Goal: Task Accomplishment & Management: Complete application form

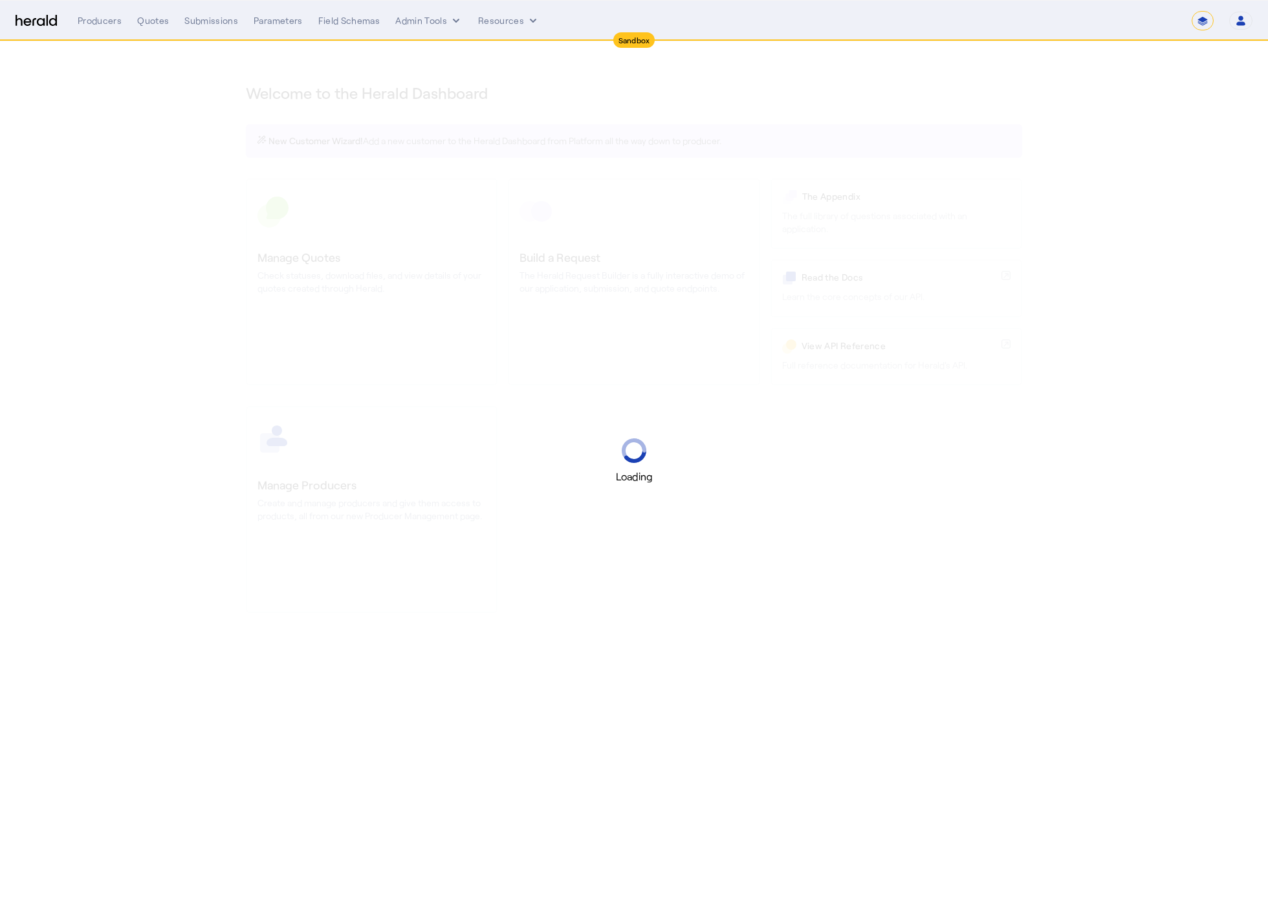
select select "*******"
click at [840, 537] on div "Loading" at bounding box center [634, 461] width 1268 height 922
select select "pfm_2v8p_herald_api"
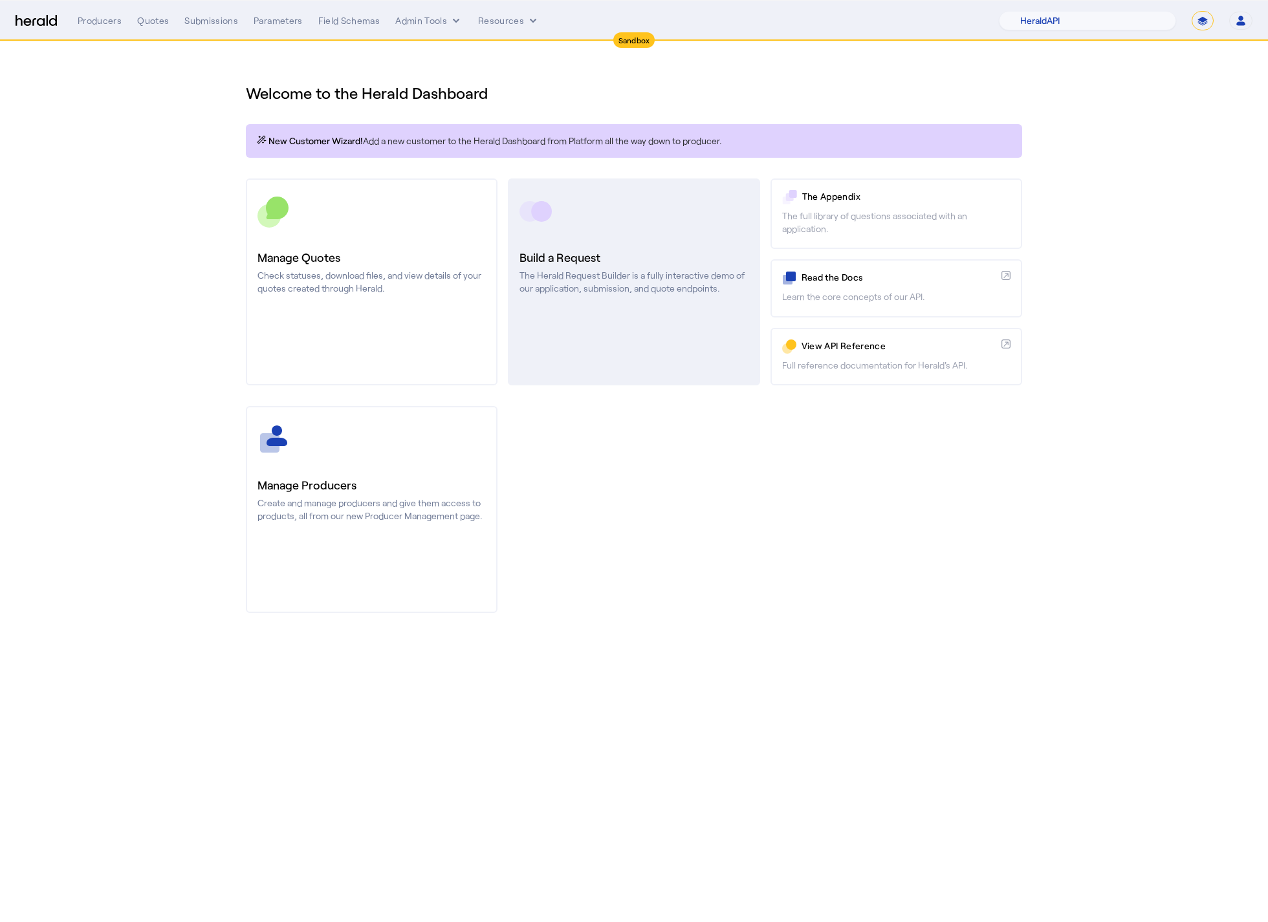
click at [697, 272] on p "The Herald Request Builder is a fully interactive demo of our application, subm…" at bounding box center [633, 282] width 228 height 26
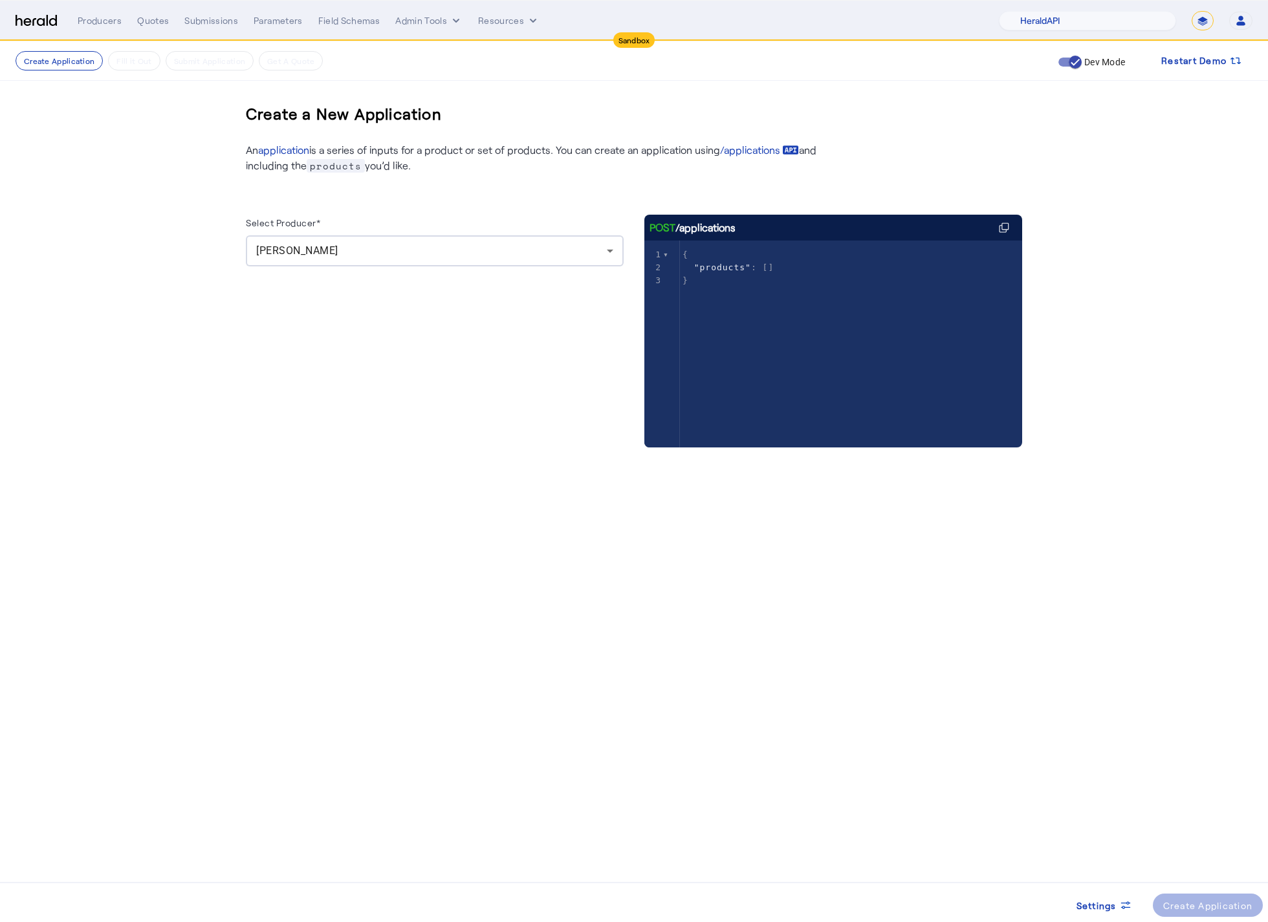
click at [503, 263] on div "Misty Adamson" at bounding box center [434, 250] width 357 height 31
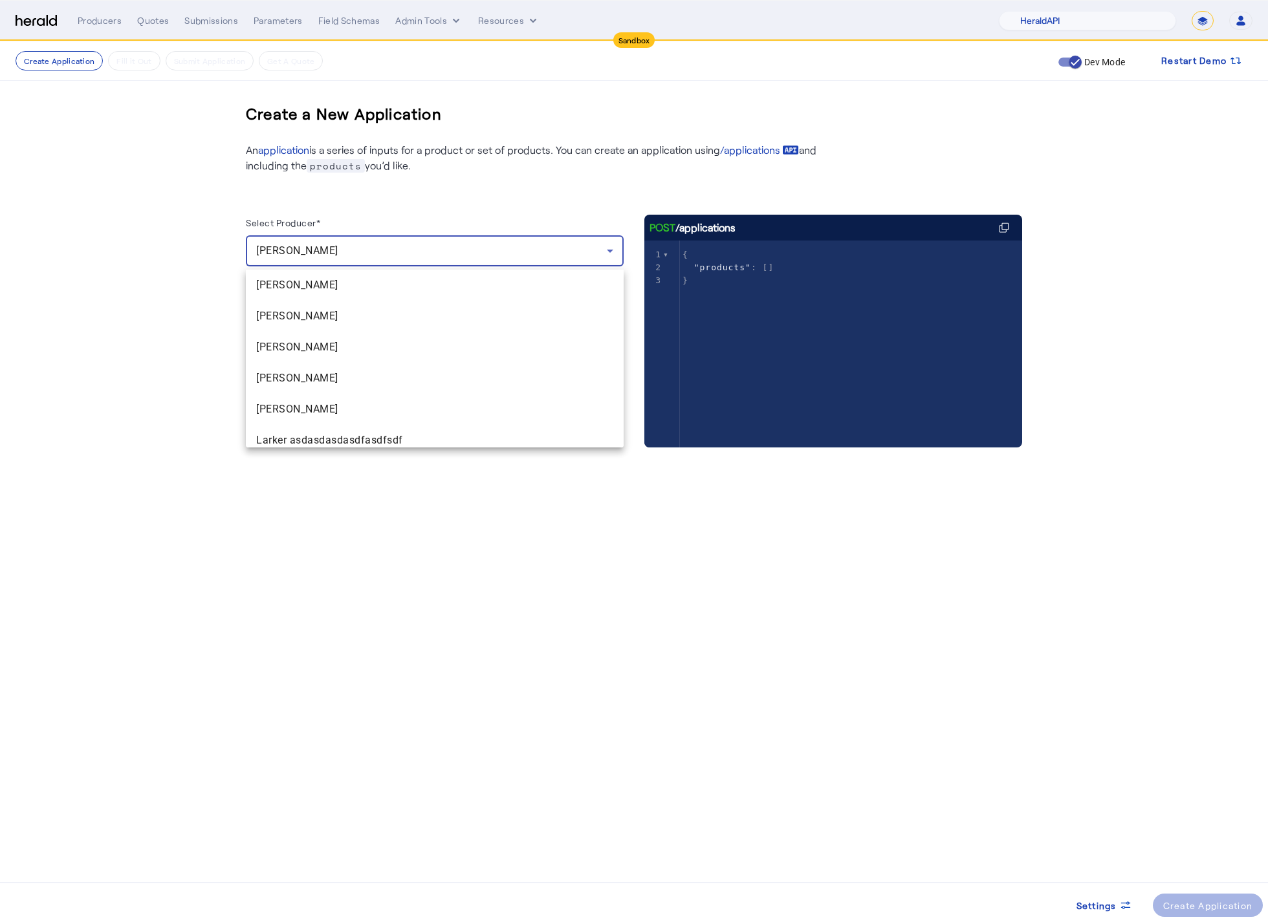
scroll to position [166, 0]
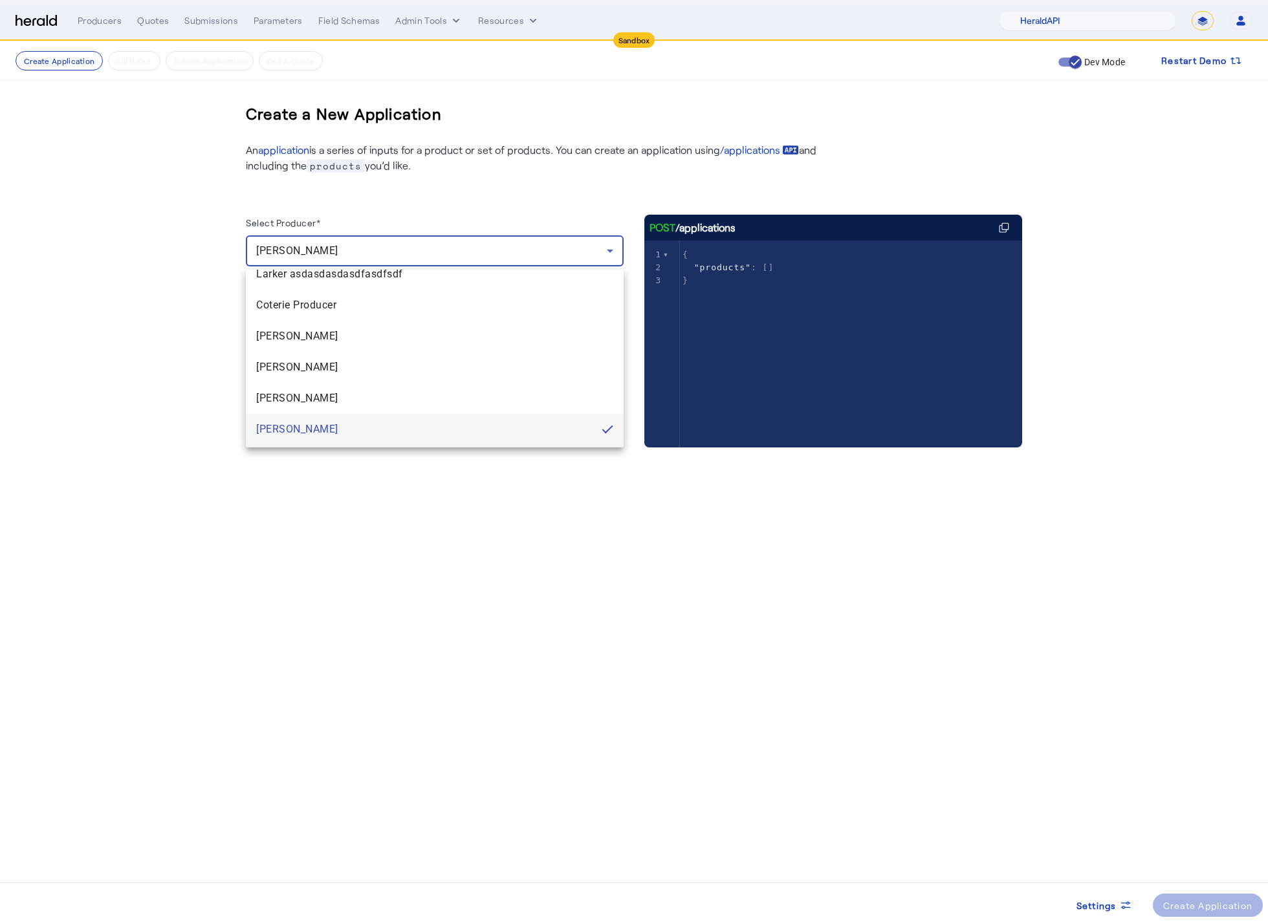
click at [413, 446] on mat-option "Nikki Tikki" at bounding box center [435, 460] width 378 height 31
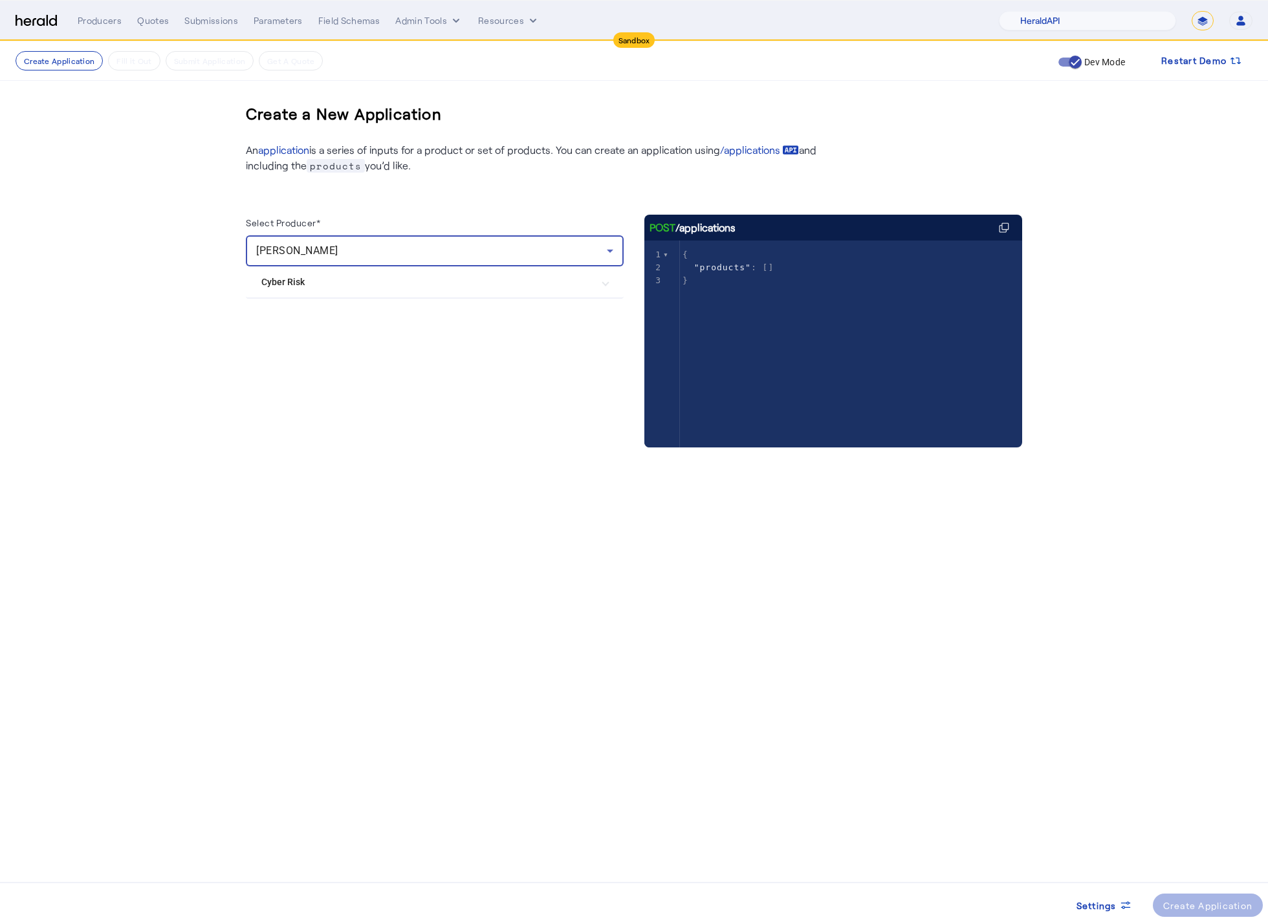
click at [470, 259] on div "Nikki Tikki" at bounding box center [434, 250] width 357 height 31
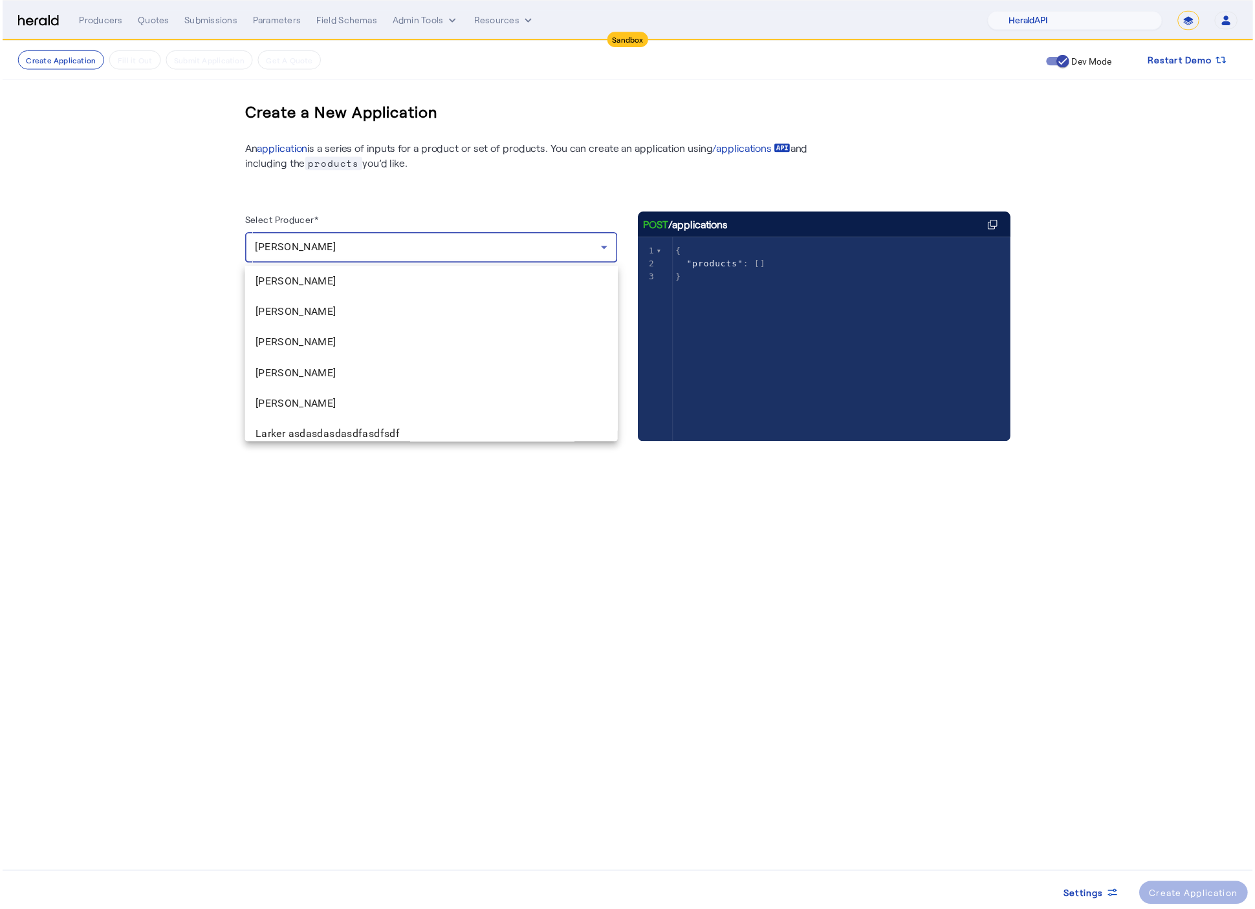
scroll to position [197, 0]
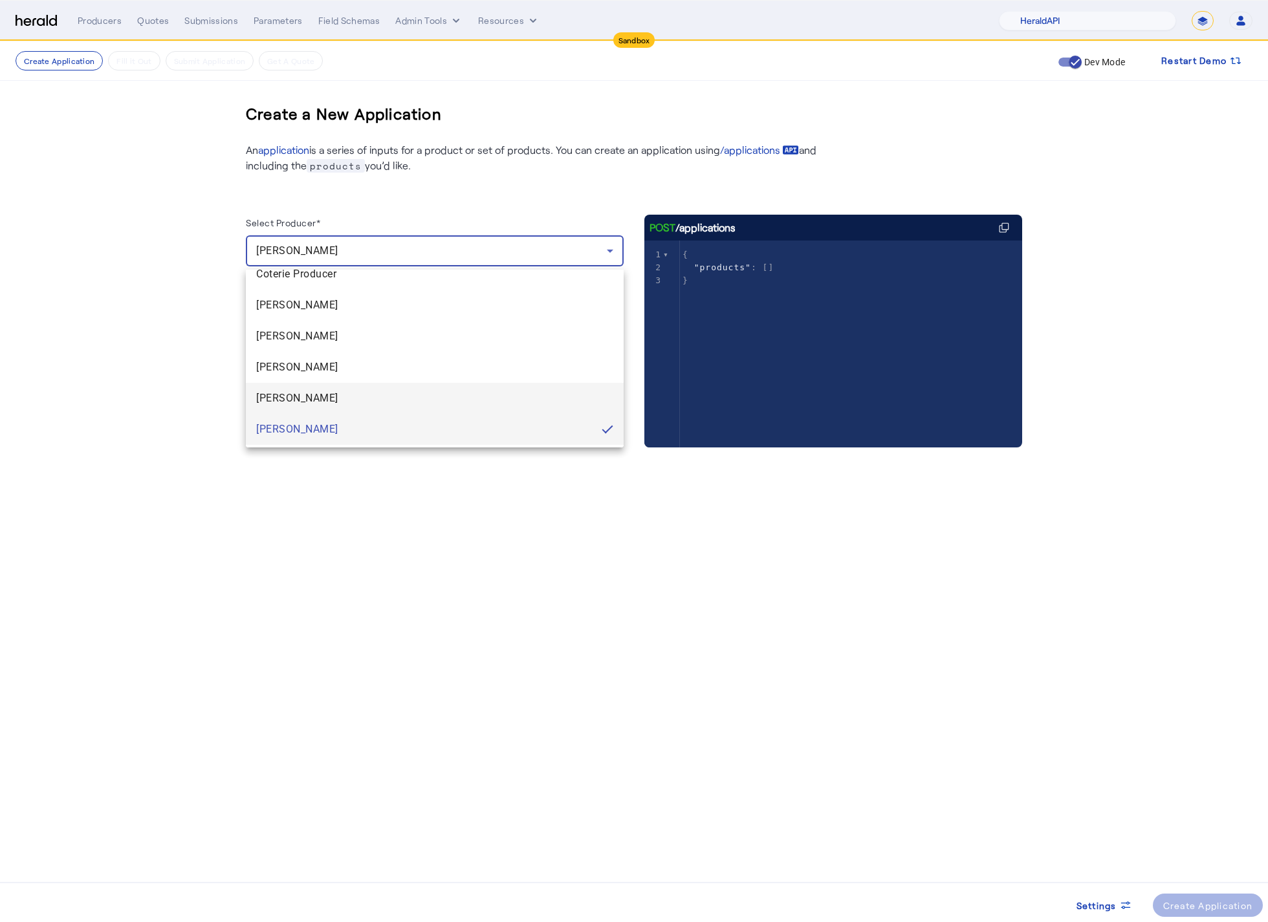
click at [389, 391] on span "Misty Adamson" at bounding box center [434, 399] width 357 height 16
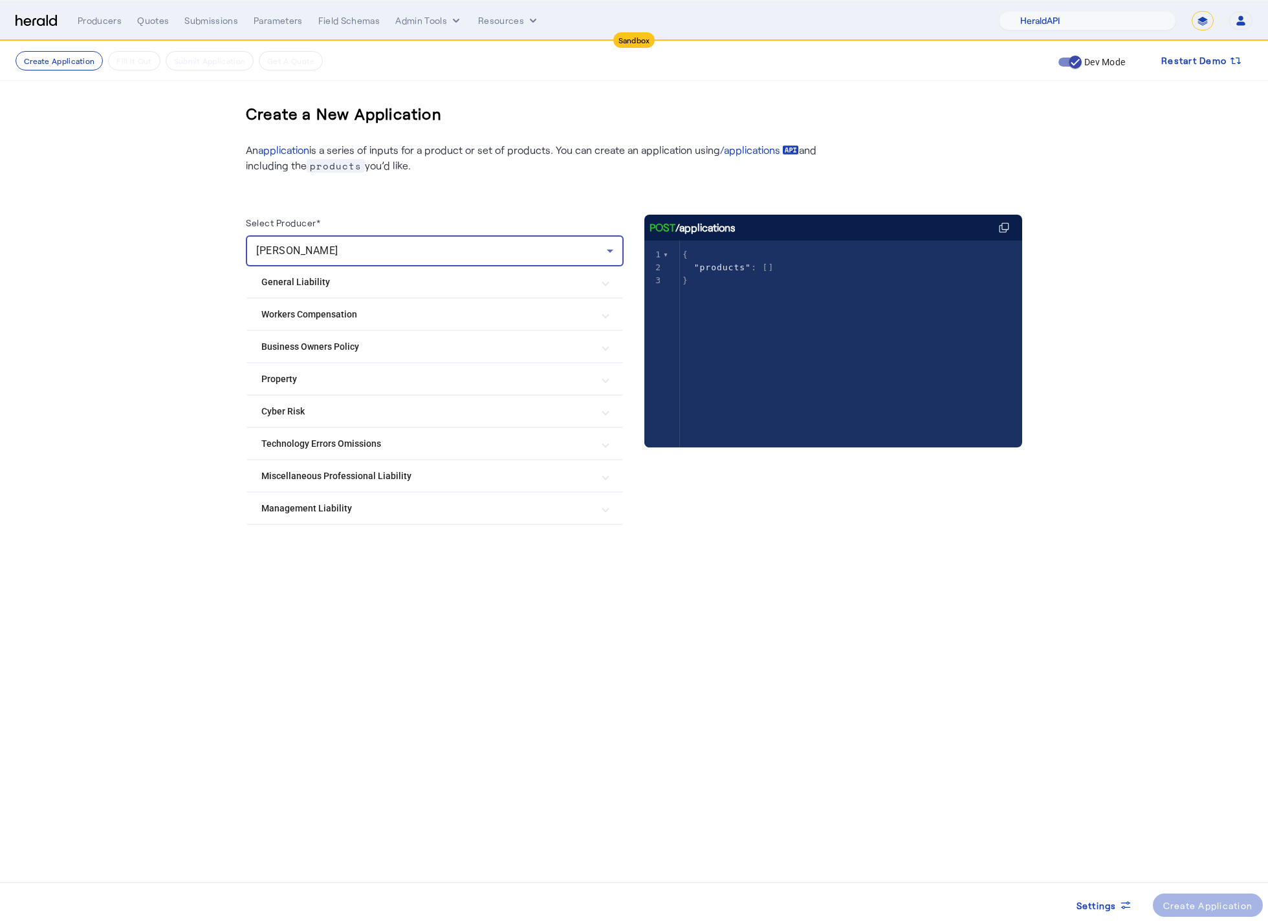
click at [377, 508] on Liability "Management Liability" at bounding box center [426, 509] width 331 height 14
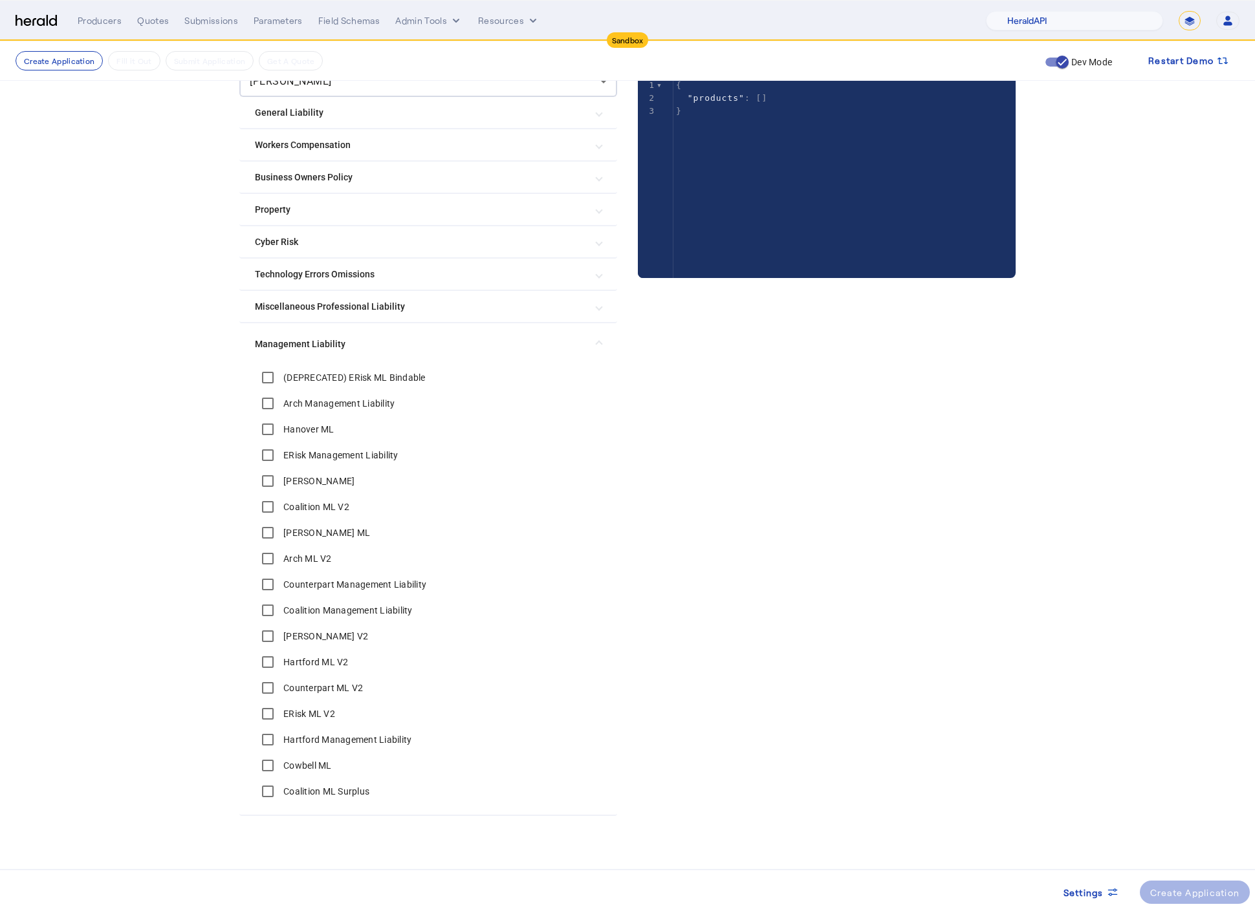
scroll to position [171, 0]
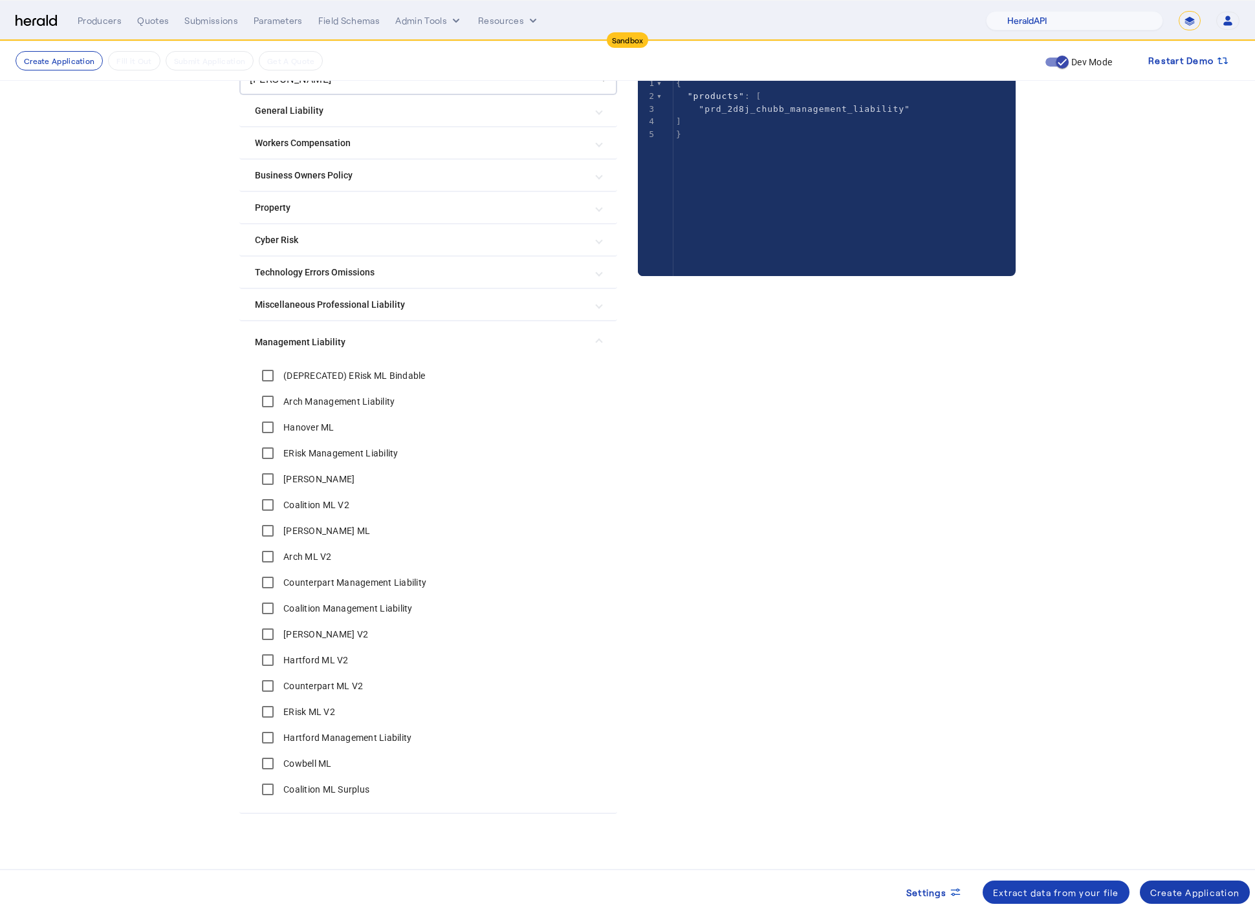
click at [1176, 899] on div "Create Application" at bounding box center [1195, 893] width 90 height 14
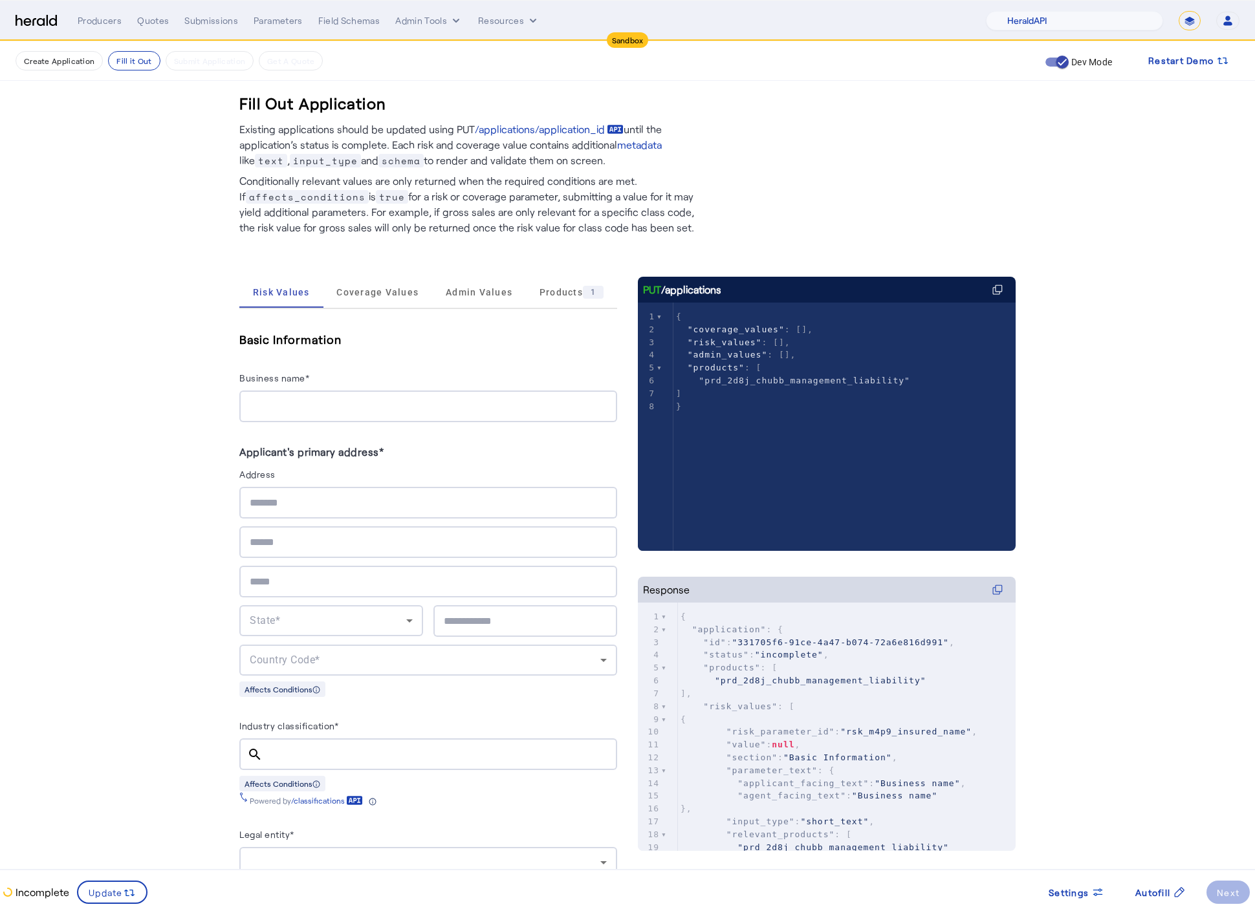
click at [301, 421] on div at bounding box center [428, 407] width 357 height 32
click at [297, 411] on input "Business name*" at bounding box center [428, 407] width 357 height 16
type input "**********"
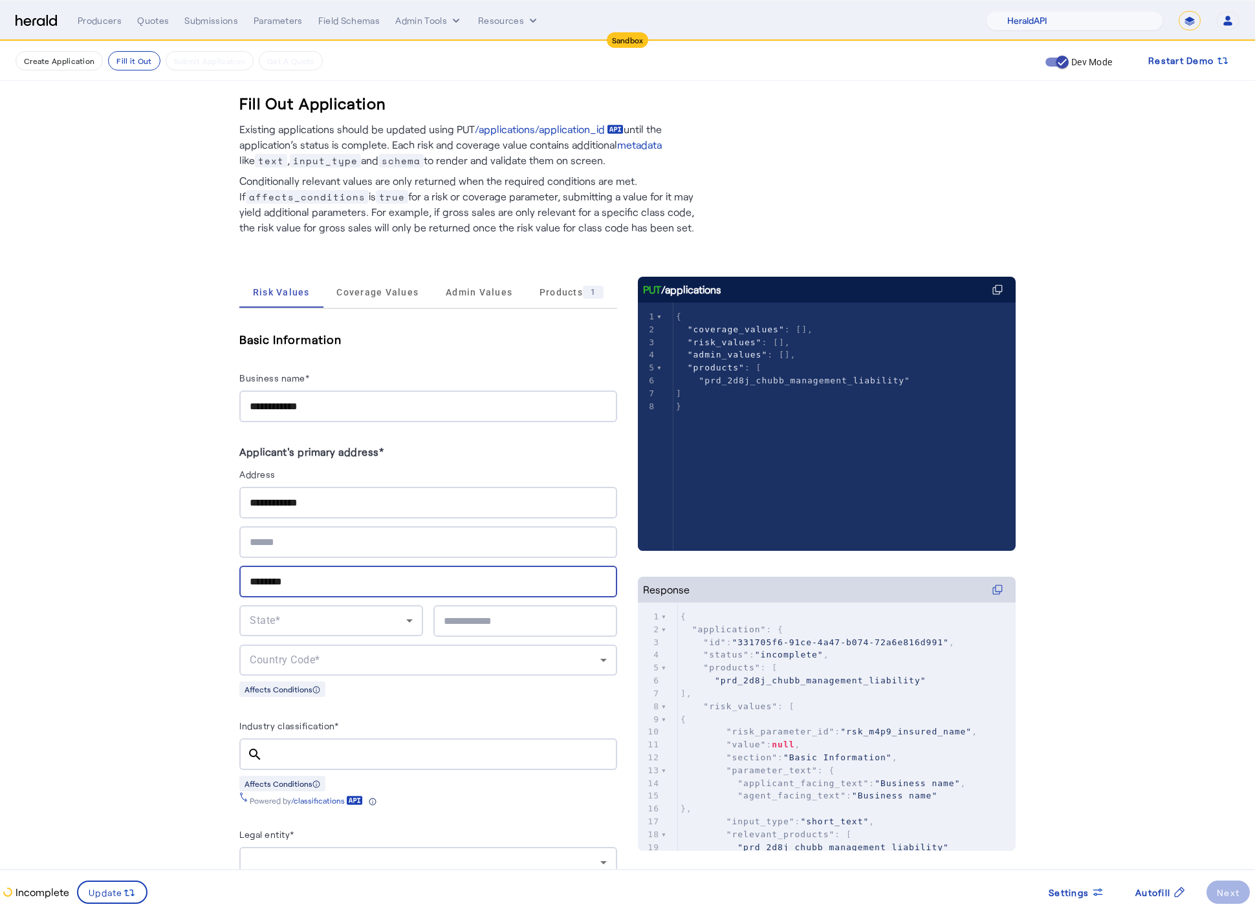
type input "********"
type input "*****"
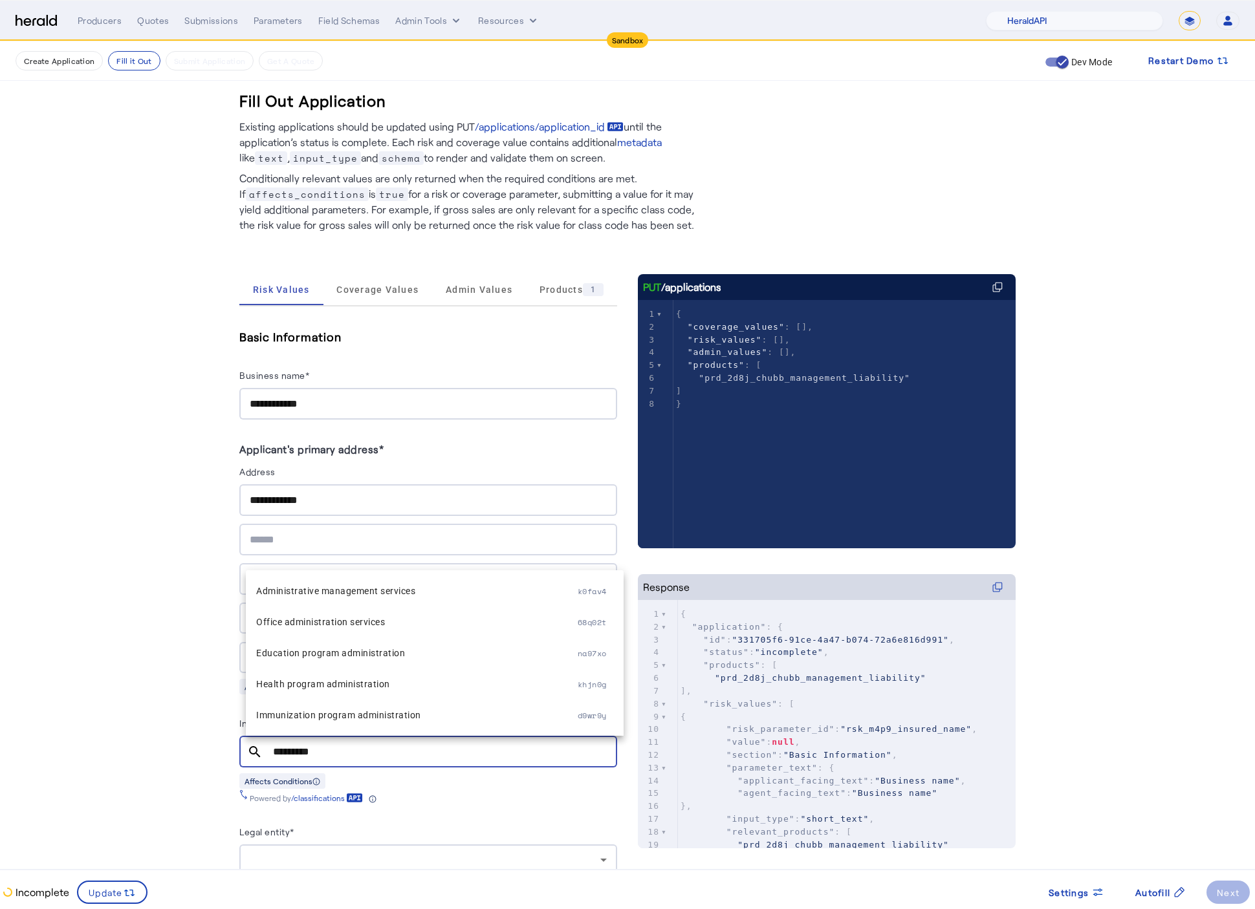
scroll to position [3, 0]
type input "*********"
click at [340, 577] on mat-option "Administrative management services k0fav4" at bounding box center [435, 589] width 378 height 31
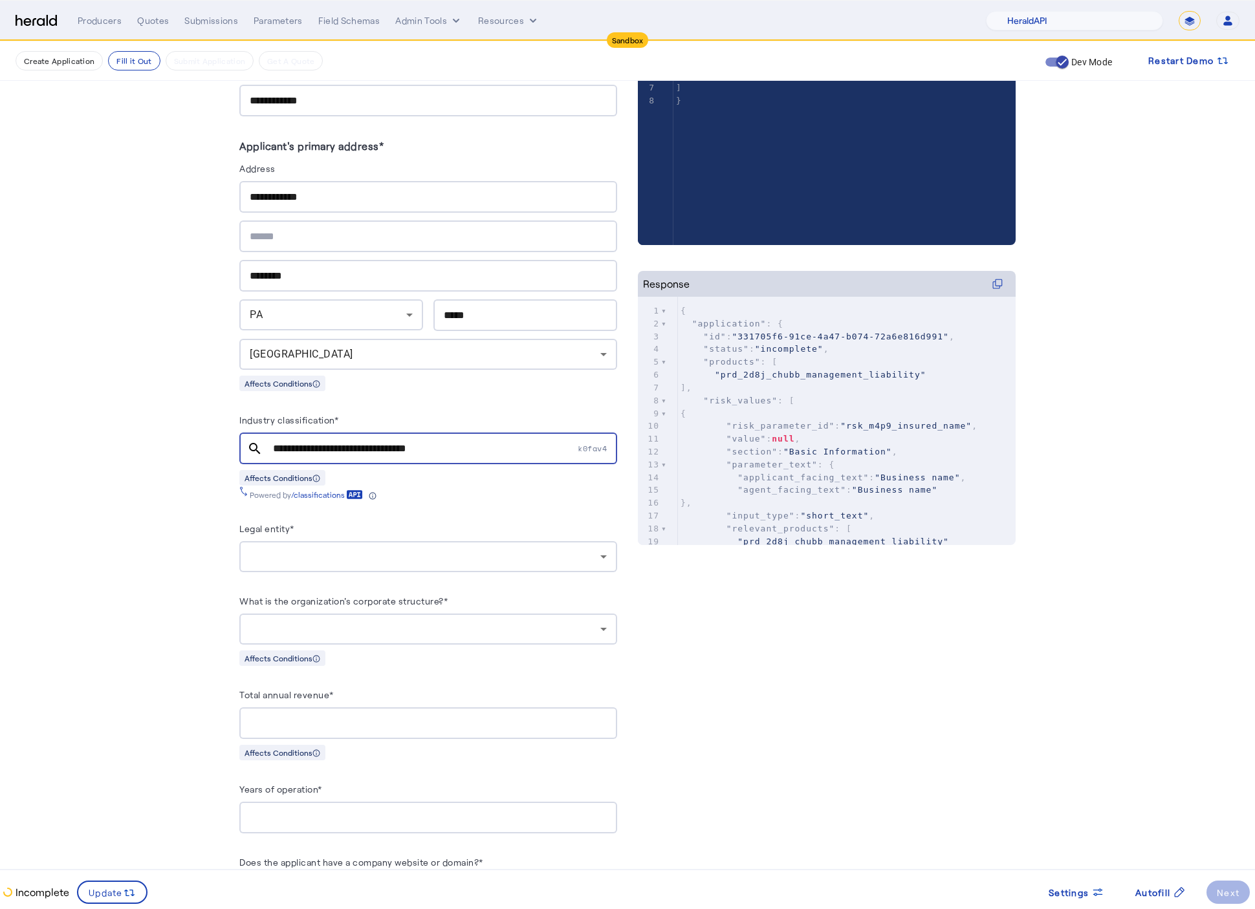
scroll to position [580, 0]
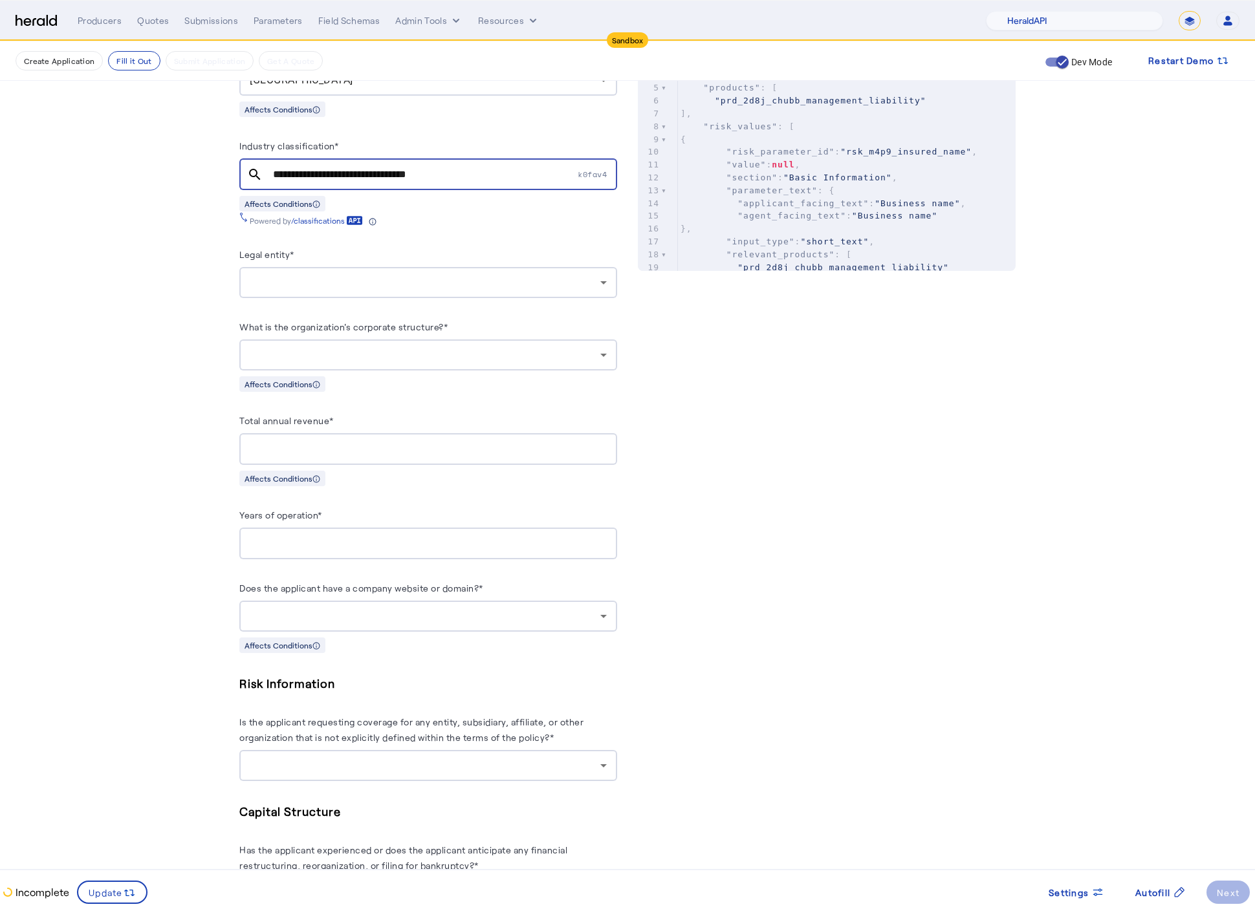
click at [358, 296] on div at bounding box center [428, 282] width 357 height 31
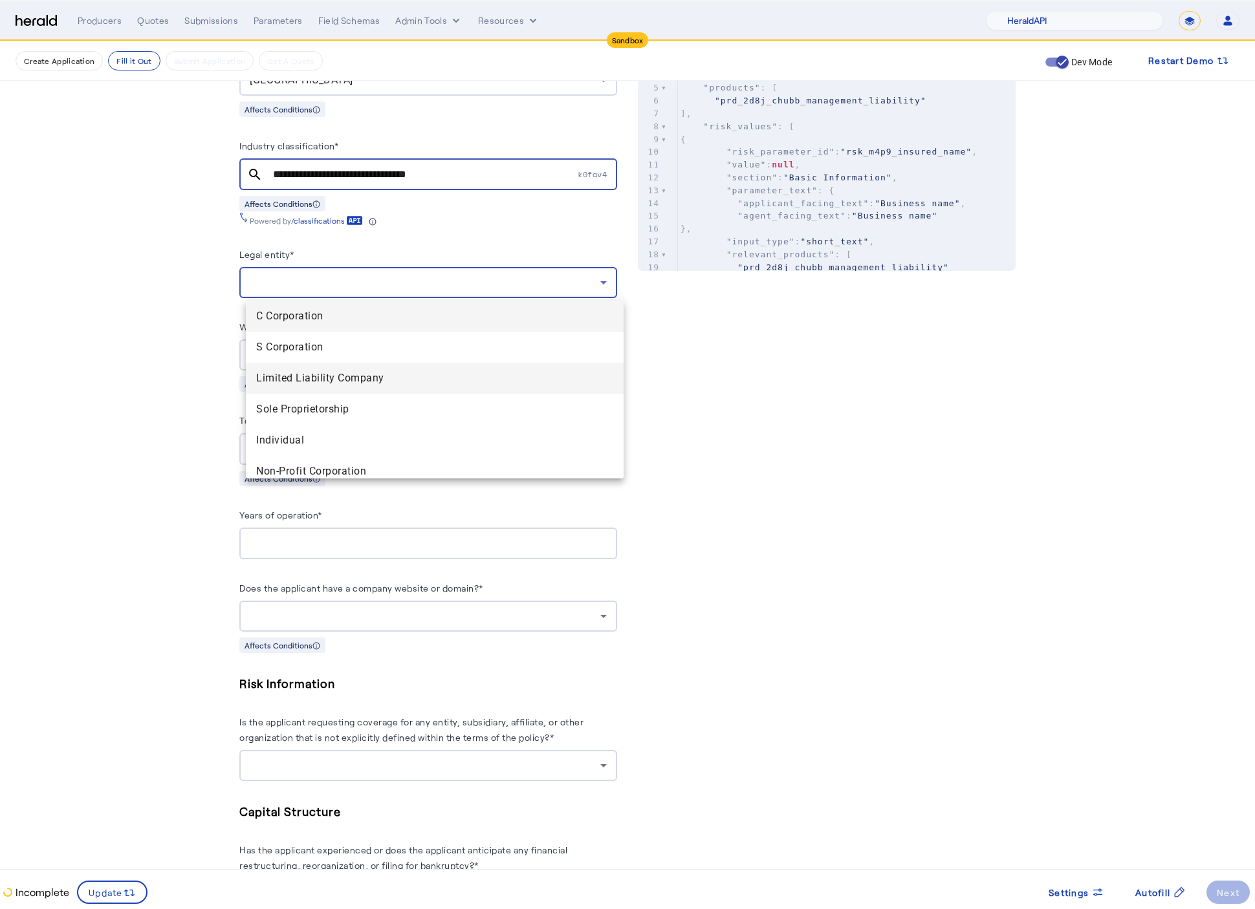
click at [331, 378] on span "Limited Liability Company" at bounding box center [434, 379] width 357 height 16
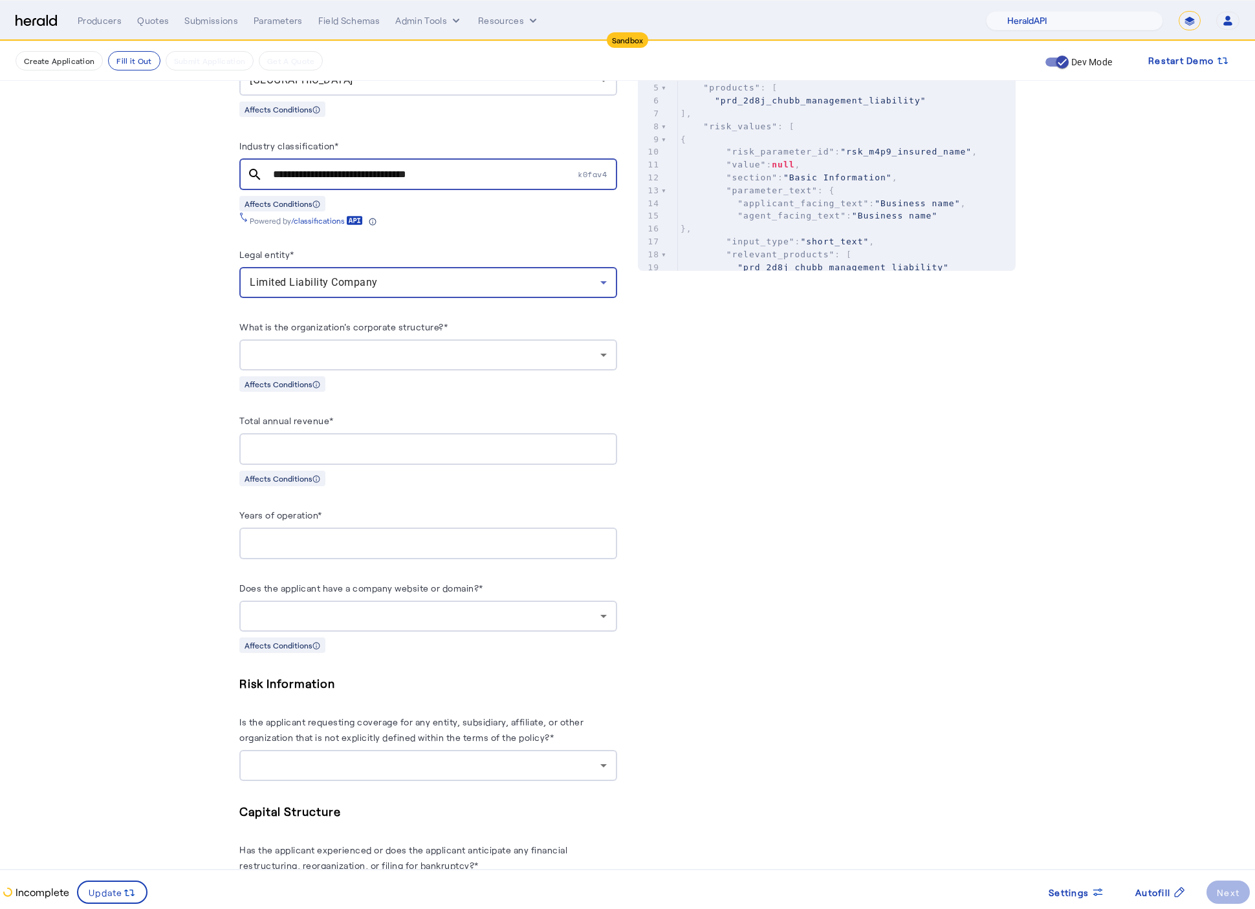
click at [397, 351] on div at bounding box center [425, 355] width 351 height 16
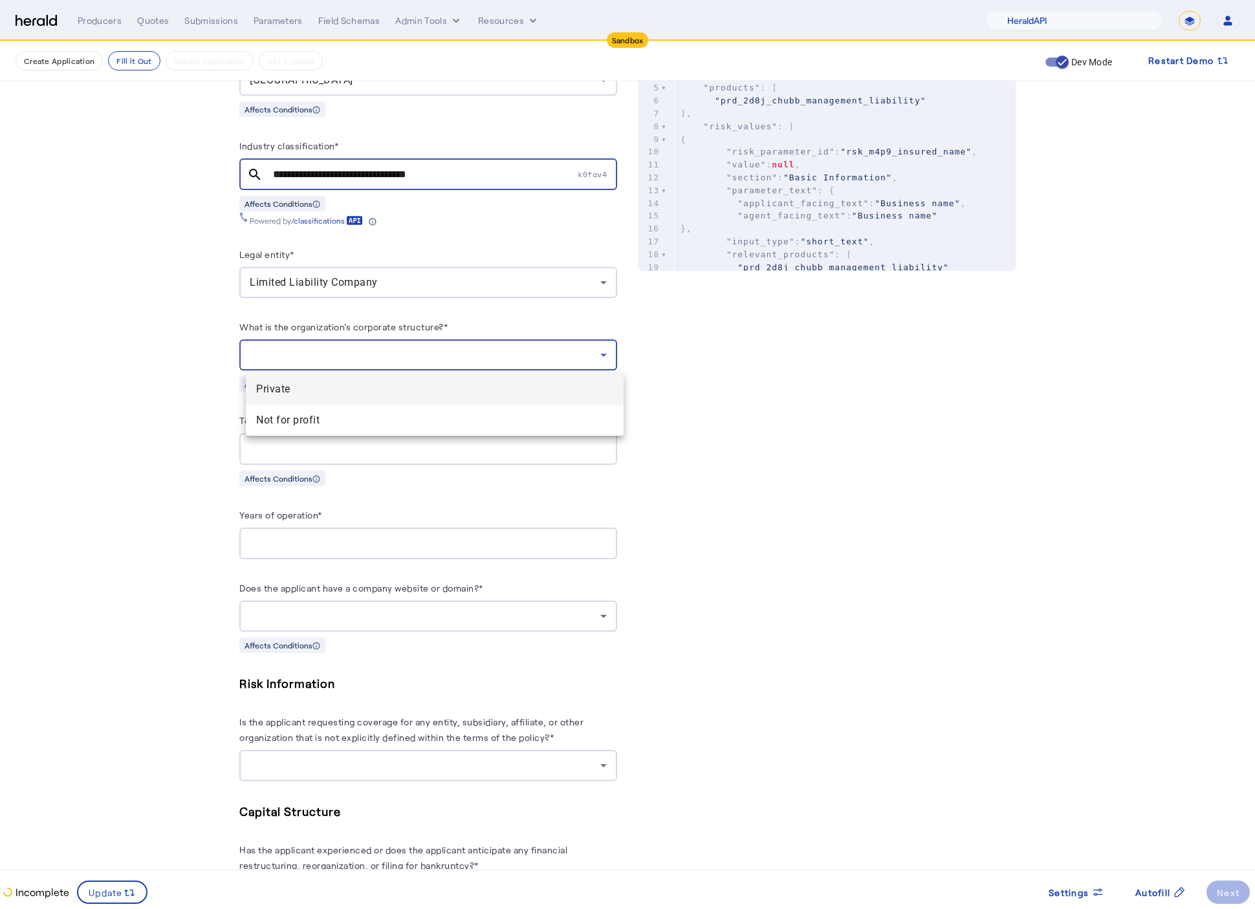
click at [330, 380] on mat-option "Private" at bounding box center [435, 389] width 378 height 31
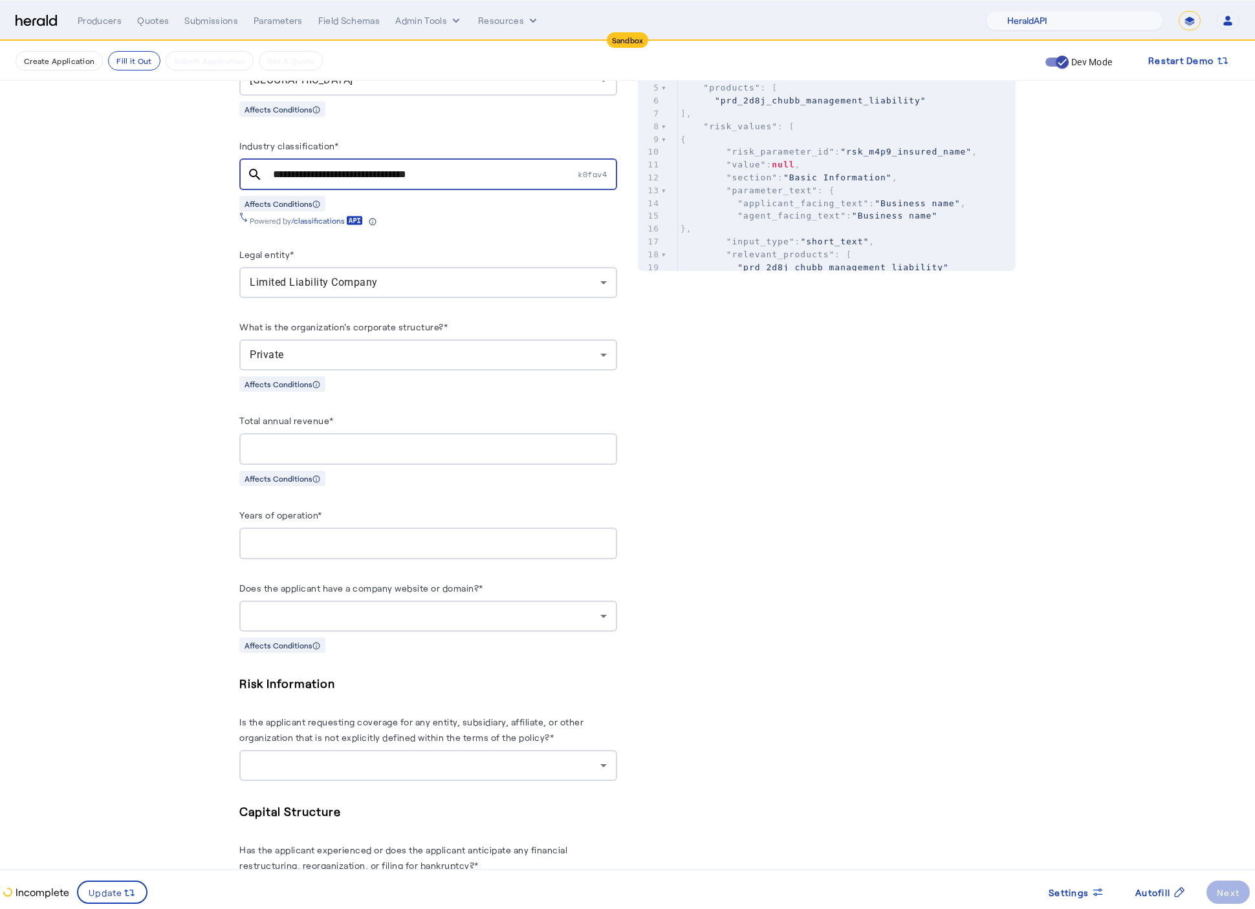
click at [170, 433] on fill-application-step "**********" at bounding box center [627, 474] width 1255 height 2026
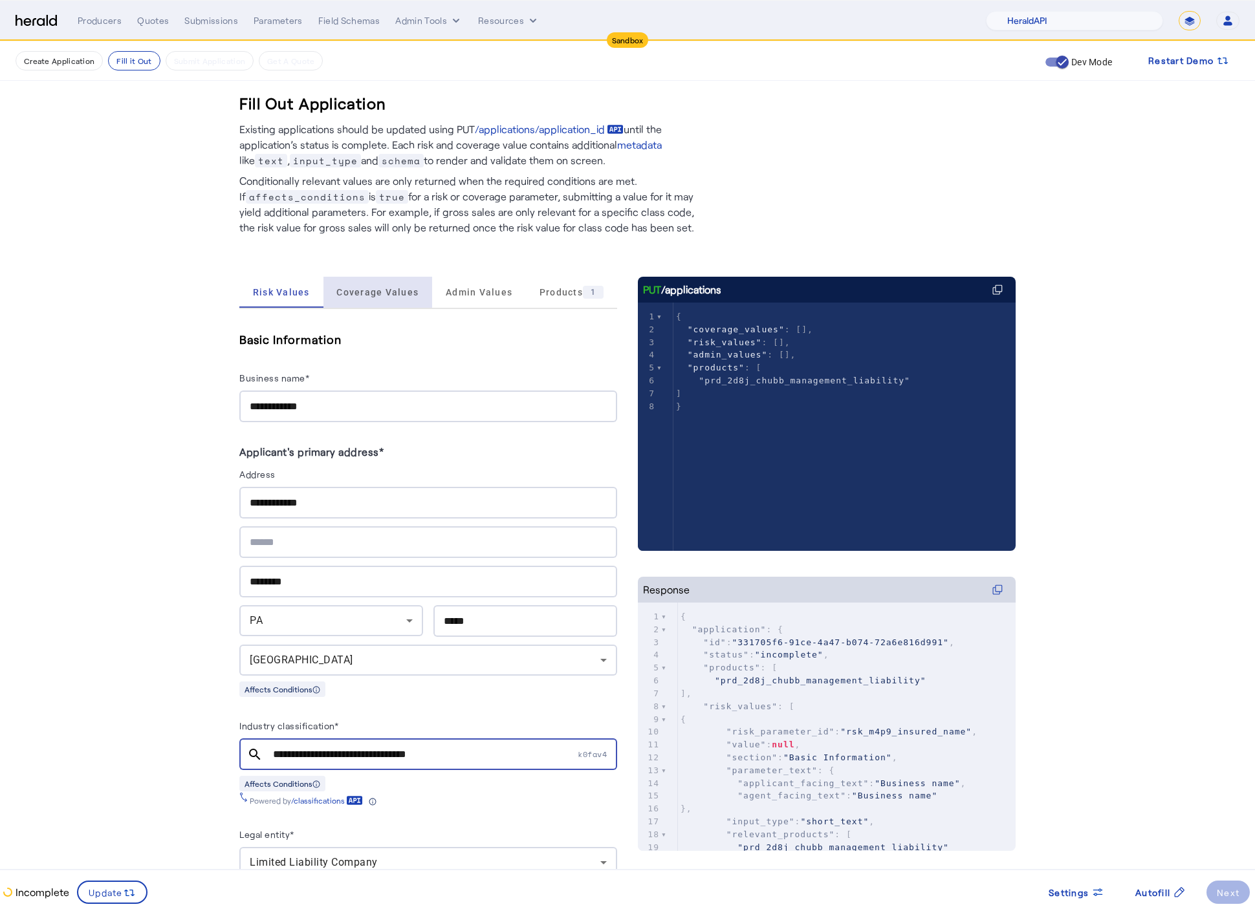
click at [386, 290] on span "Coverage Values" at bounding box center [377, 292] width 82 height 9
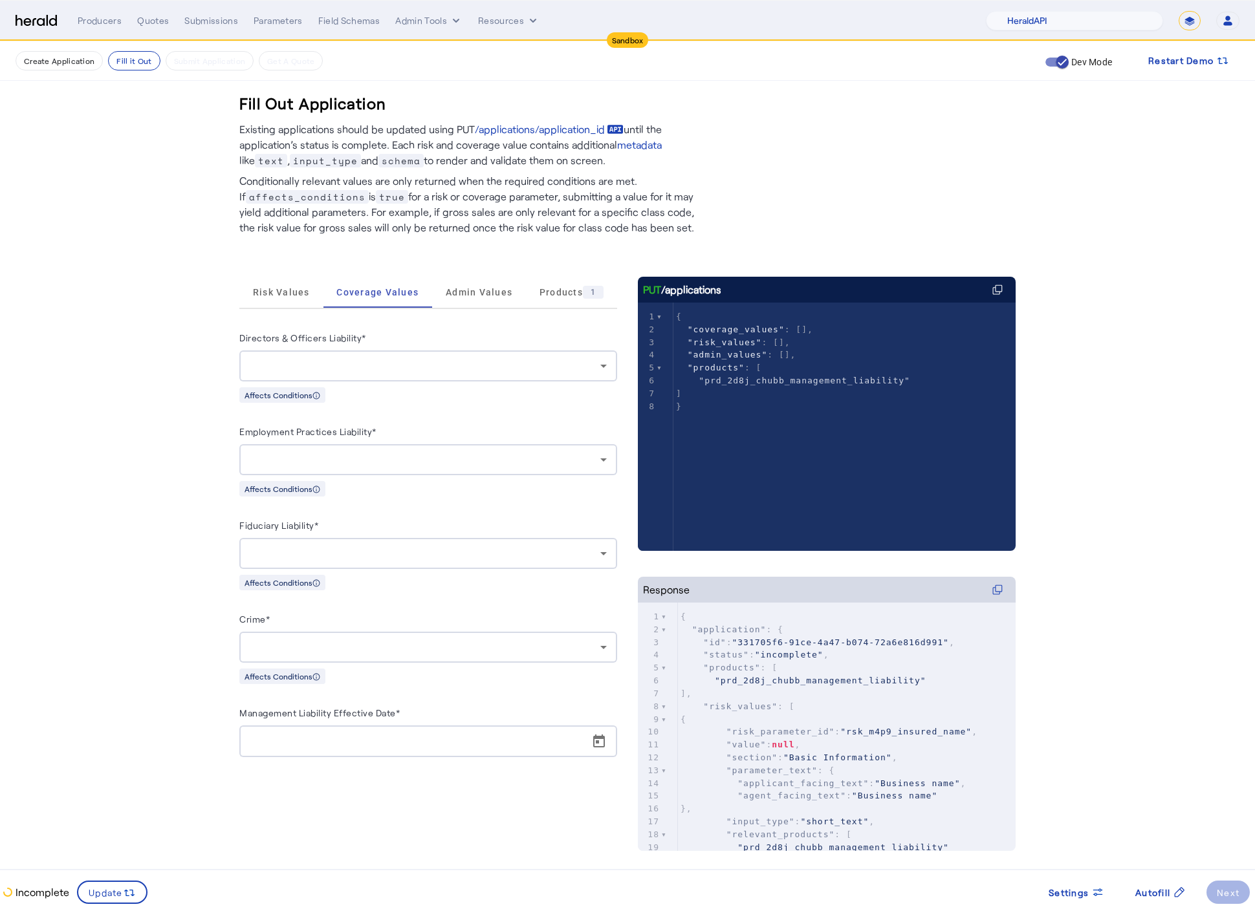
click at [432, 376] on div at bounding box center [428, 366] width 357 height 31
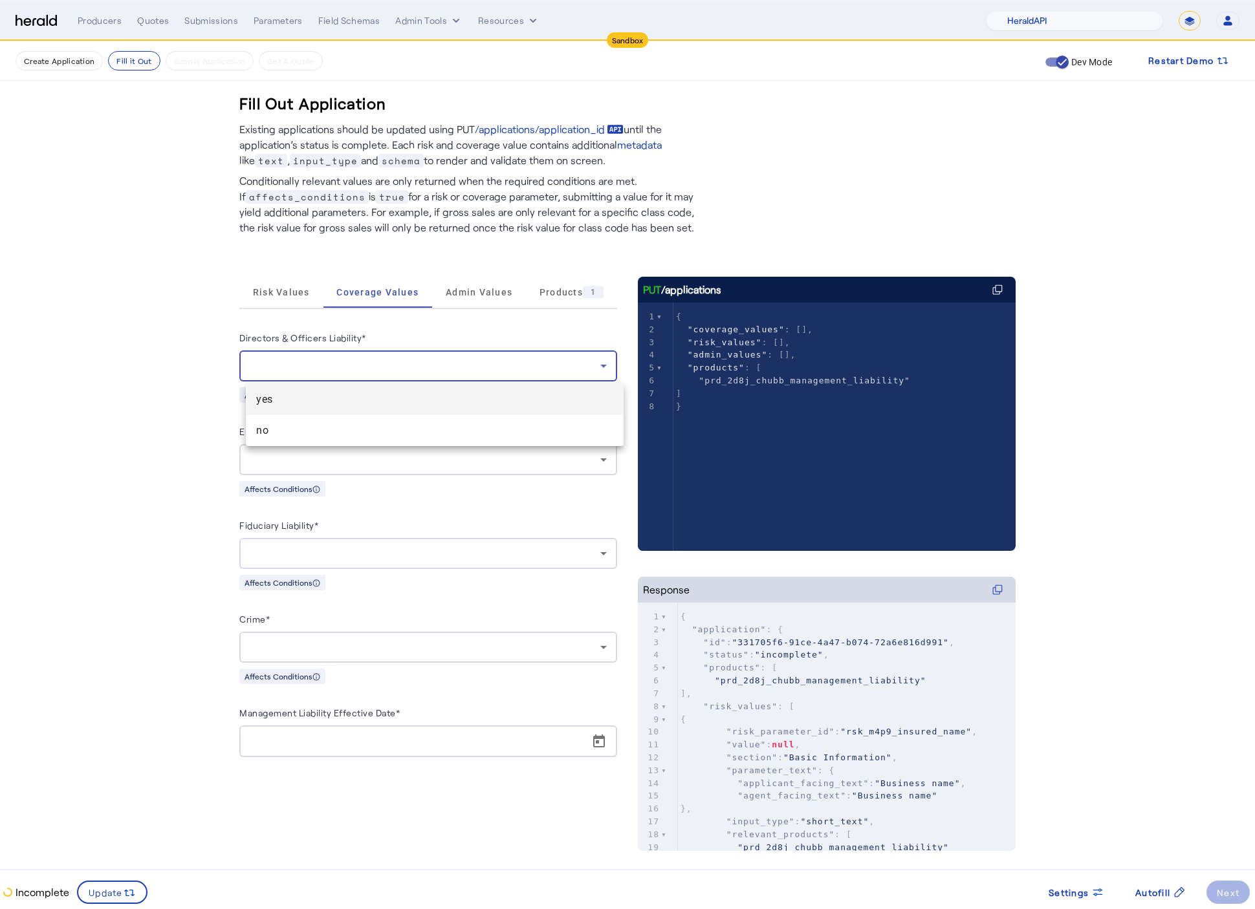
click at [320, 405] on span "yes" at bounding box center [434, 400] width 357 height 16
click at [387, 473] on div at bounding box center [428, 459] width 357 height 31
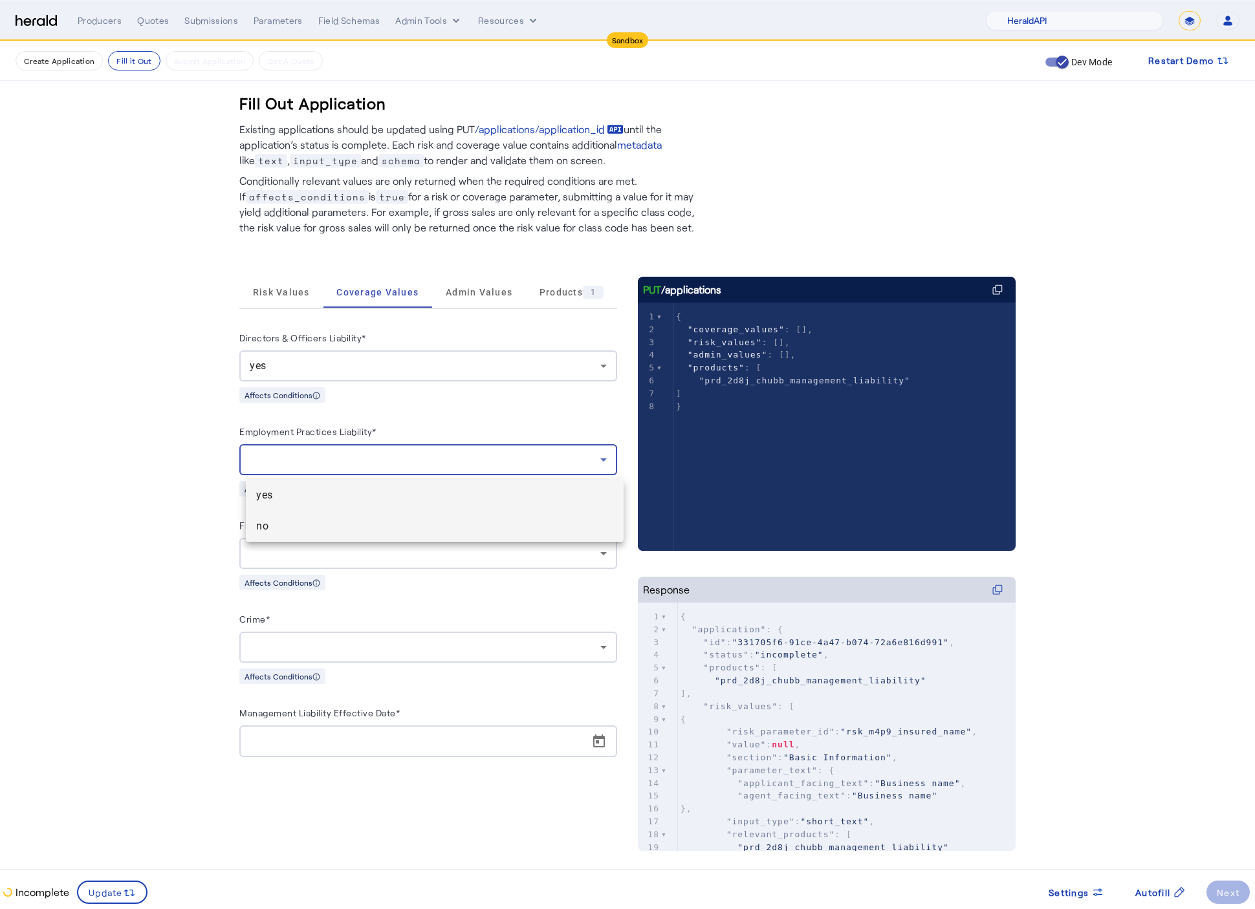
click at [363, 525] on span "no" at bounding box center [434, 527] width 357 height 16
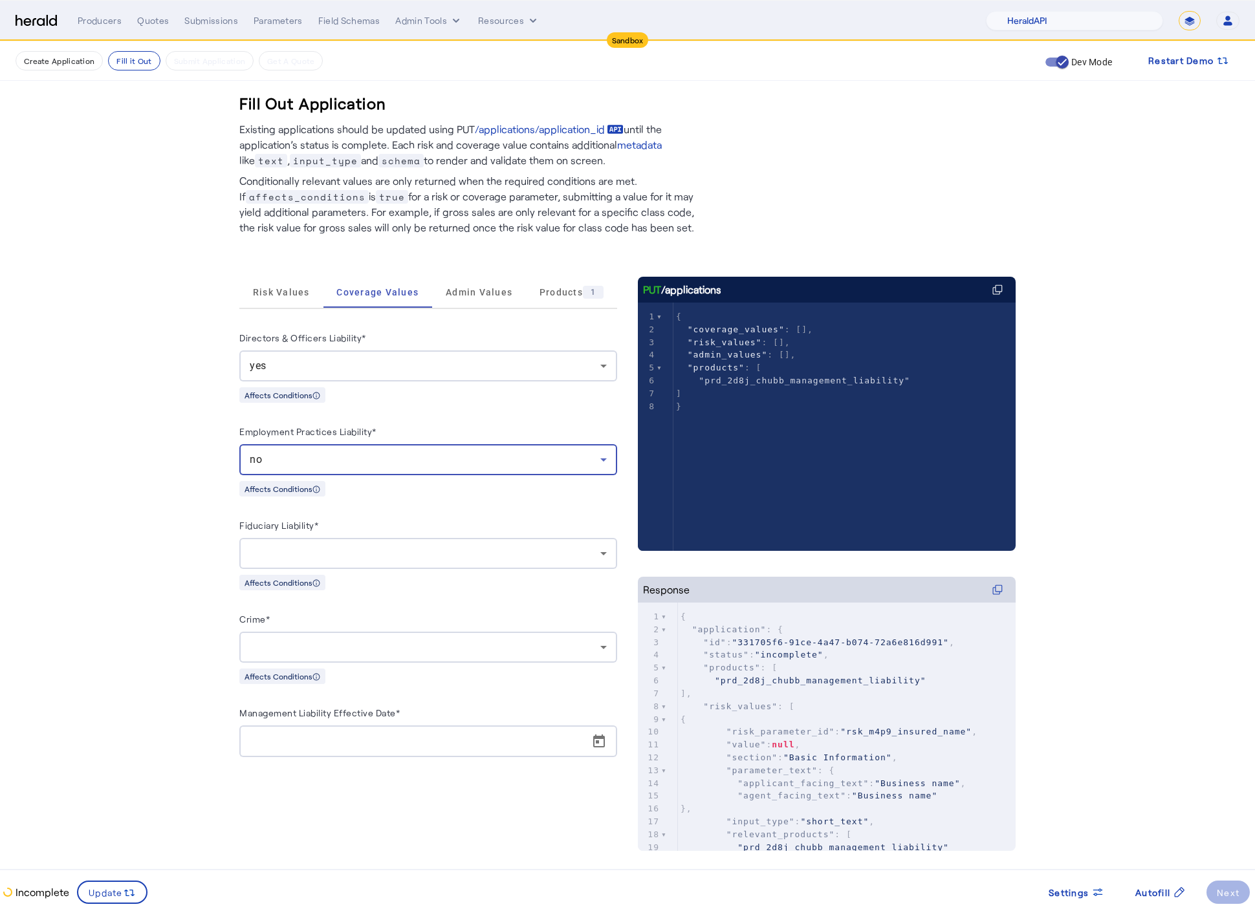
click at [384, 560] on div at bounding box center [425, 554] width 351 height 16
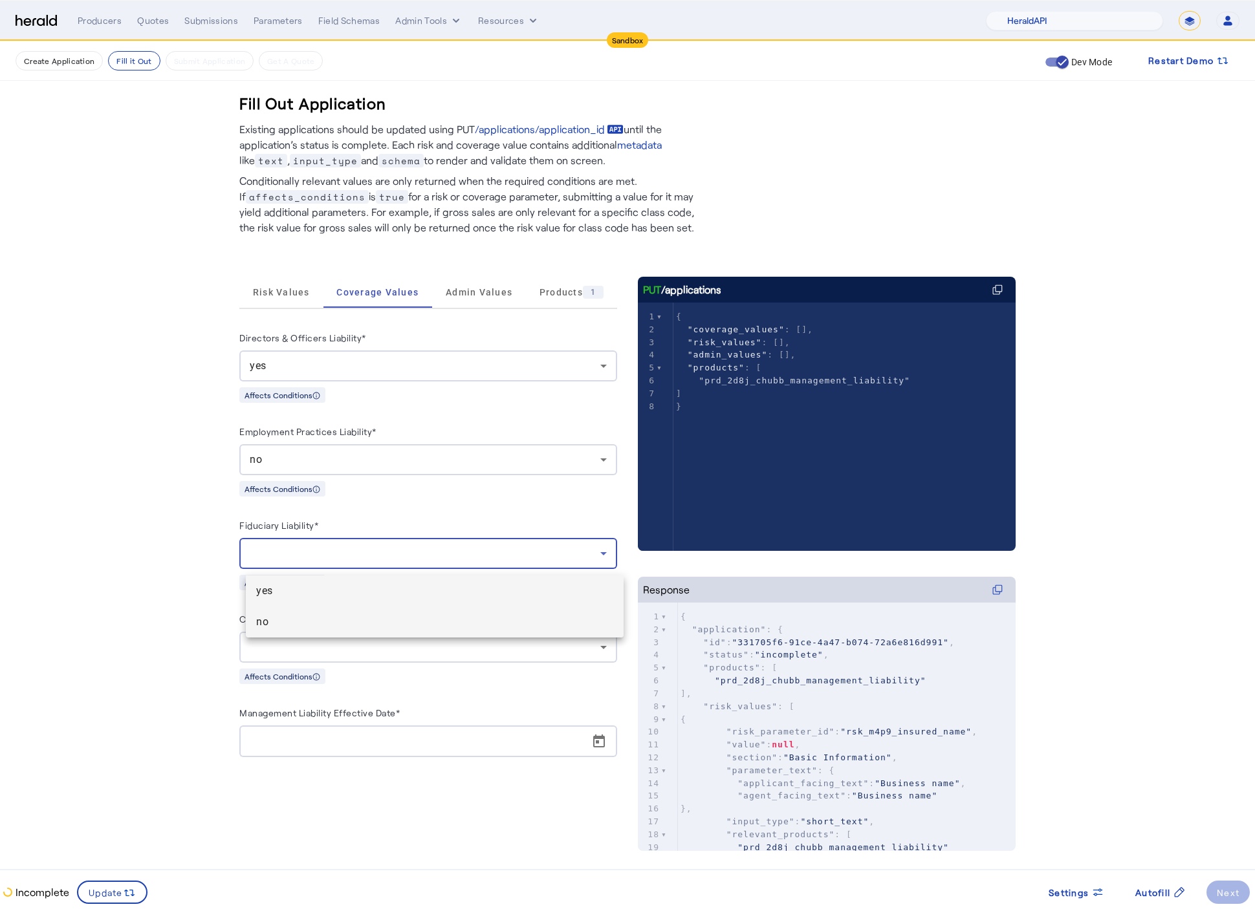
click at [361, 634] on mat-option "no" at bounding box center [435, 622] width 378 height 31
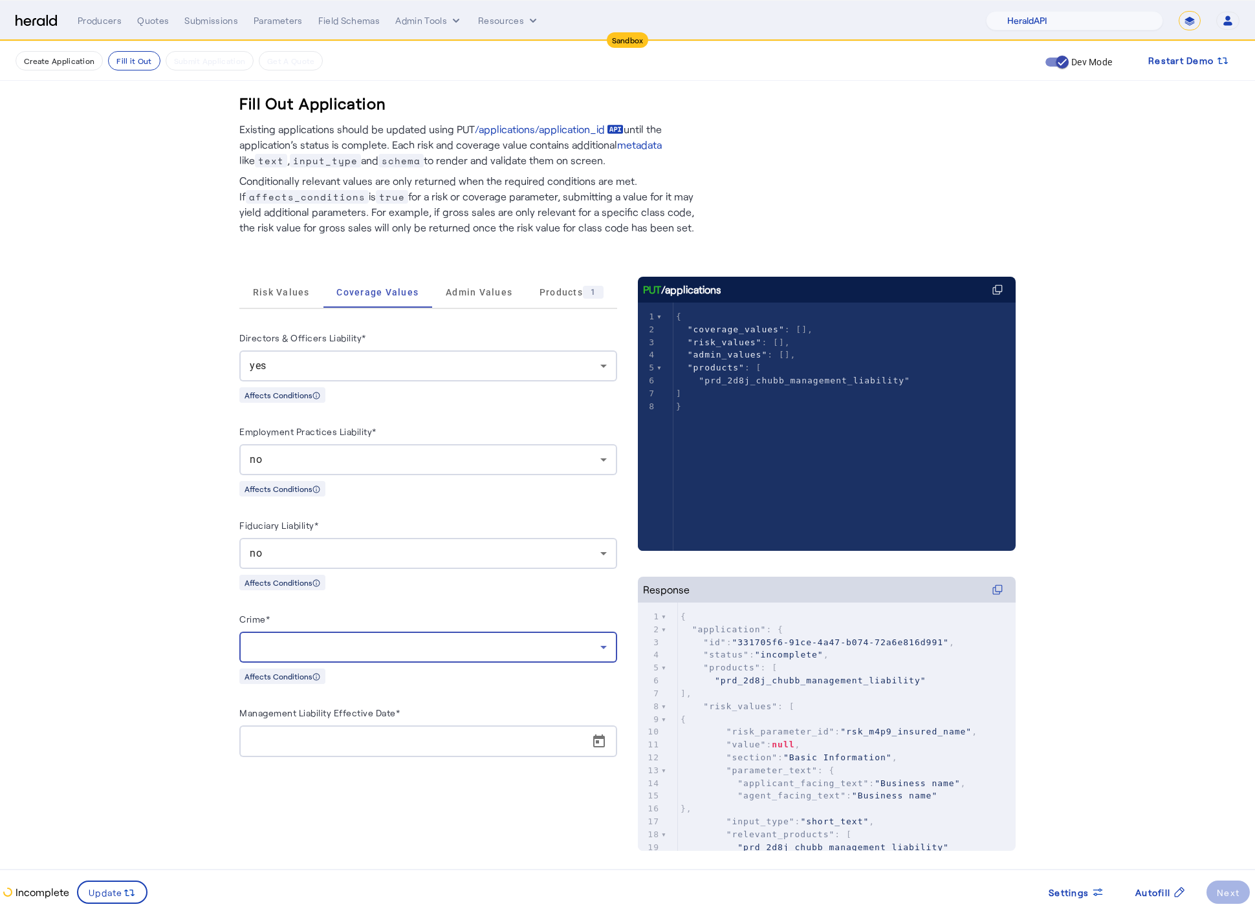
click at [376, 647] on div at bounding box center [425, 648] width 351 height 16
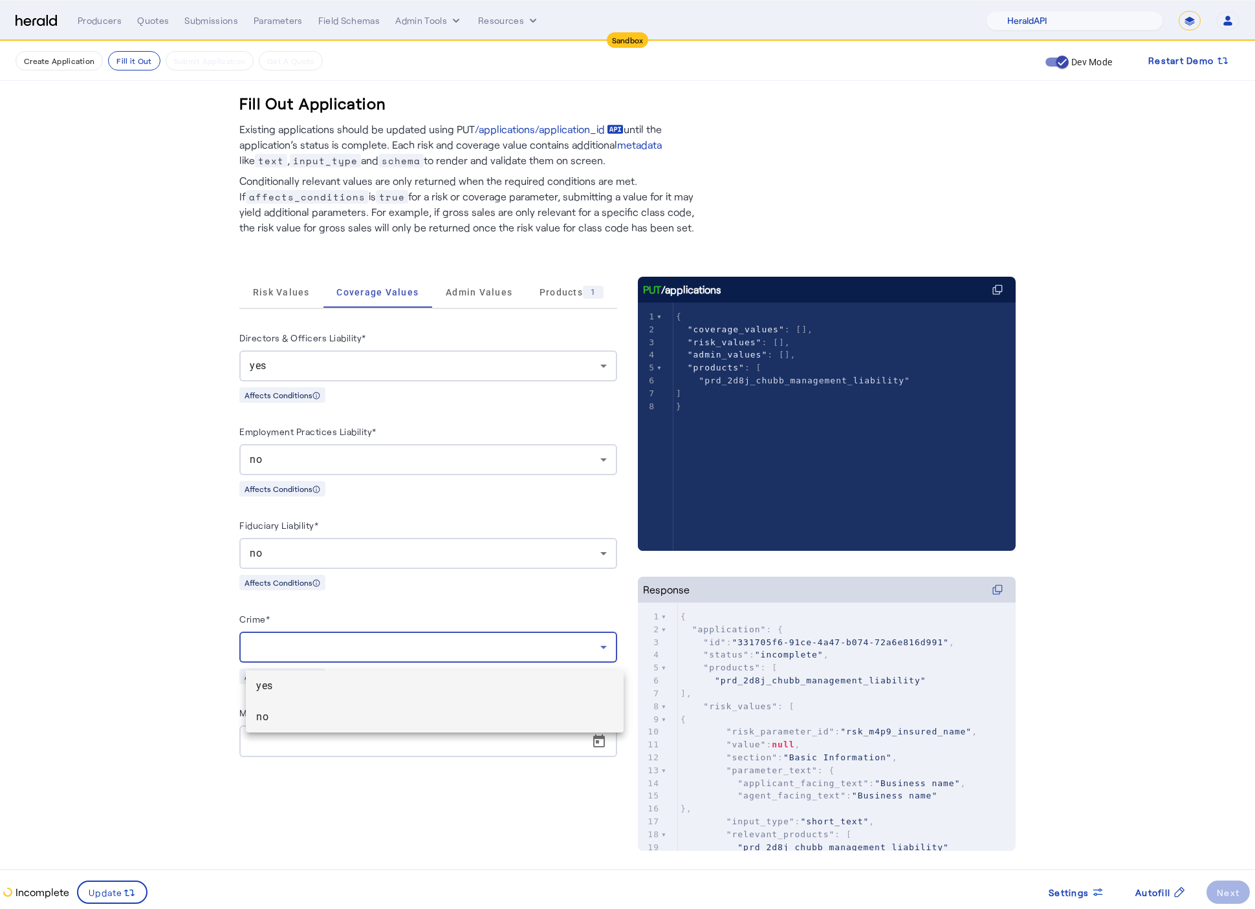
click at [340, 712] on span "no" at bounding box center [434, 718] width 357 height 16
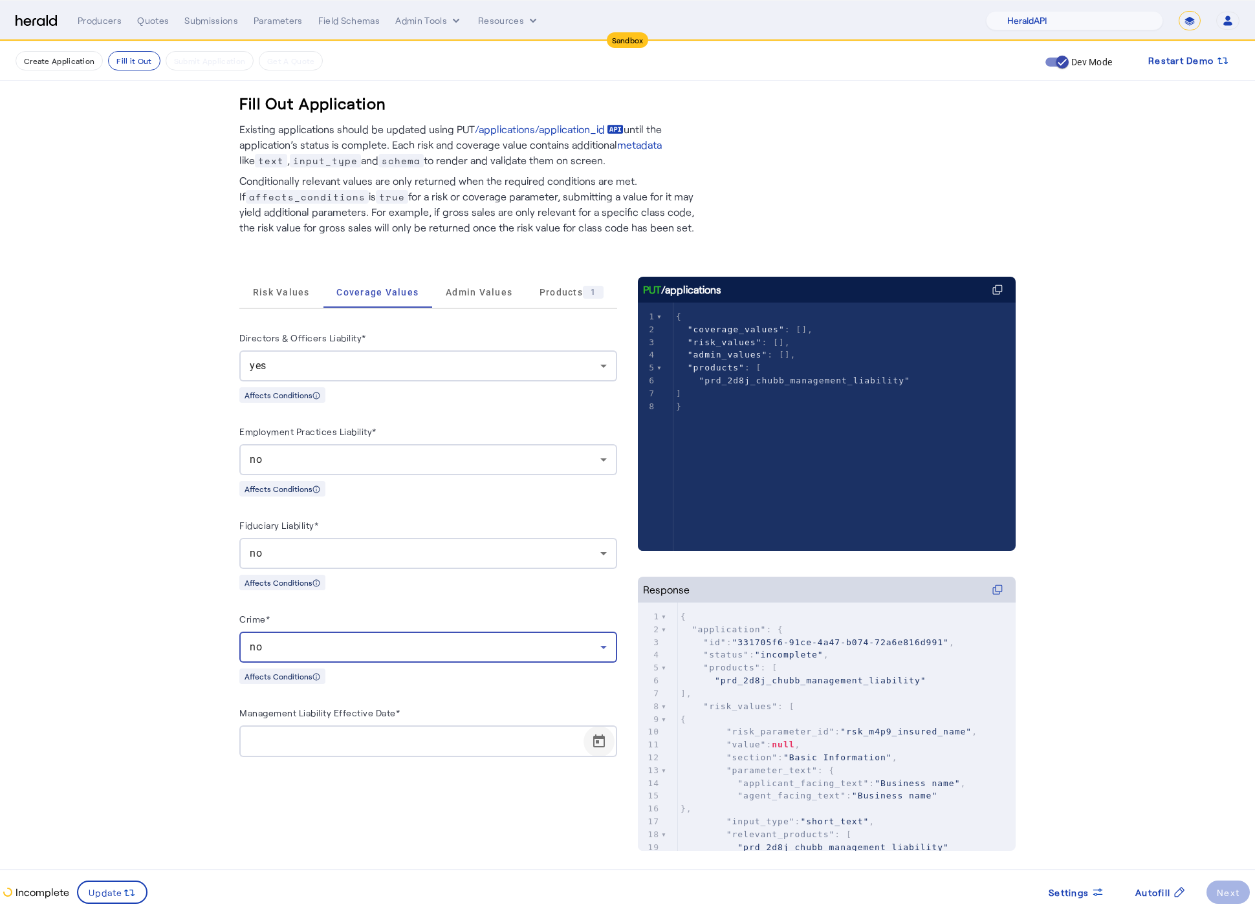
click at [594, 754] on span "Open calendar" at bounding box center [598, 741] width 31 height 31
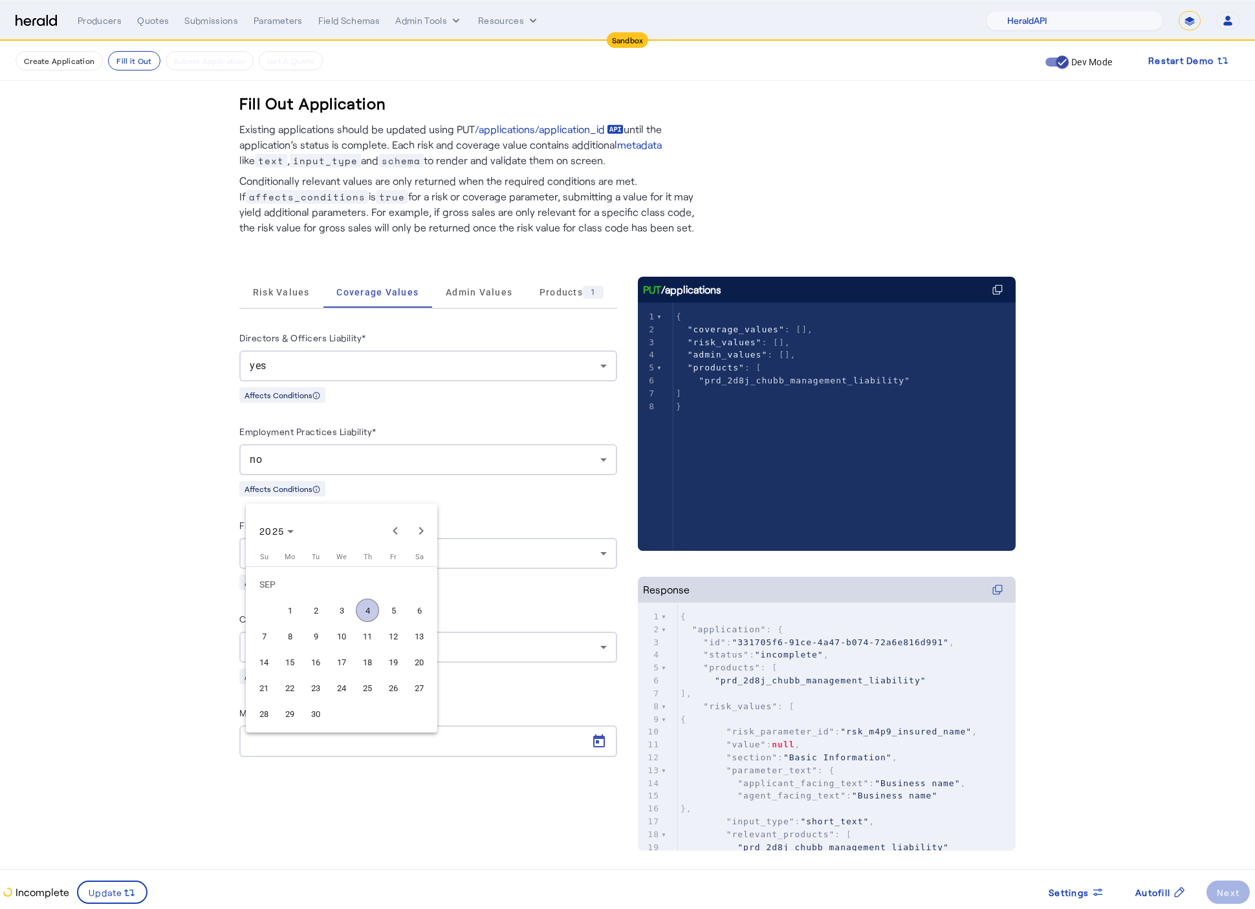
click at [287, 695] on span "22" at bounding box center [289, 688] width 23 height 23
type input "**********"
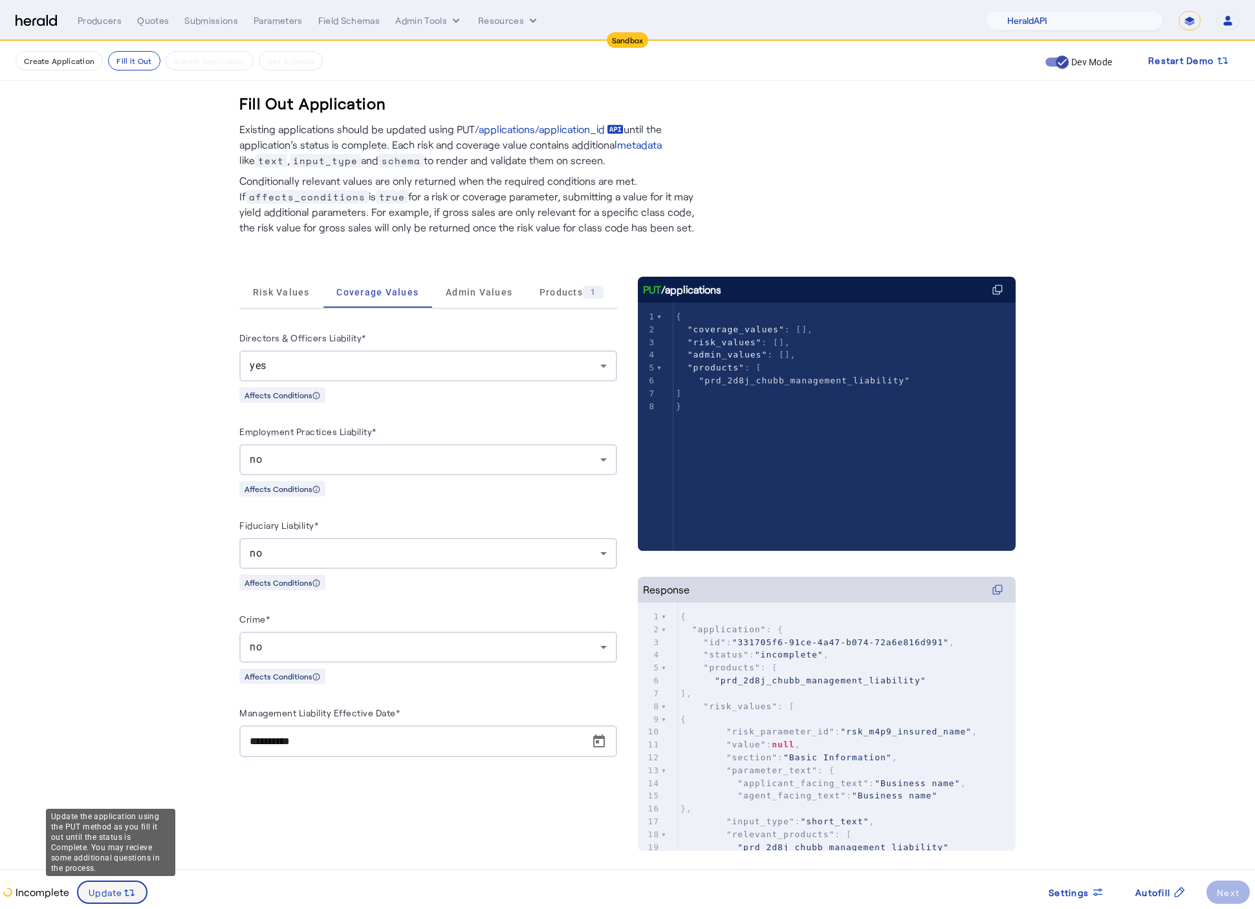
click at [113, 904] on span at bounding box center [112, 892] width 68 height 31
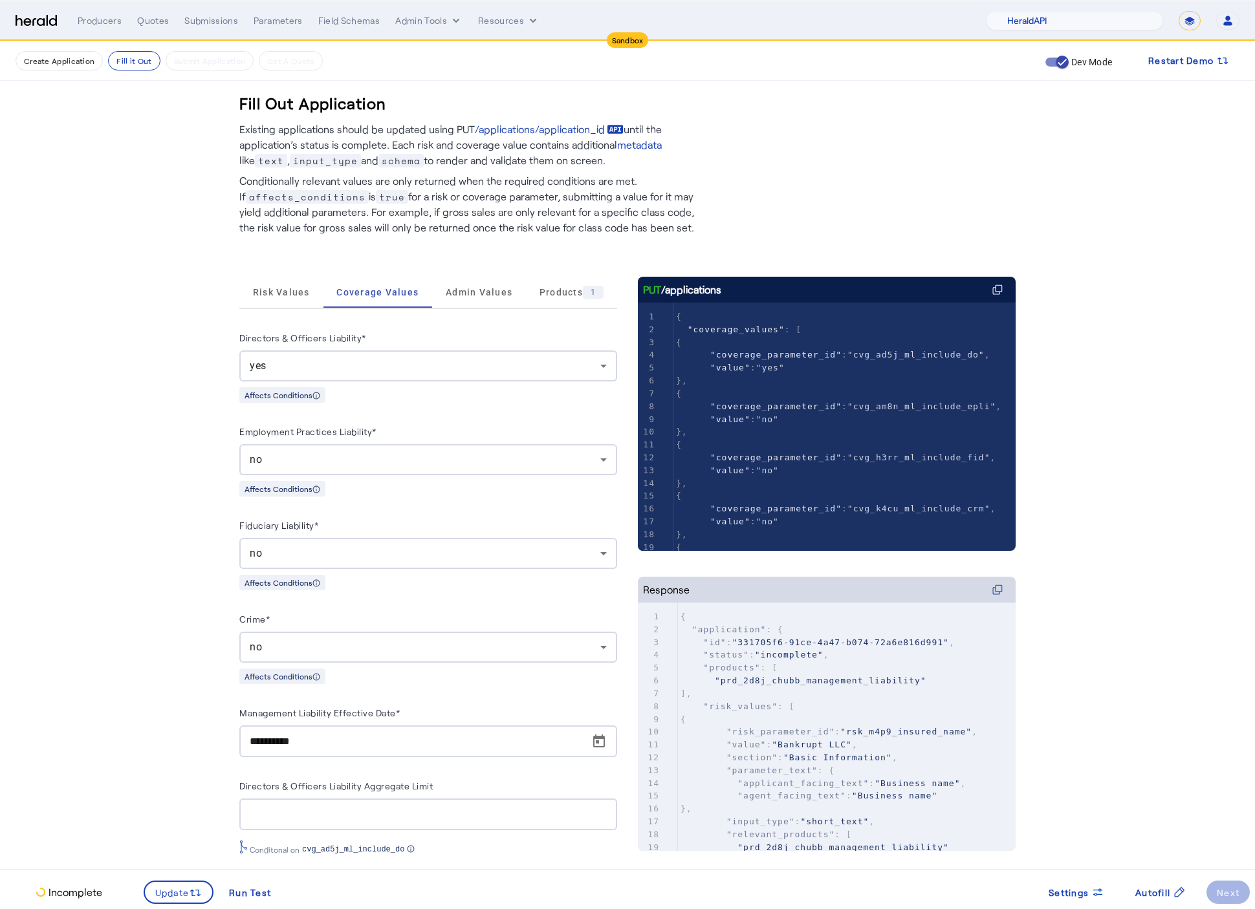
click at [260, 311] on div "**********" at bounding box center [428, 641] width 378 height 664
click at [270, 288] on span "Risk Values" at bounding box center [281, 292] width 57 height 9
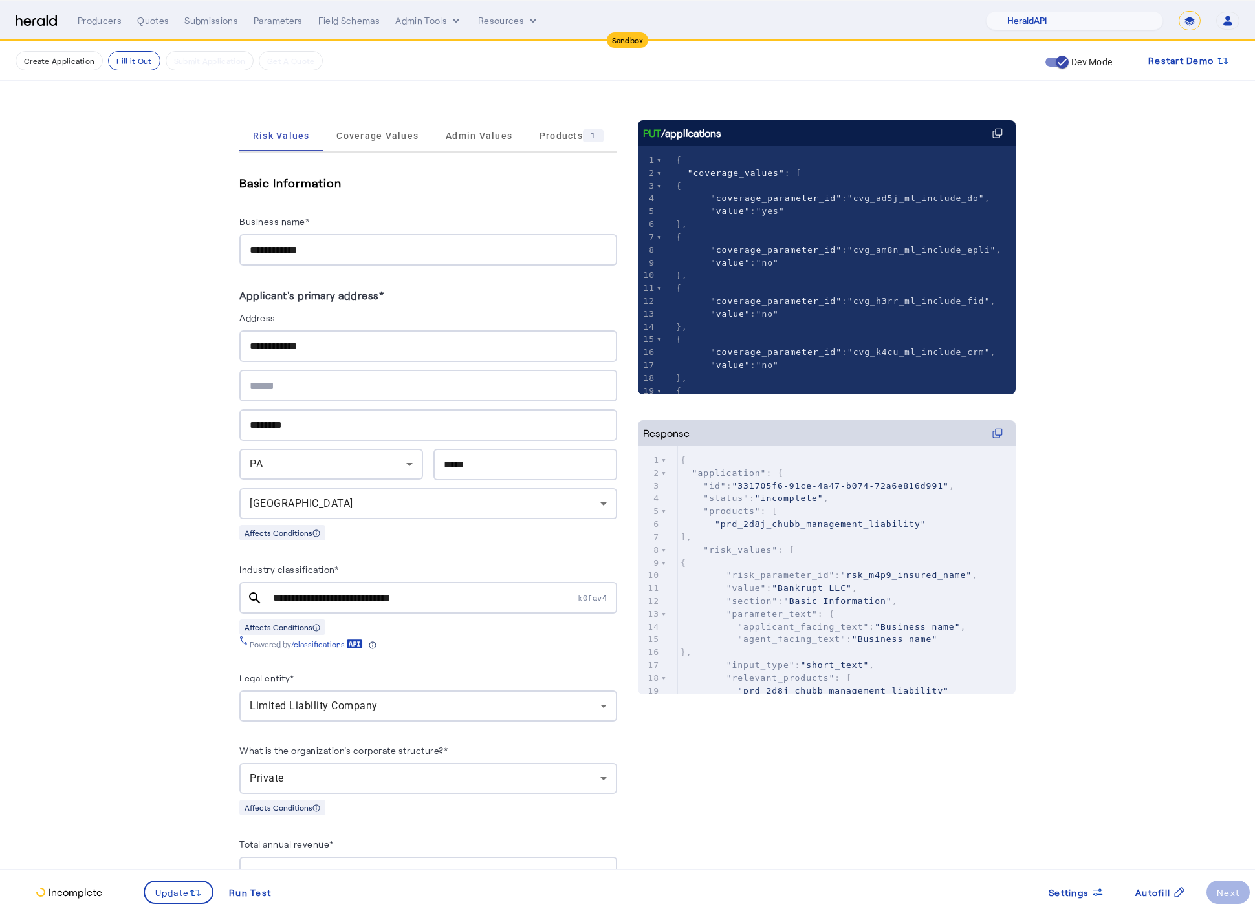
scroll to position [510, 0]
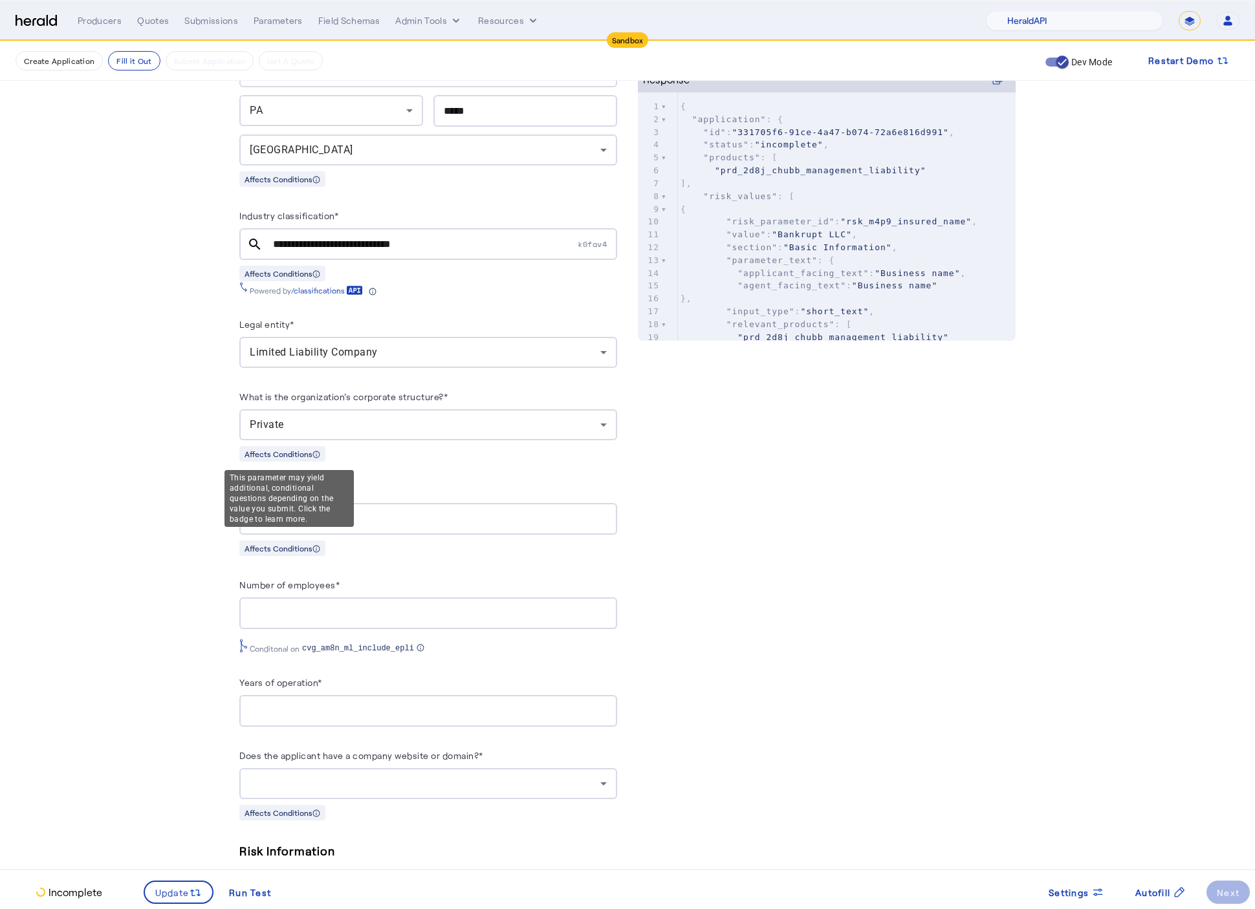
click at [321, 521] on div "This parameter may yield additional, conditional questions depending on the val…" at bounding box center [288, 498] width 129 height 57
click at [378, 521] on input "Total annual revenue*" at bounding box center [428, 520] width 357 height 16
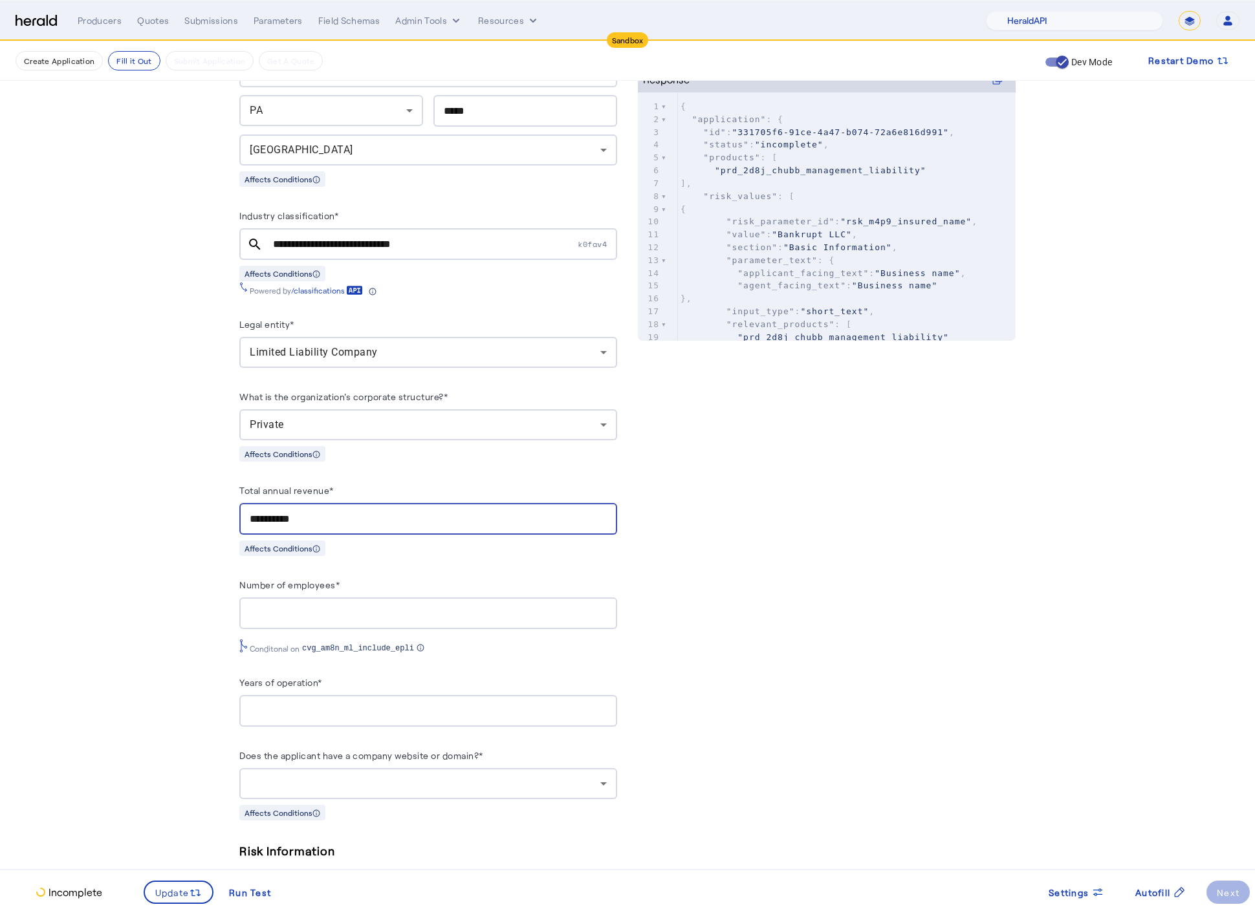
type input "**********"
type input "**"
click at [533, 779] on div at bounding box center [425, 784] width 351 height 16
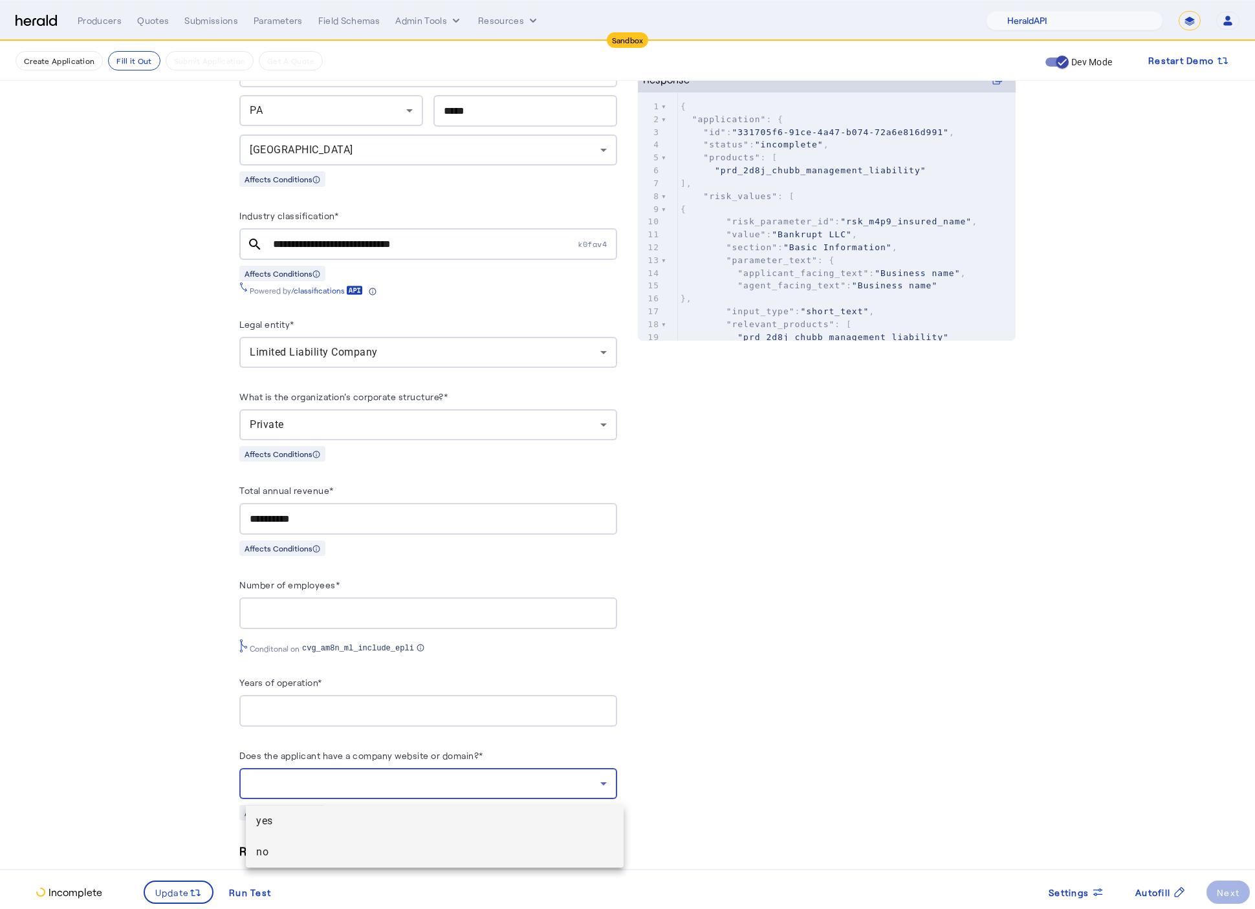
click at [373, 854] on span "no" at bounding box center [434, 853] width 357 height 16
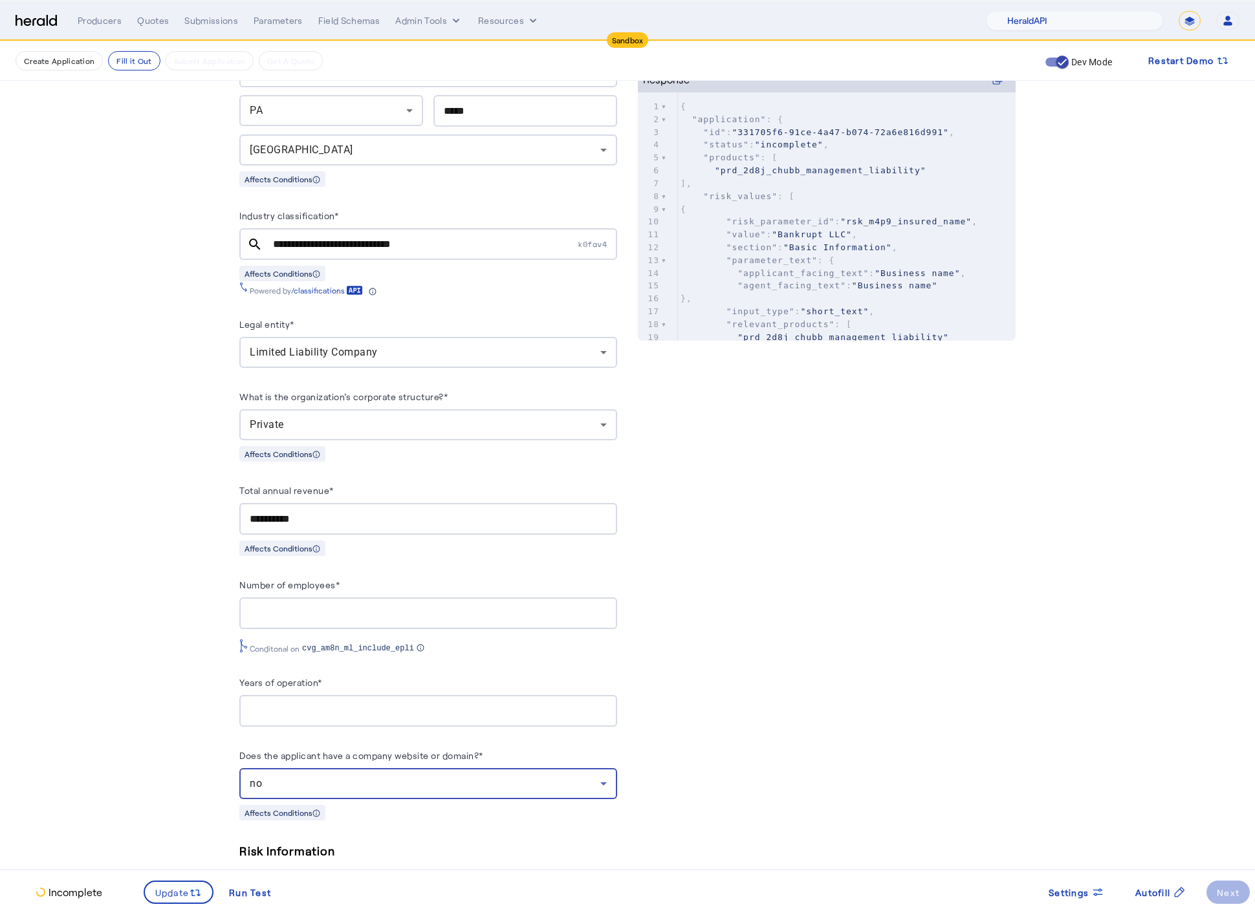
click at [120, 685] on fill-application-step "**********" at bounding box center [627, 826] width 1255 height 2590
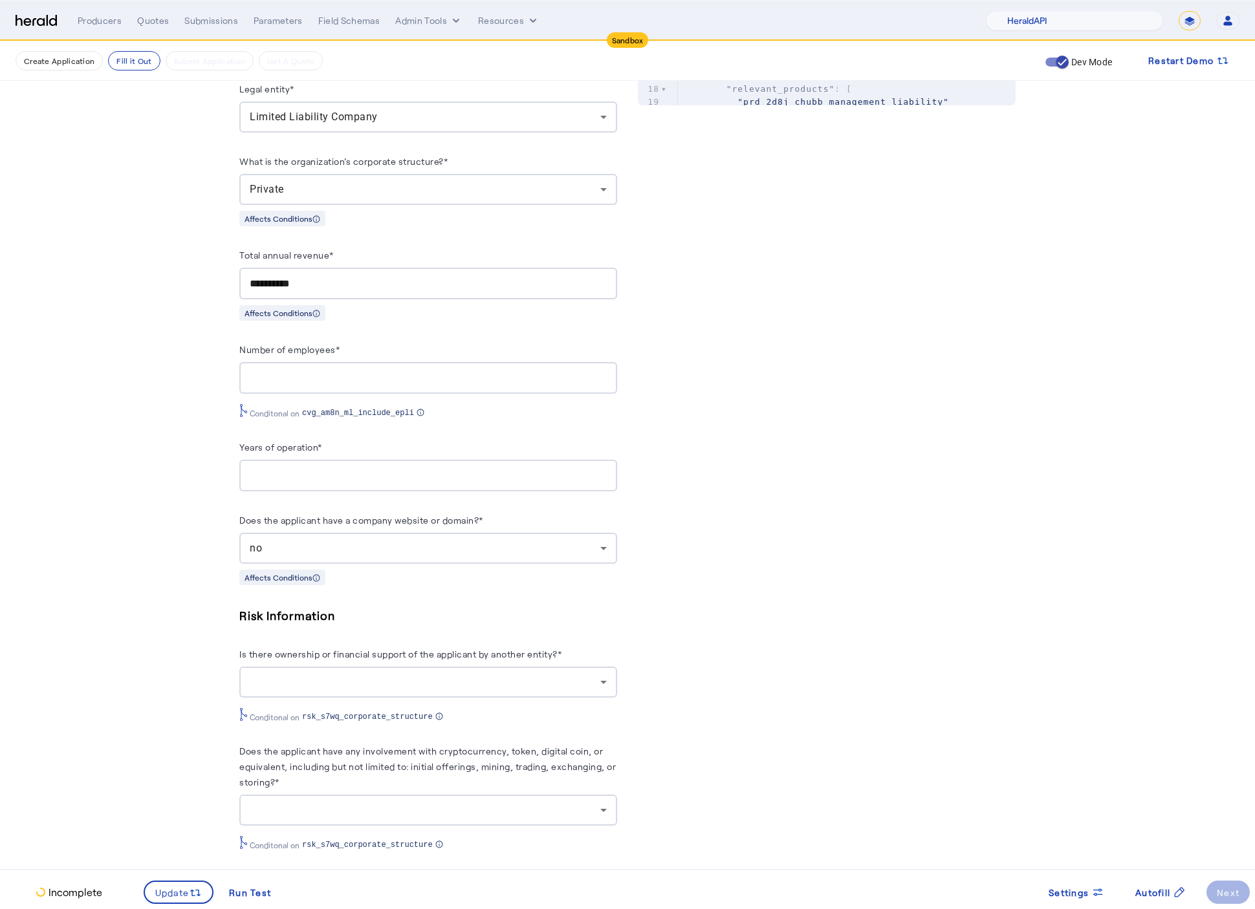
scroll to position [810, 0]
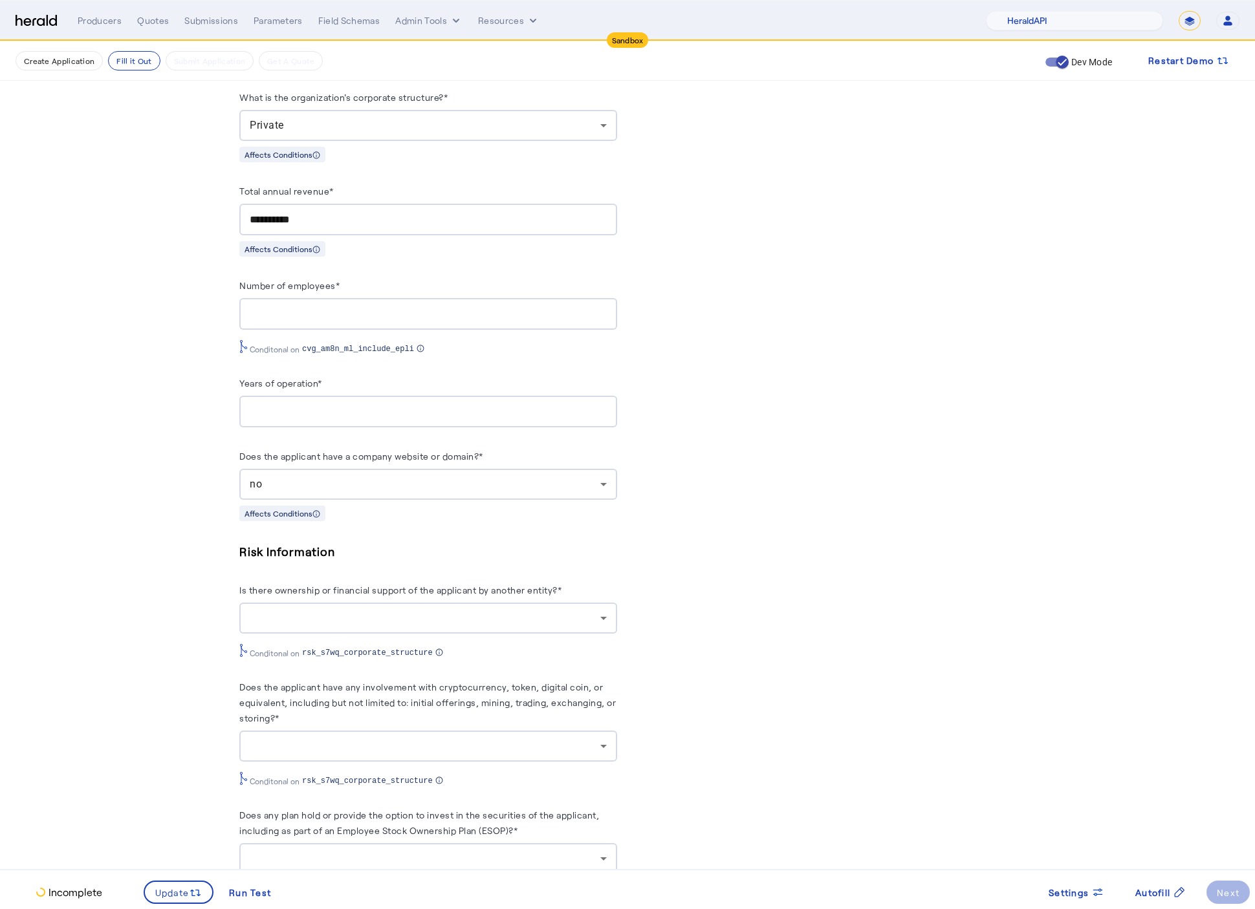
click at [349, 622] on div at bounding box center [425, 619] width 351 height 16
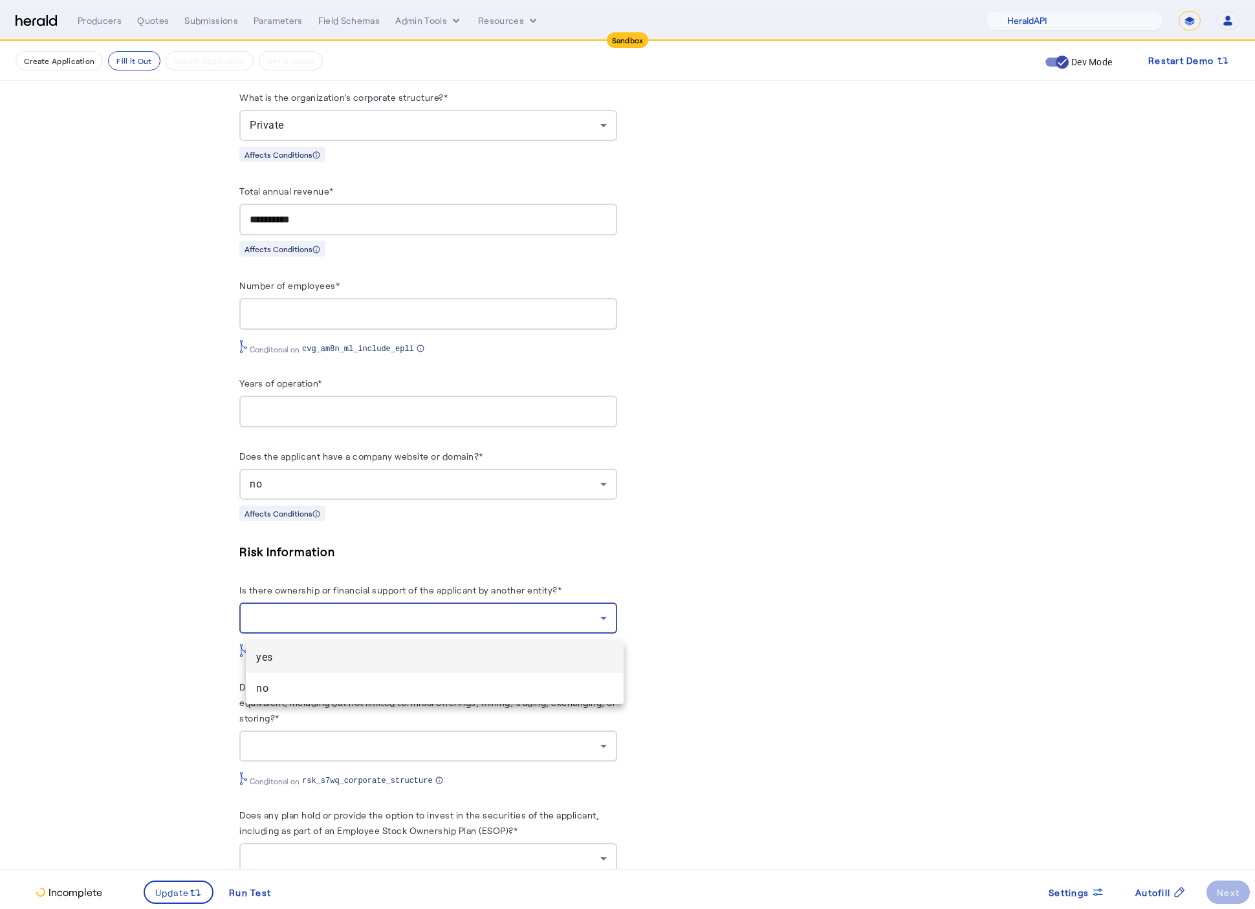
click at [316, 702] on mat-option "no" at bounding box center [435, 688] width 378 height 31
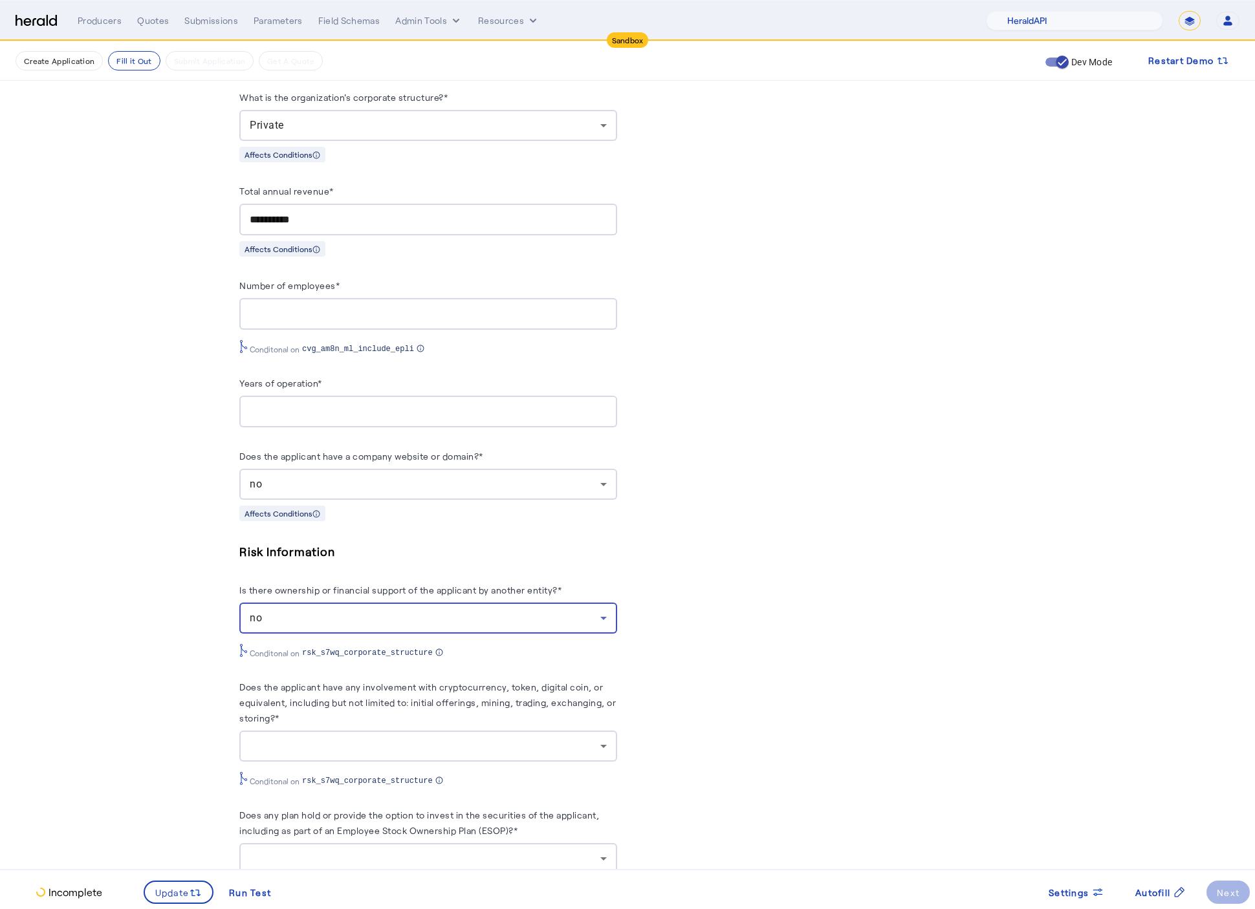
click at [202, 665] on fill-application-step "**********" at bounding box center [627, 527] width 1255 height 2590
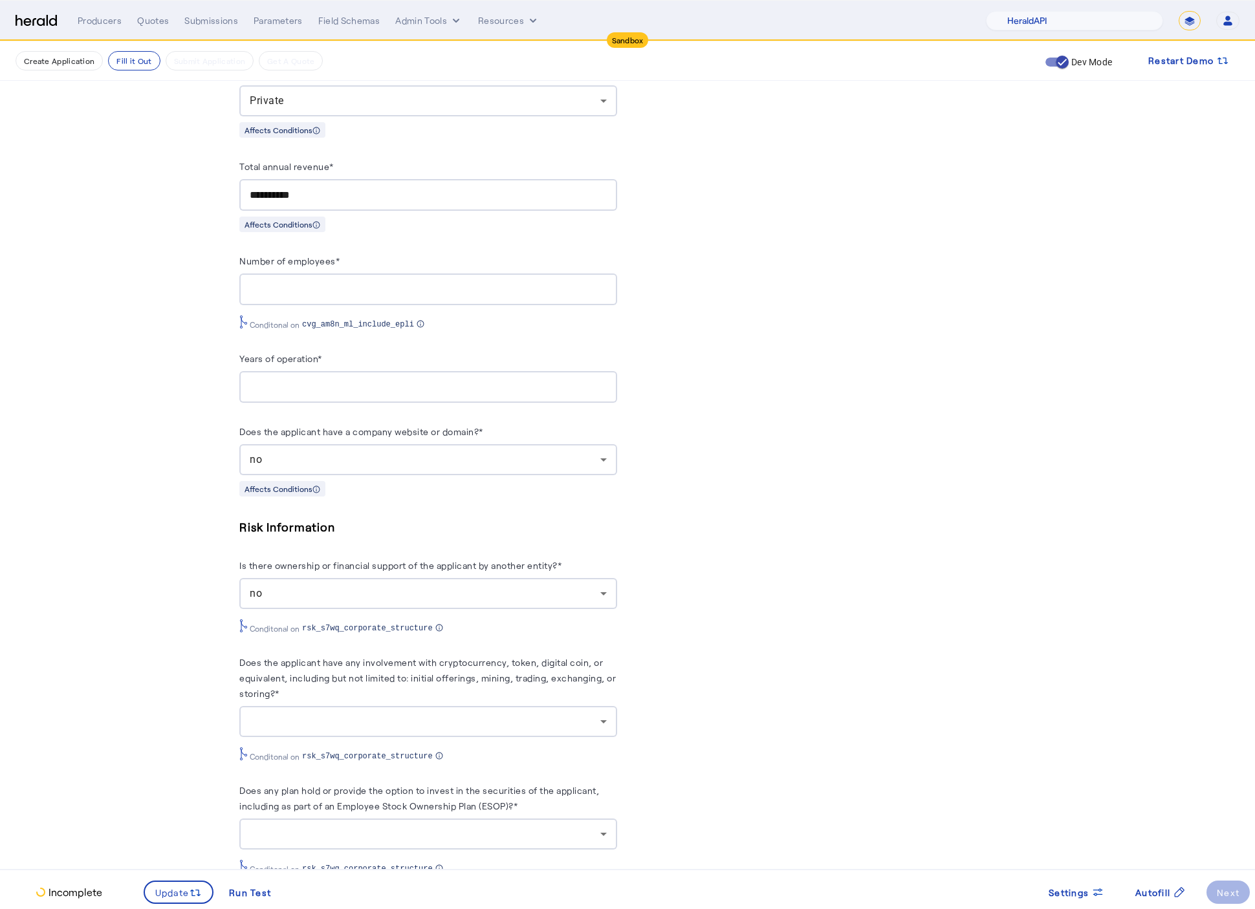
scroll to position [840, 0]
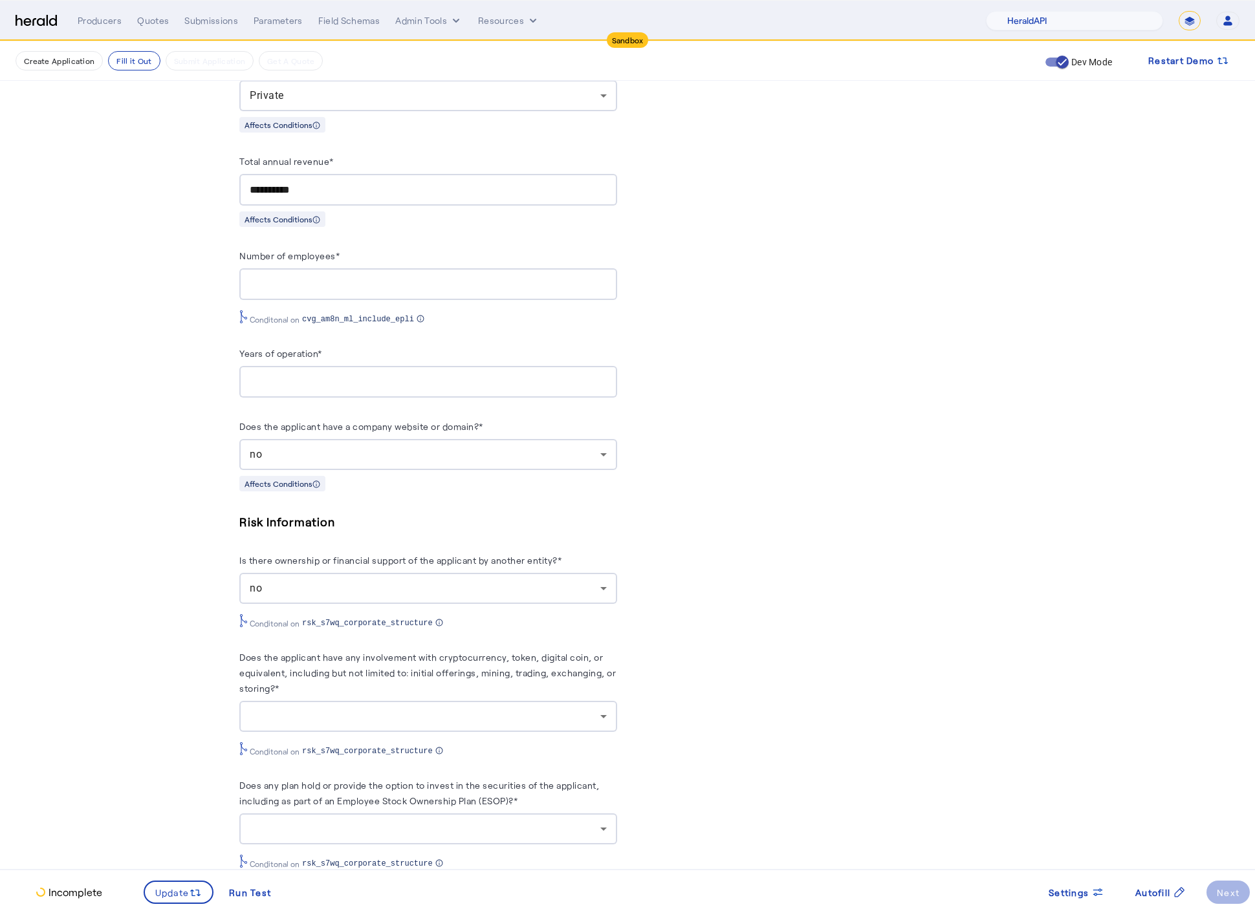
click at [414, 721] on div at bounding box center [425, 717] width 351 height 16
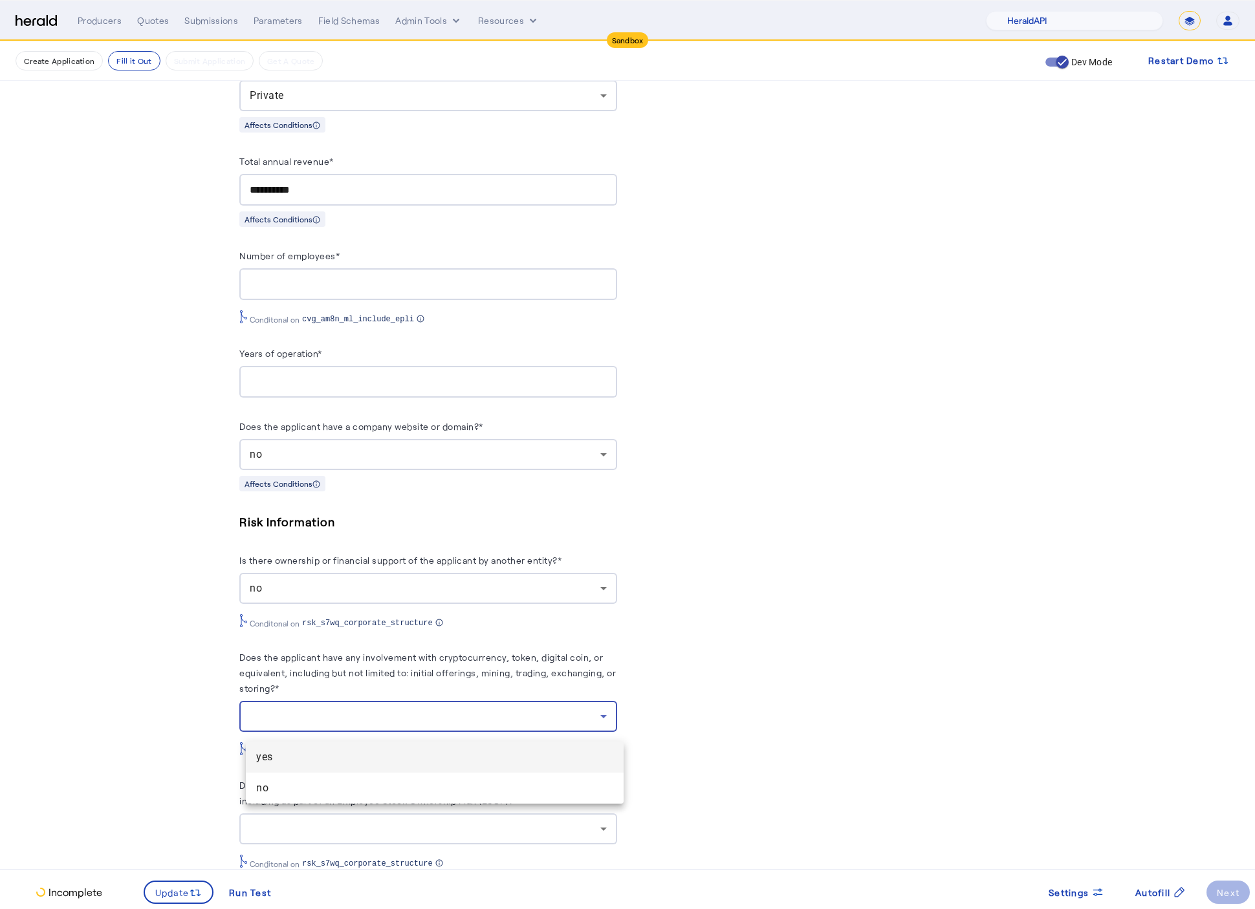
click at [347, 777] on mat-option "no" at bounding box center [435, 788] width 378 height 31
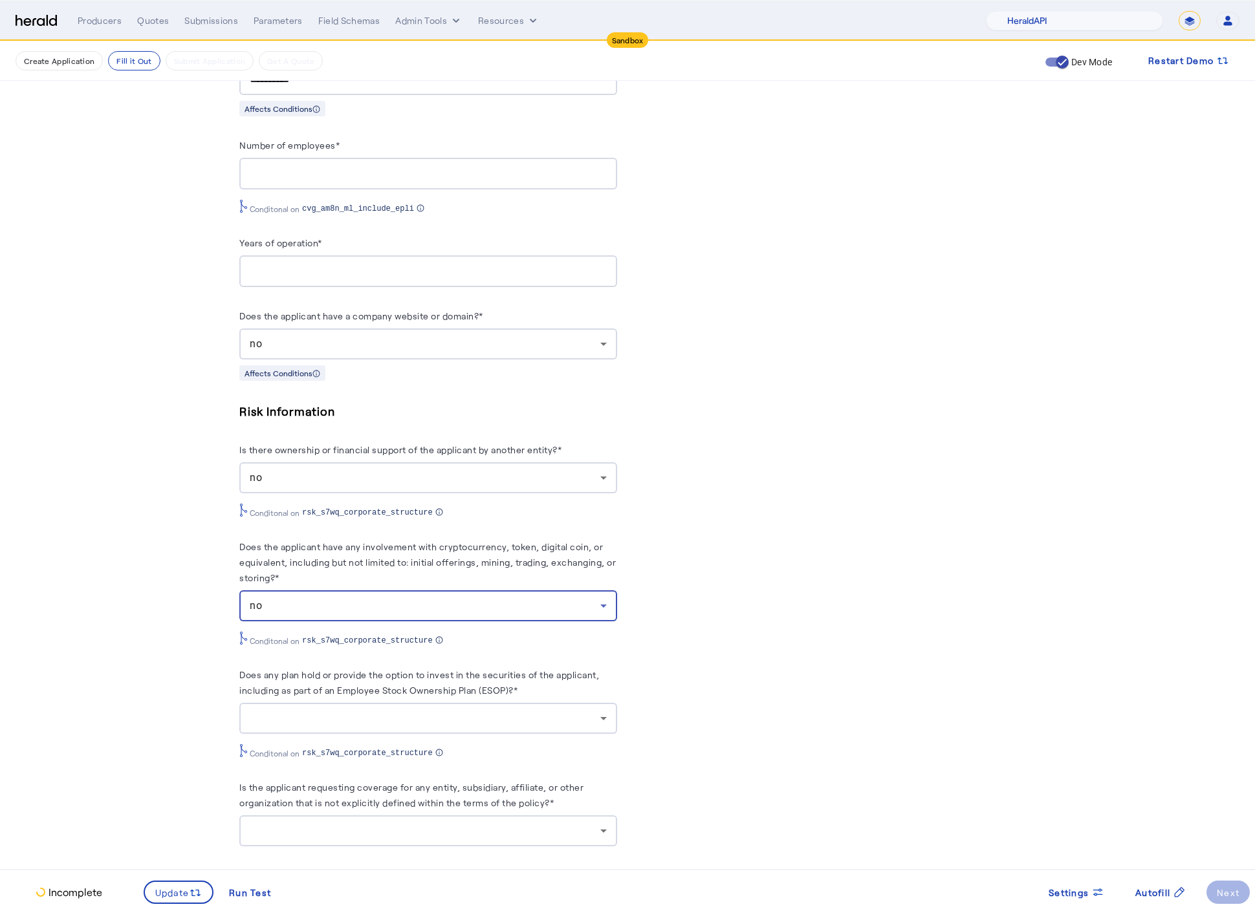
scroll to position [968, 0]
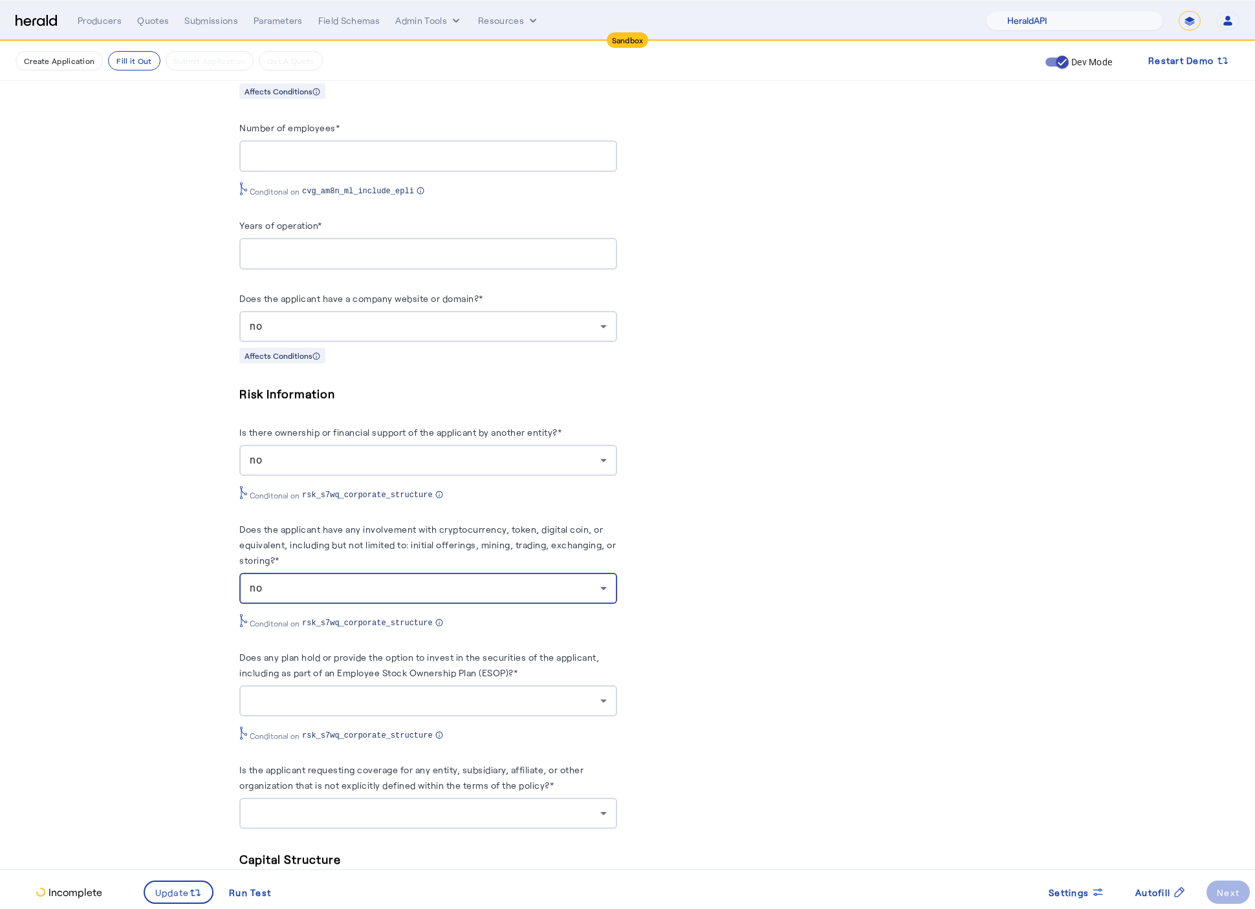
click at [416, 709] on div at bounding box center [425, 701] width 351 height 16
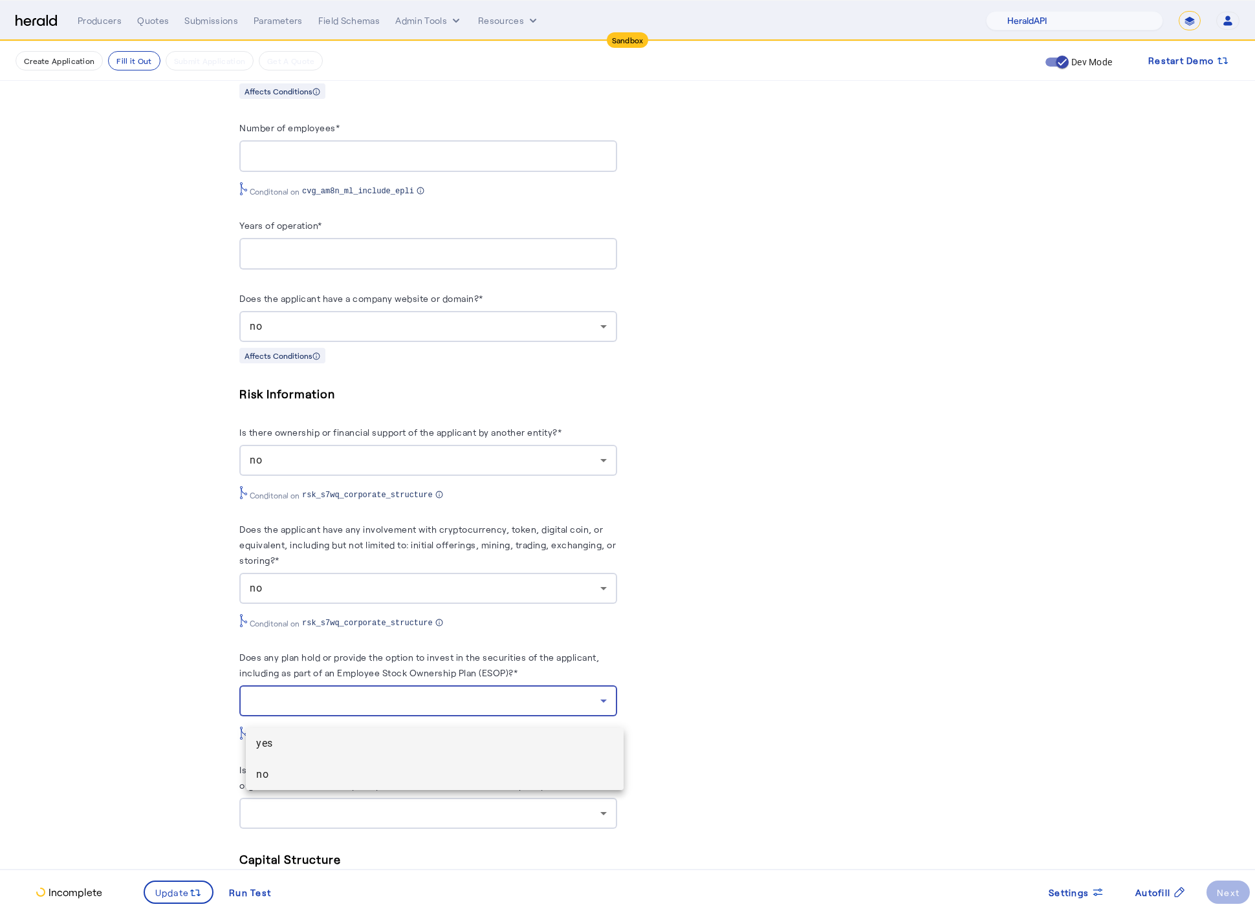
click at [297, 769] on span "no" at bounding box center [434, 775] width 357 height 16
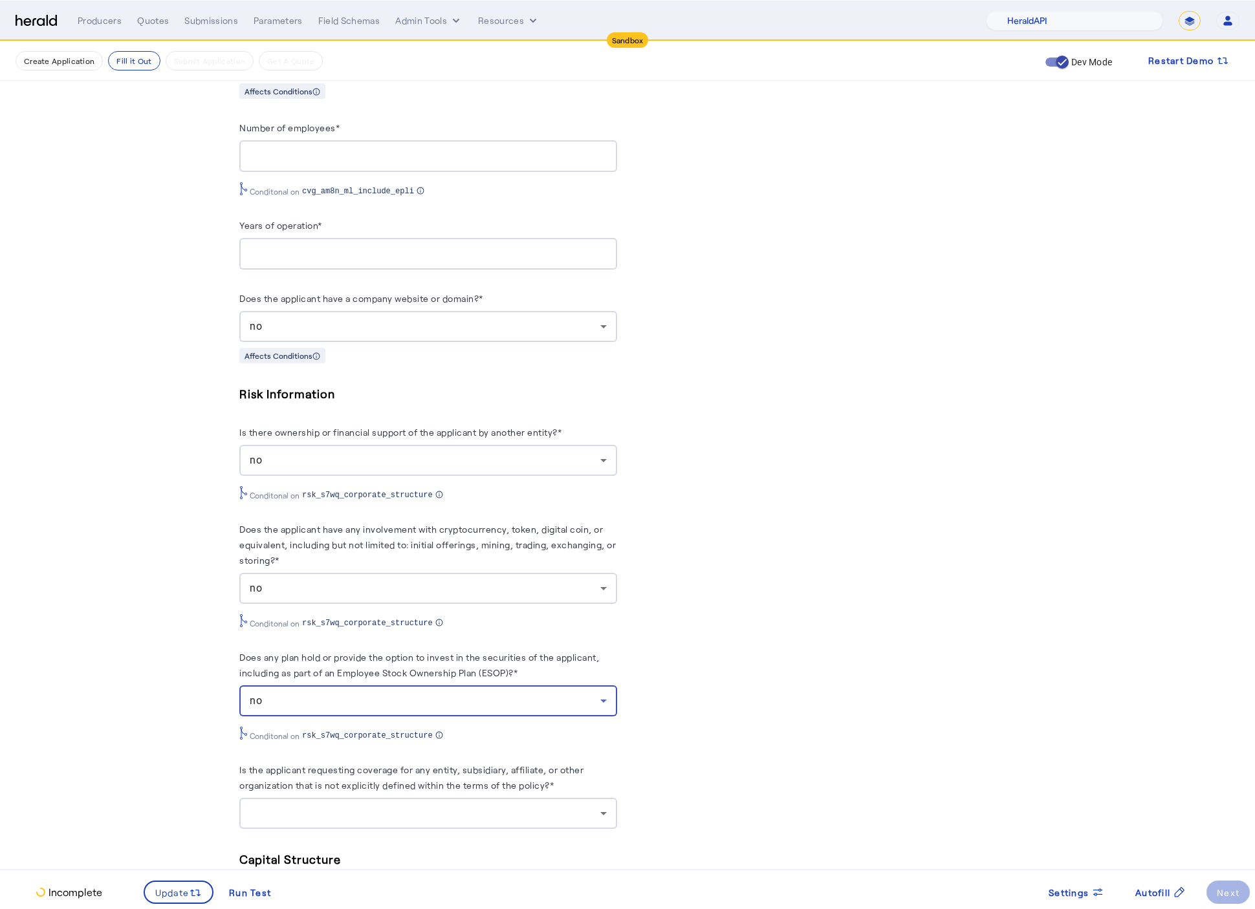
click at [185, 719] on fill-application-step "**********" at bounding box center [627, 369] width 1255 height 2590
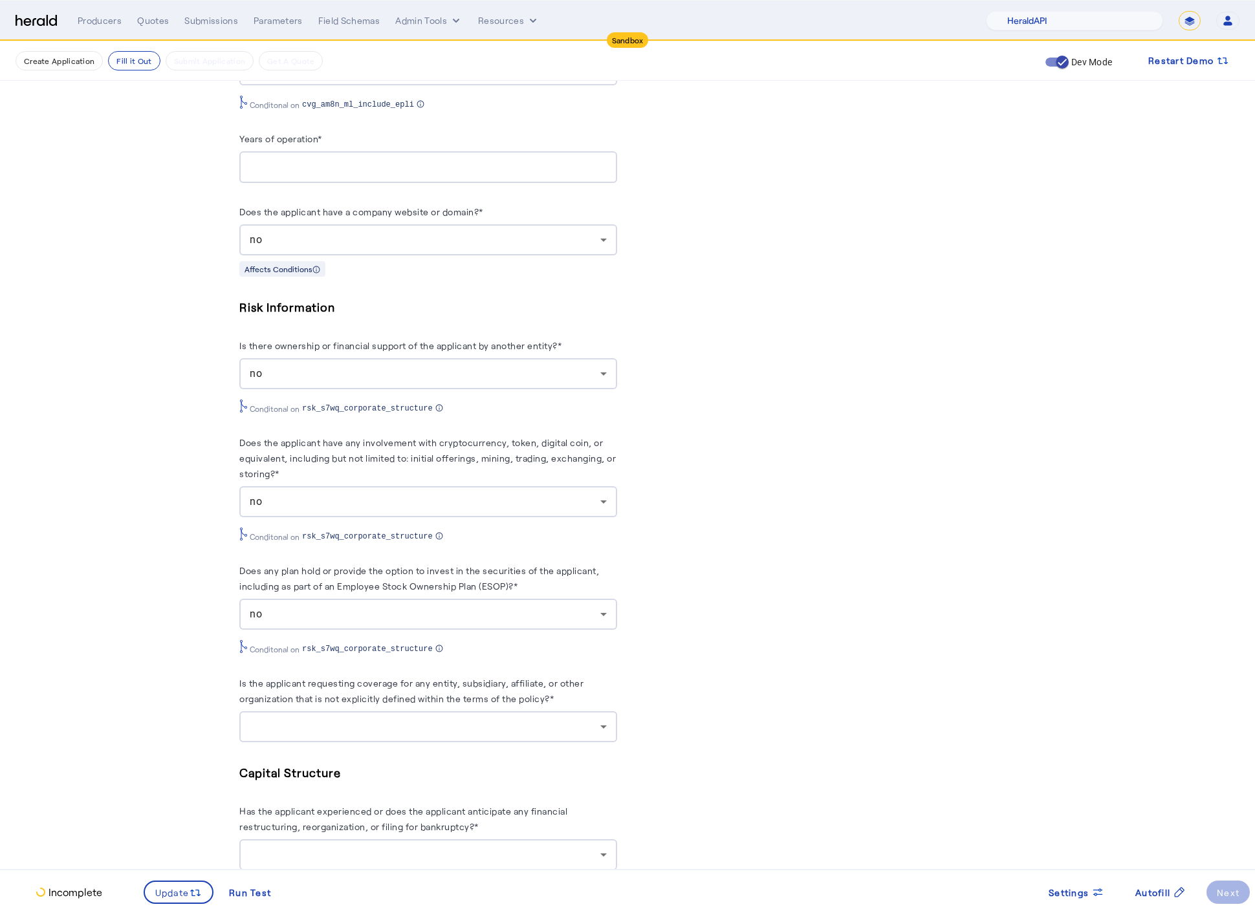
scroll to position [1082, 0]
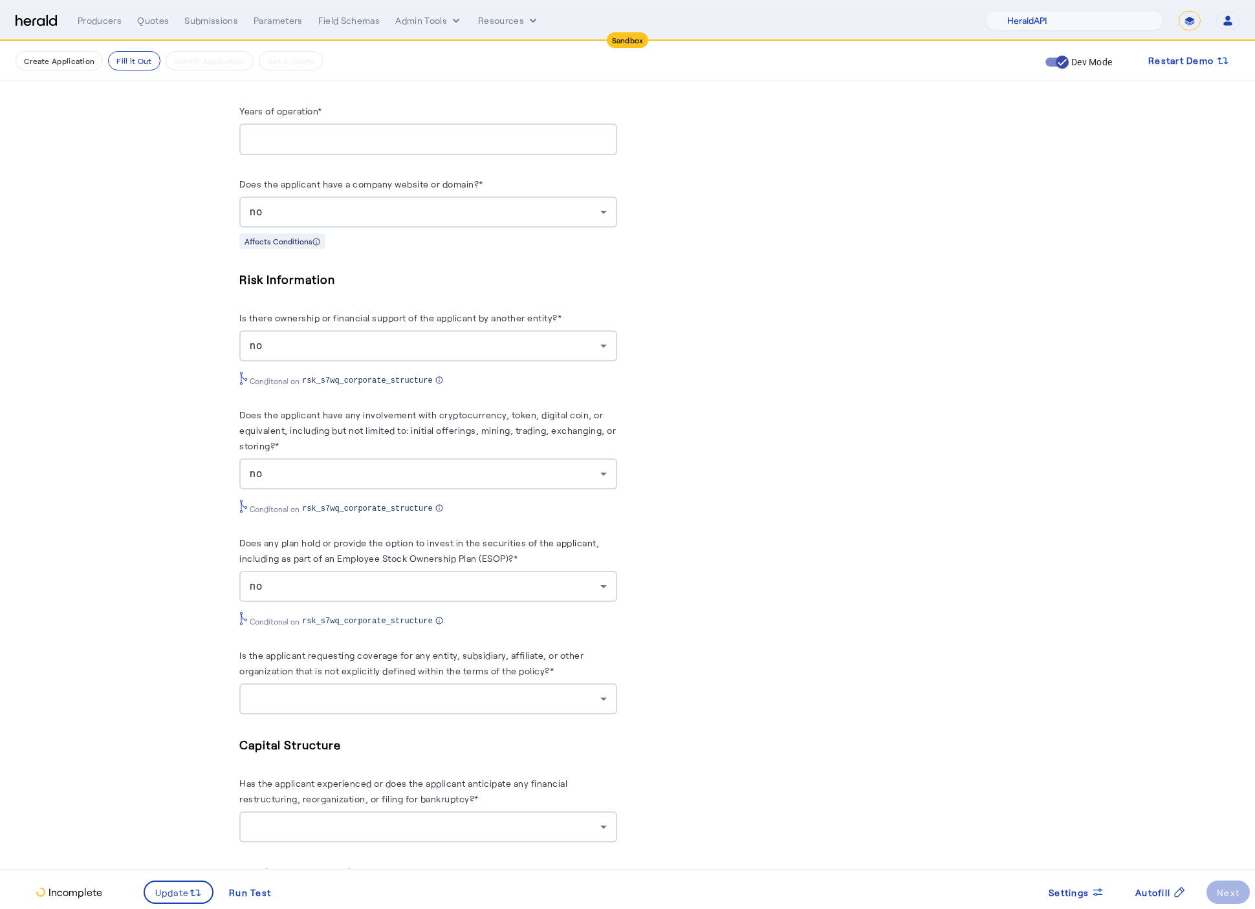
click at [334, 715] on div at bounding box center [428, 699] width 357 height 31
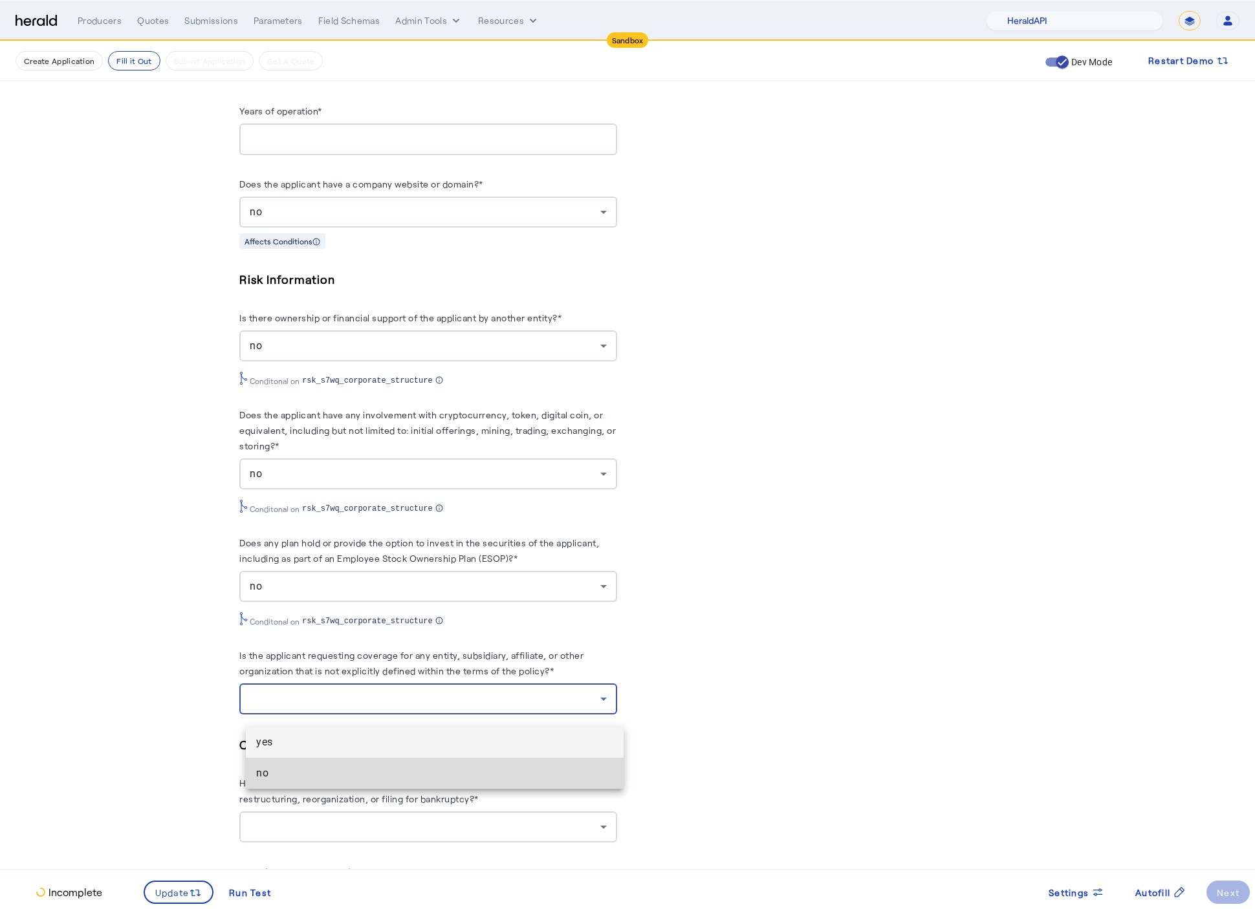
click at [312, 766] on span "no" at bounding box center [434, 774] width 357 height 16
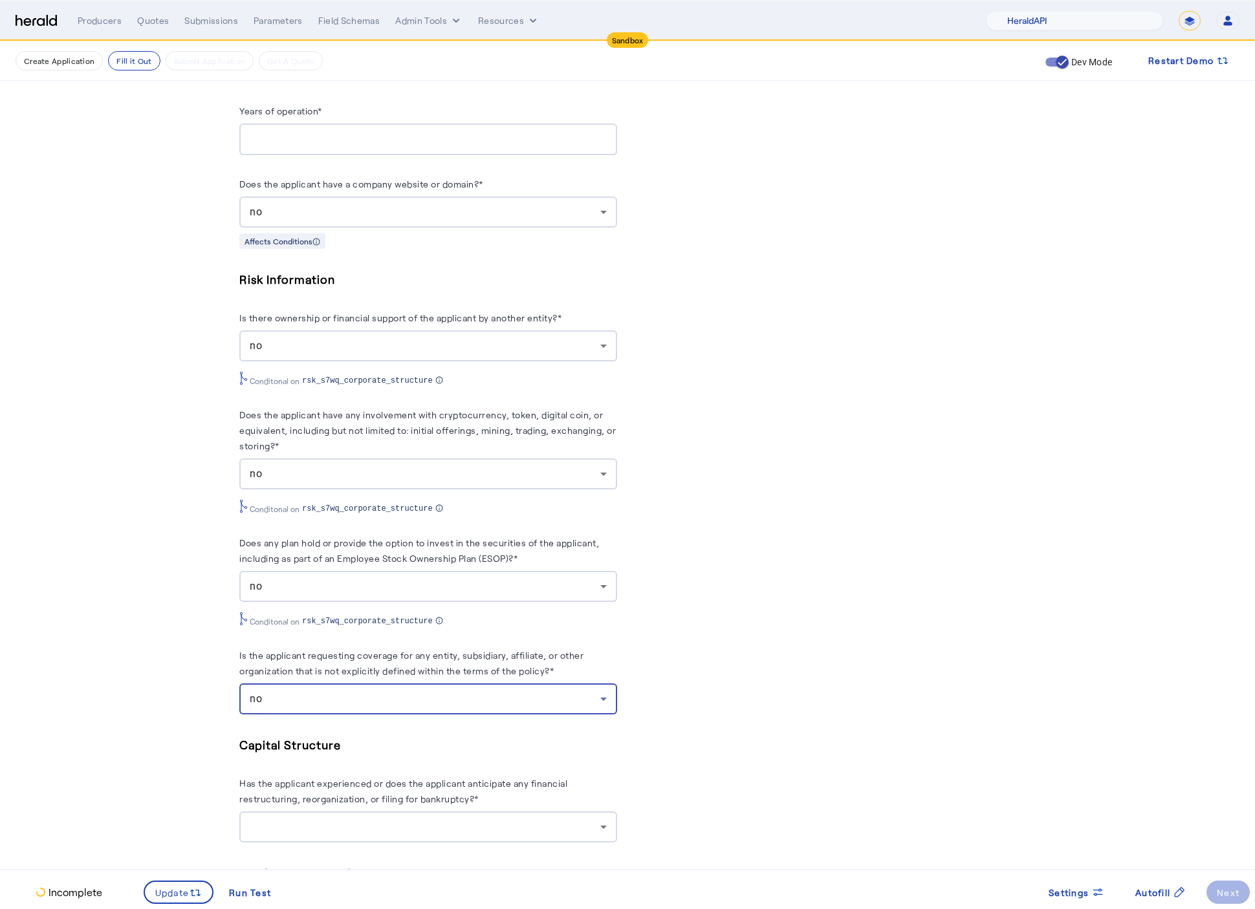
click at [168, 704] on fill-application-step "**********" at bounding box center [627, 254] width 1255 height 2590
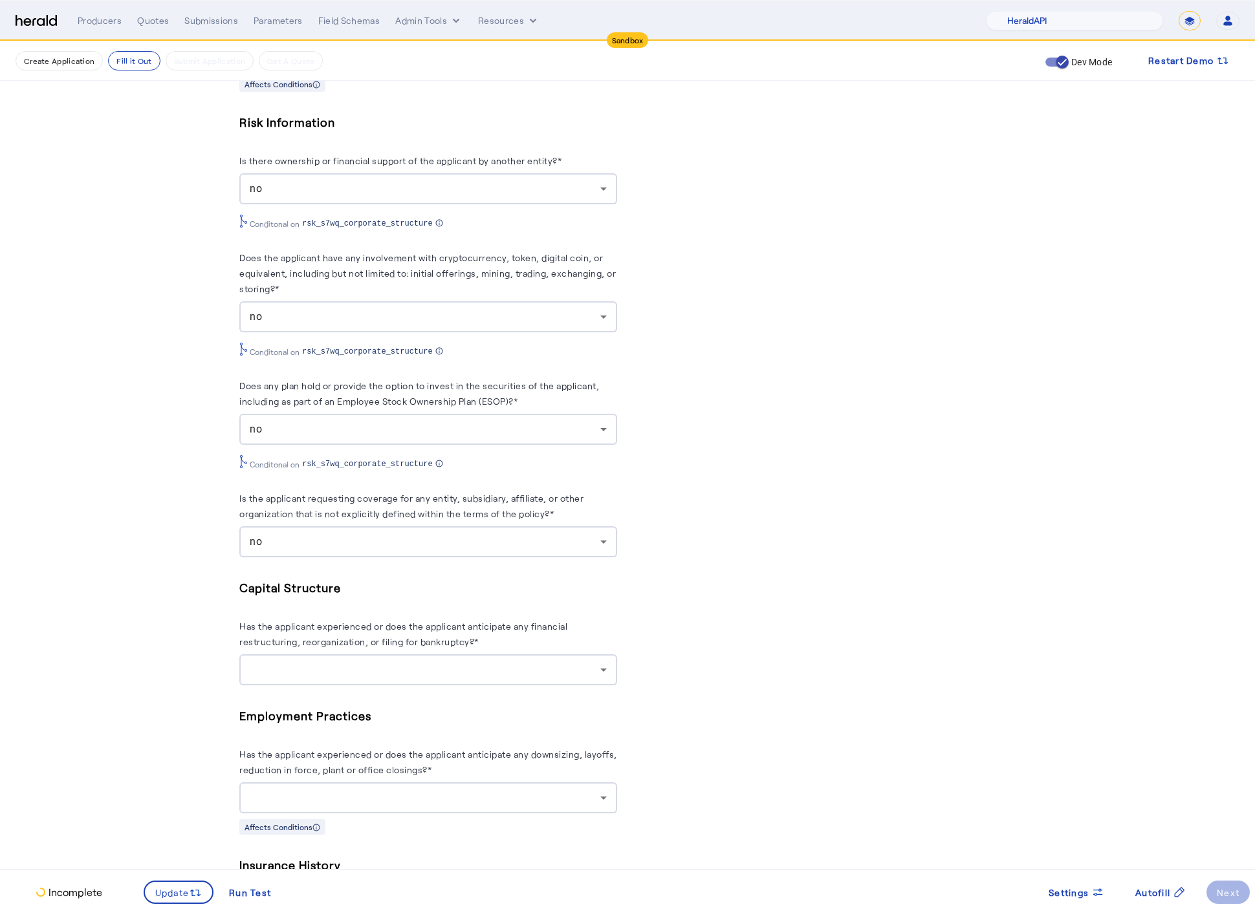
scroll to position [1340, 0]
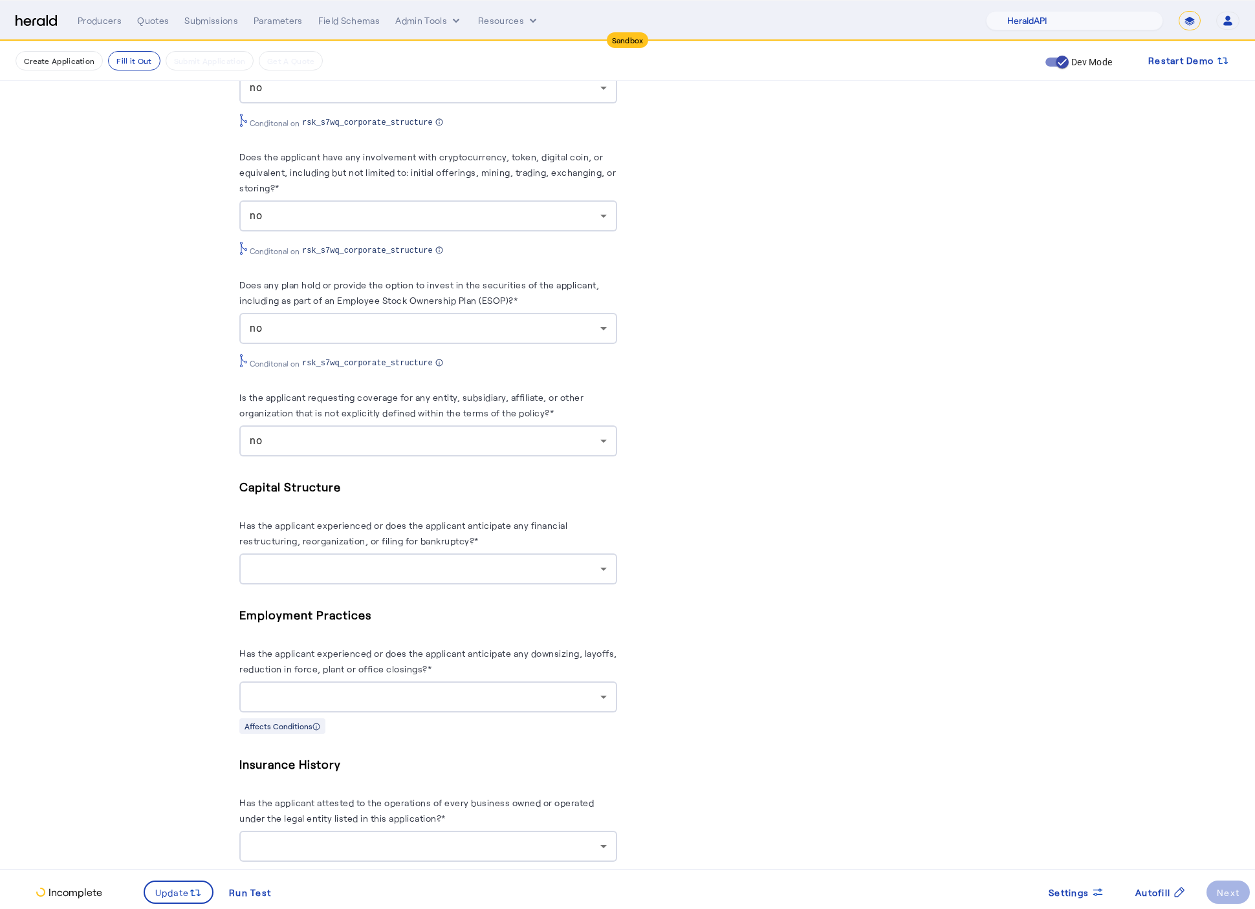
click at [523, 572] on div at bounding box center [428, 569] width 357 height 31
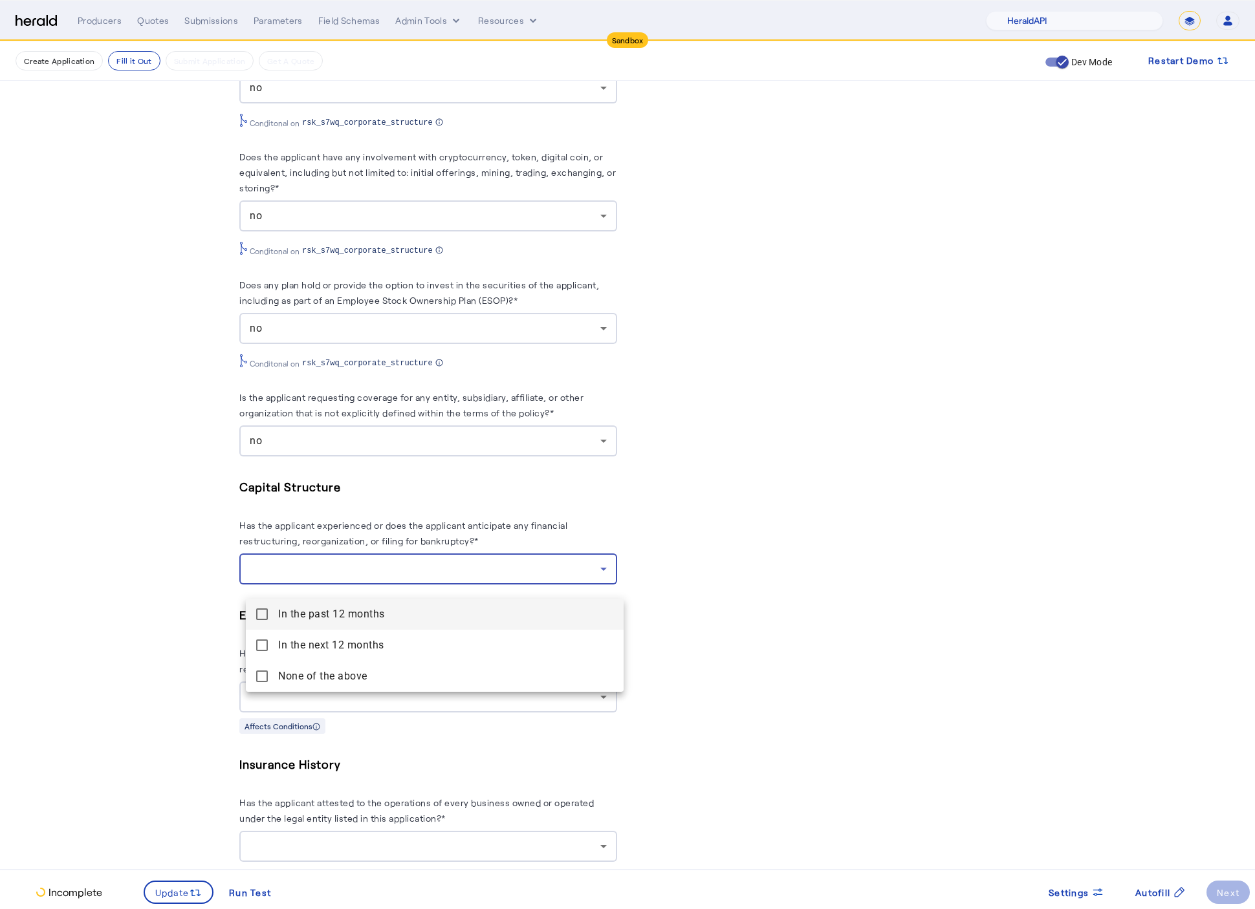
click at [281, 609] on span "In the past 12 months" at bounding box center [445, 615] width 335 height 16
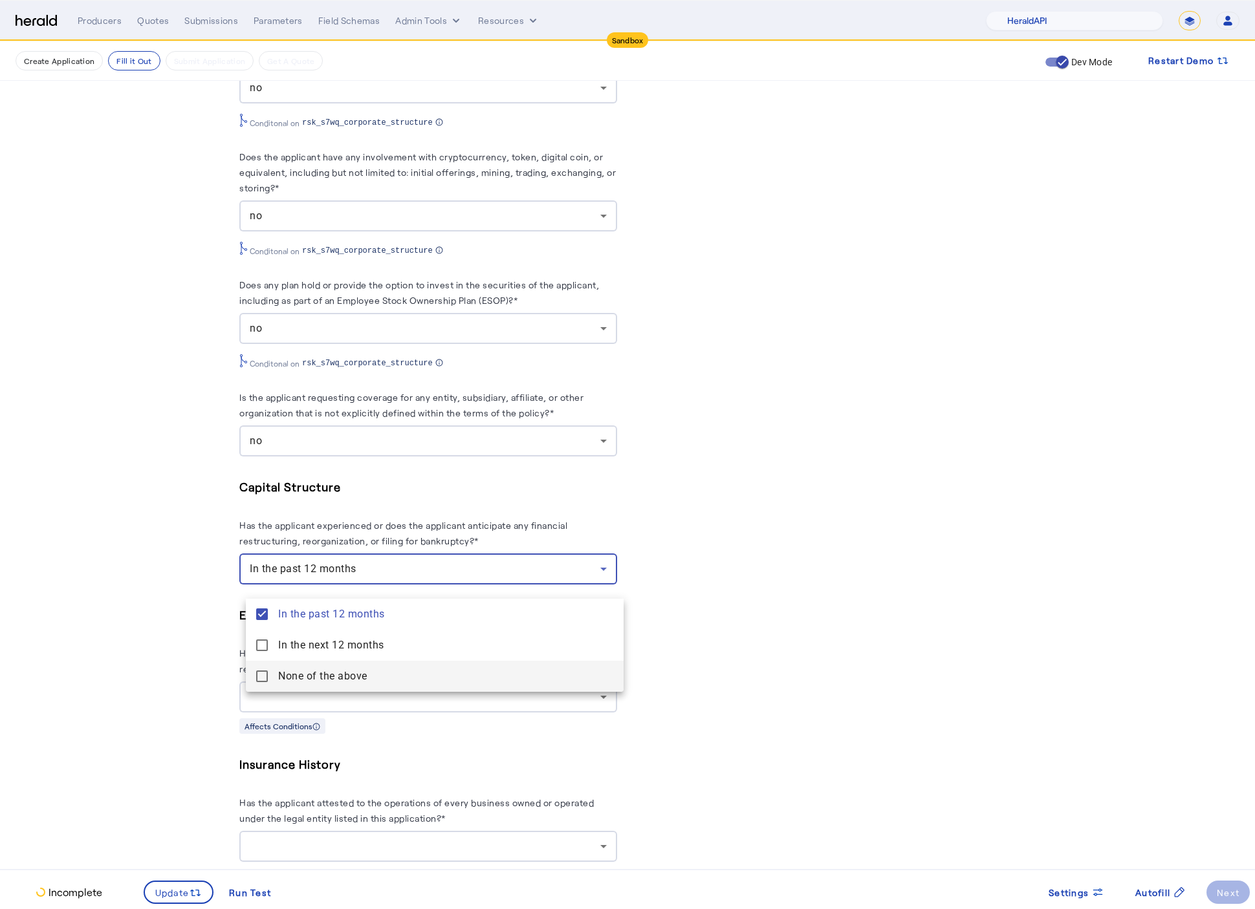
click at [261, 669] on above "None of the above" at bounding box center [435, 676] width 378 height 31
click at [173, 658] on div at bounding box center [627, 454] width 1255 height 909
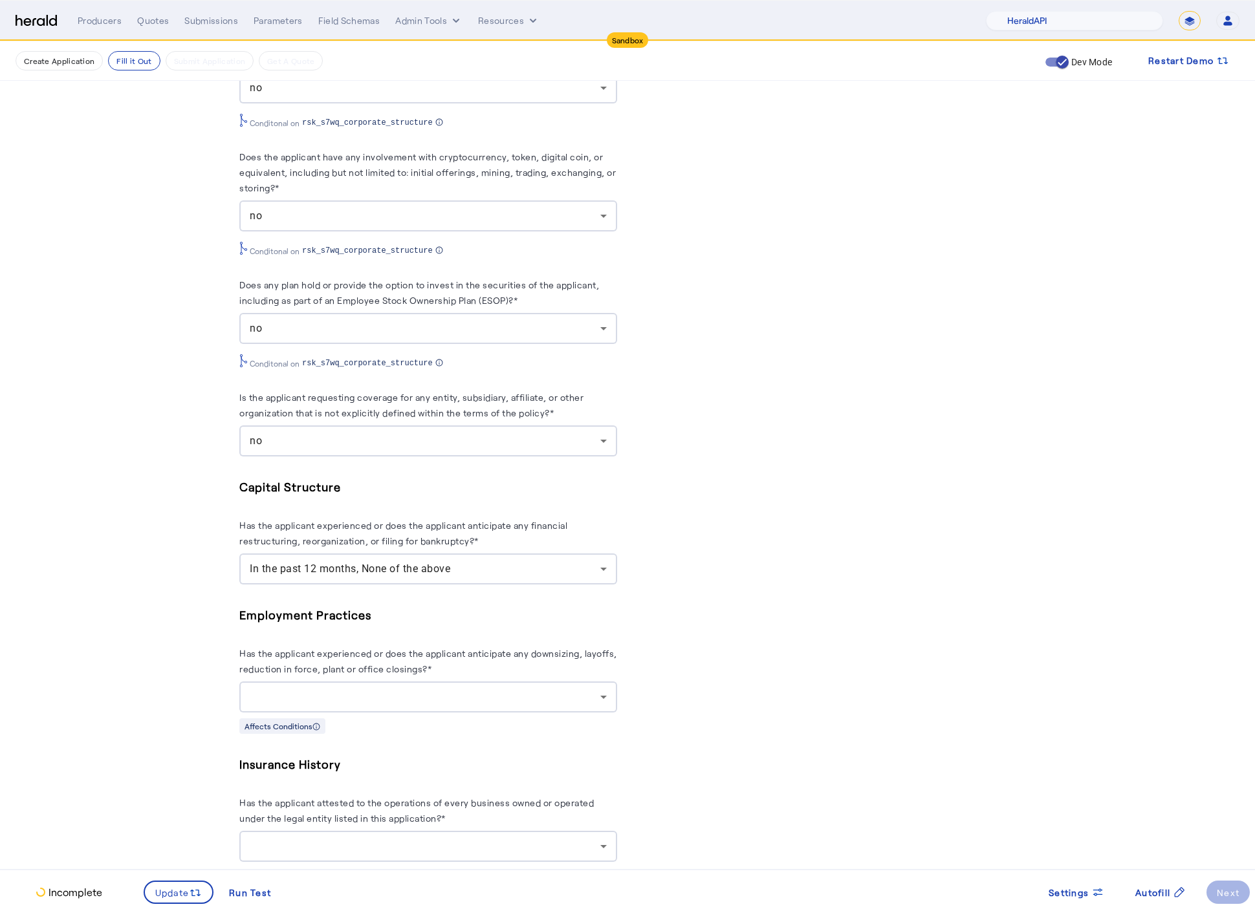
click at [424, 703] on div at bounding box center [425, 697] width 351 height 16
click at [331, 699] on div at bounding box center [428, 697] width 357 height 31
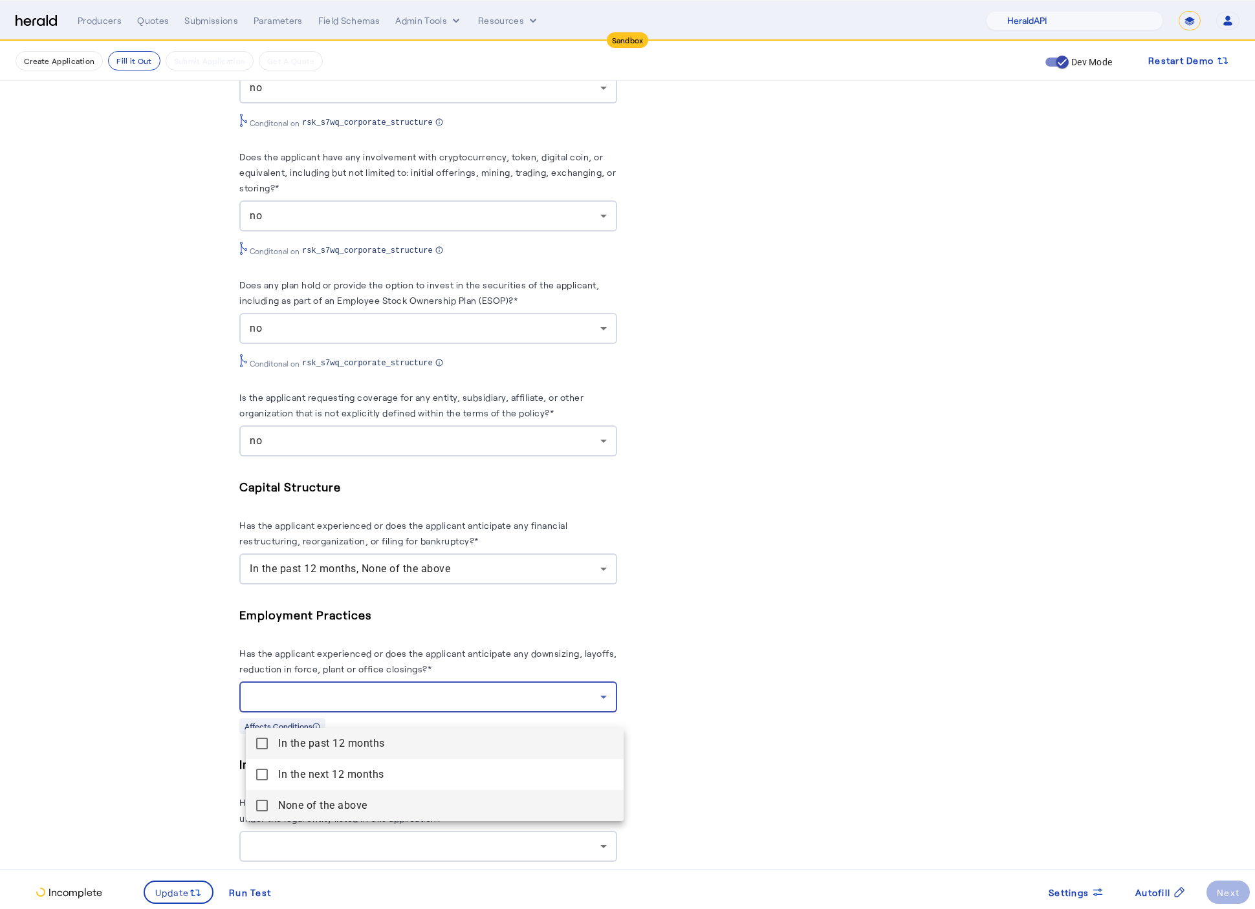
click at [264, 800] on mat-pseudo-checkbox at bounding box center [262, 806] width 12 height 12
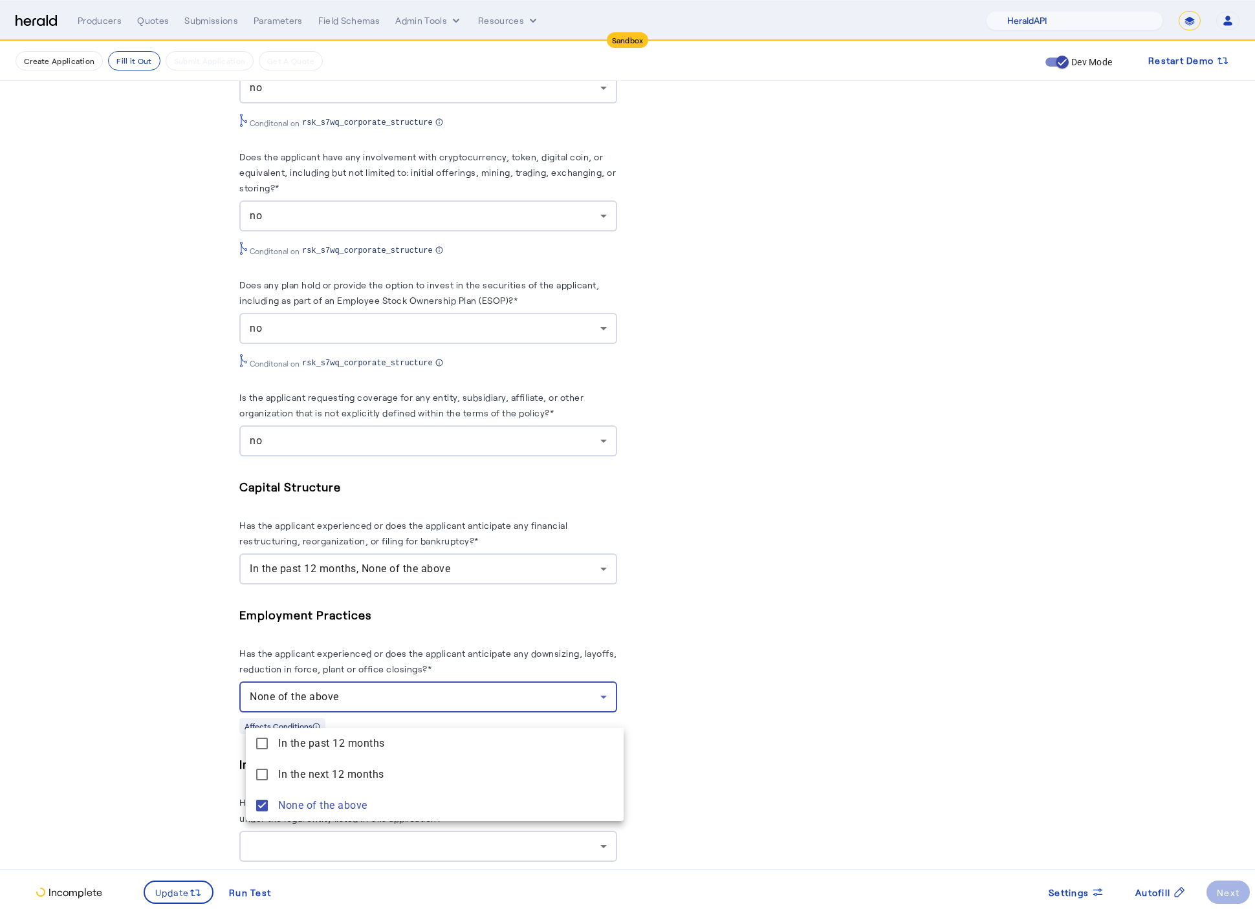
click at [147, 734] on div at bounding box center [627, 454] width 1255 height 909
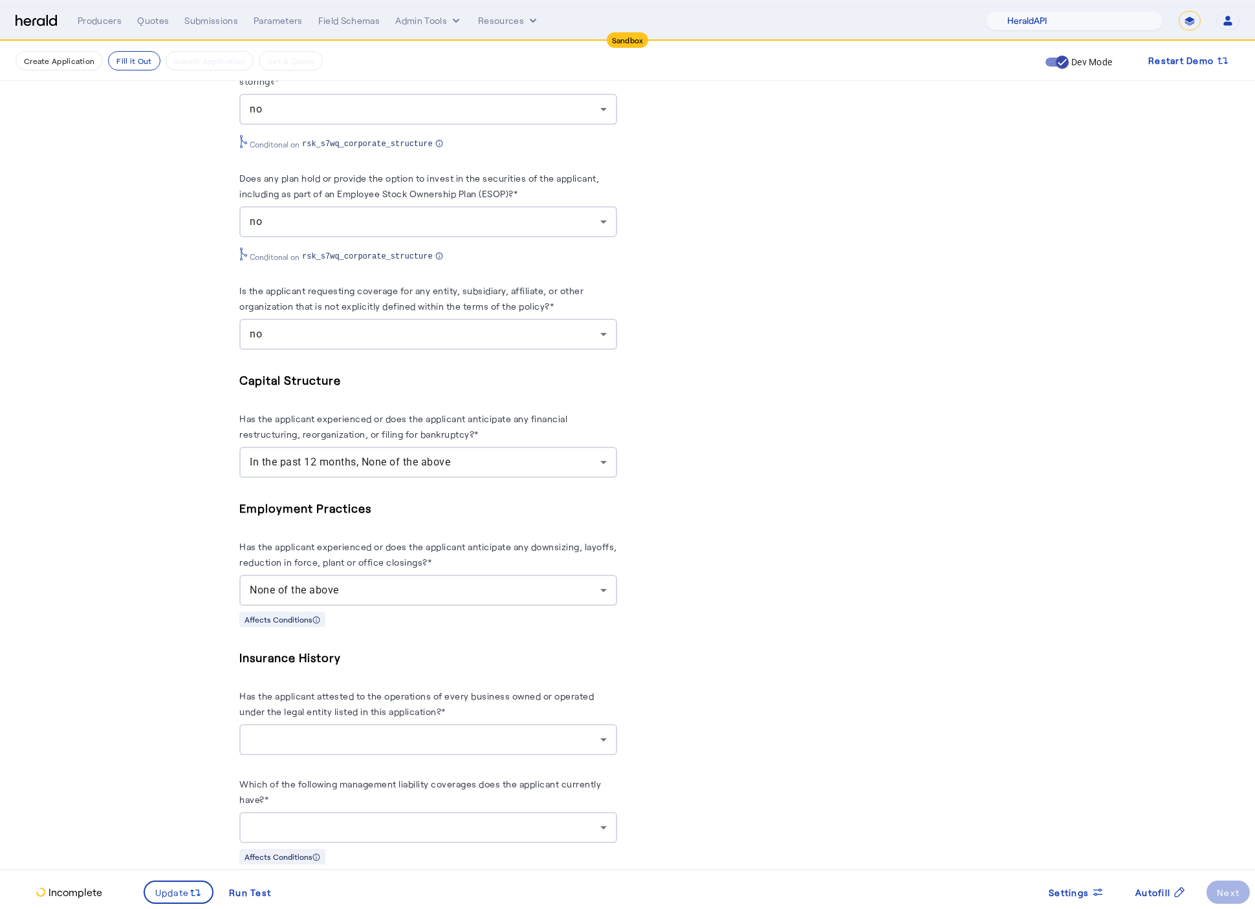
scroll to position [1472, 0]
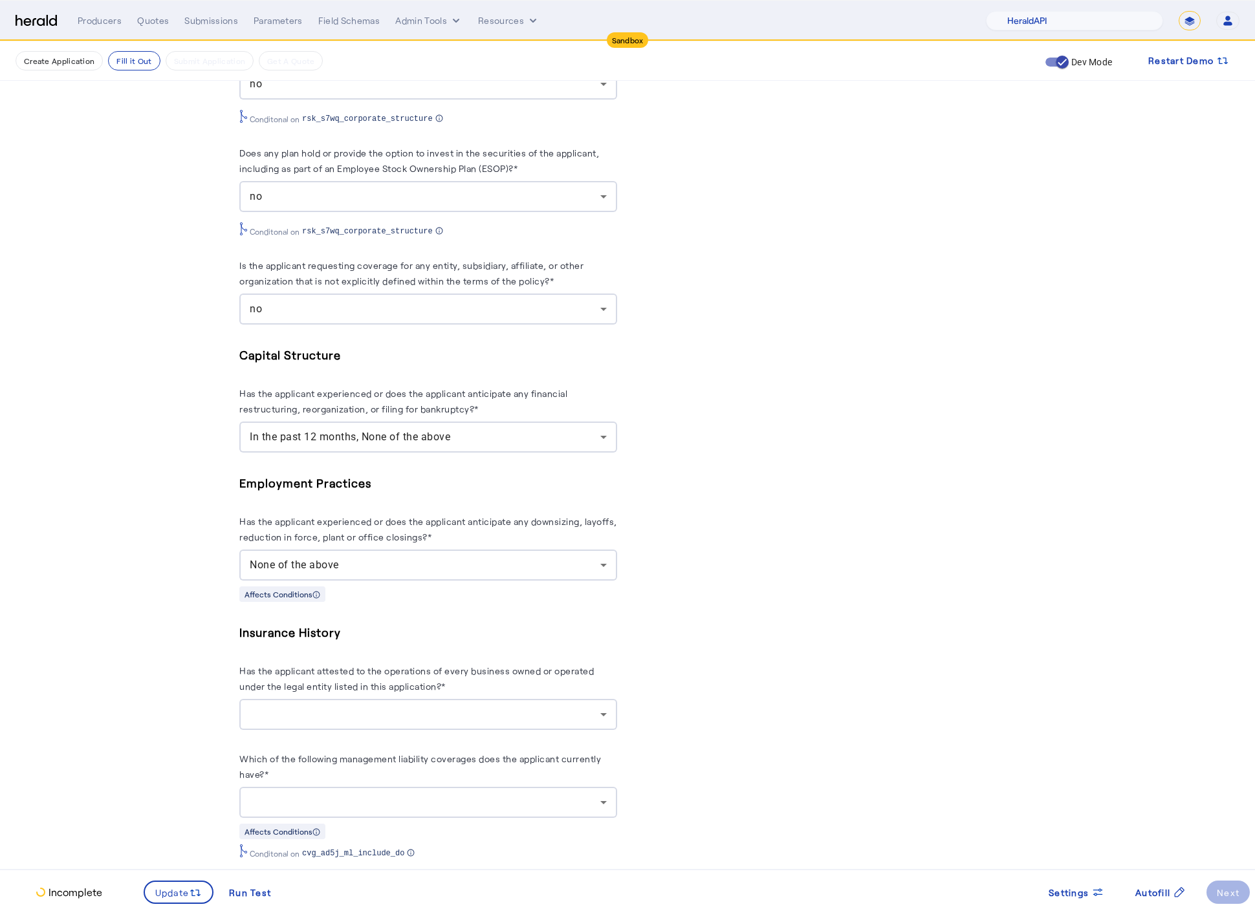
click at [430, 722] on div at bounding box center [425, 715] width 351 height 16
drag, startPoint x: 324, startPoint y: 797, endPoint x: 165, endPoint y: 761, distance: 163.2
click at [324, 797] on span "no" at bounding box center [434, 795] width 357 height 16
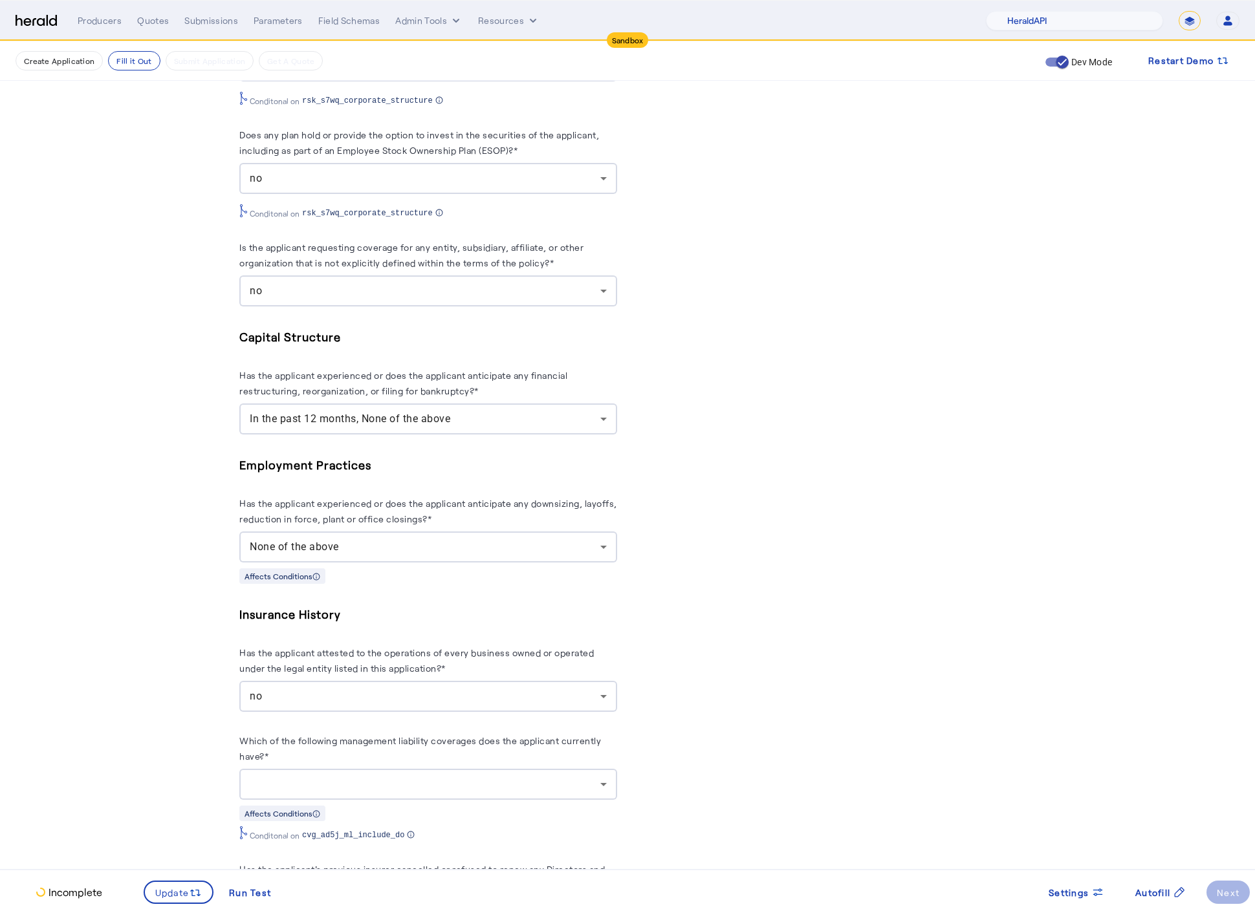
scroll to position [1506, 0]
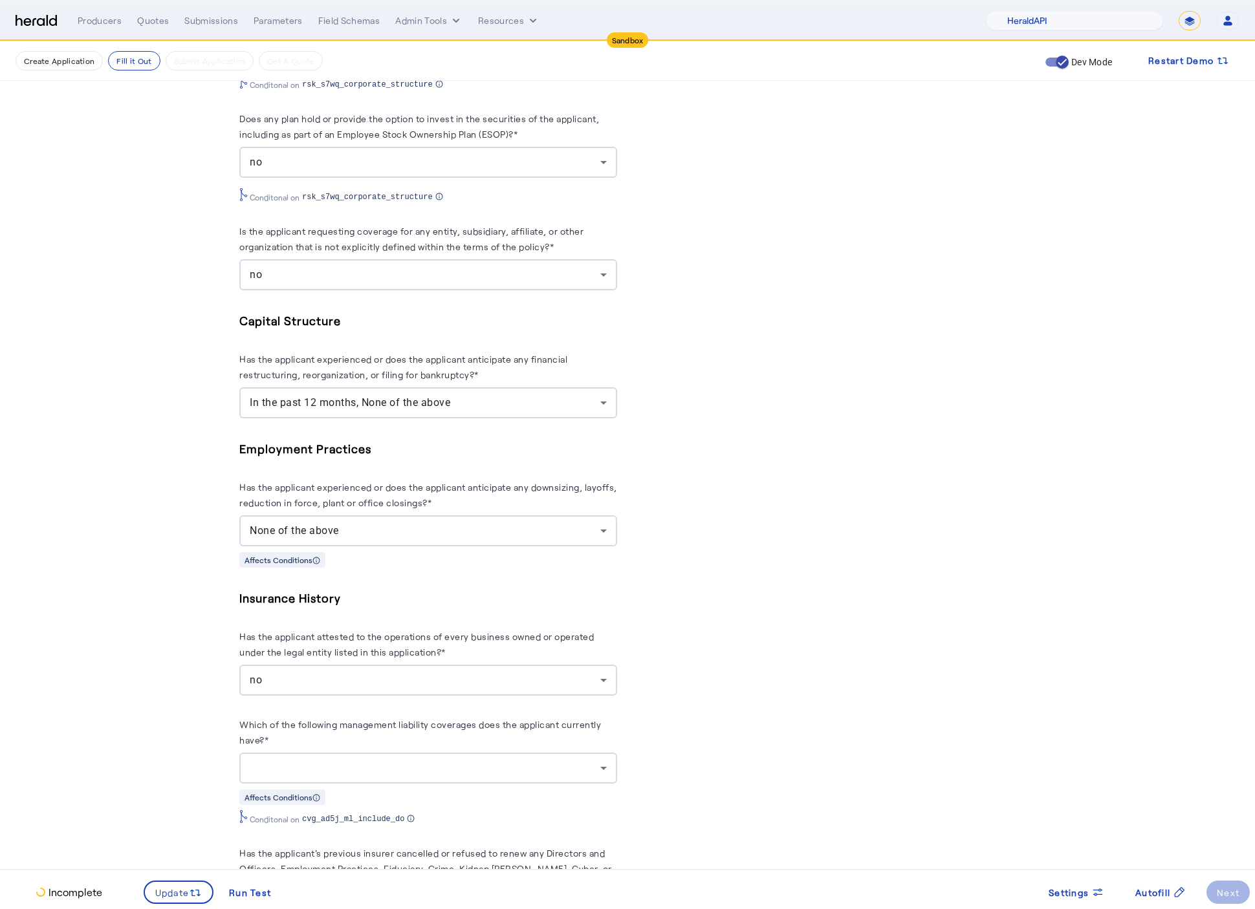
click at [532, 776] on div at bounding box center [425, 769] width 351 height 16
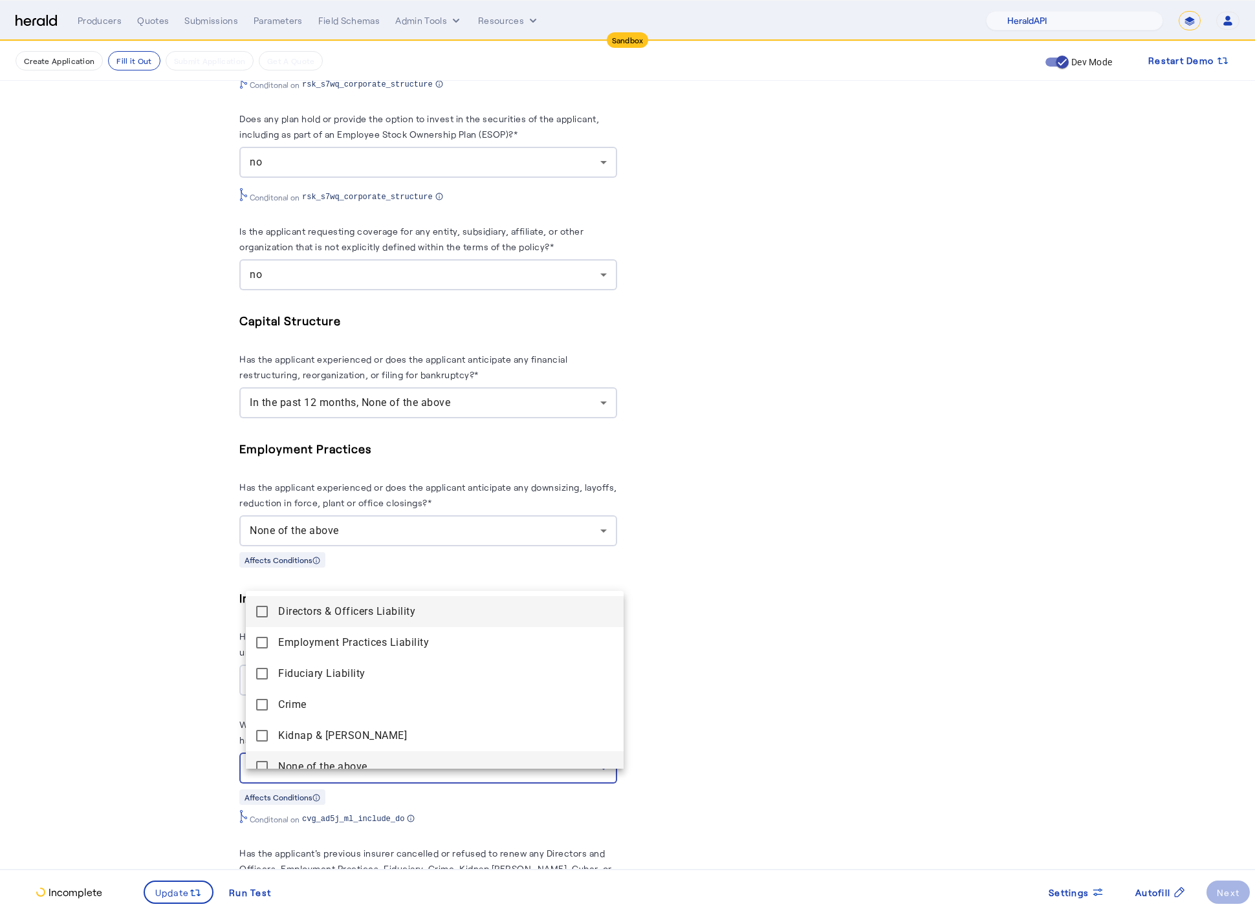
click at [297, 757] on above "None of the above" at bounding box center [435, 767] width 378 height 31
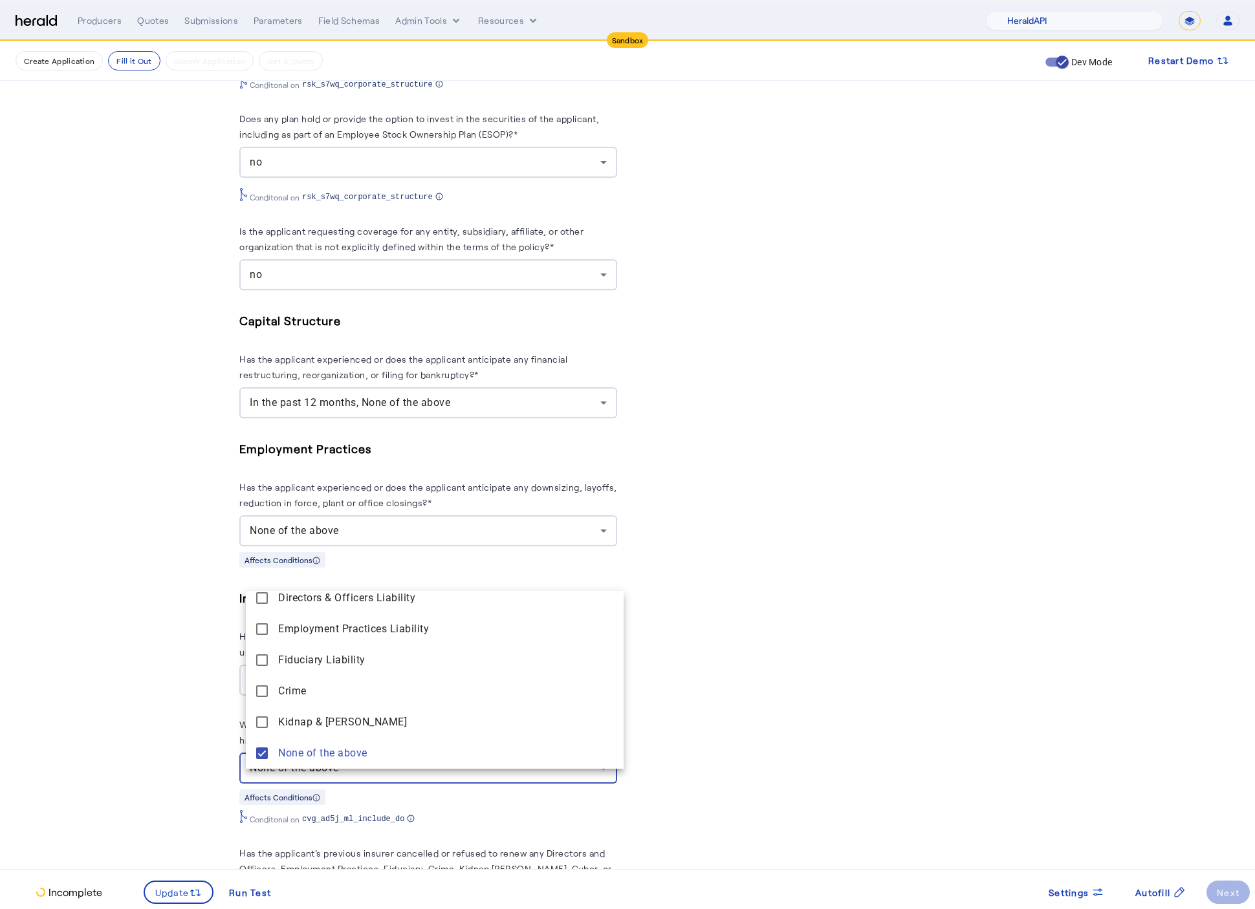
click at [173, 788] on div at bounding box center [627, 454] width 1255 height 909
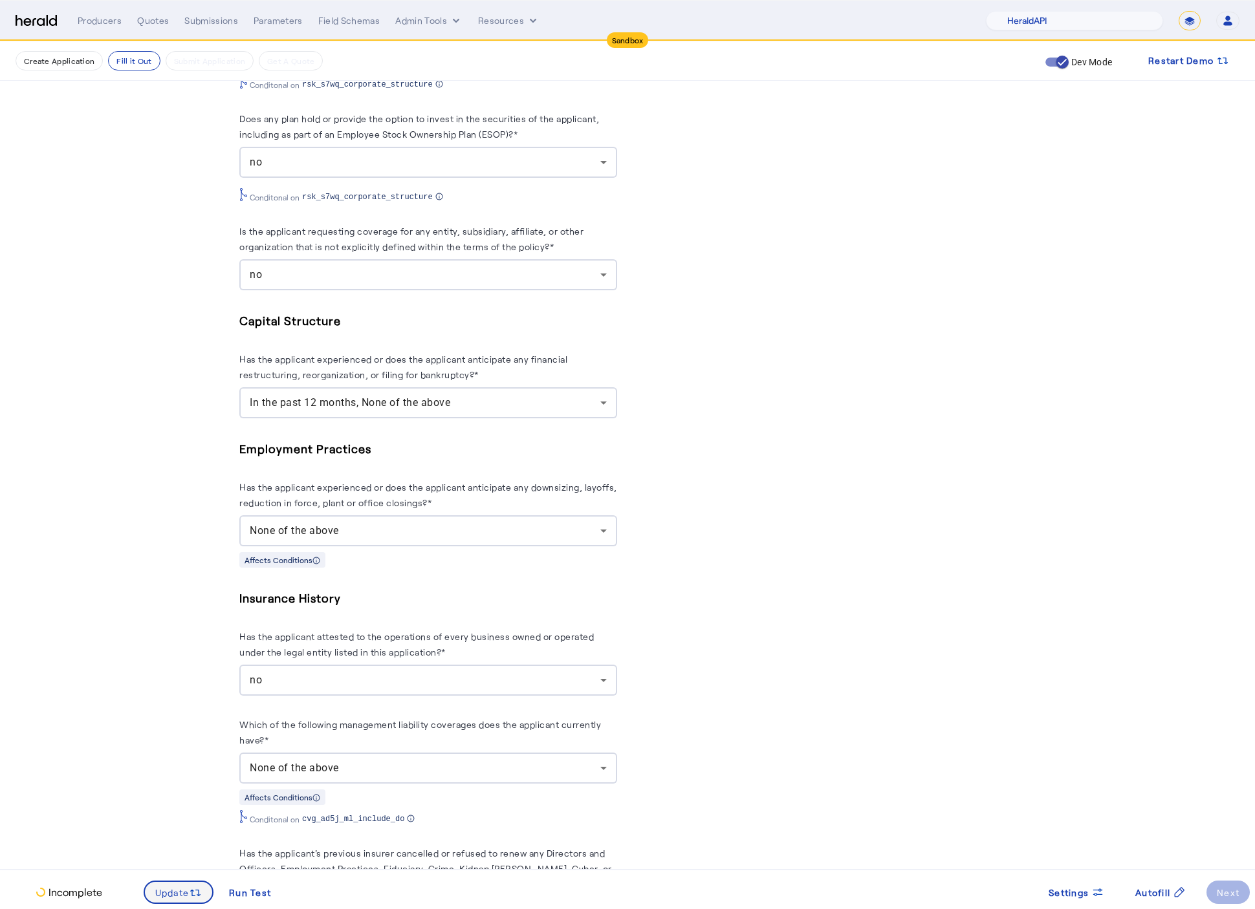
click at [175, 895] on span "Update" at bounding box center [172, 893] width 34 height 14
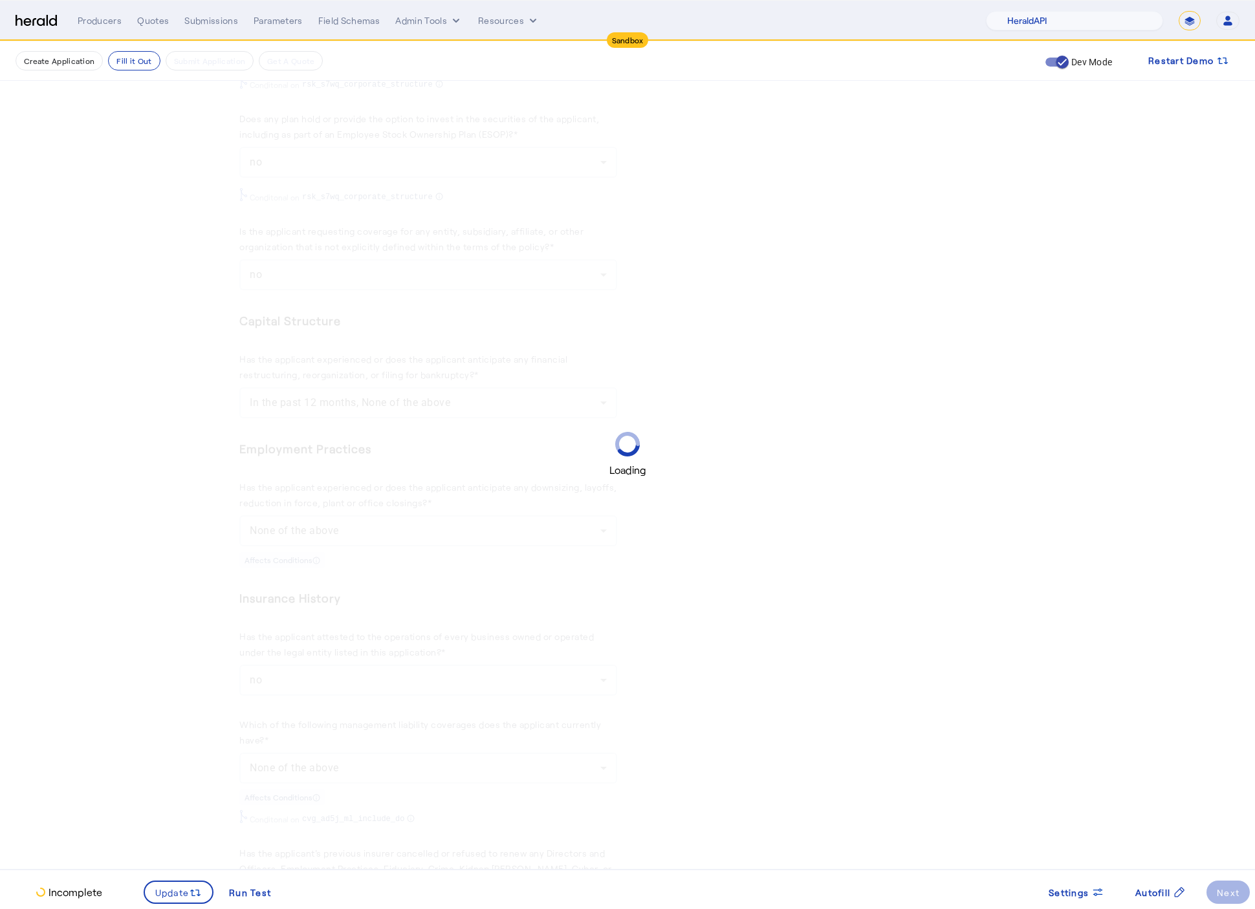
scroll to position [0, 0]
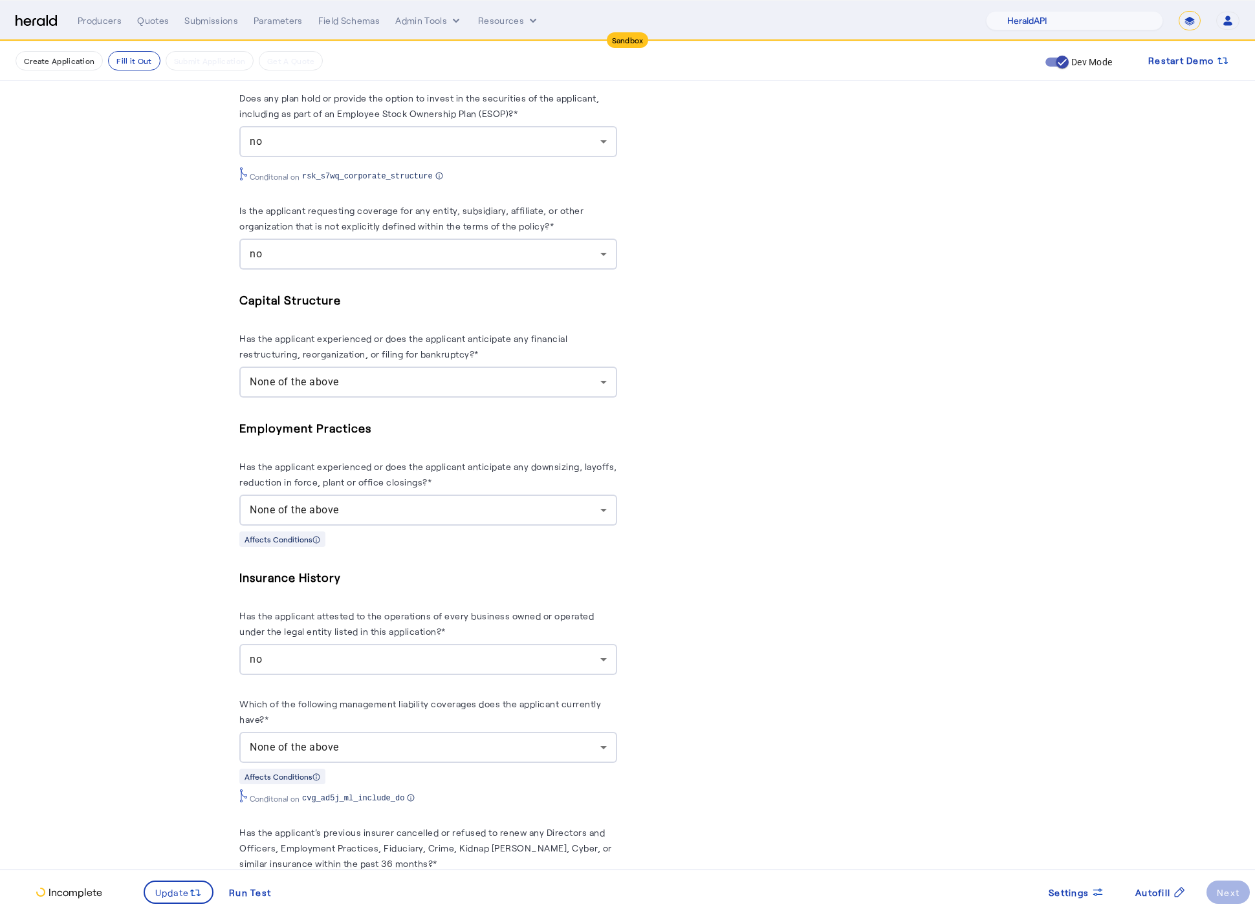
scroll to position [1744, 0]
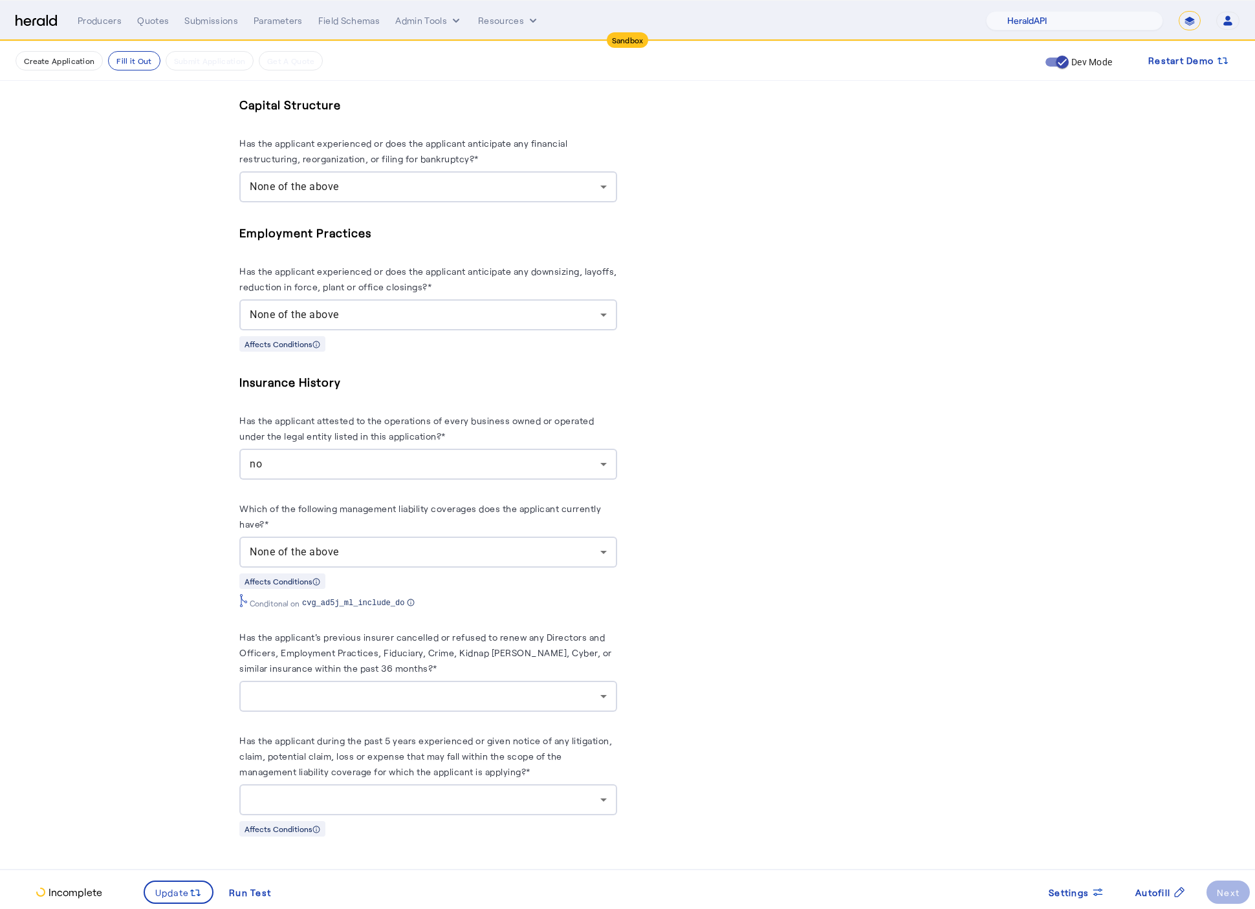
click at [453, 704] on div at bounding box center [428, 696] width 357 height 31
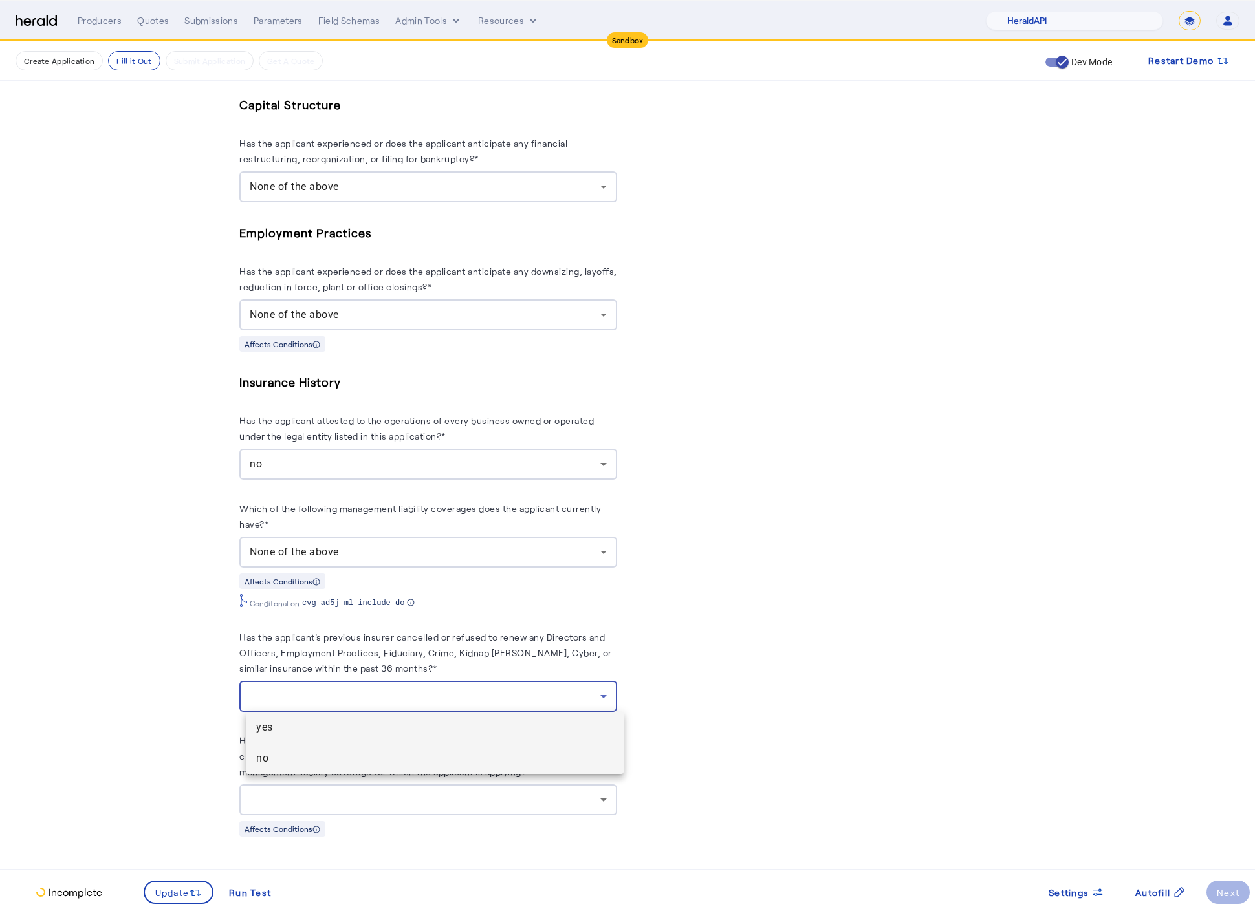
click at [294, 757] on span "no" at bounding box center [434, 759] width 357 height 16
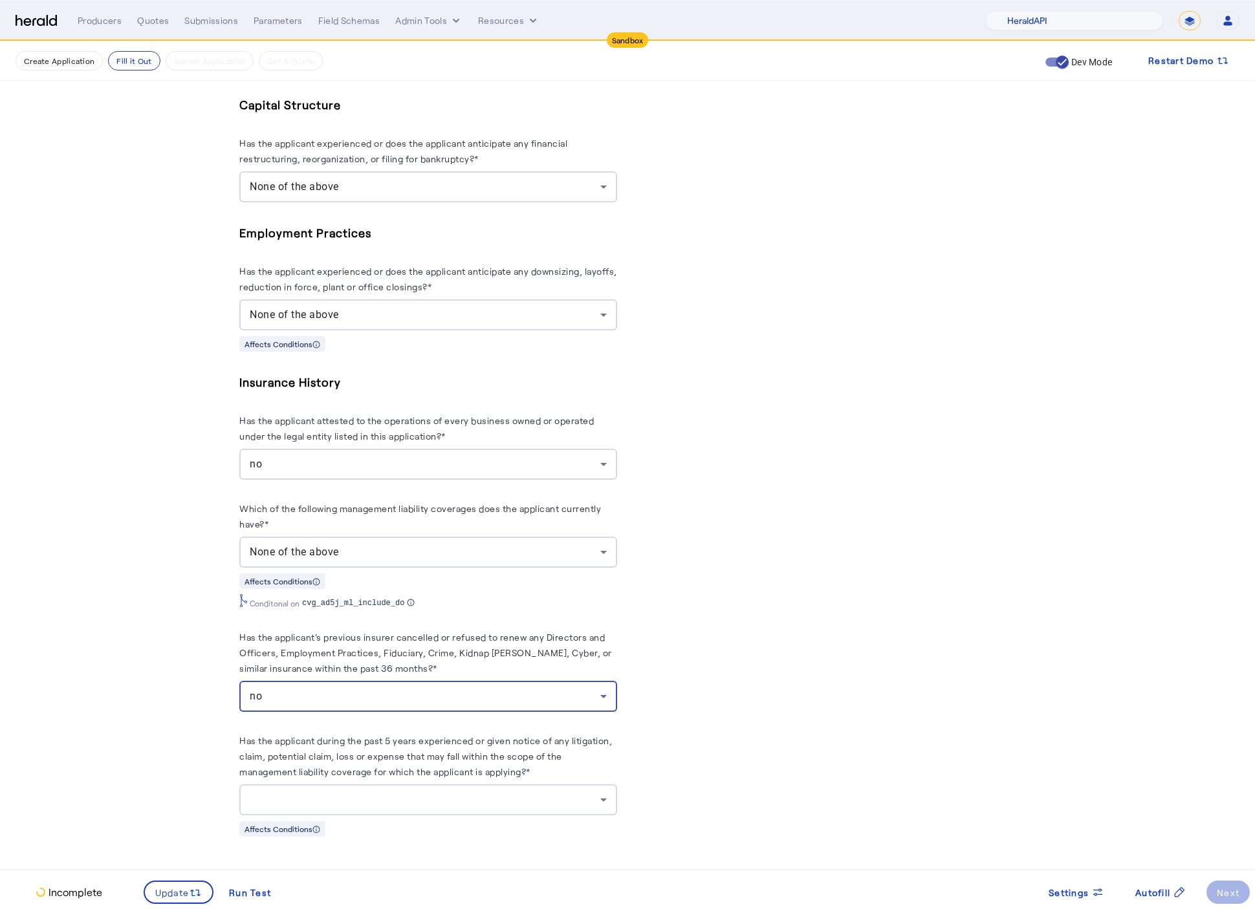
click at [356, 807] on div at bounding box center [425, 800] width 351 height 16
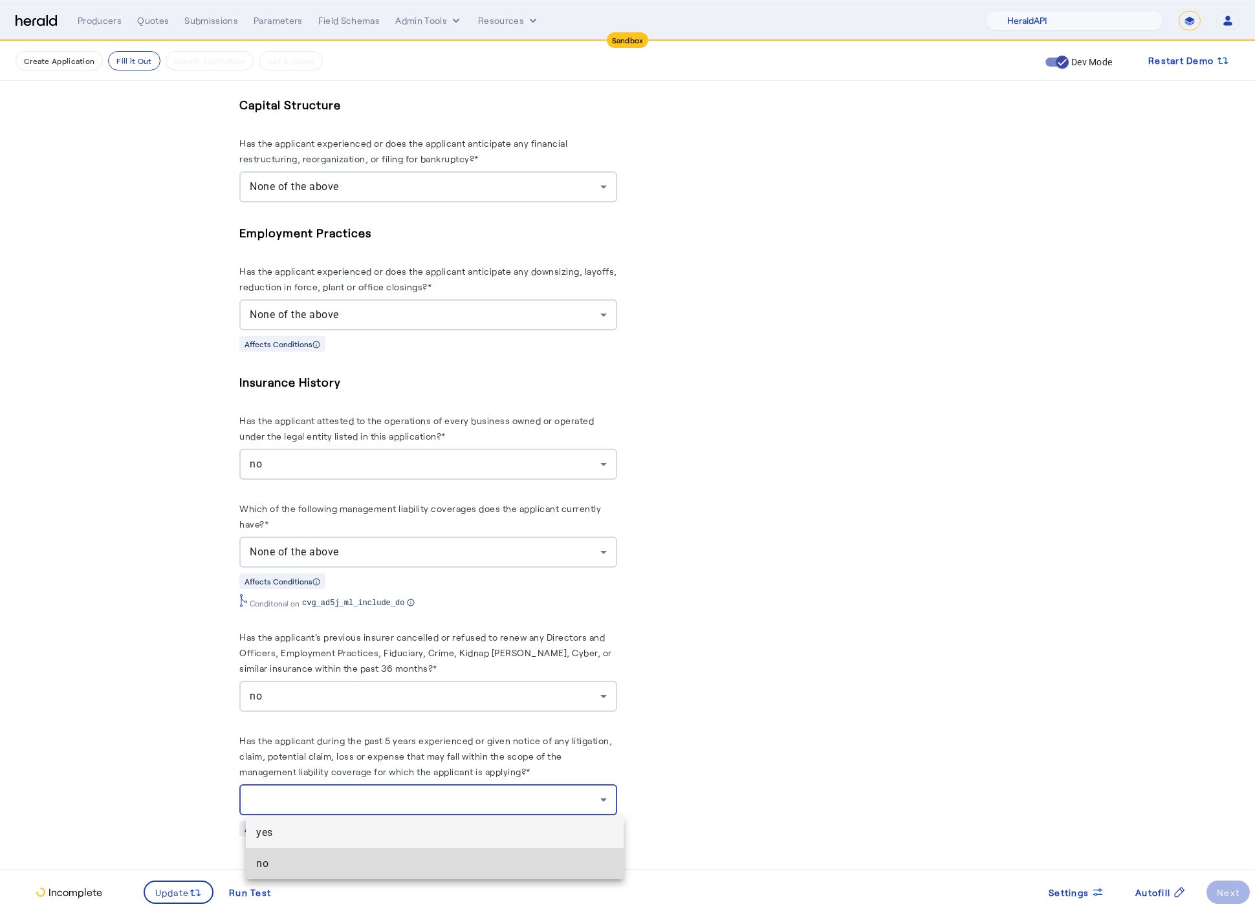
click at [334, 853] on mat-option "no" at bounding box center [435, 864] width 378 height 31
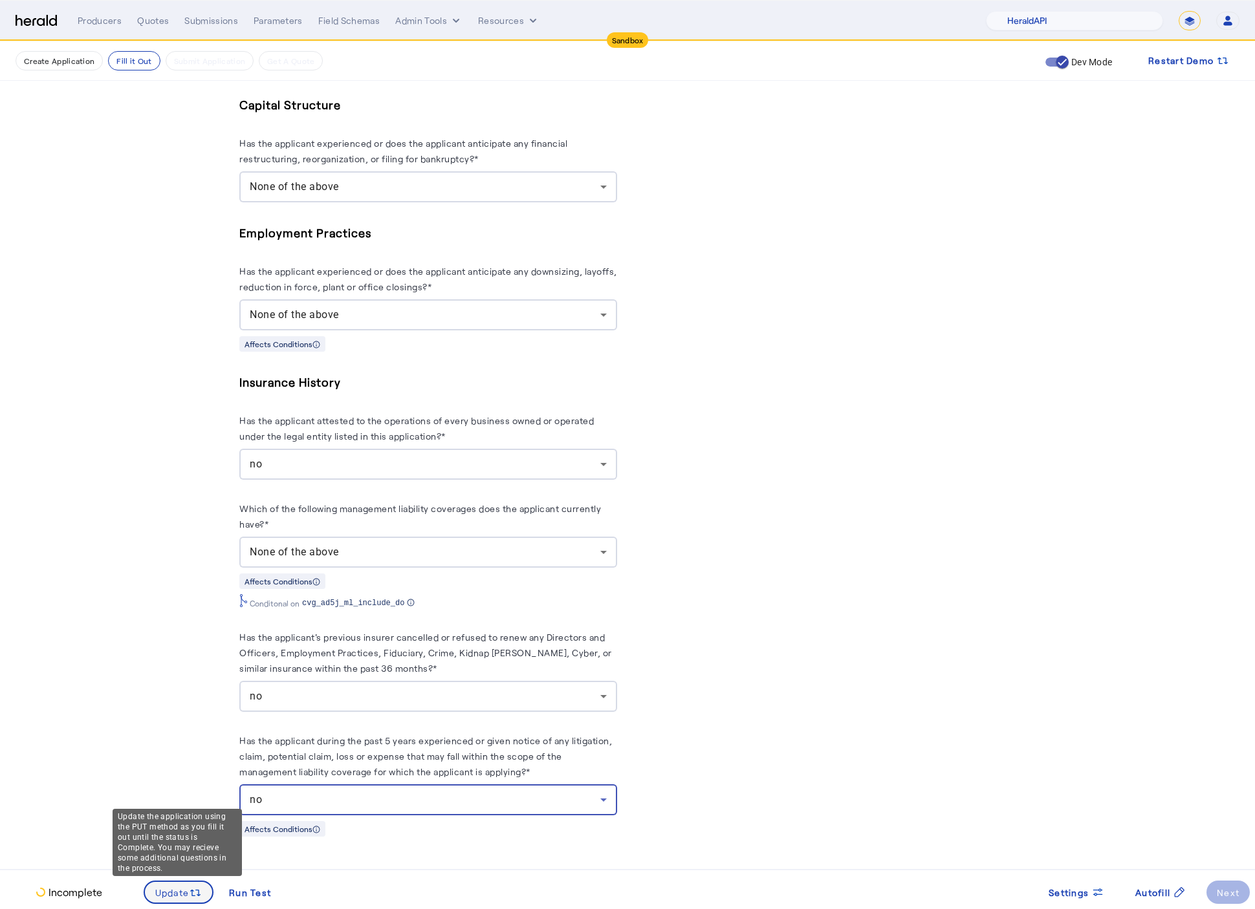
click at [163, 884] on span at bounding box center [179, 892] width 68 height 31
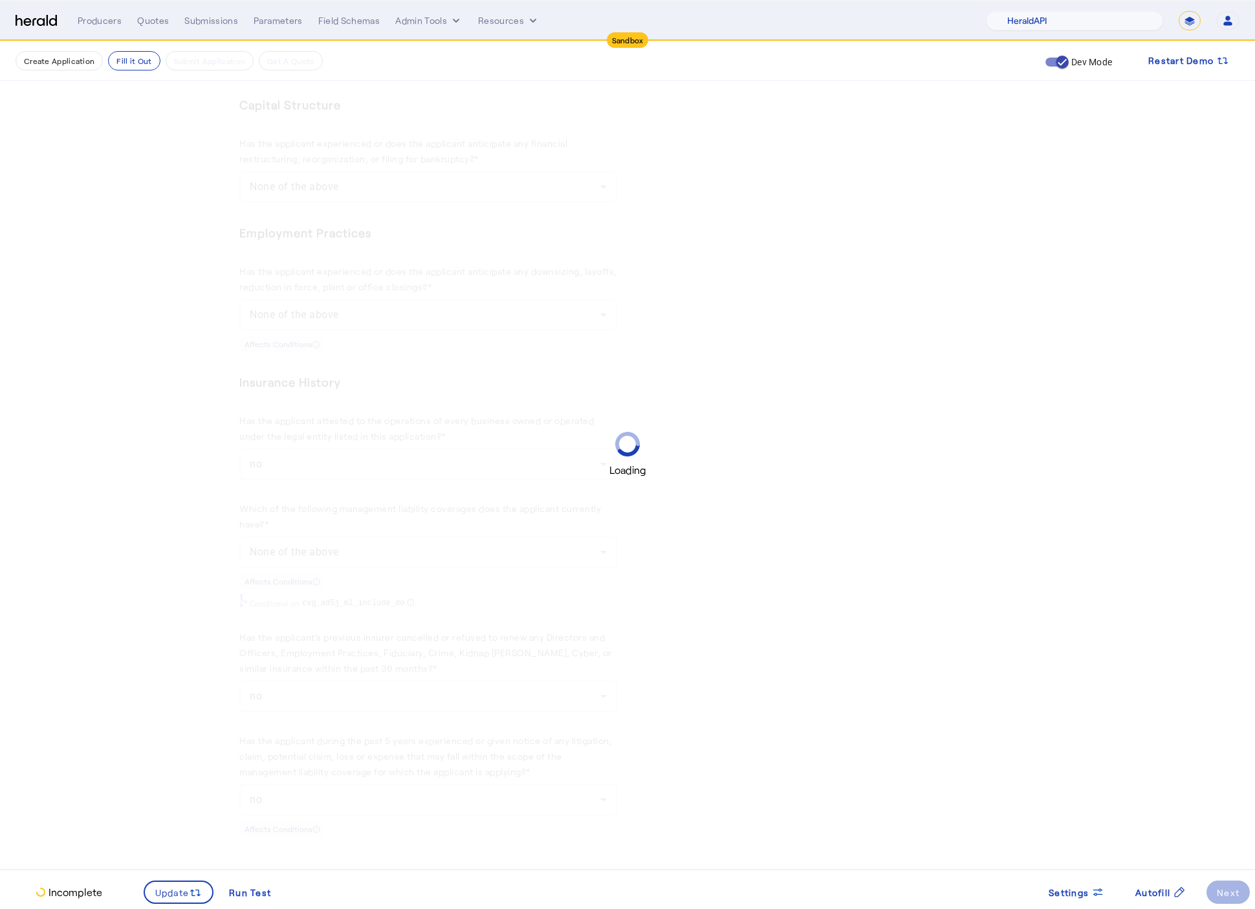
scroll to position [0, 0]
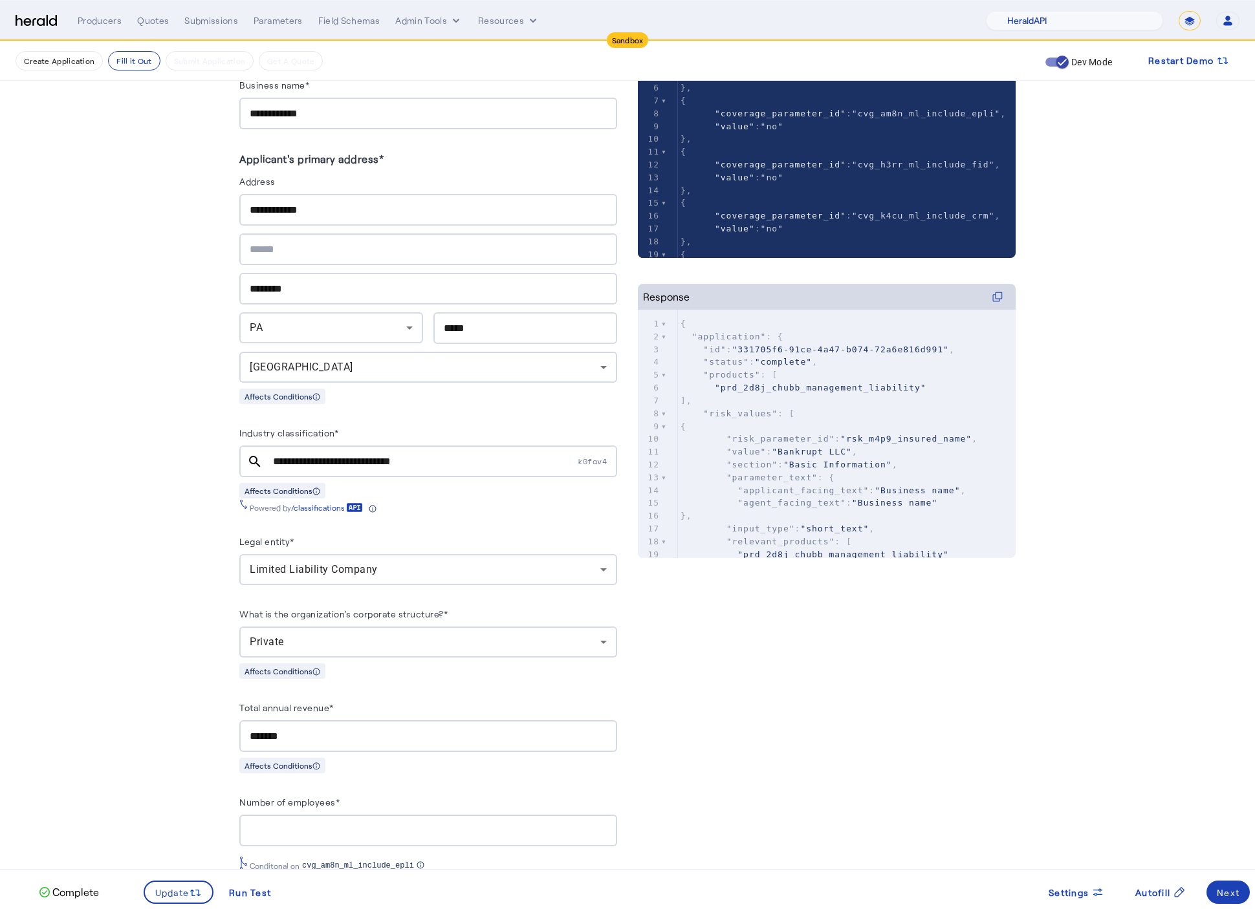
scroll to position [292, 0]
click at [1230, 905] on span at bounding box center [1227, 892] width 43 height 31
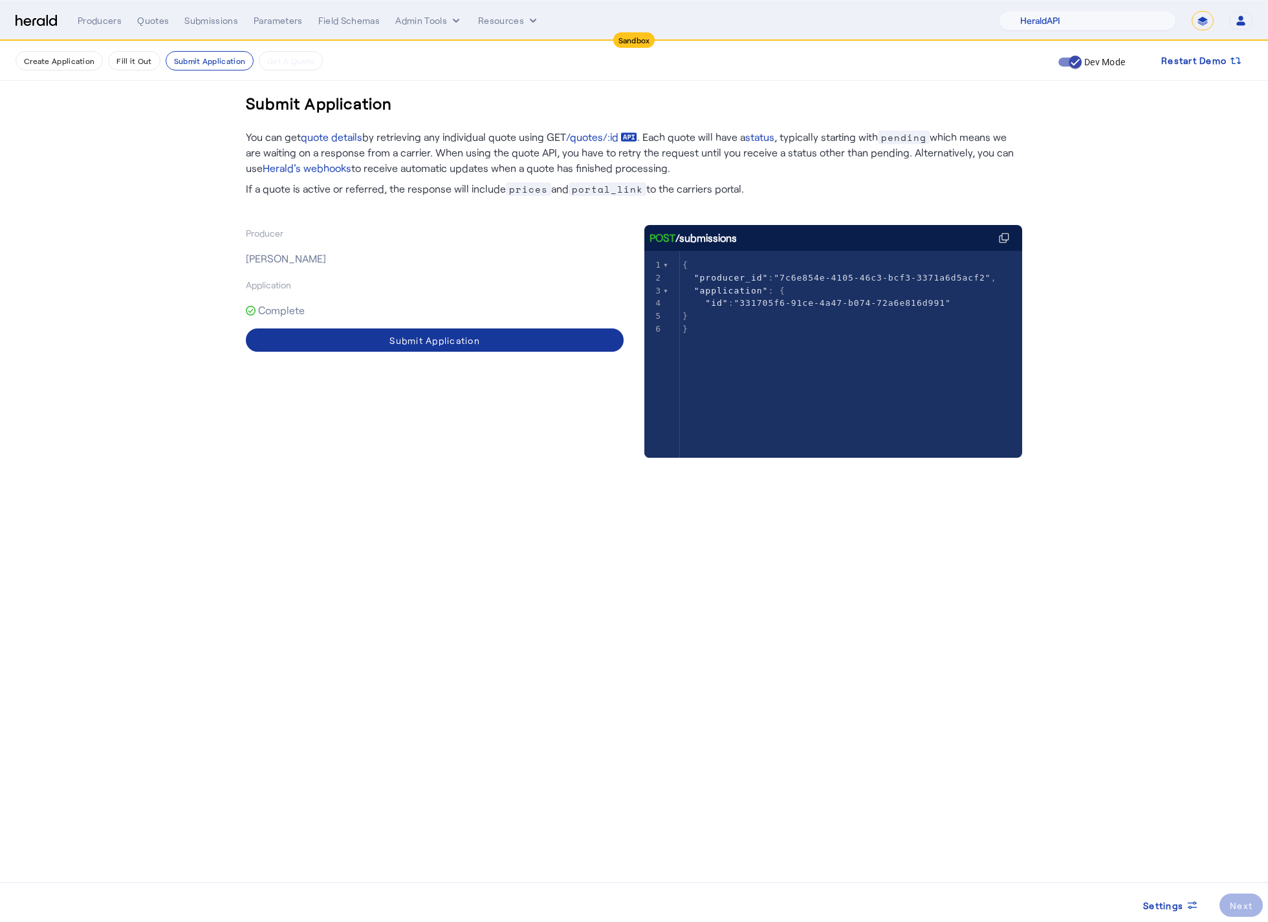
click at [427, 349] on span at bounding box center [435, 340] width 378 height 31
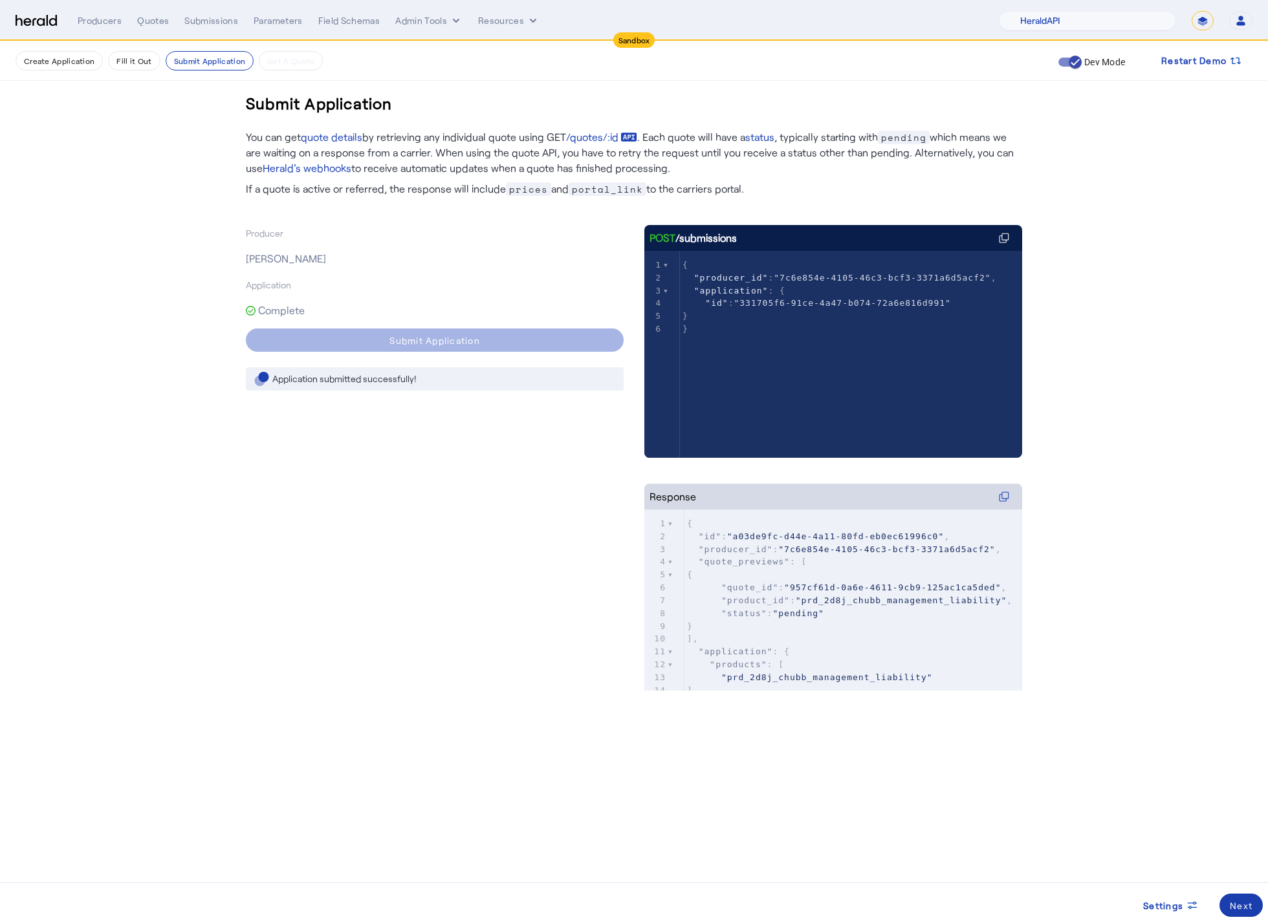
click at [1249, 907] on div "Next" at bounding box center [1241, 906] width 23 height 14
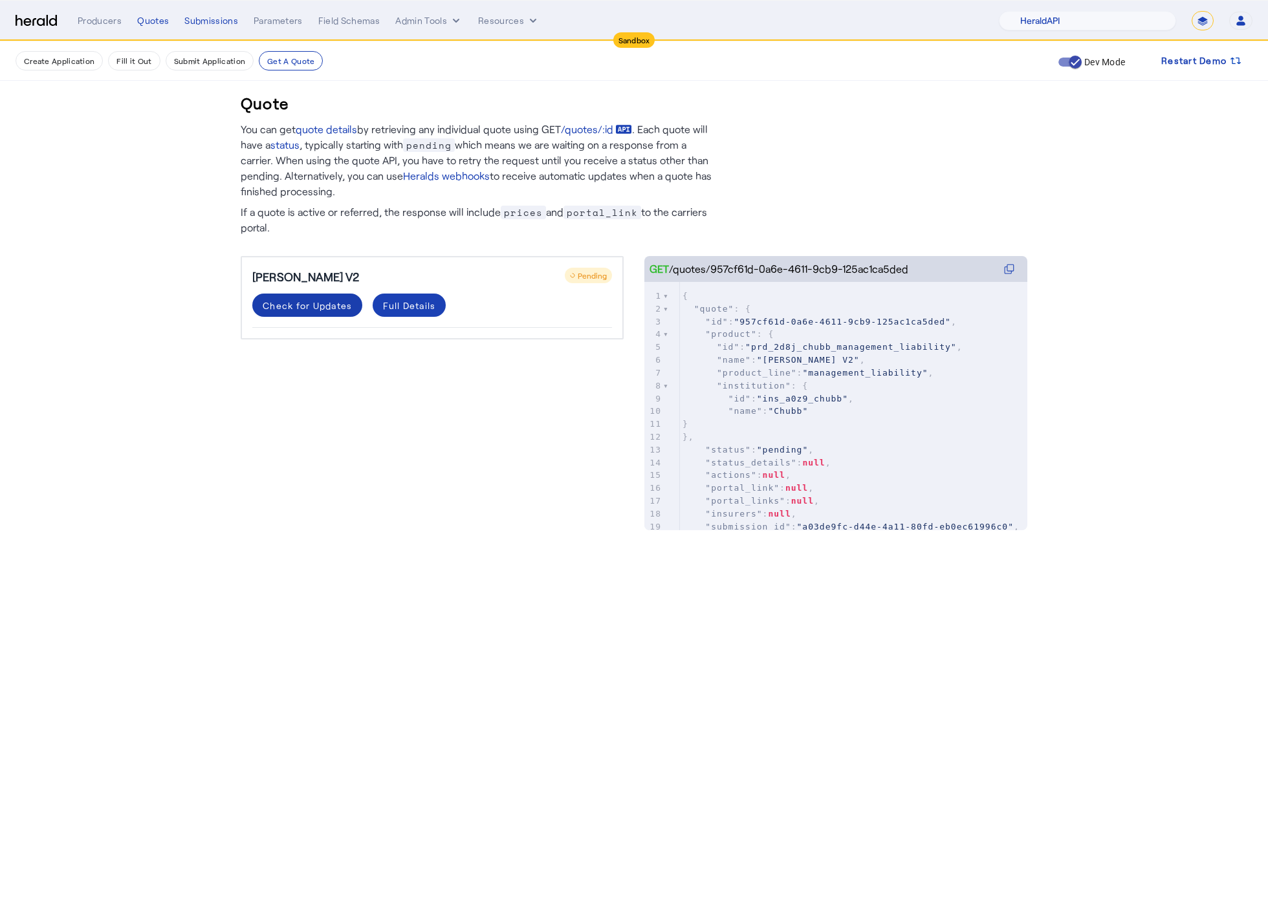
click at [314, 305] on div "Check for Updates" at bounding box center [307, 306] width 89 height 14
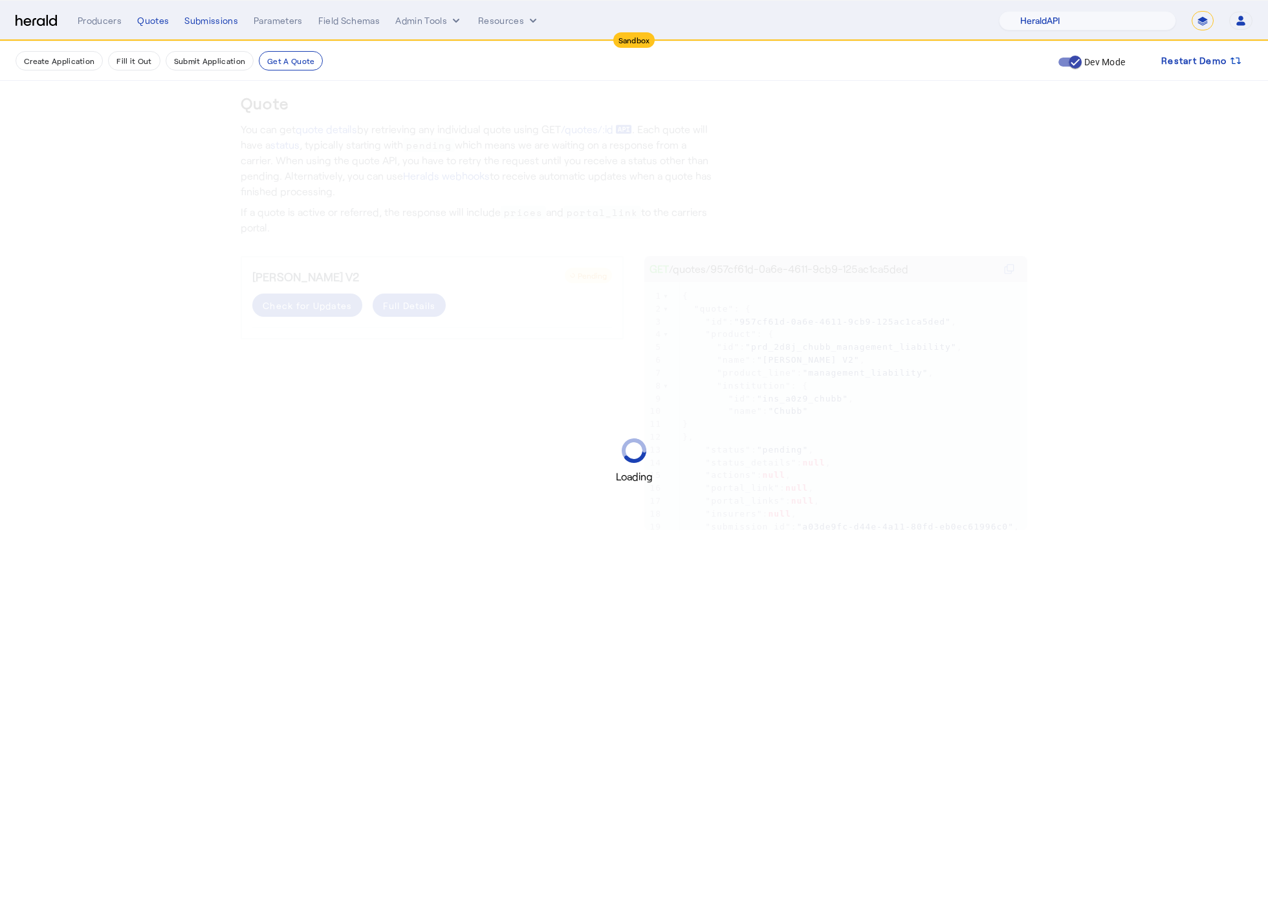
click at [314, 305] on div "Loading" at bounding box center [634, 461] width 1268 height 922
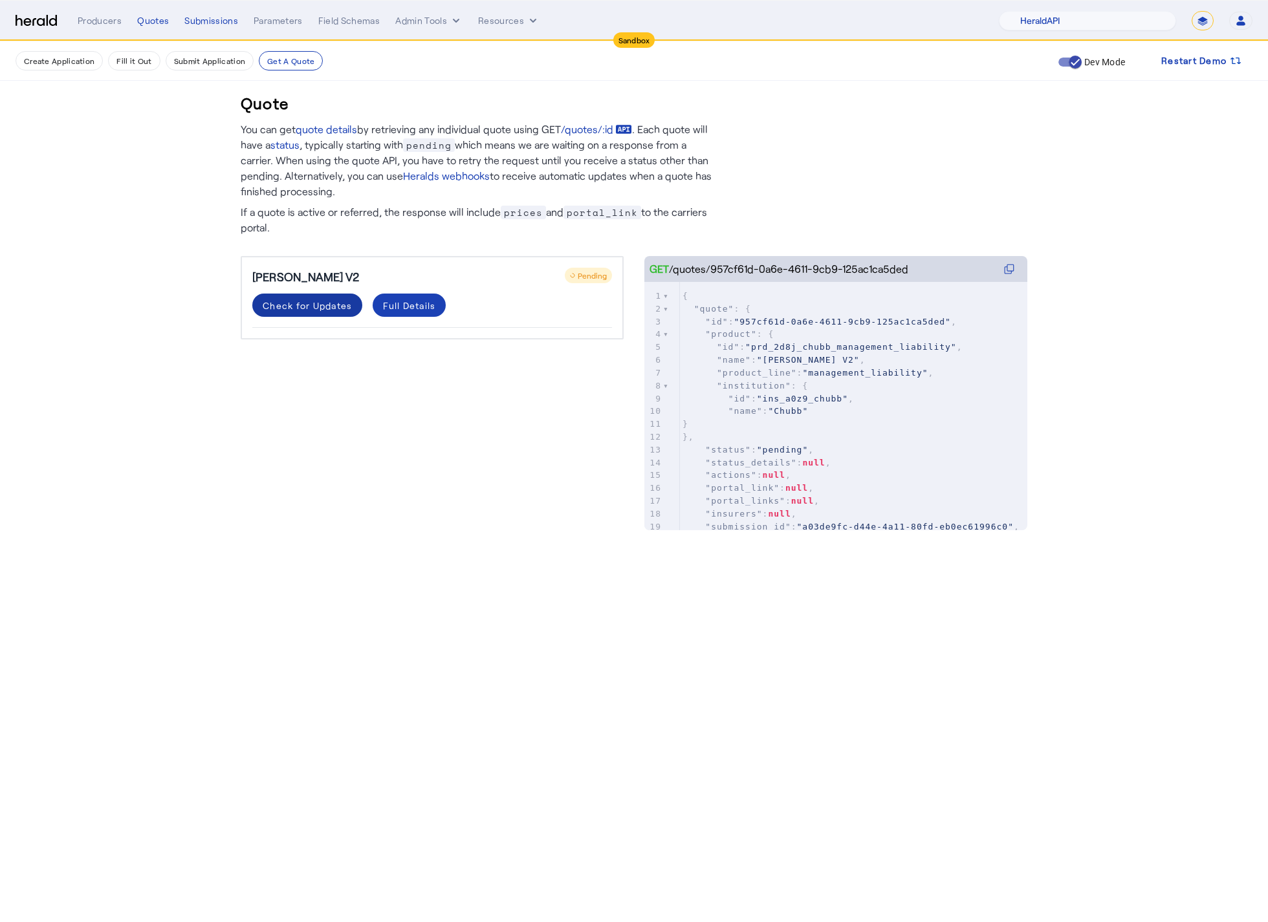
click at [311, 309] on div "Check for Updates" at bounding box center [307, 306] width 89 height 14
click at [297, 305] on div "Check for Updates" at bounding box center [307, 306] width 89 height 14
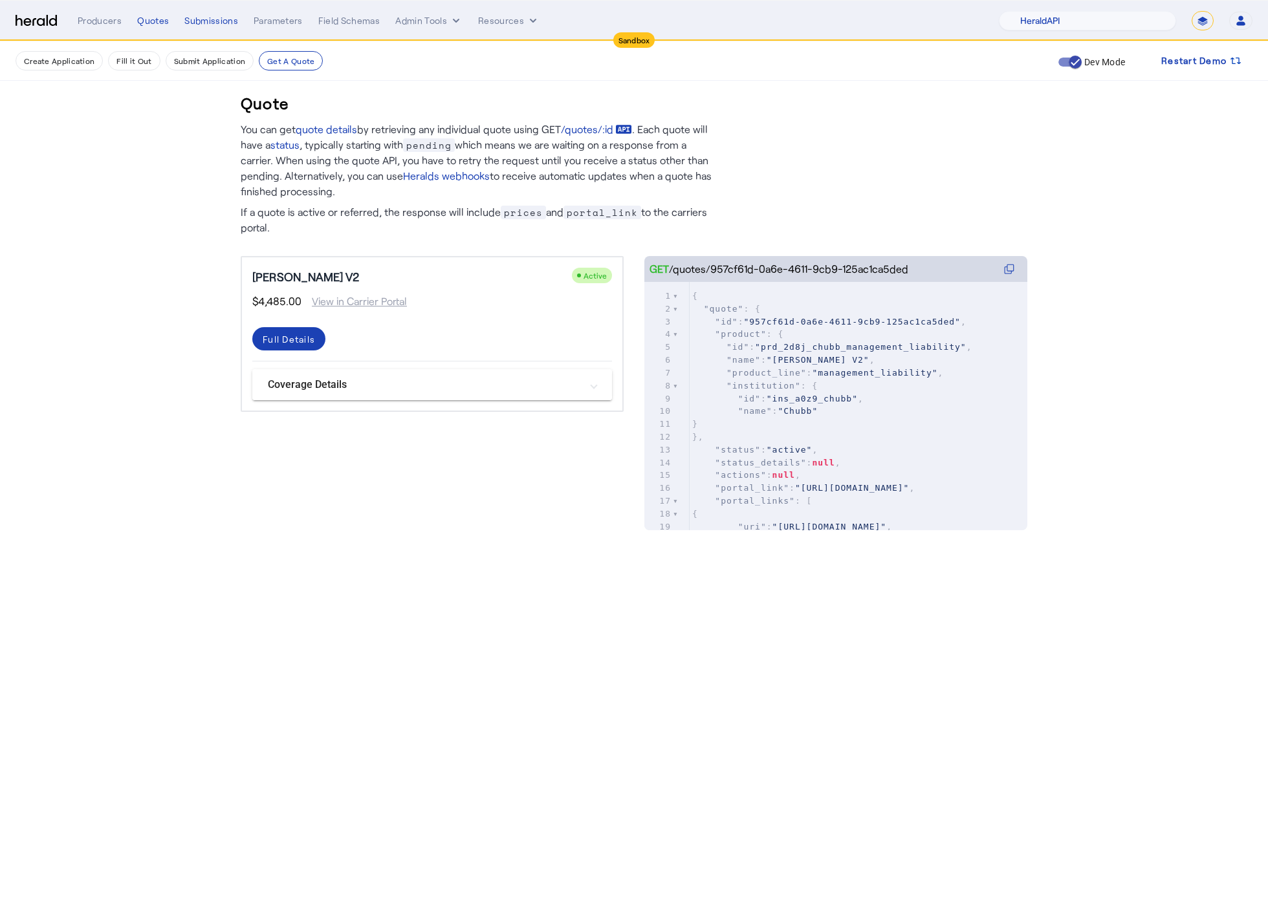
click at [460, 385] on mat-panel-title "Coverage Details" at bounding box center [424, 385] width 313 height 16
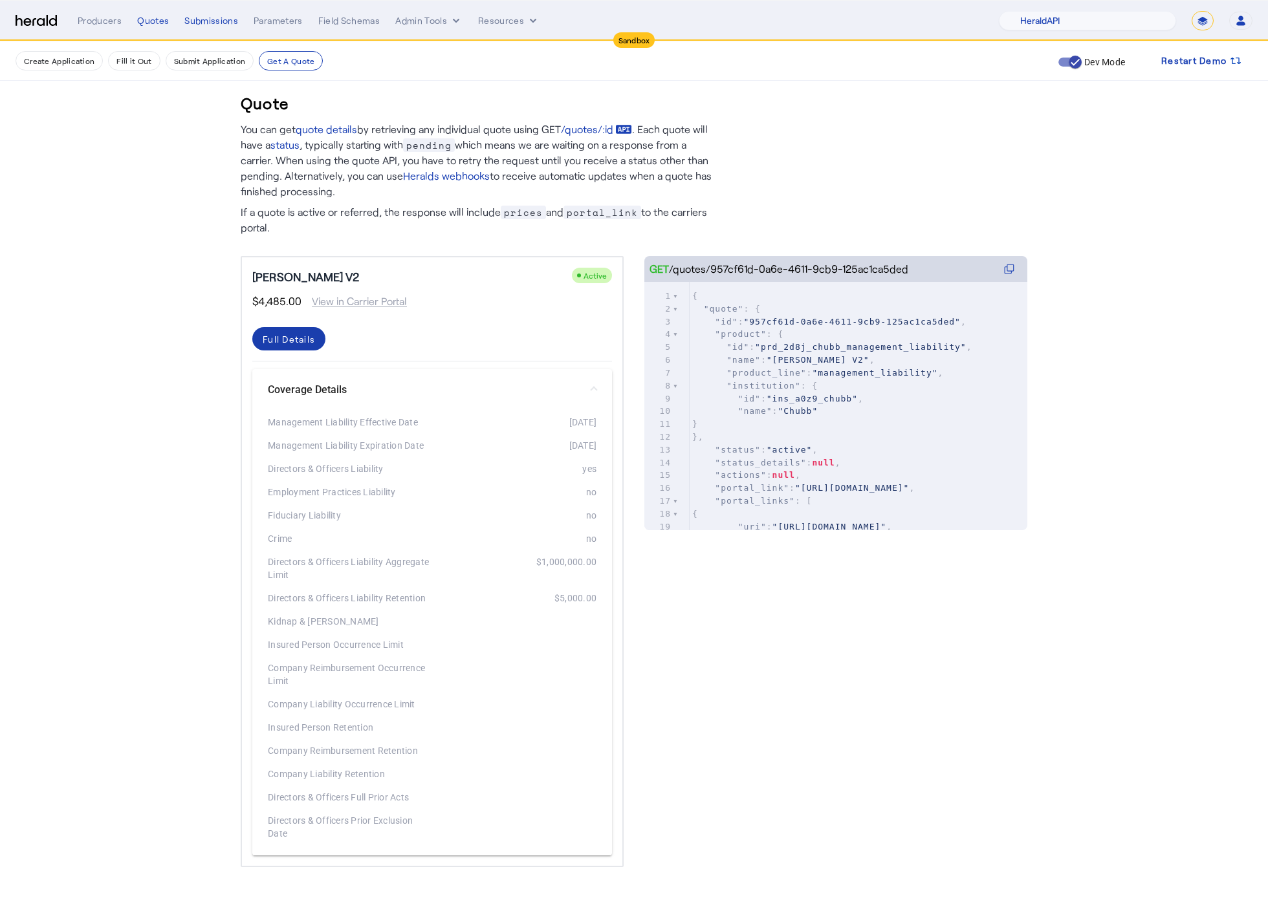
click at [289, 332] on div "Full Details" at bounding box center [289, 339] width 52 height 14
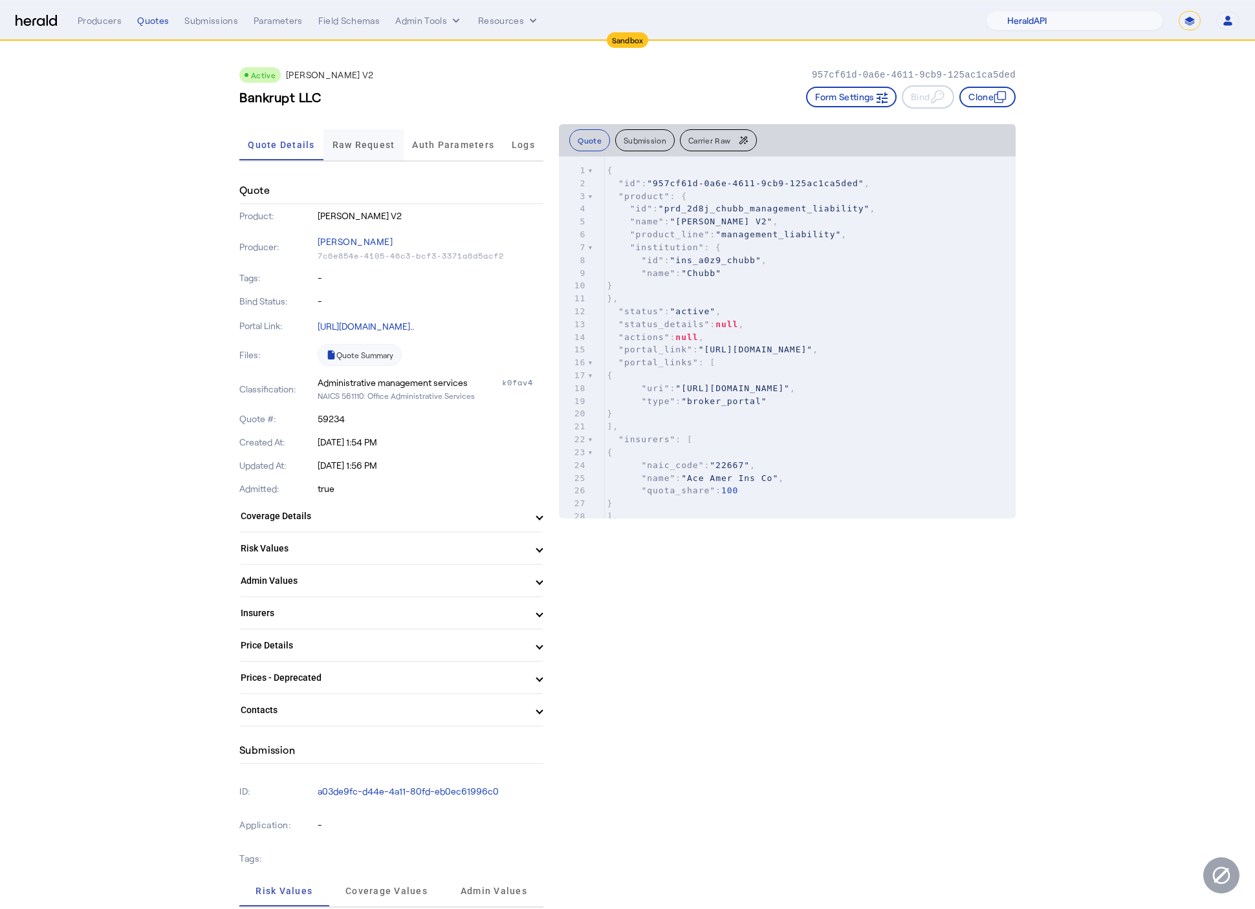
click at [382, 155] on span "Raw Request" at bounding box center [363, 144] width 63 height 31
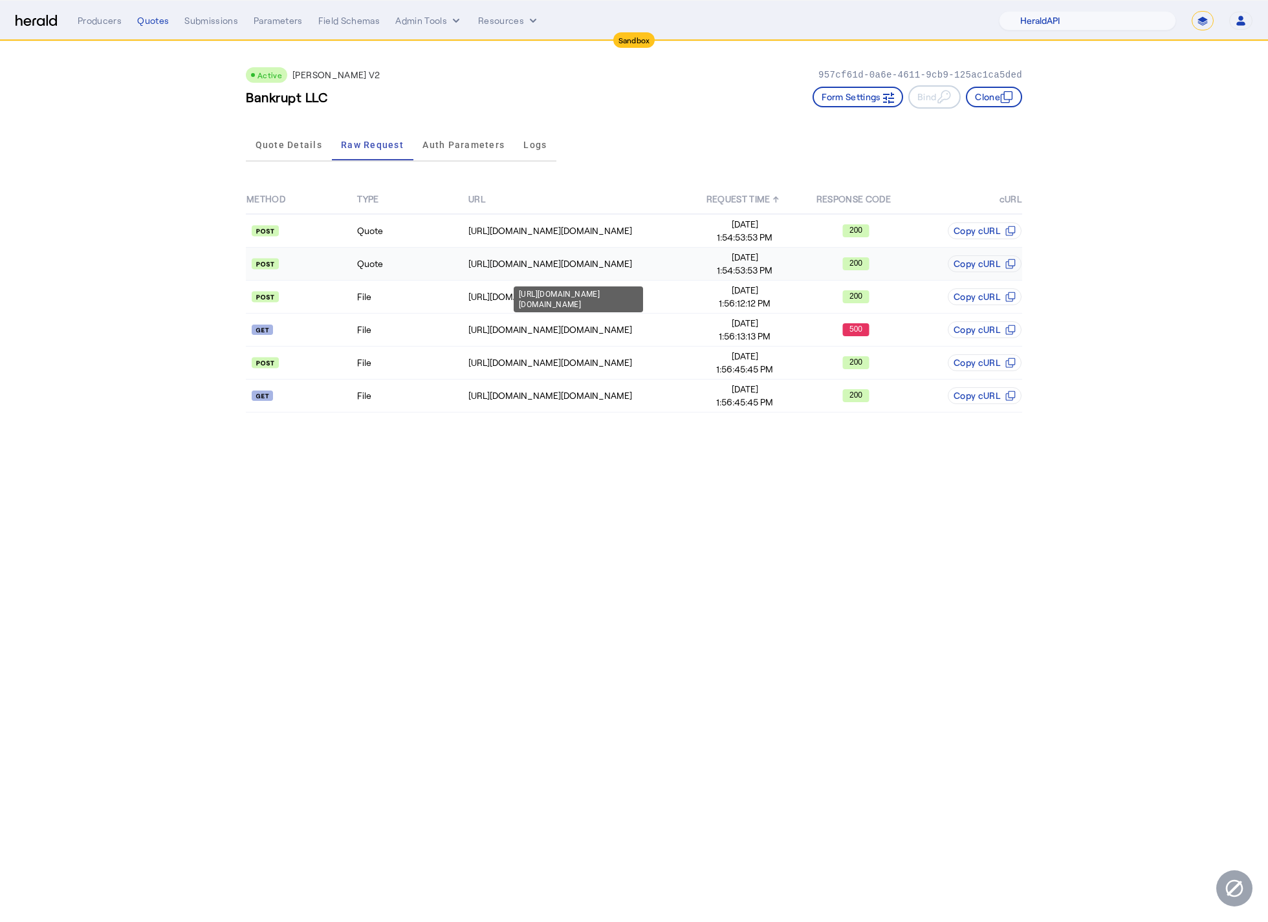
click at [527, 269] on div "https://nauat.chubbdigital.com/sales.commercial/quotes" at bounding box center [578, 263] width 221 height 13
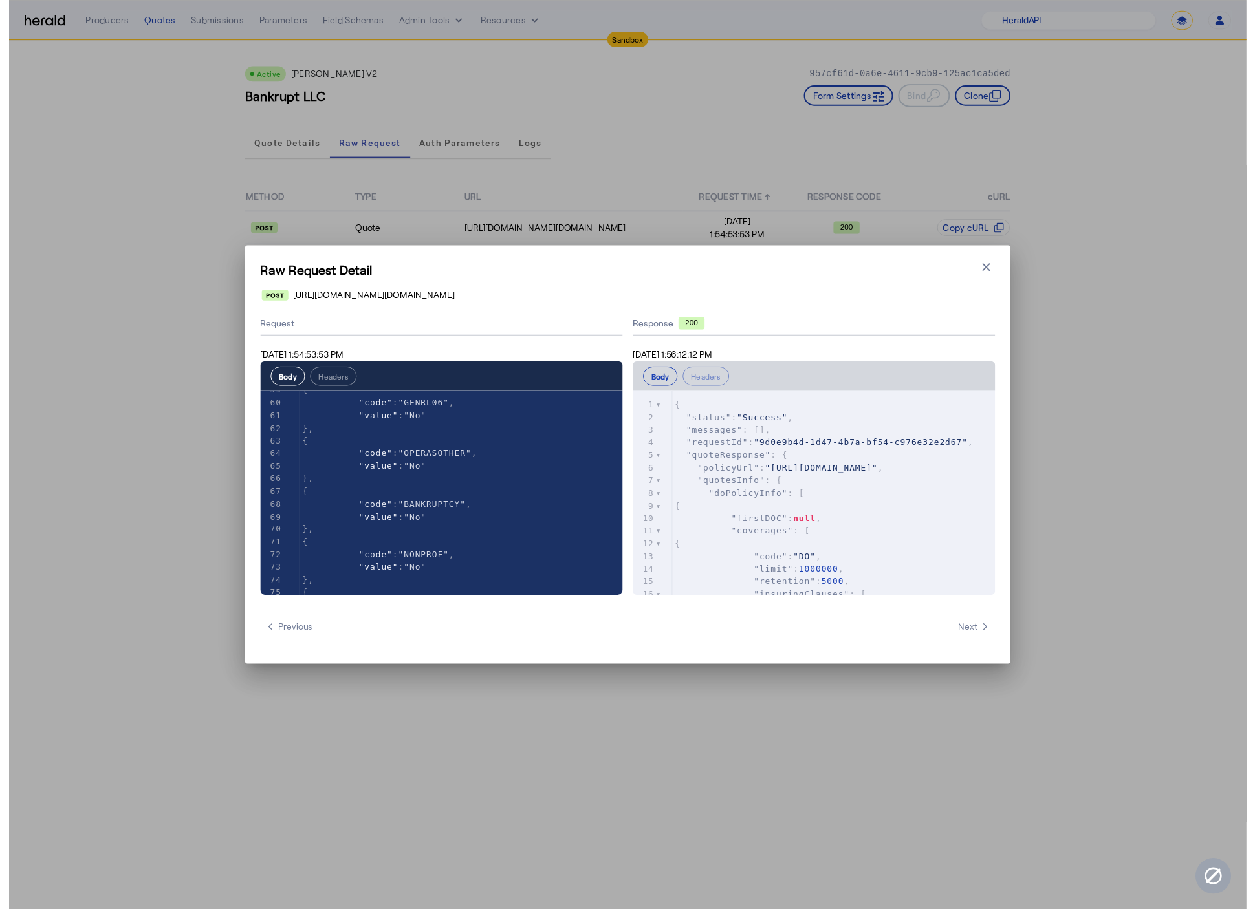
scroll to position [761, 0]
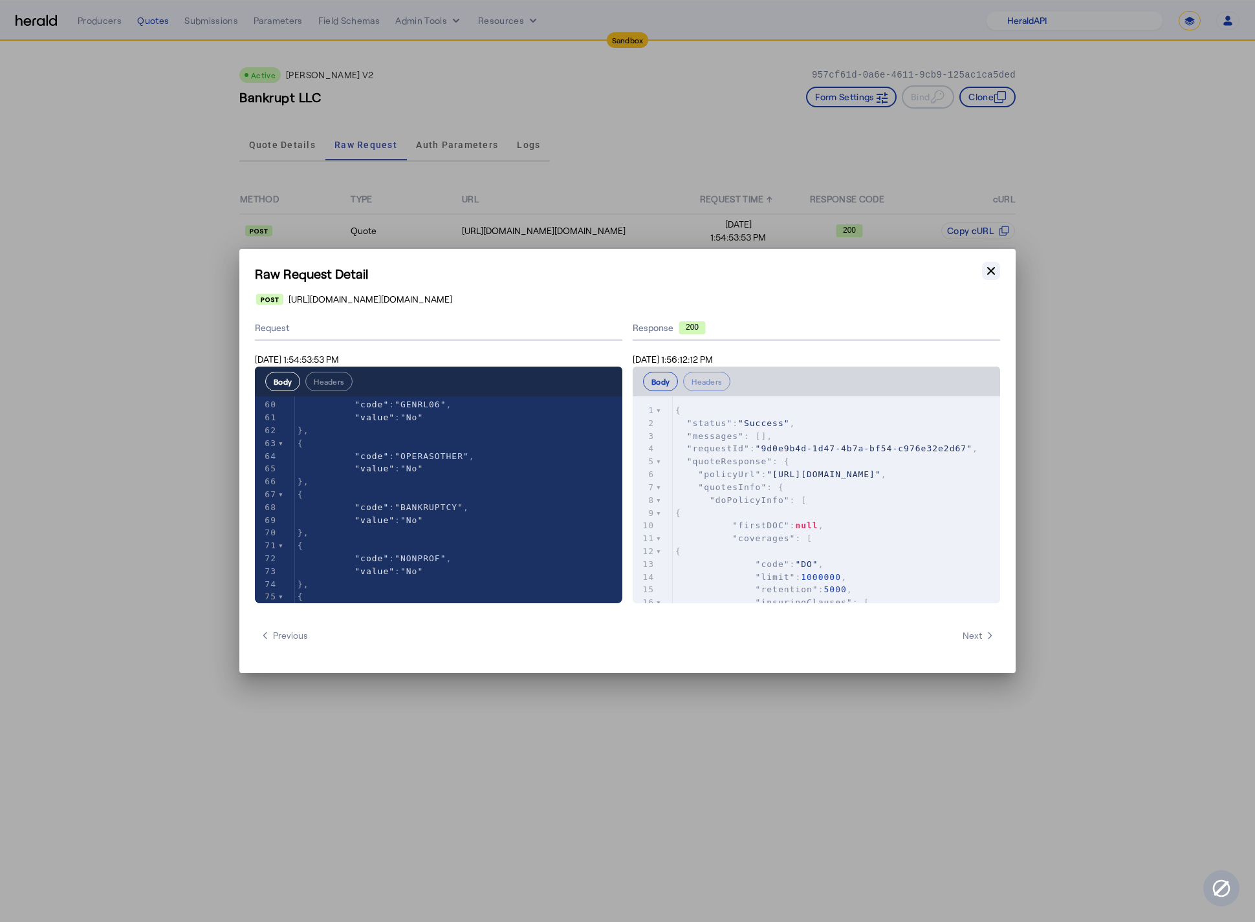
click at [993, 276] on icon "button" at bounding box center [990, 271] width 13 height 13
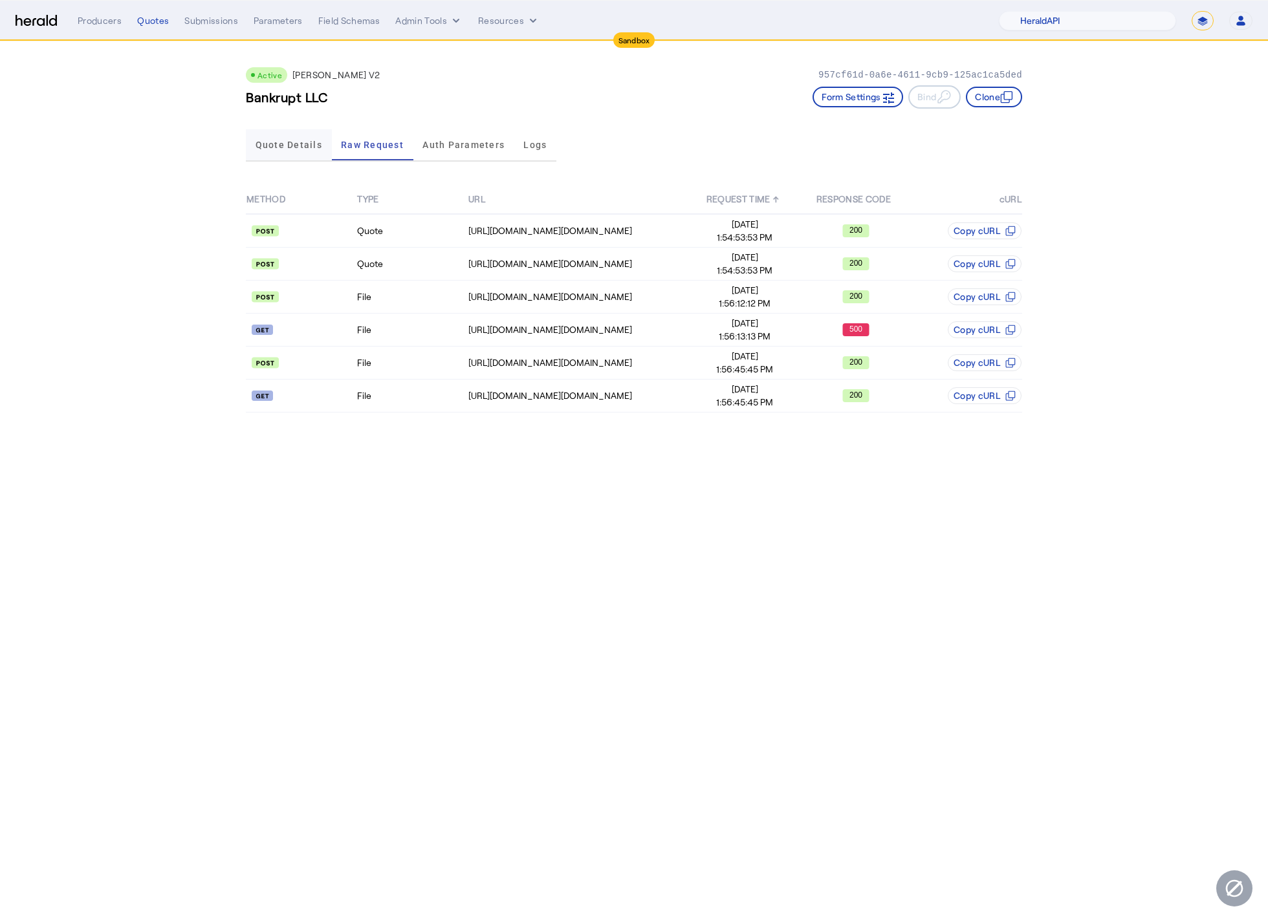
click at [282, 135] on span "Quote Details" at bounding box center [288, 144] width 67 height 31
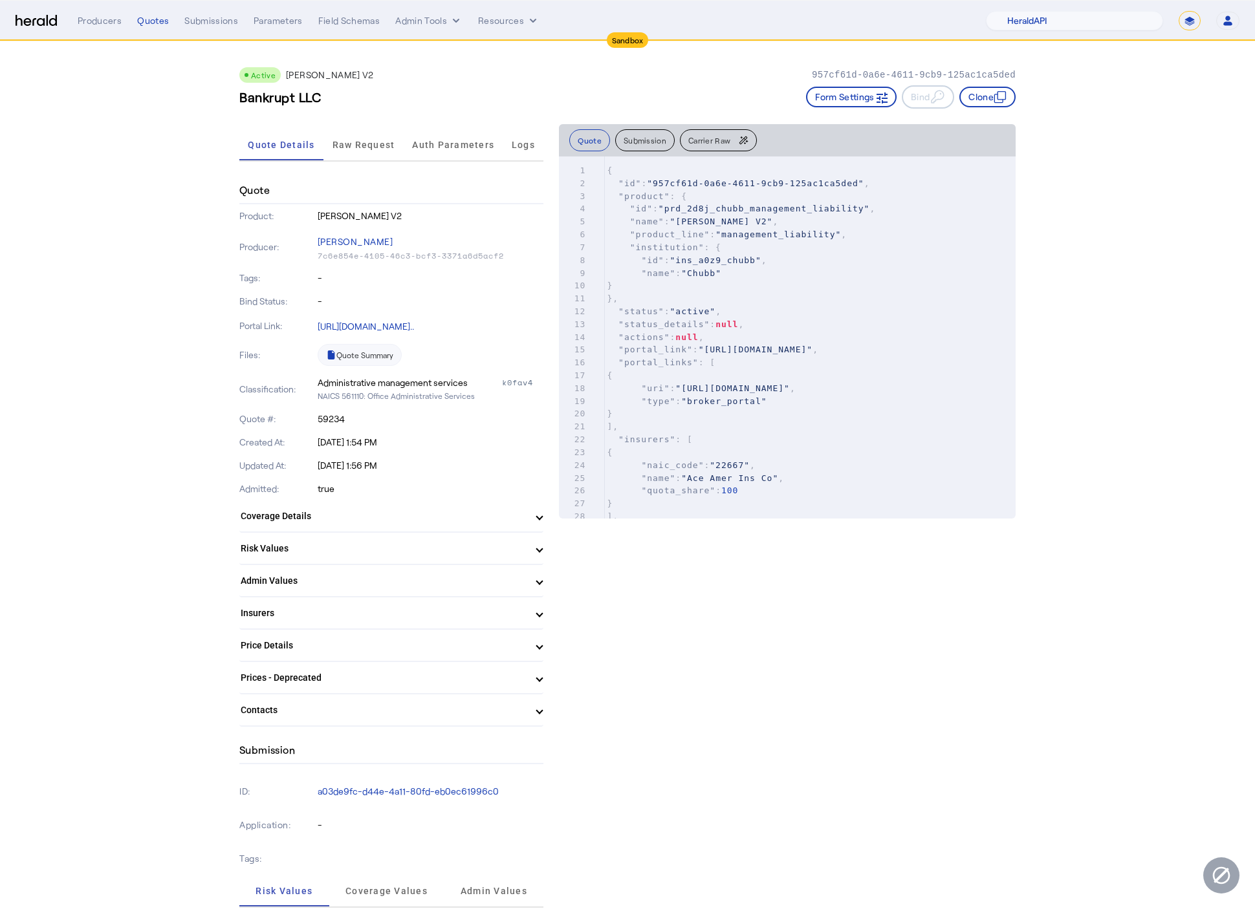
click at [999, 99] on icon "button" at bounding box center [999, 97] width 13 height 13
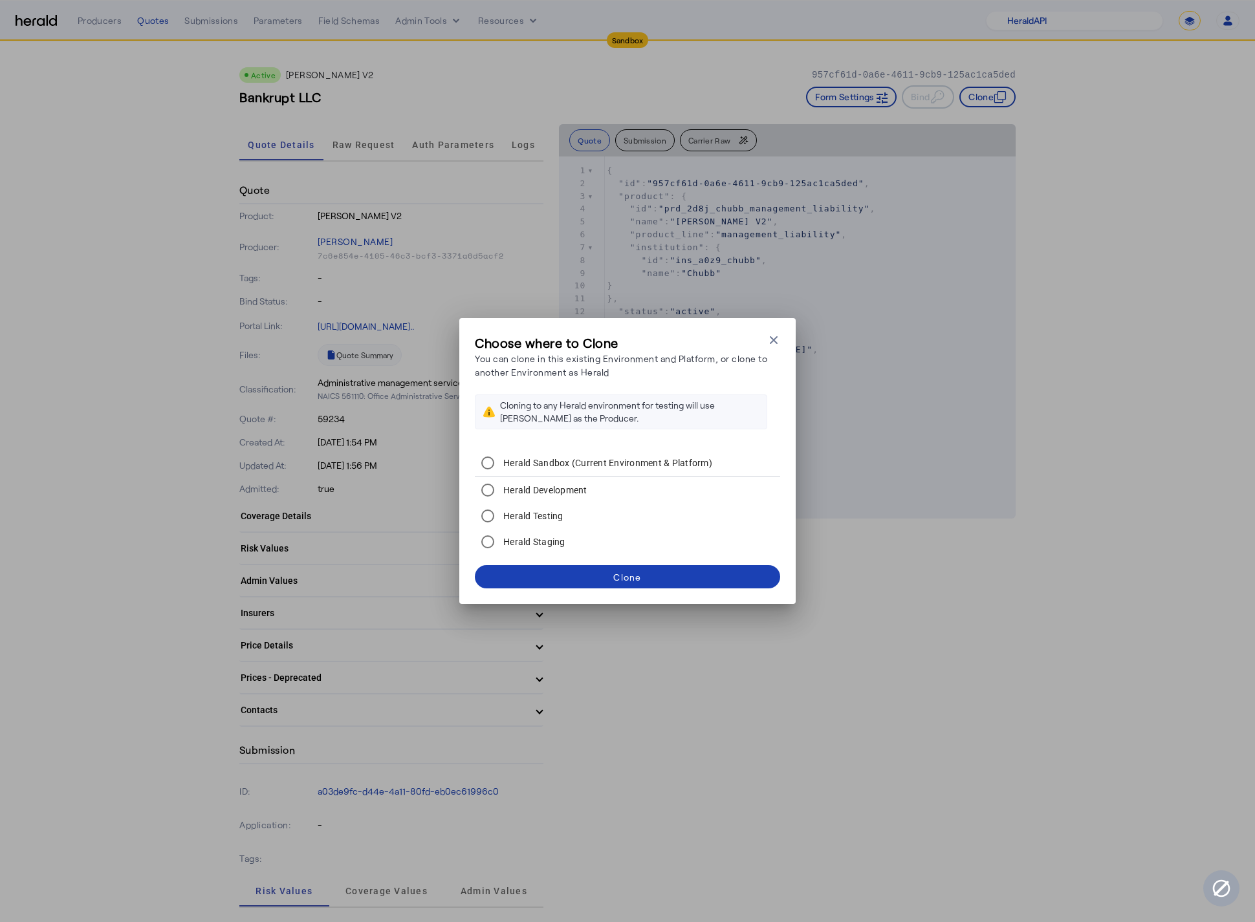
click at [782, 340] on div "Choose where to Clone You can clone in this existing Environment and Platform, …" at bounding box center [627, 461] width 336 height 286
click at [774, 343] on icon "button" at bounding box center [773, 340] width 13 height 13
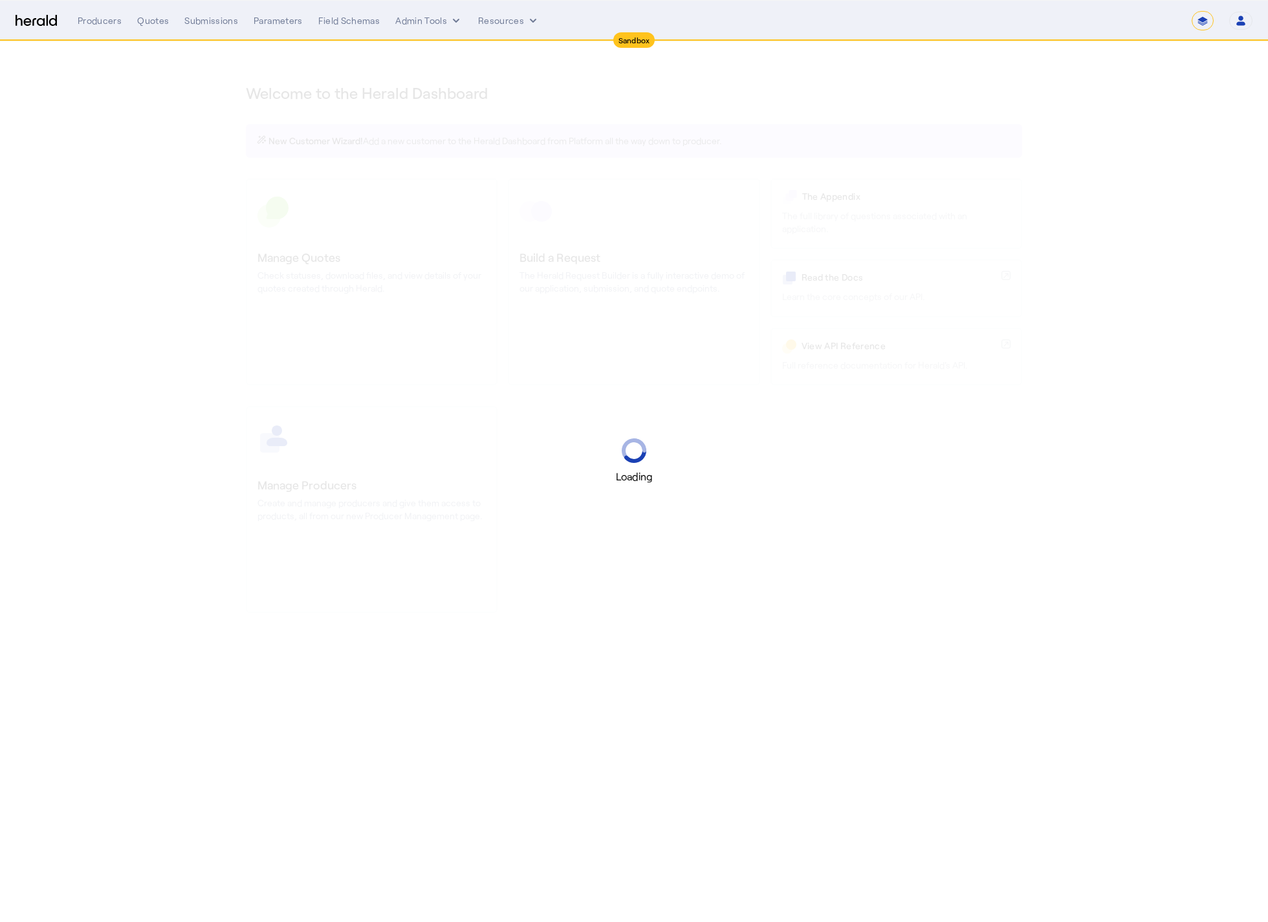
select select "*******"
select select "pfm_2v8p_herald_api"
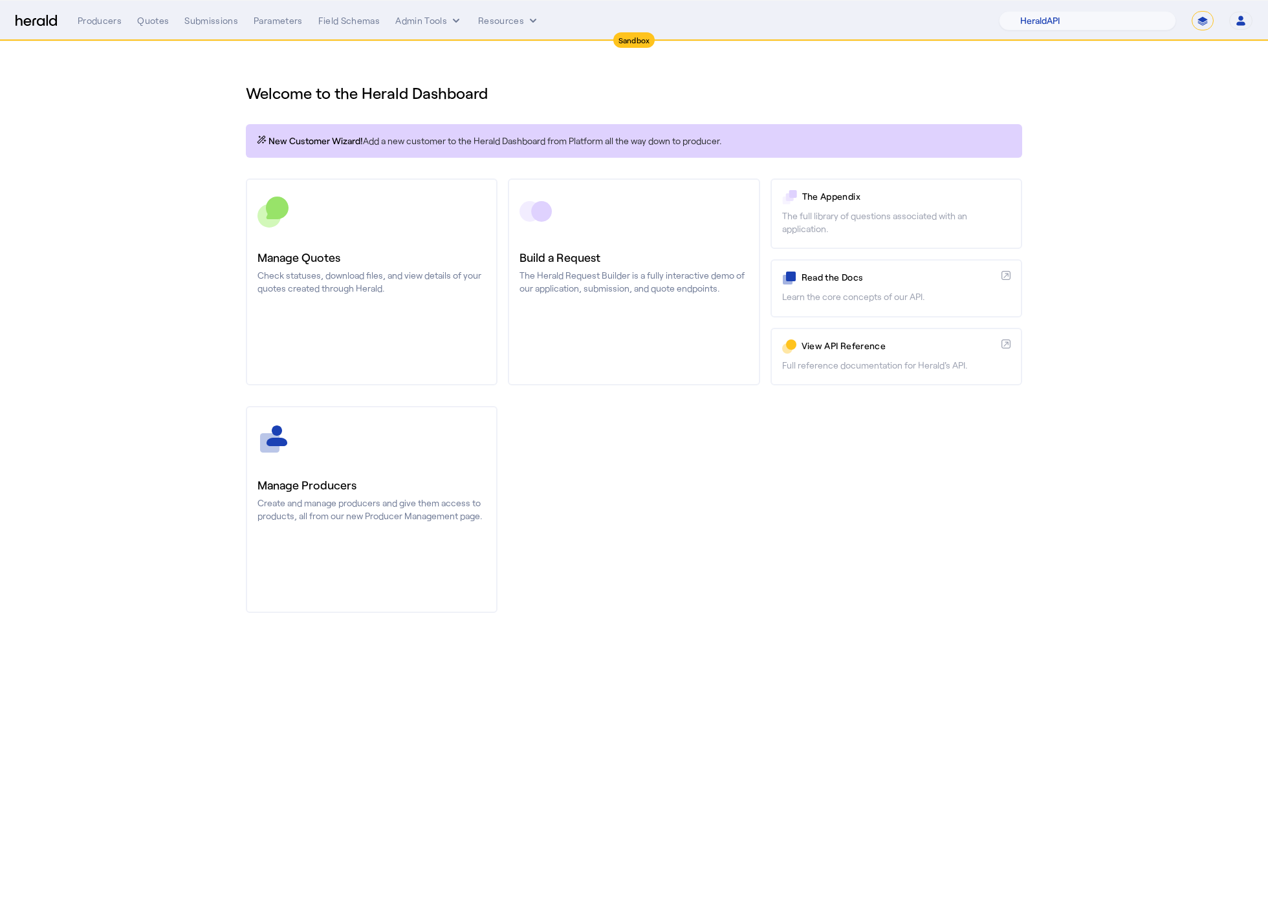
click at [1200, 25] on select "**********" at bounding box center [1202, 20] width 22 height 19
select select "**********"
click at [1191, 11] on select "**********" at bounding box center [1202, 20] width 22 height 19
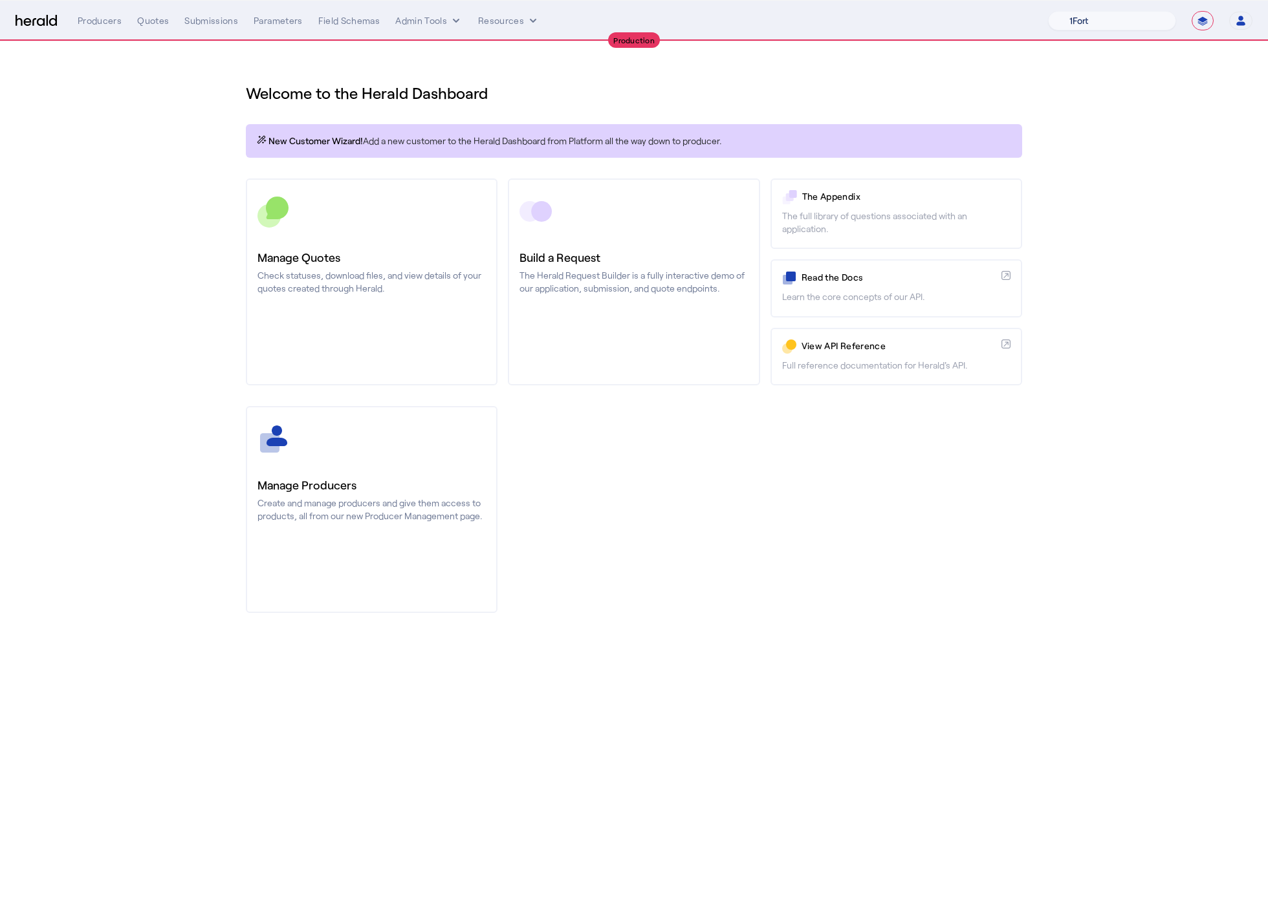
click at [1112, 17] on select "1Fort Affinity Risk Billy BindHQ Bunker CRC Campus Coverage Citadel Fifthwall F…" at bounding box center [1112, 20] width 128 height 19
select select "pfm_md8s_semsee"
click at [1048, 11] on select "1Fort Affinity Risk Billy BindHQ Bunker CRC Campus Coverage Citadel Fifthwall F…" at bounding box center [1112, 20] width 128 height 19
click at [1063, 280] on section "Welcome to the Herald Dashboard New Customer Wizard! Add a new customer to the …" at bounding box center [634, 340] width 1268 height 598
click at [1105, 18] on select "1Fort Affinity Risk Billy BindHQ Bunker CRC Campus Coverage Citadel Fifthwall F…" at bounding box center [1112, 20] width 128 height 19
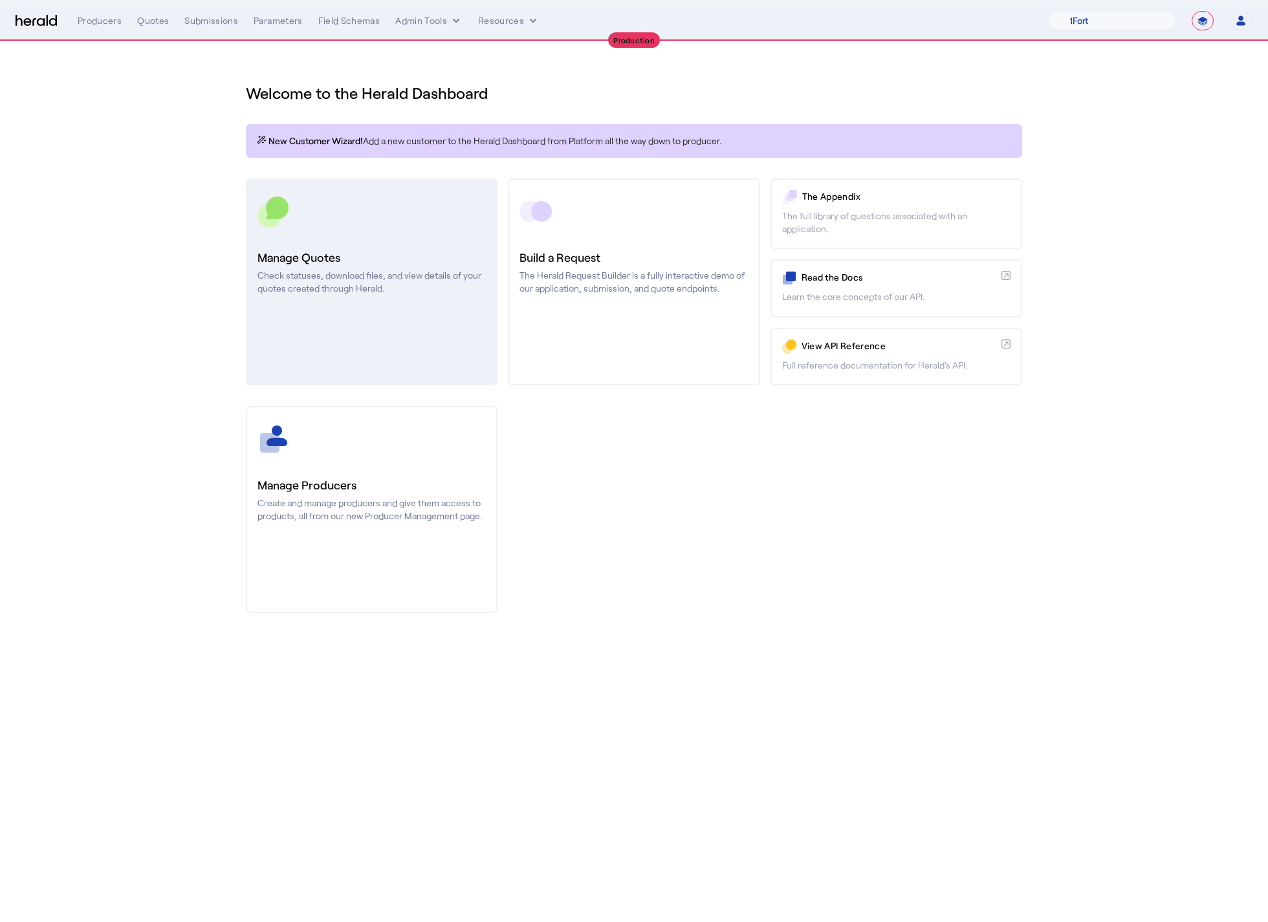
click at [340, 259] on h3 "Manage Quotes" at bounding box center [371, 257] width 228 height 18
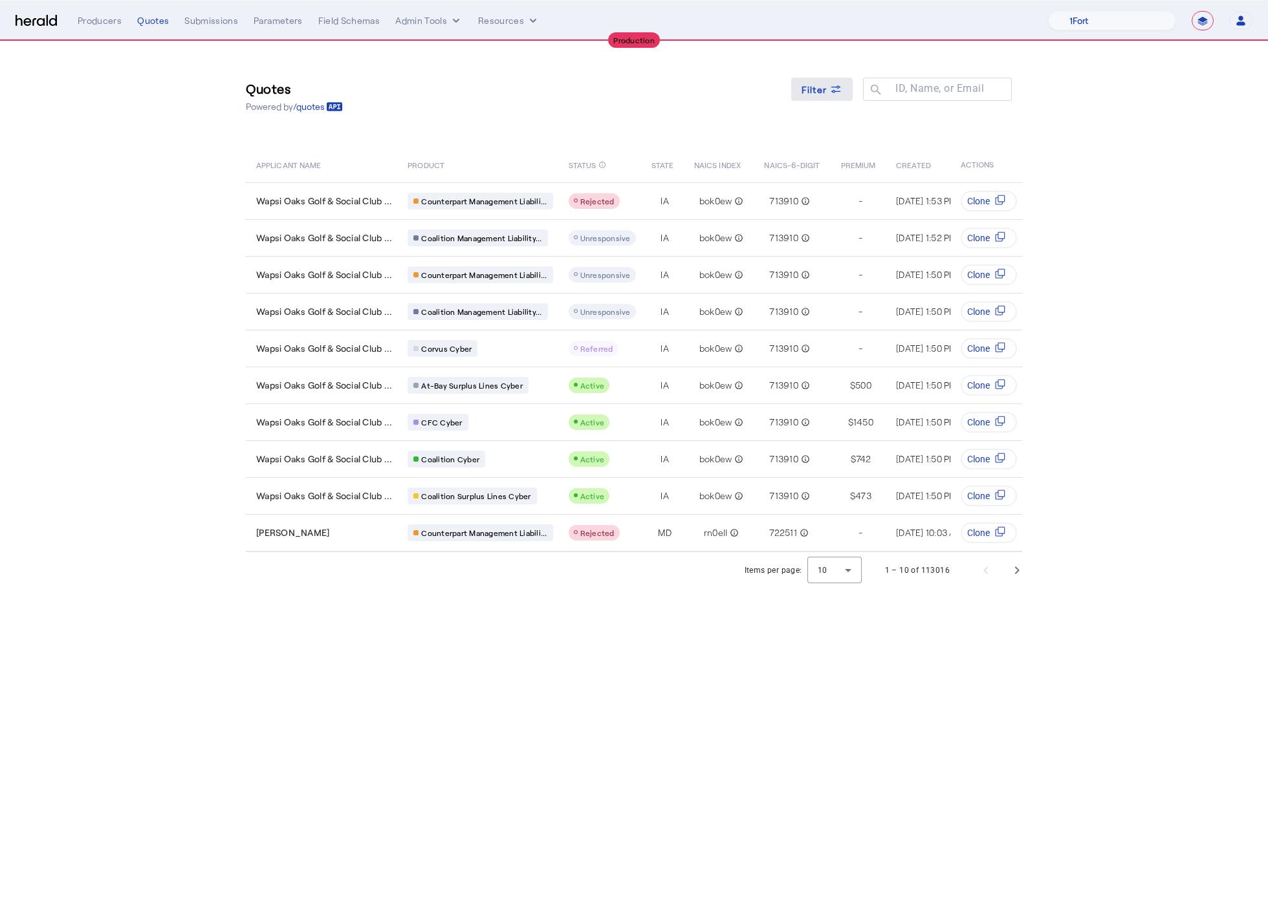
click at [841, 80] on span at bounding box center [822, 89] width 62 height 31
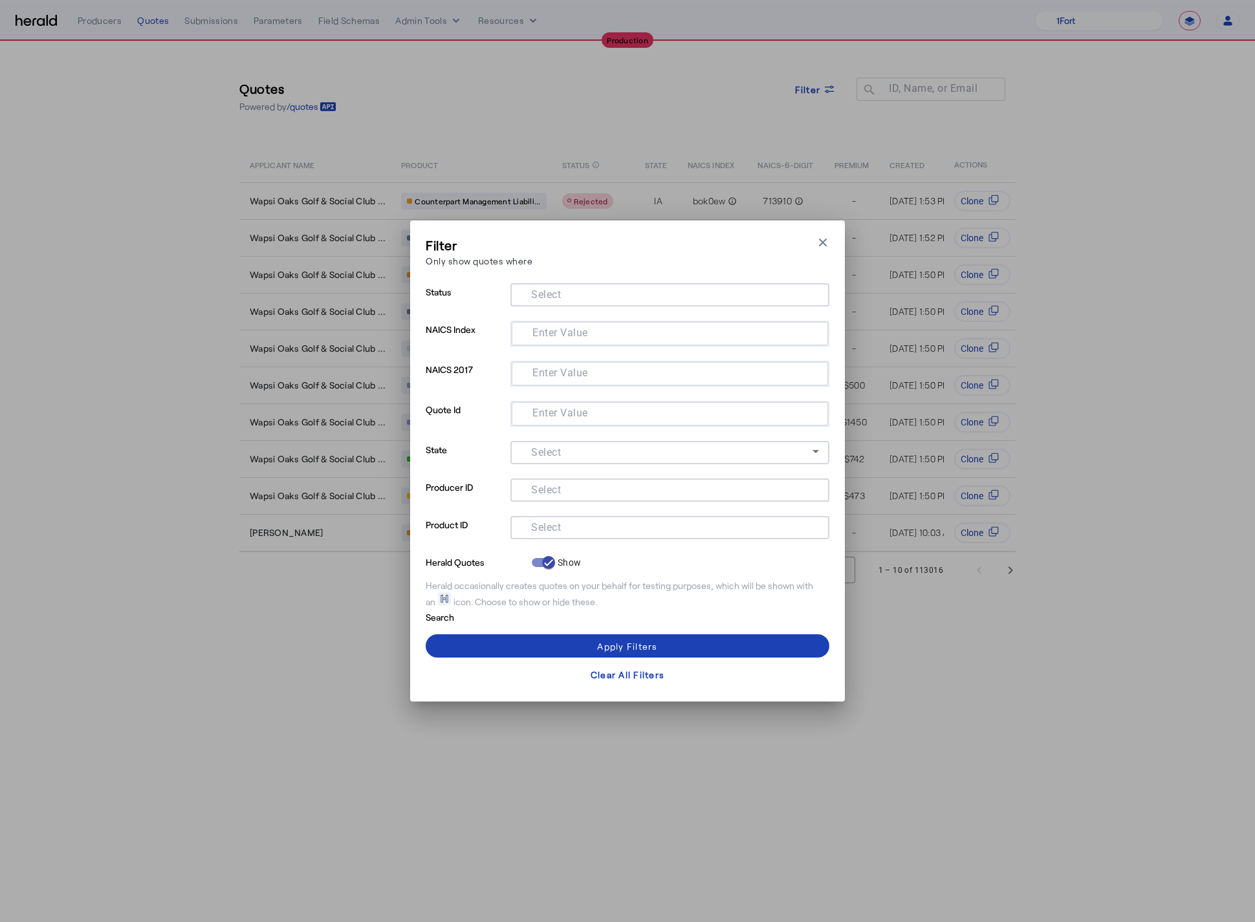
click at [620, 526] on input "Select" at bounding box center [667, 527] width 293 height 16
type input "*********"
click at [694, 640] on span at bounding box center [628, 646] width 404 height 31
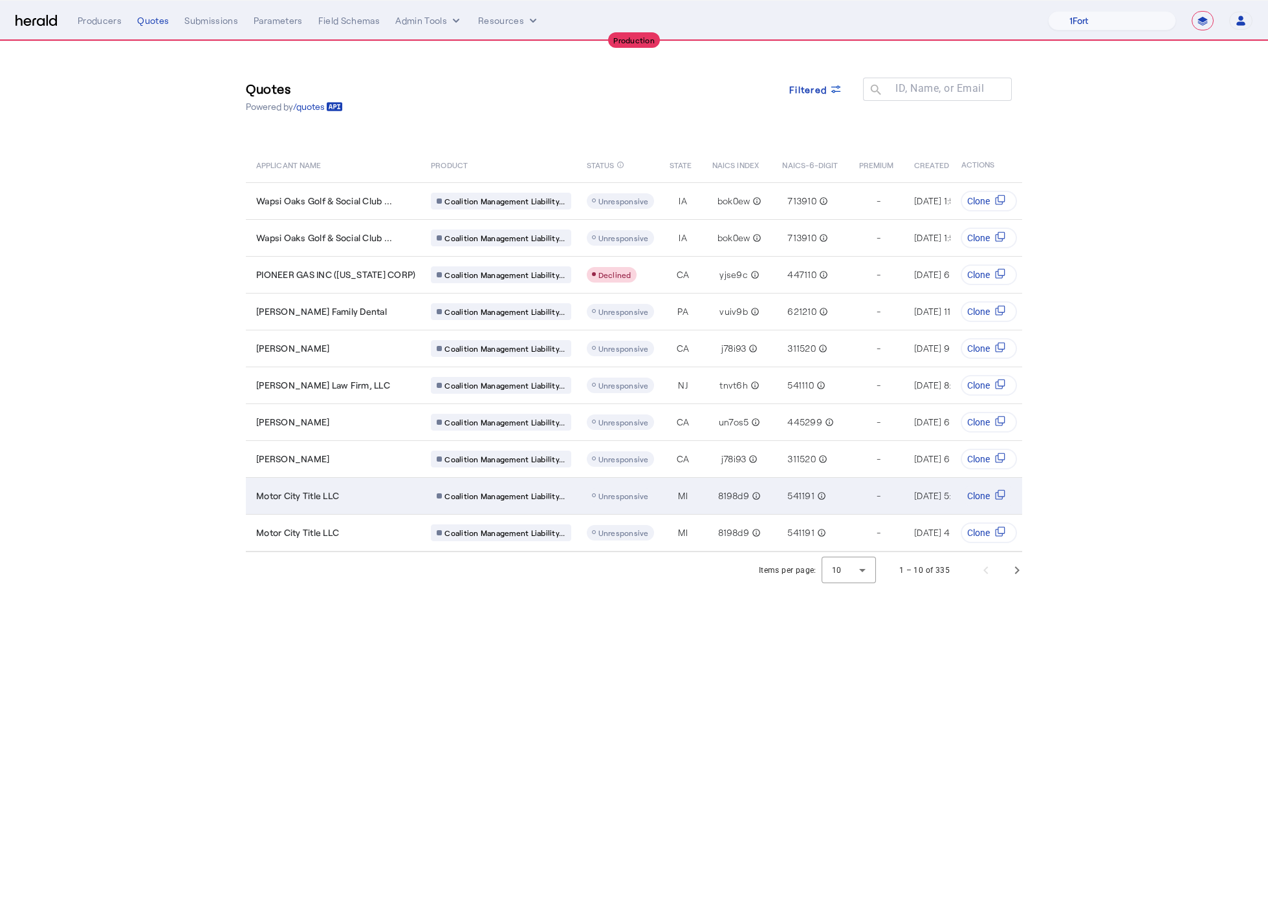
drag, startPoint x: 678, startPoint y: 673, endPoint x: 621, endPoint y: 486, distance: 195.4
click at [678, 673] on body "**********" at bounding box center [634, 461] width 1268 height 922
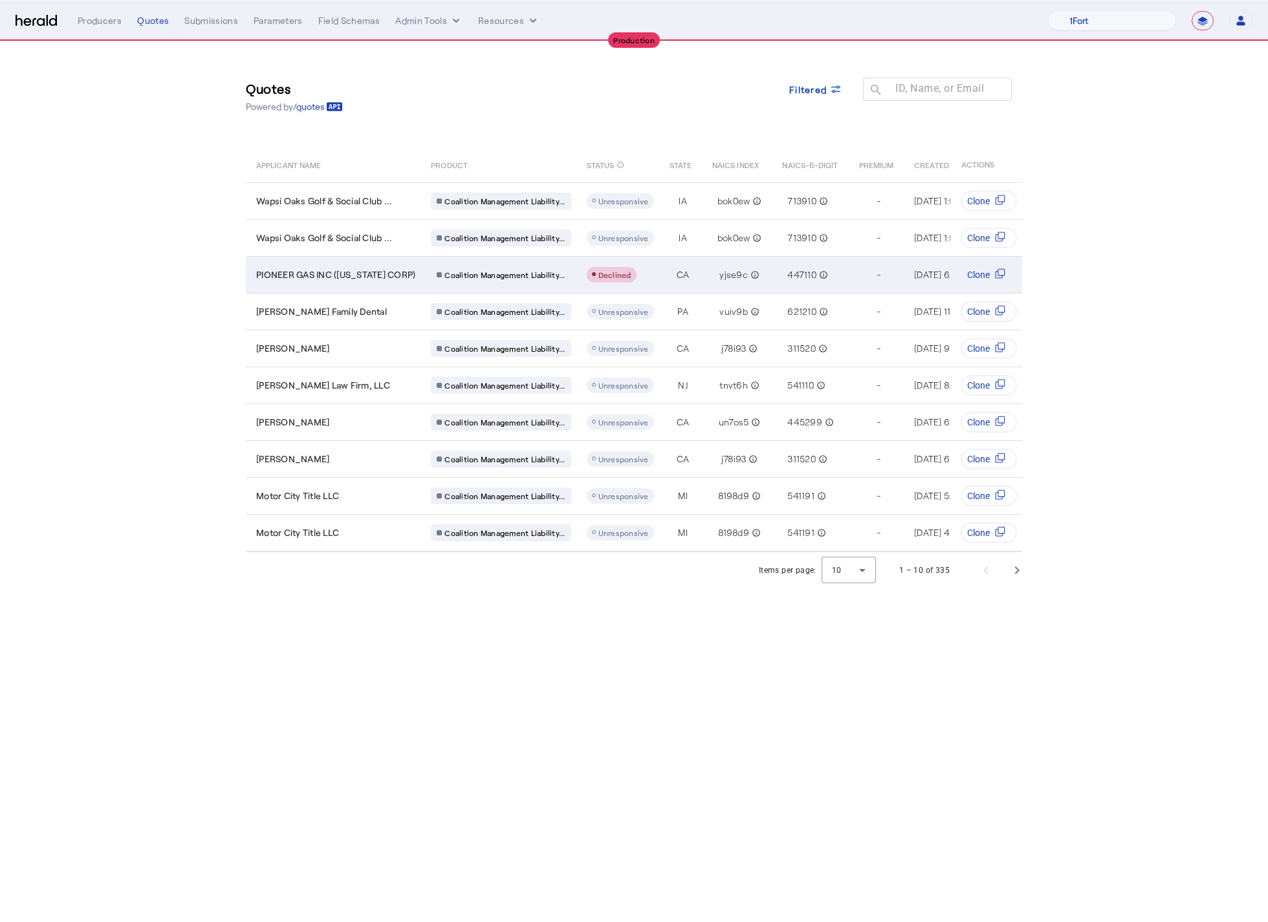
click at [362, 285] on td "PIONEER GAS INC (OREGON CORP)" at bounding box center [333, 274] width 175 height 37
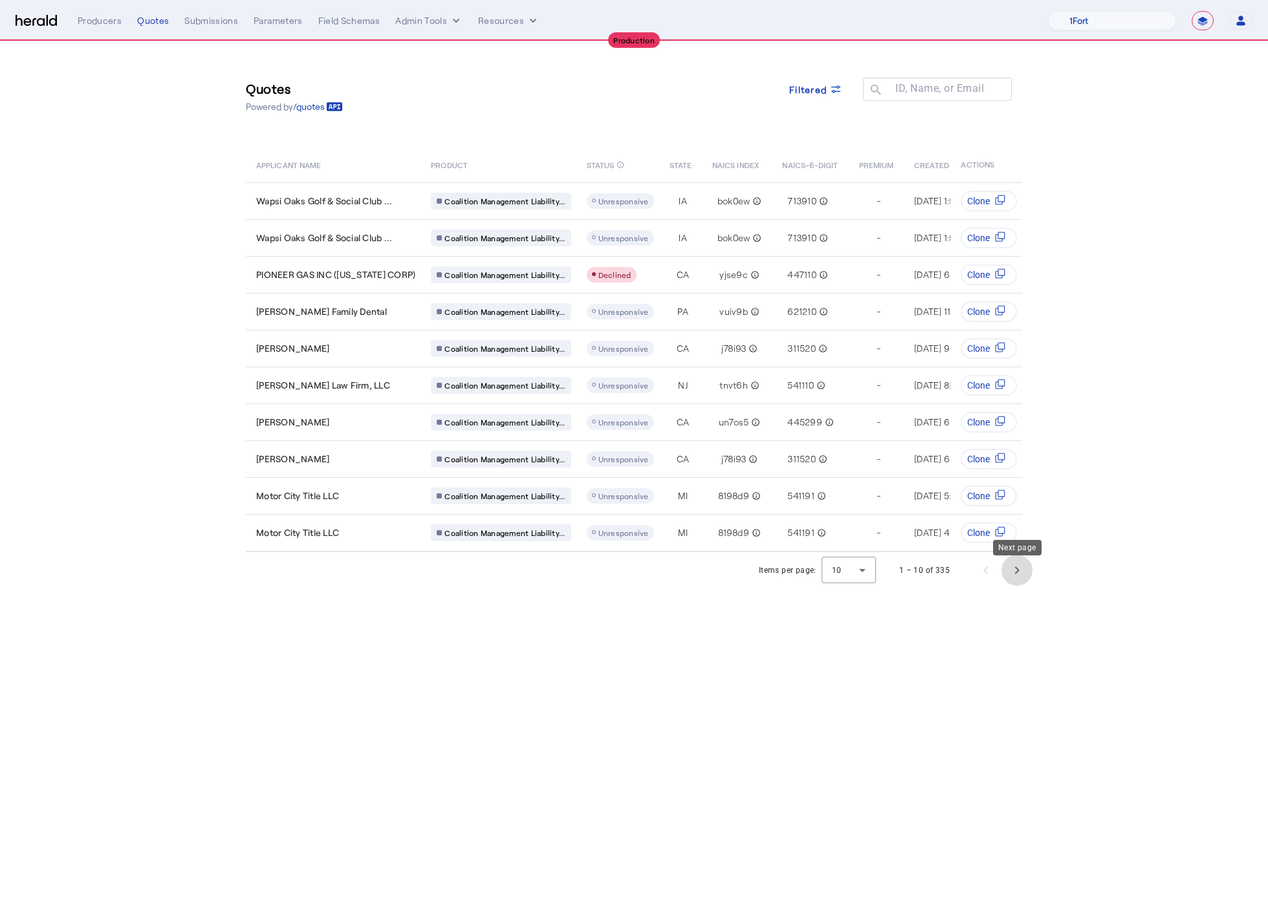
click at [1029, 585] on span "Next page" at bounding box center [1016, 570] width 31 height 31
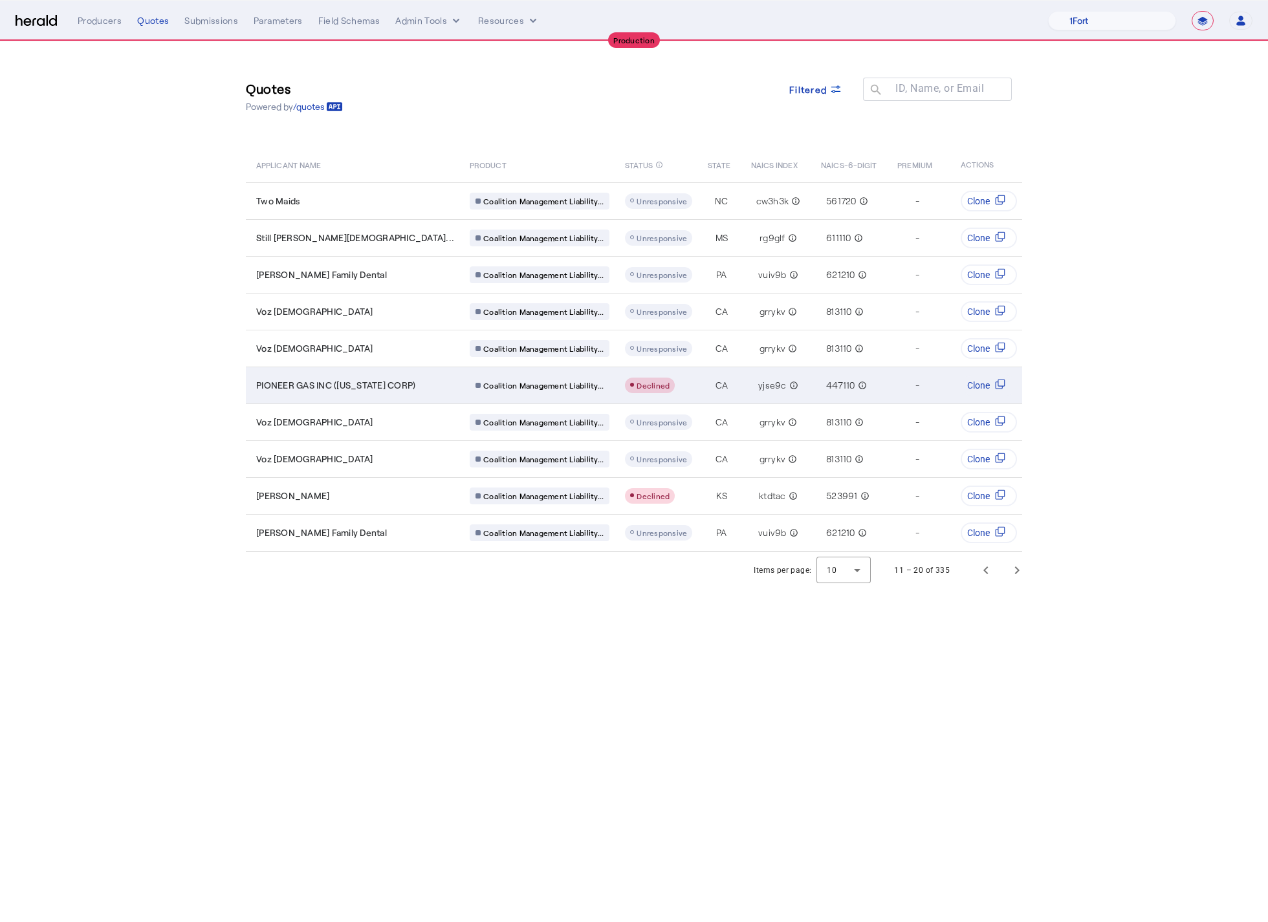
click at [365, 387] on span "PIONEER GAS INC (OREGON CORP)" at bounding box center [335, 385] width 159 height 13
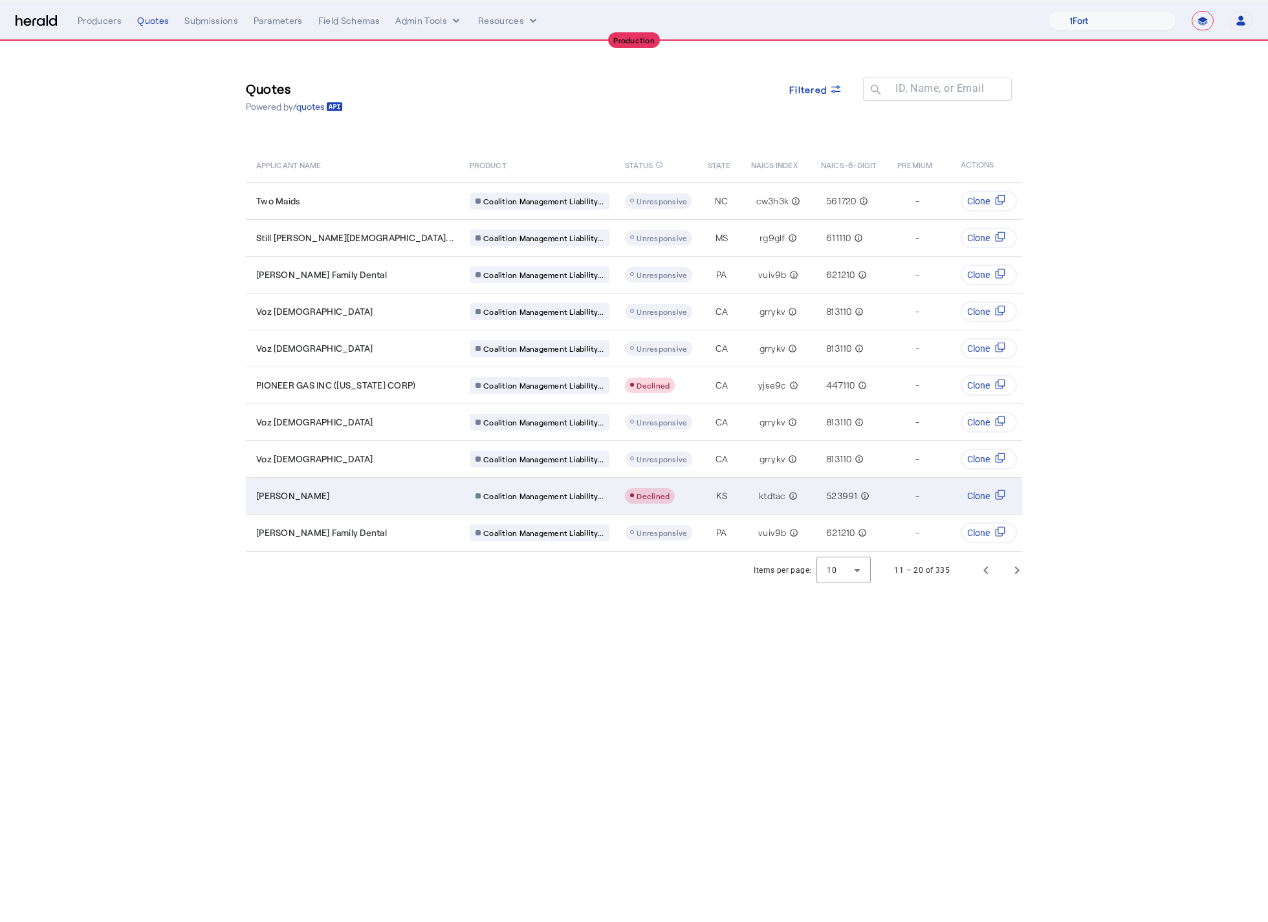
click at [354, 493] on div "[PERSON_NAME]" at bounding box center [355, 496] width 198 height 13
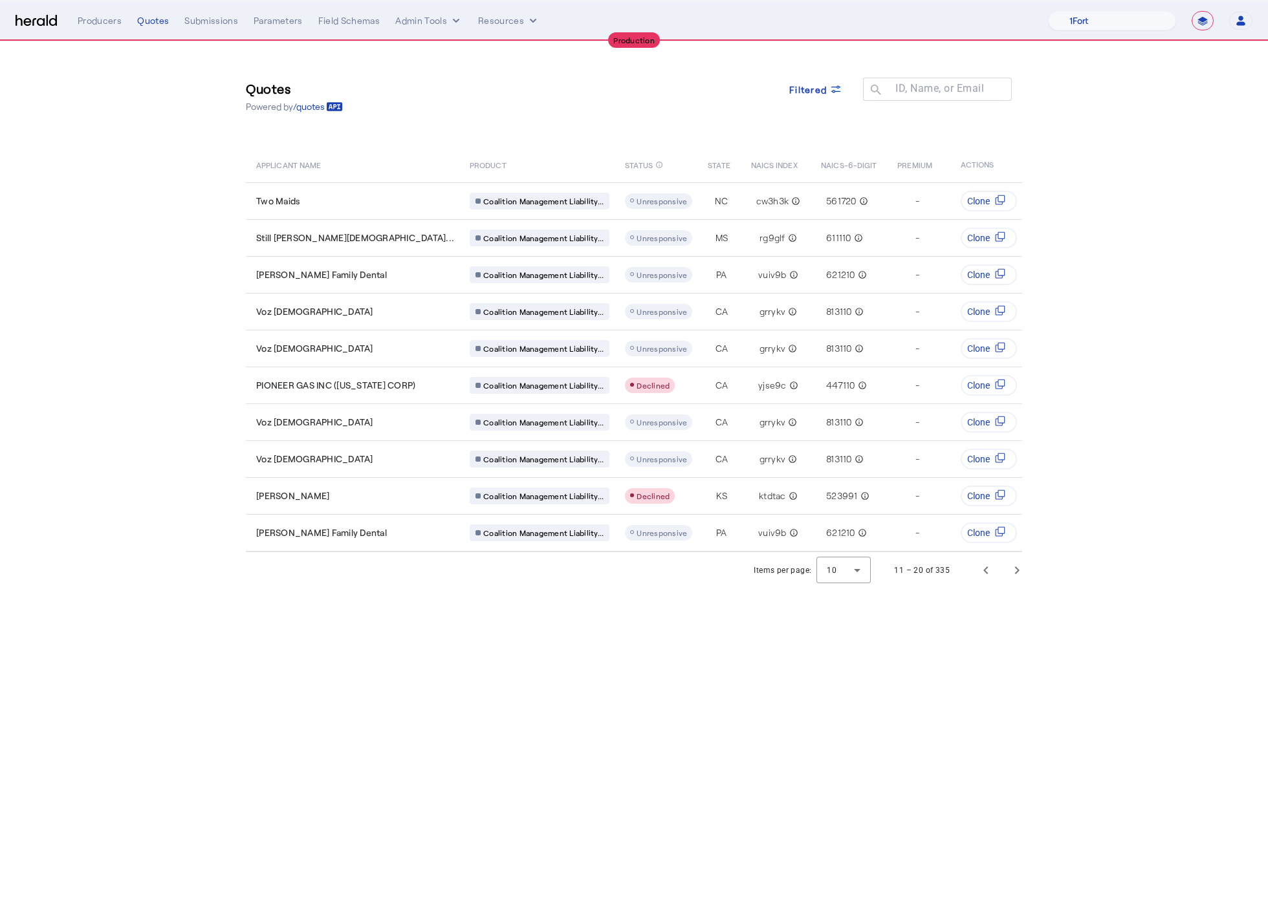
click at [985, 589] on div "Items per page: 10 11 – 20 of 335" at bounding box center [892, 570] width 292 height 36
click at [984, 572] on span "Previous page" at bounding box center [985, 570] width 31 height 31
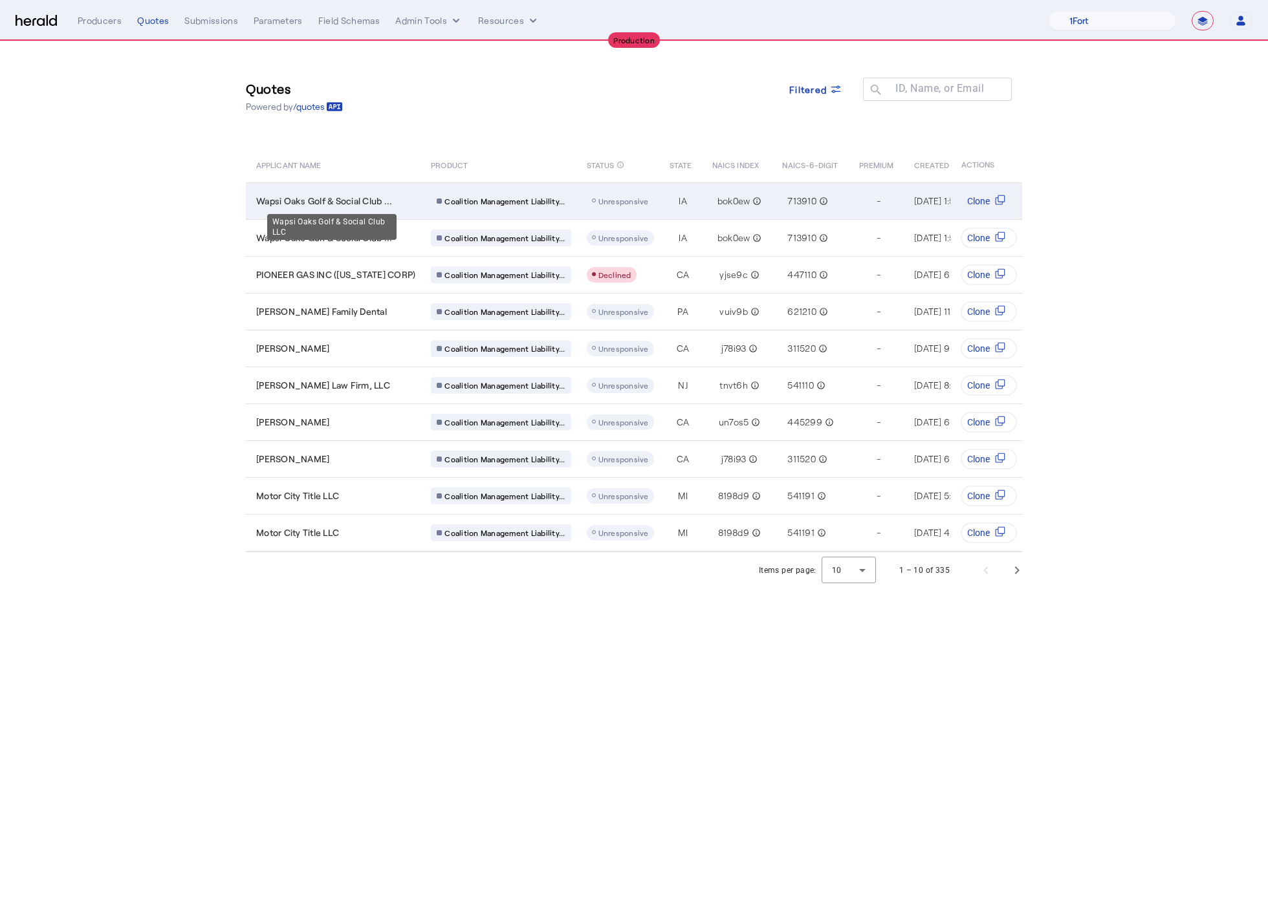
click at [356, 199] on span "Wapsi Oaks Golf & Social Club ..." at bounding box center [324, 201] width 136 height 13
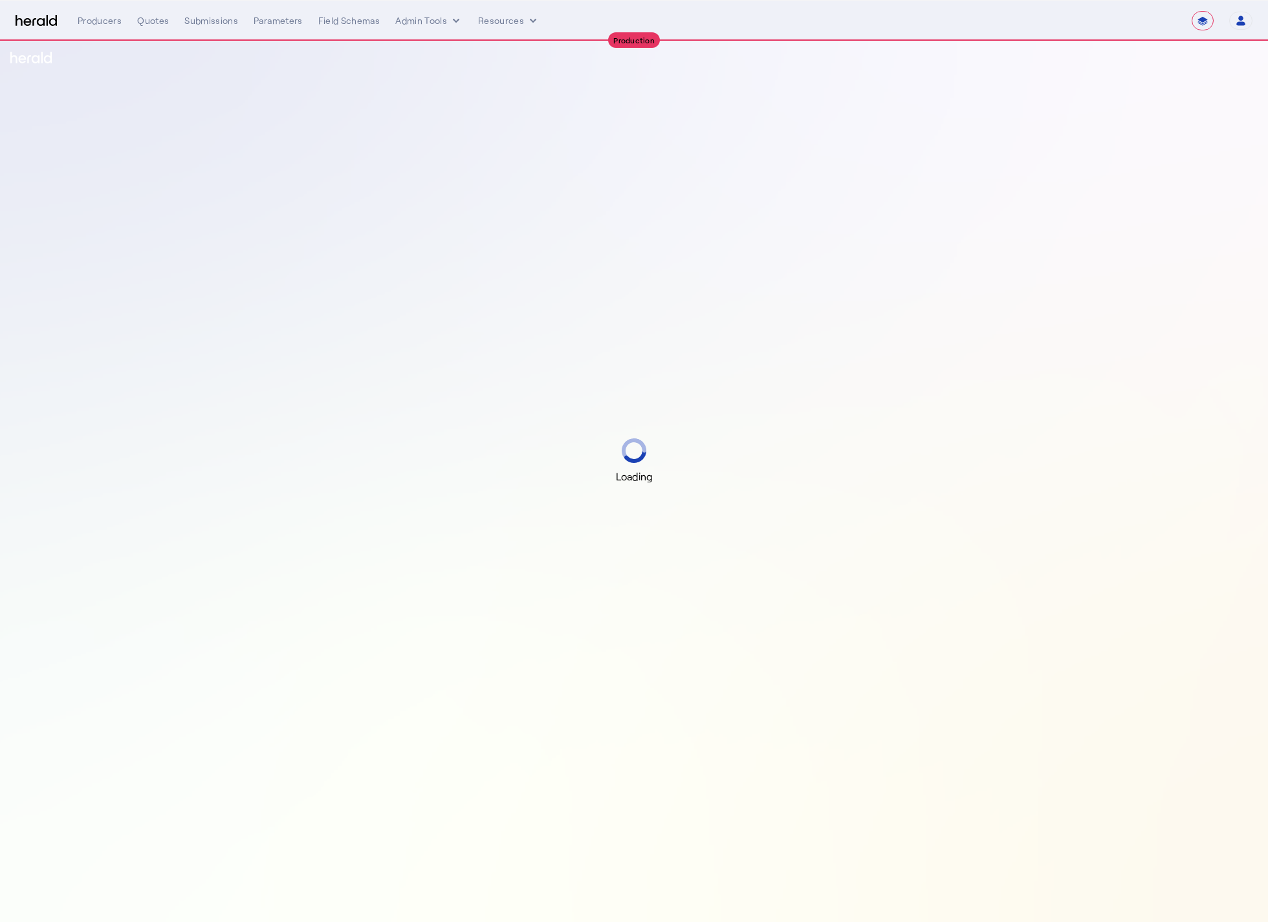
select select "**********"
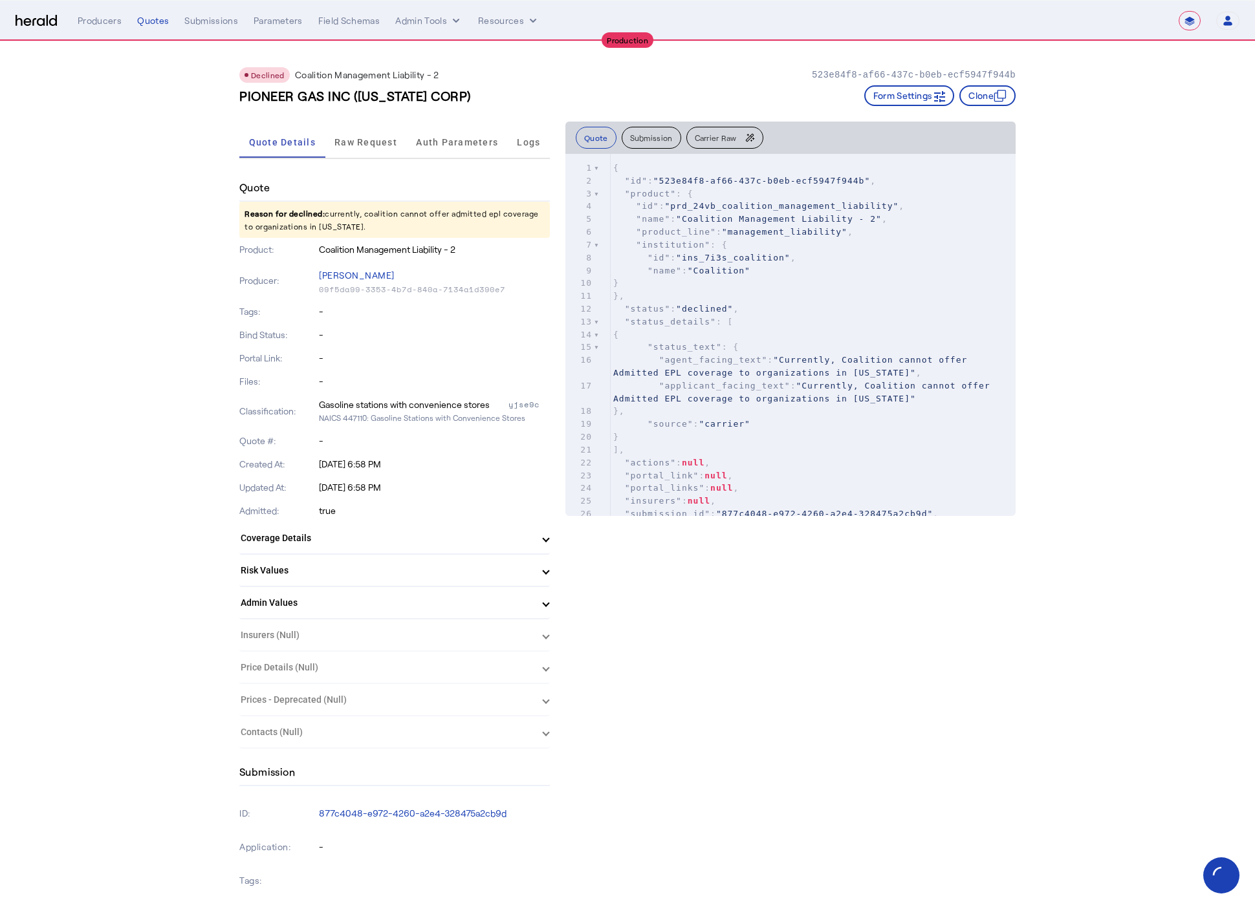
click at [336, 227] on p "Reason for declined: currently, coalition cannot offer admitted epl coverage to…" at bounding box center [394, 220] width 310 height 36
click at [369, 144] on span "Raw Request" at bounding box center [365, 142] width 63 height 9
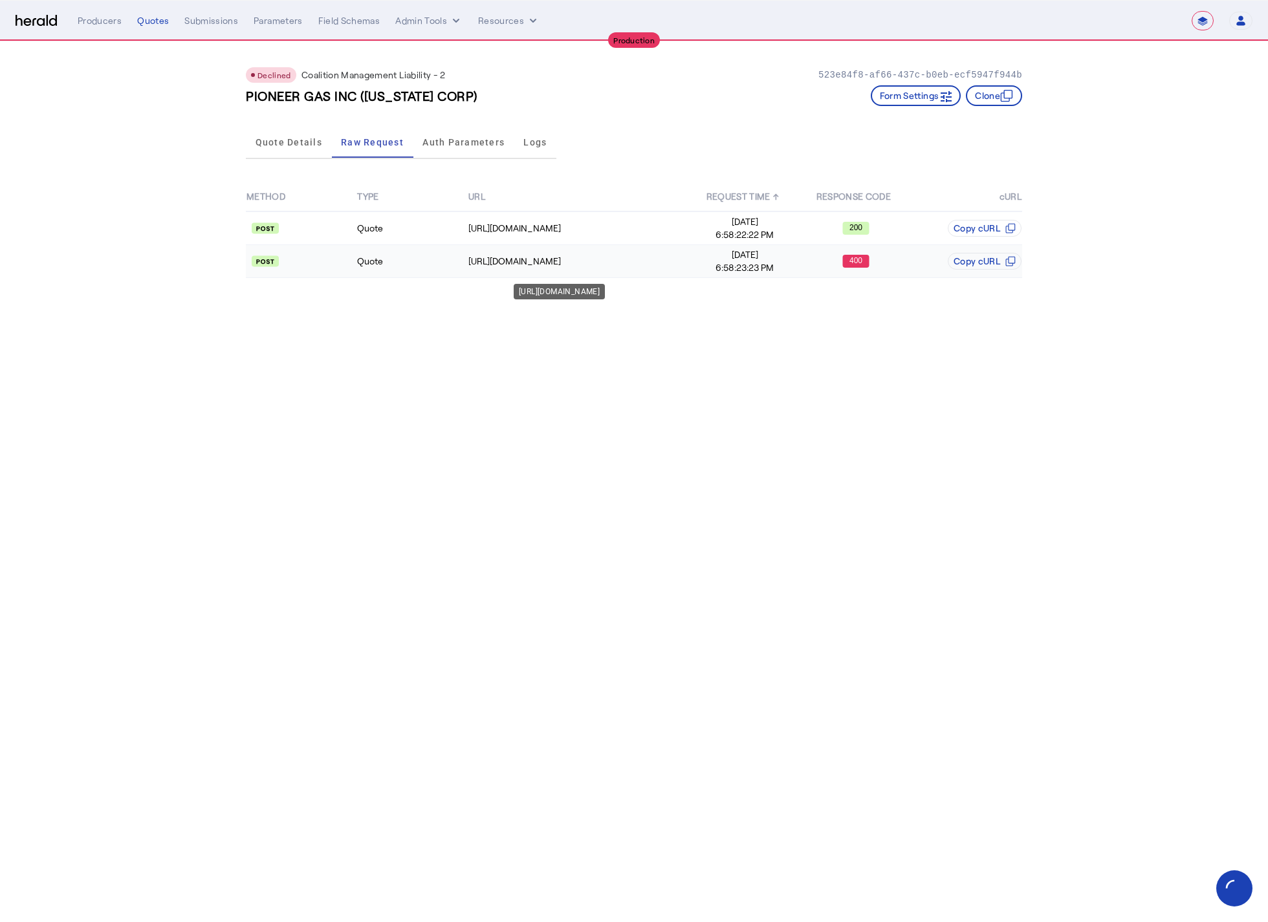
click at [624, 250] on td "[URL][DOMAIN_NAME]" at bounding box center [579, 261] width 222 height 33
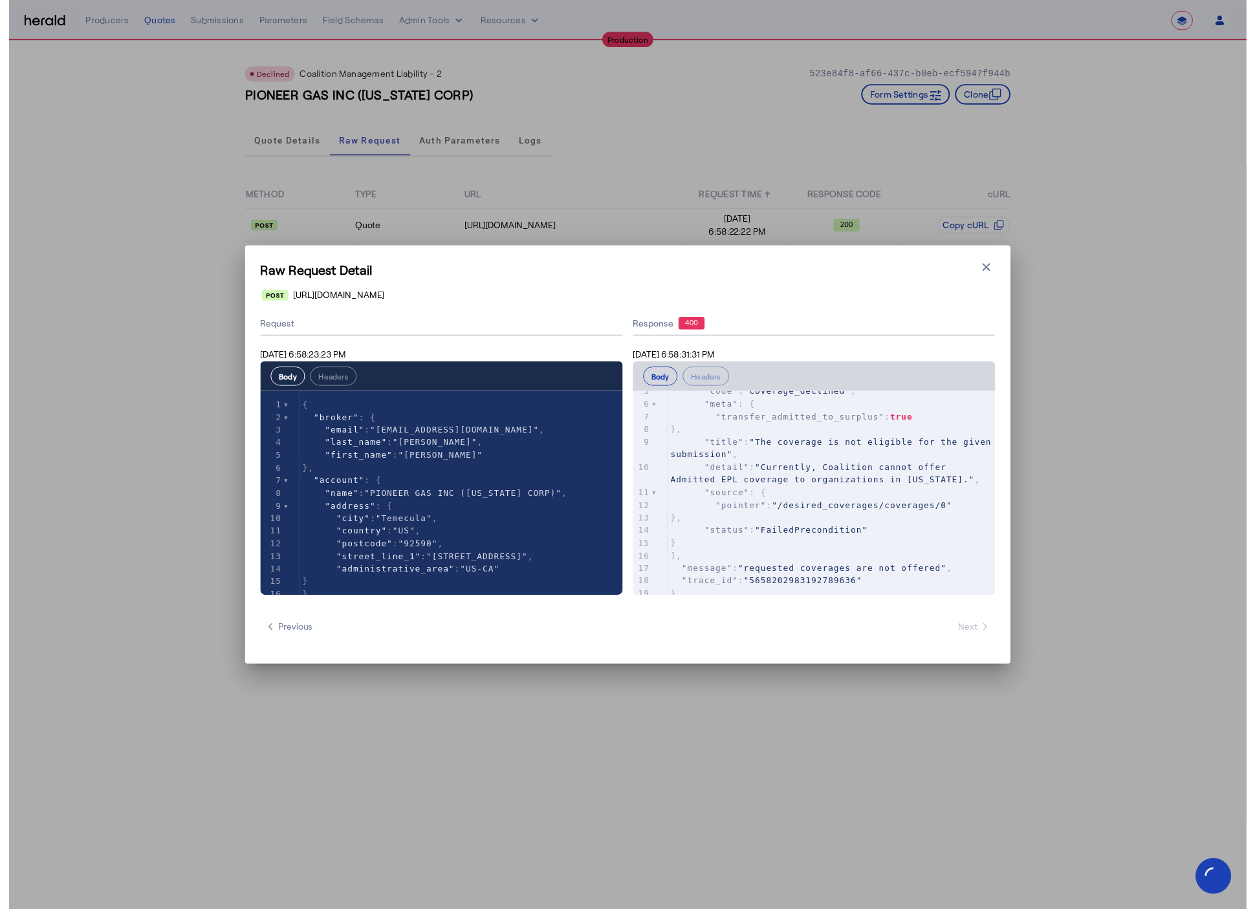
scroll to position [76, 0]
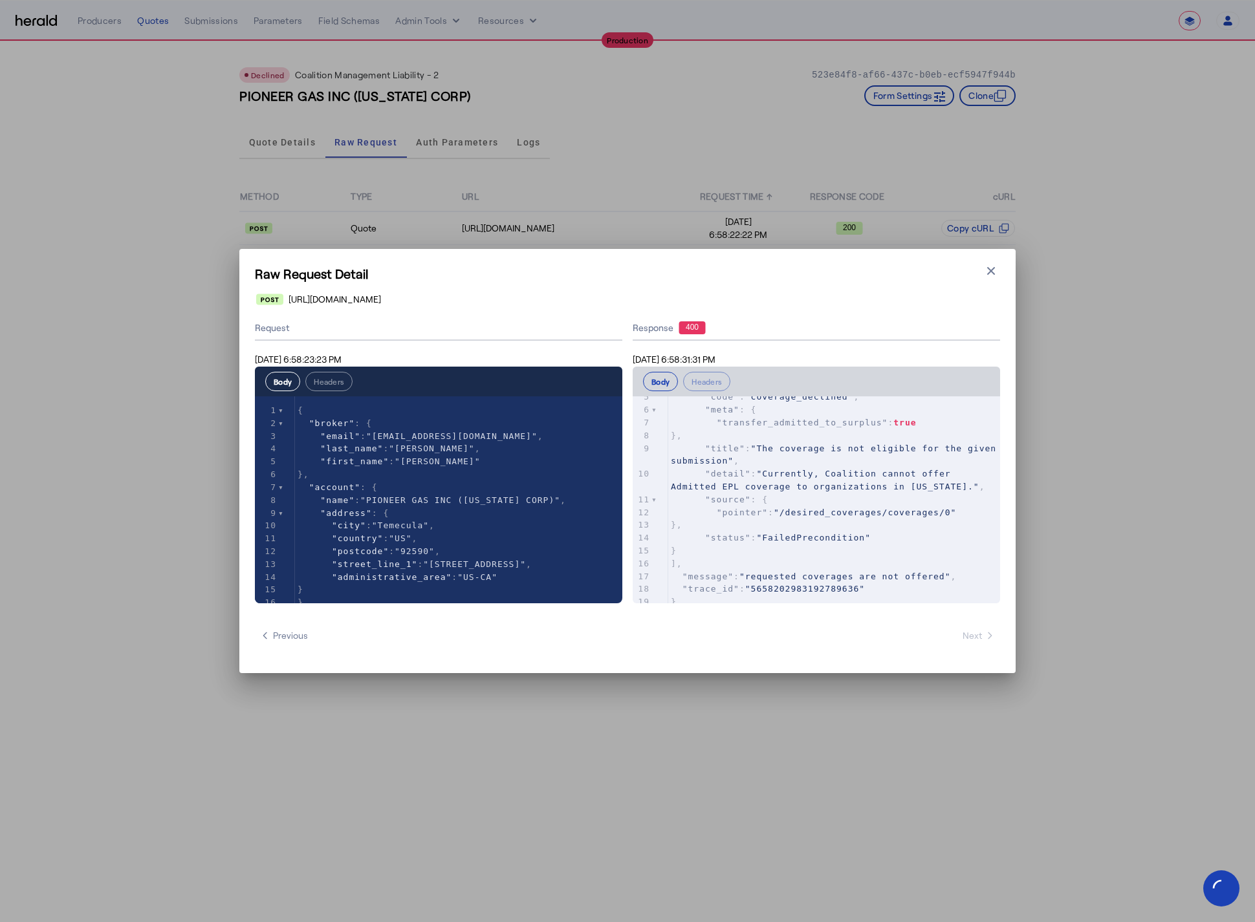
click at [993, 285] on div "Raw Request Detail Close modal https://distribution-api.coalitioninc.com/v2/sub…" at bounding box center [627, 461] width 776 height 424
click at [990, 283] on div "Raw Request Detail Close modal https://distribution-api.coalitioninc.com/v2/sub…" at bounding box center [627, 461] width 776 height 424
click at [988, 277] on icon "button" at bounding box center [990, 271] width 13 height 13
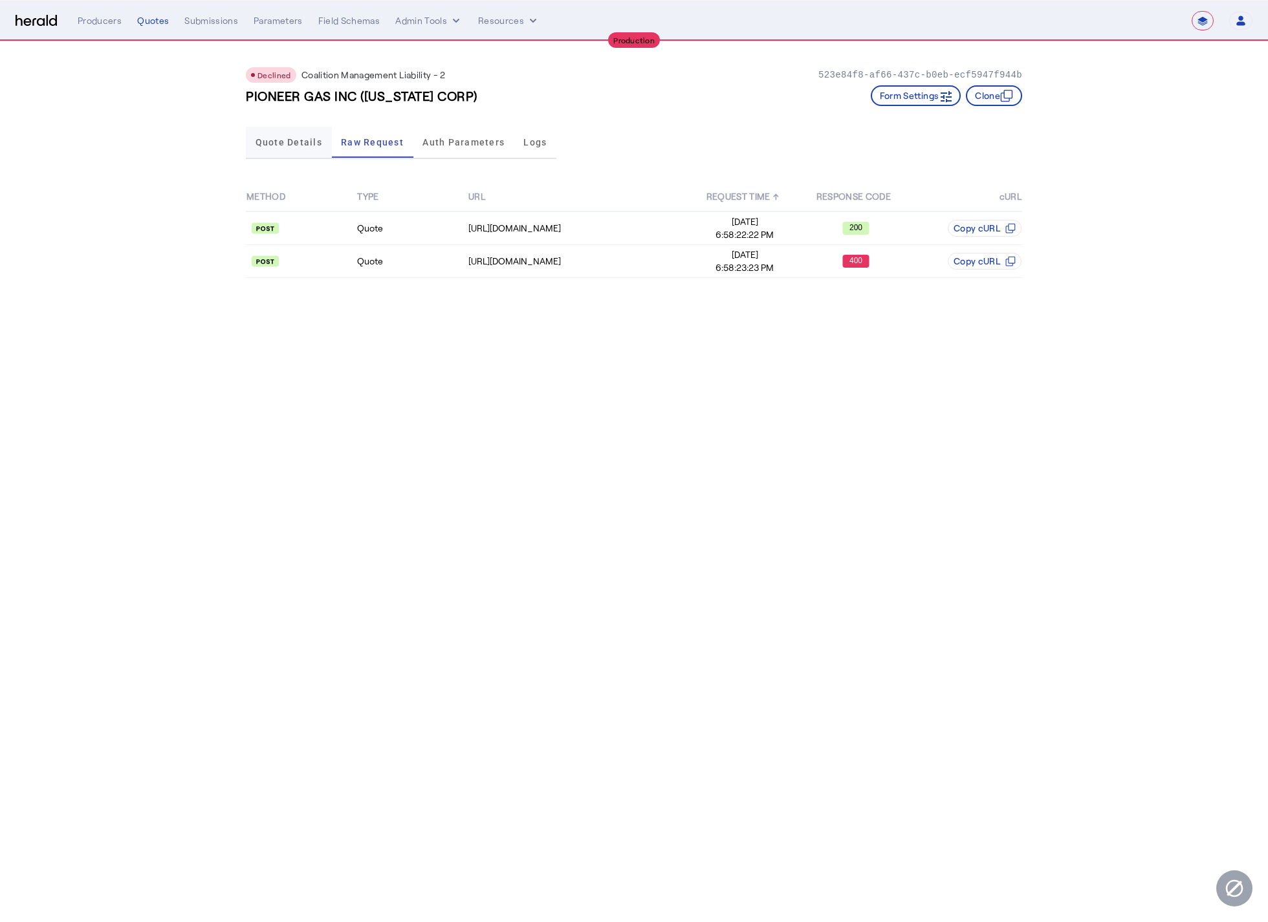
click at [297, 141] on span "Quote Details" at bounding box center [288, 142] width 67 height 9
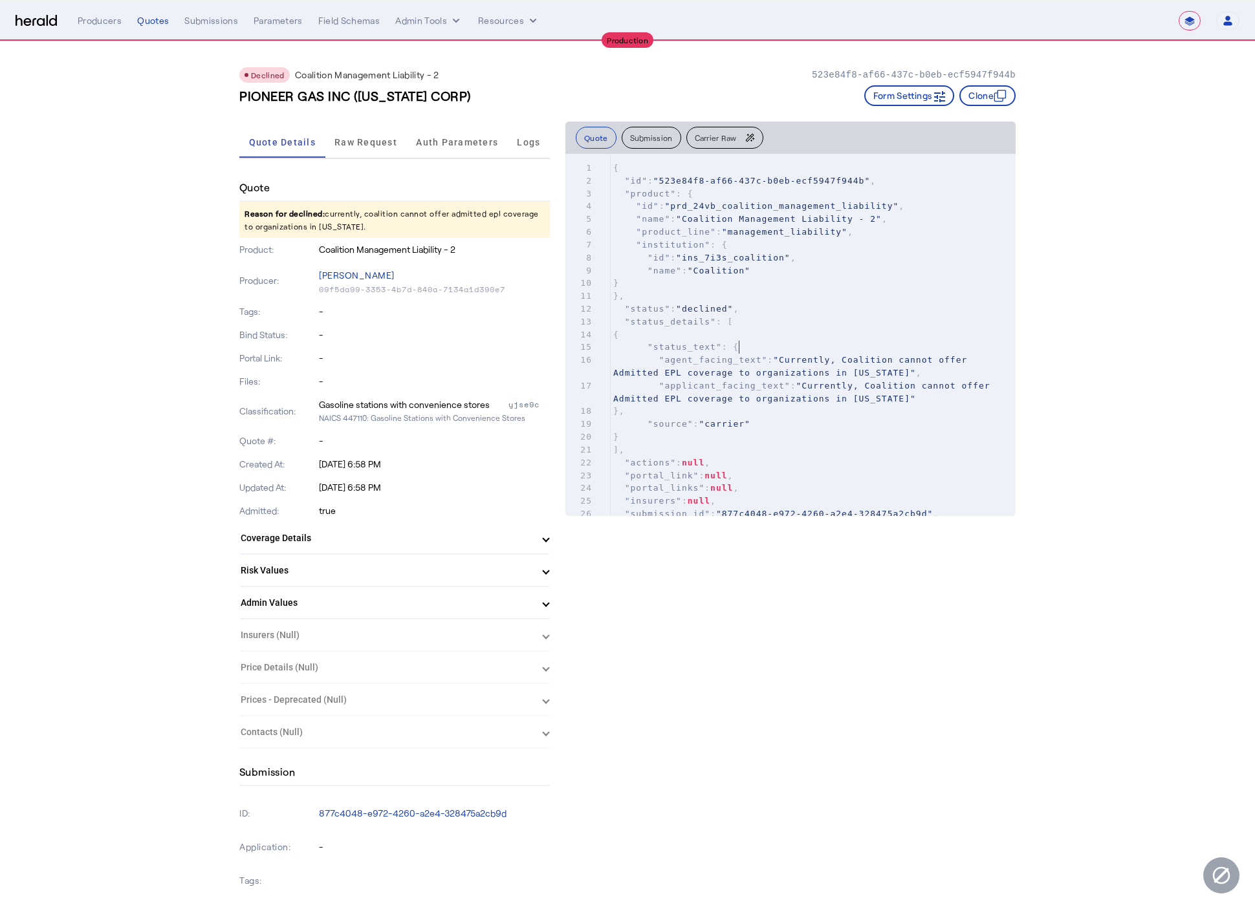
click at [763, 343] on pre ""status_text" : {" at bounding box center [813, 347] width 405 height 13
type input "*"
type input "*****"
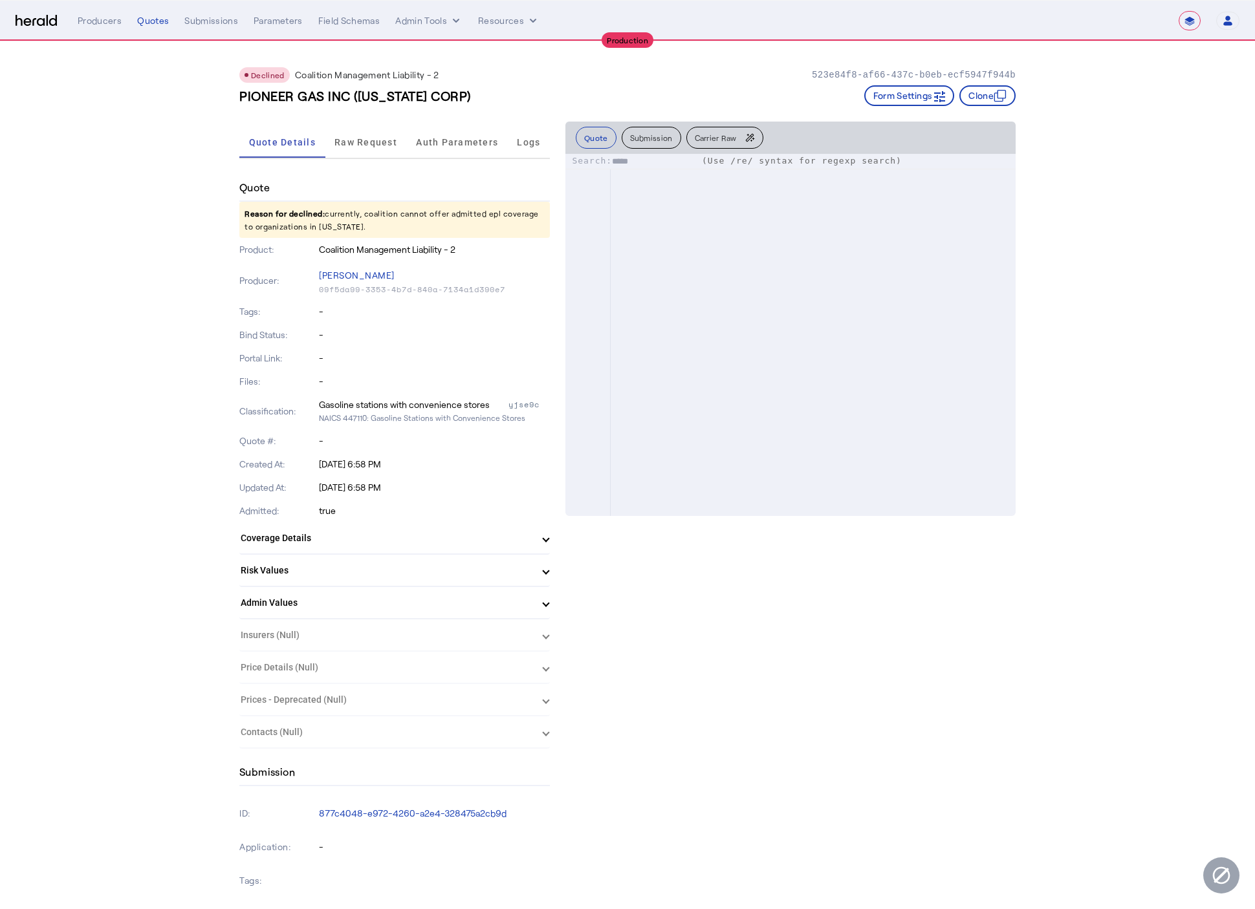
scroll to position [7263, 0]
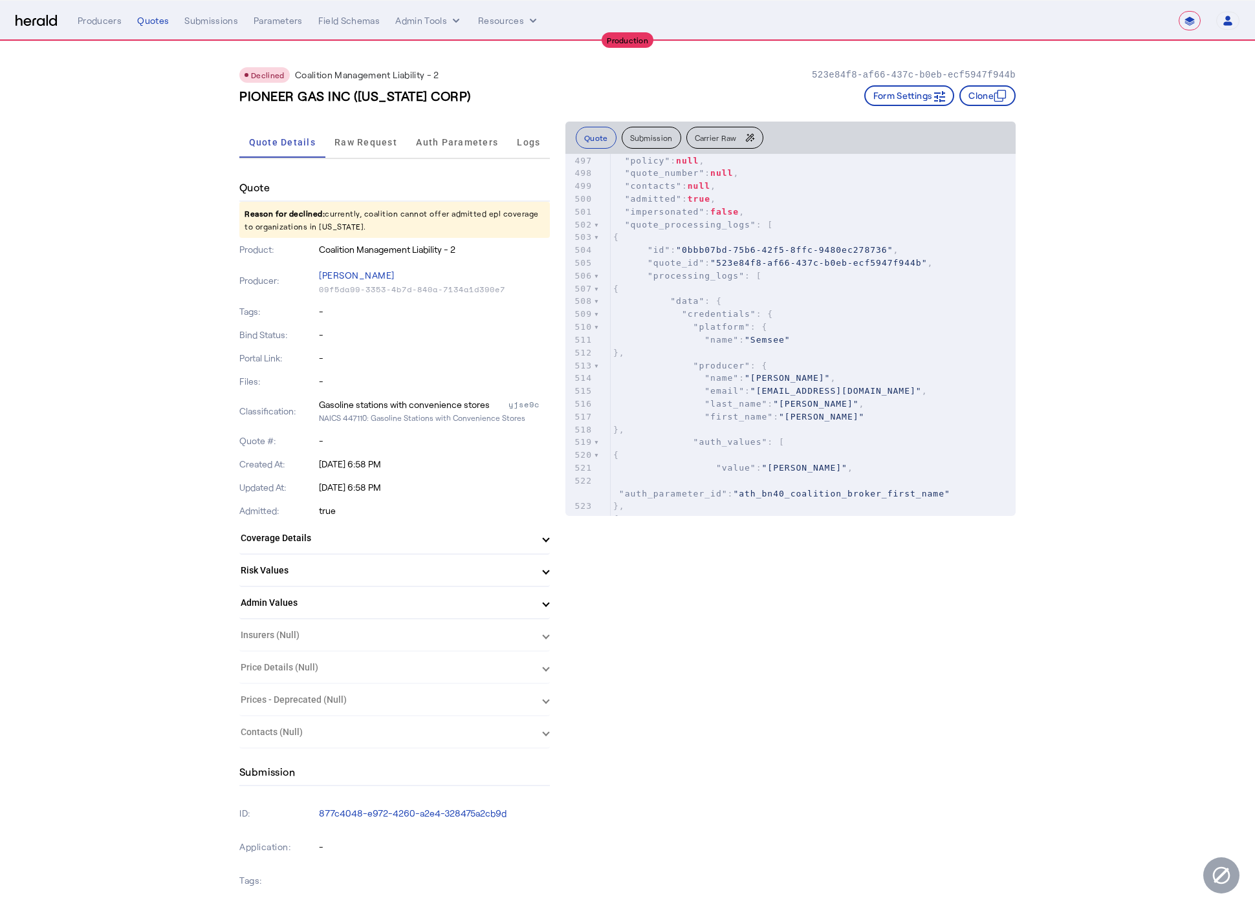
click at [632, 127] on button "Submission" at bounding box center [652, 138] width 60 height 22
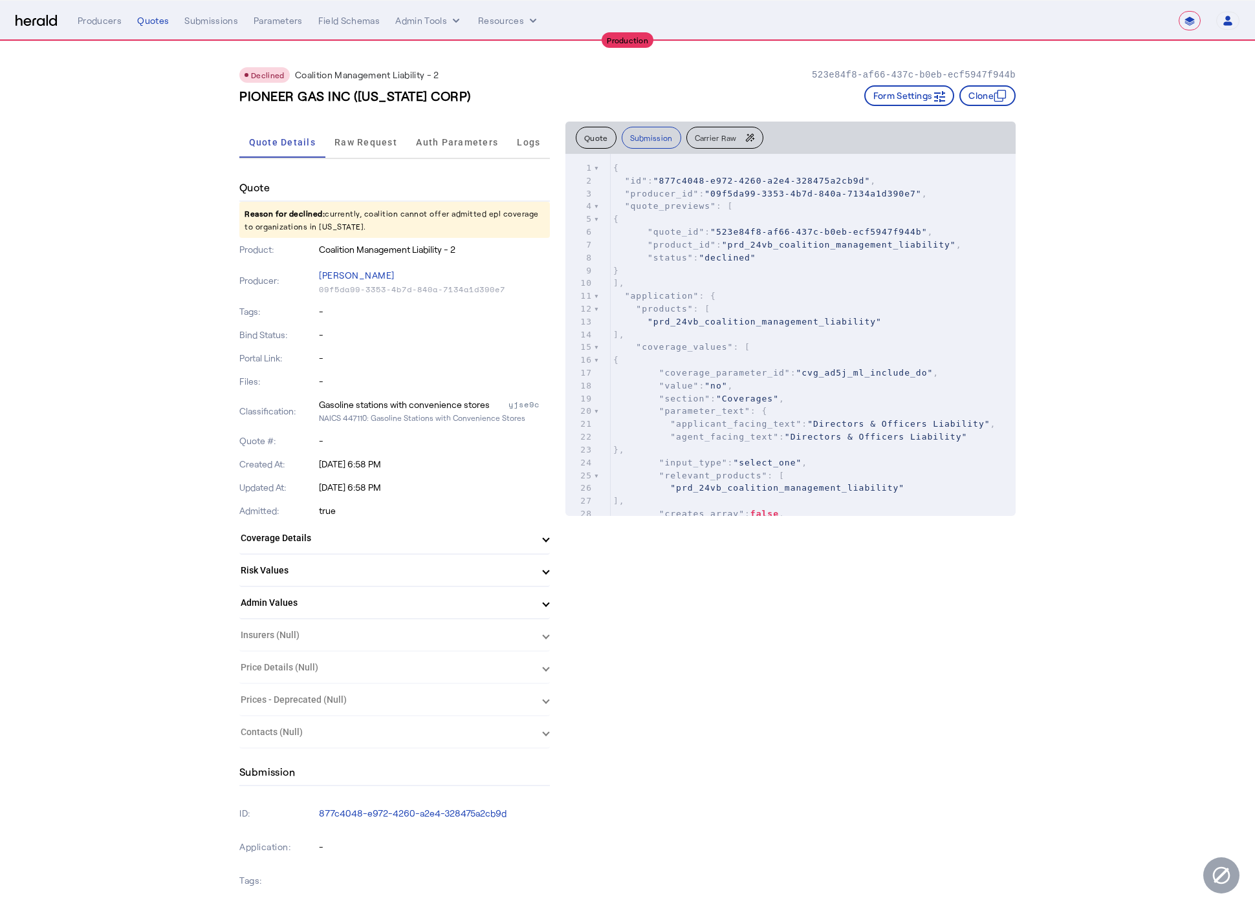
click at [761, 277] on pre "]," at bounding box center [813, 283] width 405 height 13
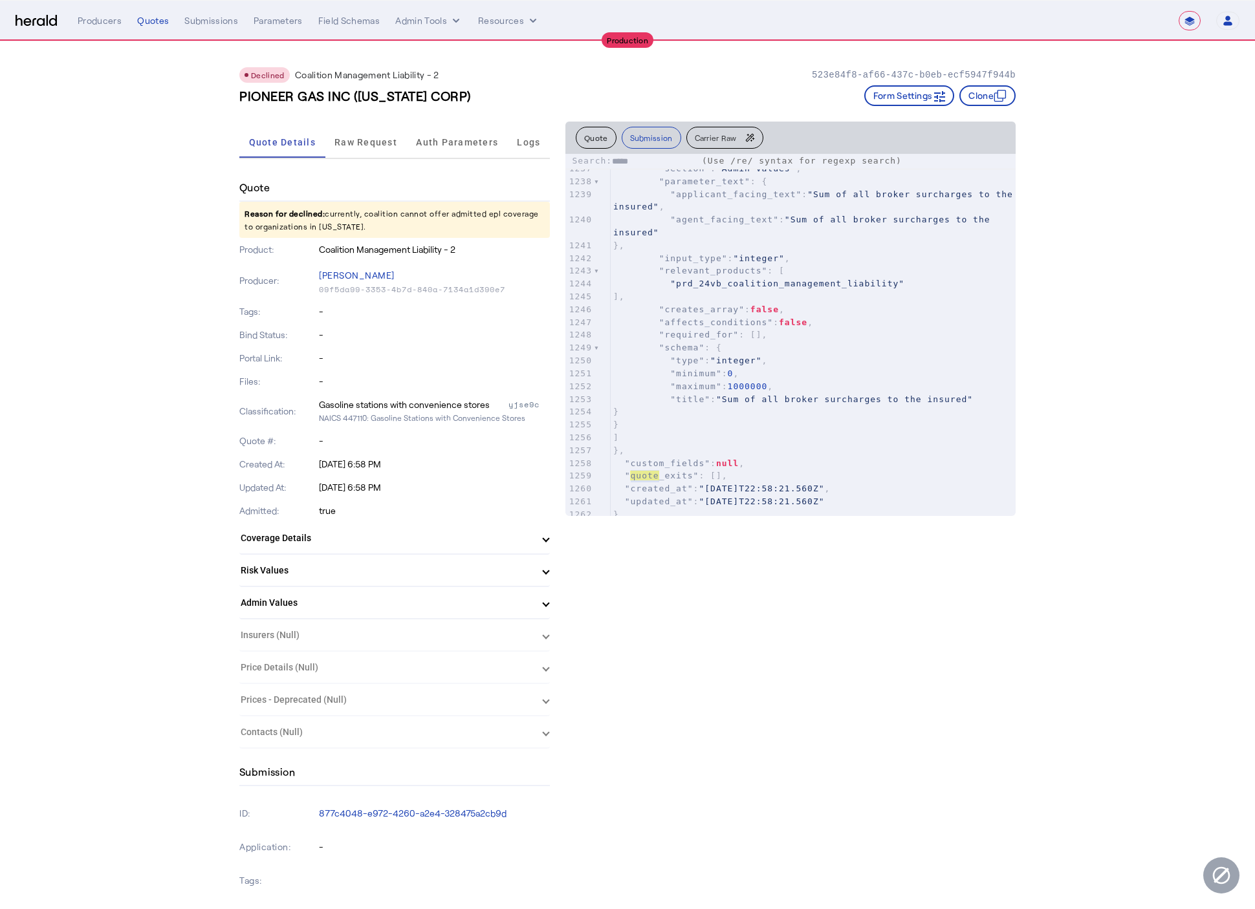
type input "*****"
click at [362, 145] on span "Raw Request" at bounding box center [365, 142] width 63 height 9
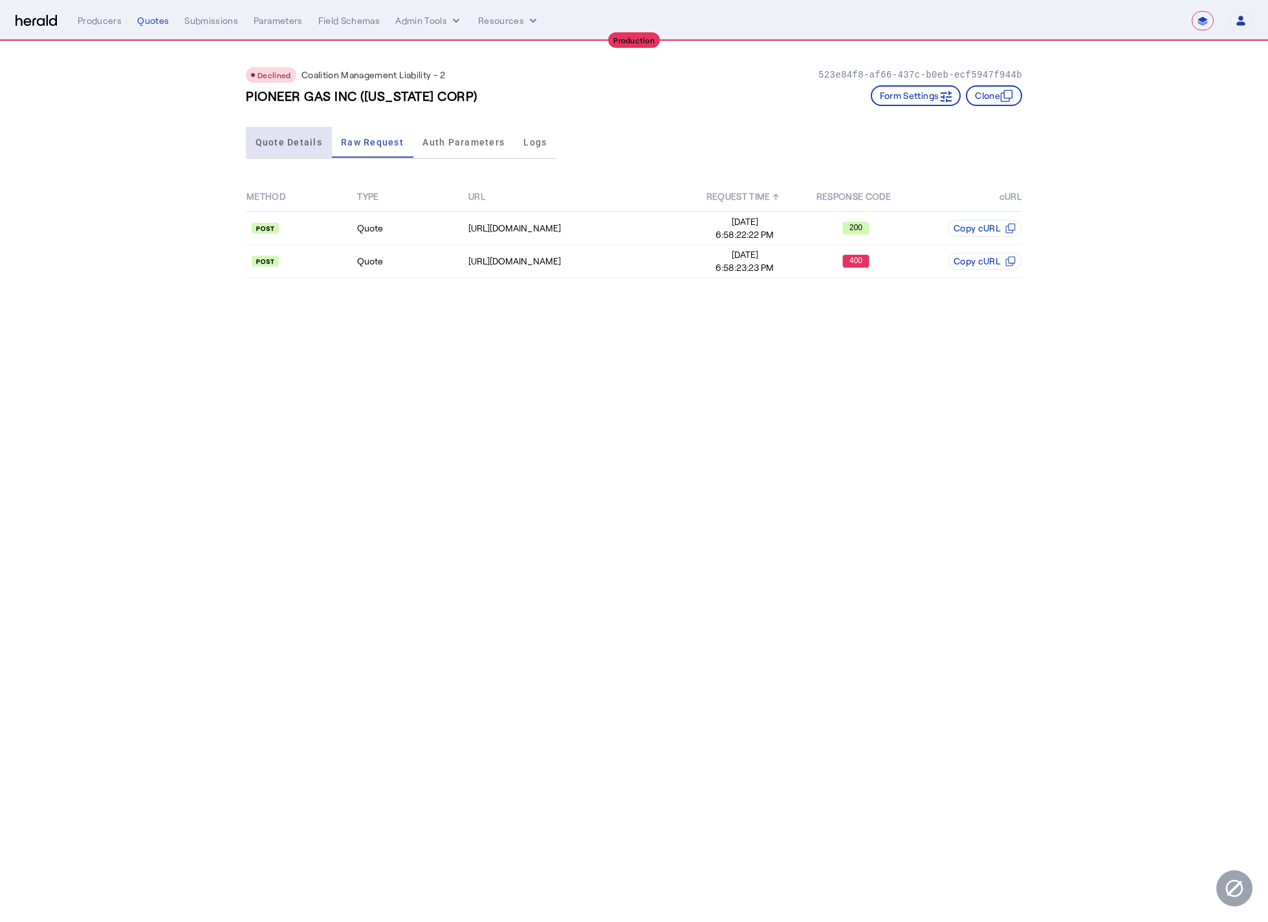
click at [296, 153] on span "Quote Details" at bounding box center [288, 142] width 67 height 31
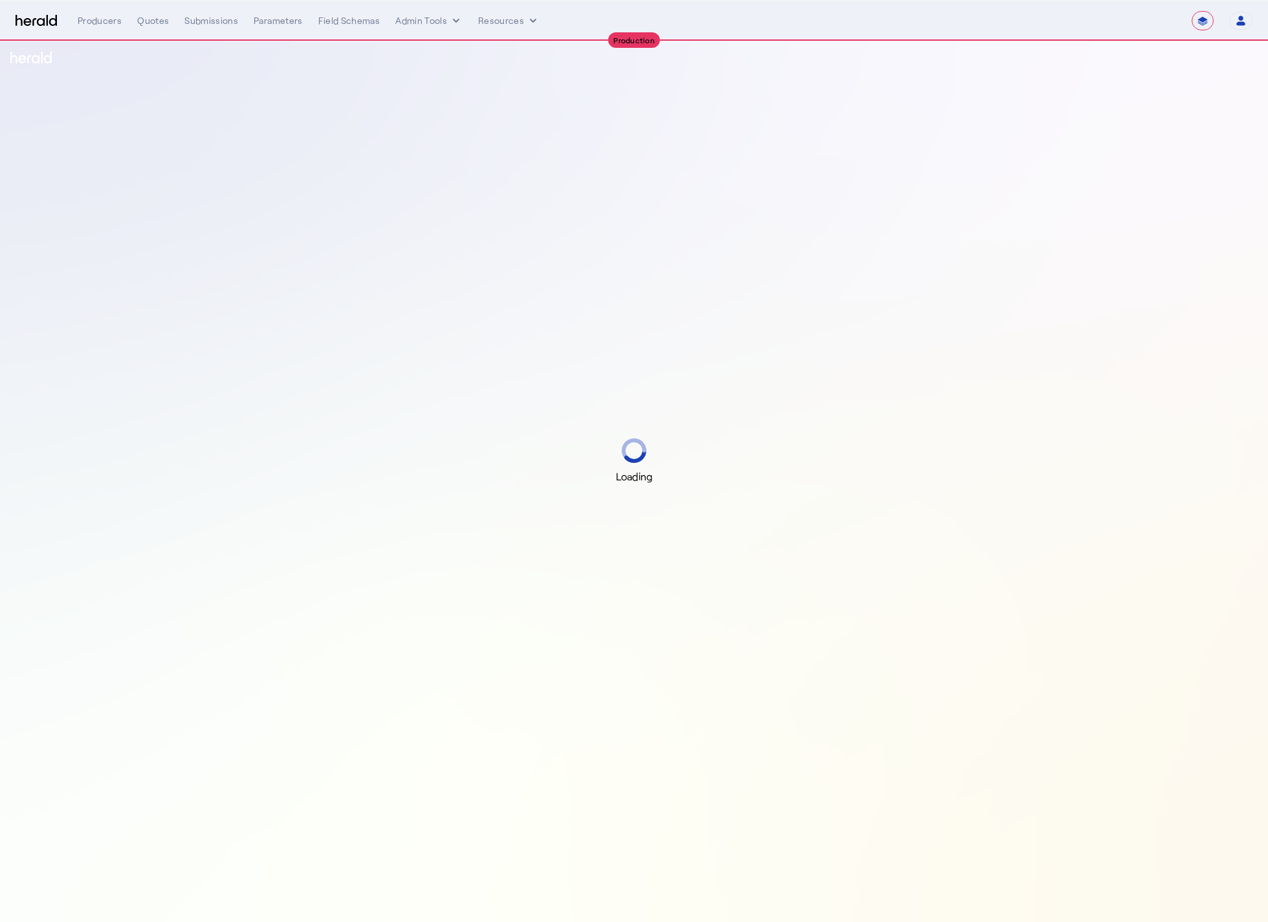
select select "**********"
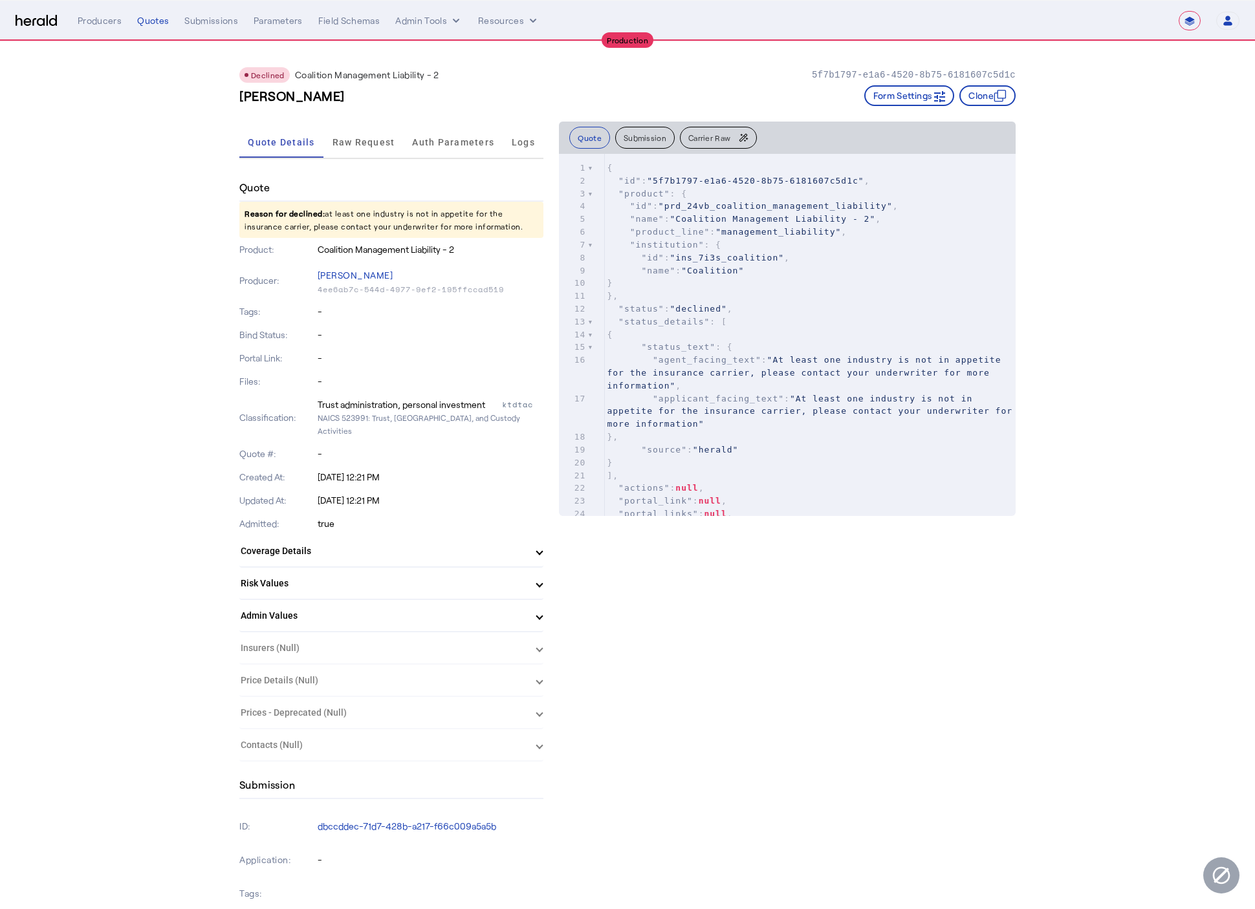
click at [444, 213] on p "Reason for declined: at least one industry is not in appetite for the insurance…" at bounding box center [391, 220] width 304 height 36
click at [375, 129] on span "Raw Request" at bounding box center [363, 142] width 63 height 31
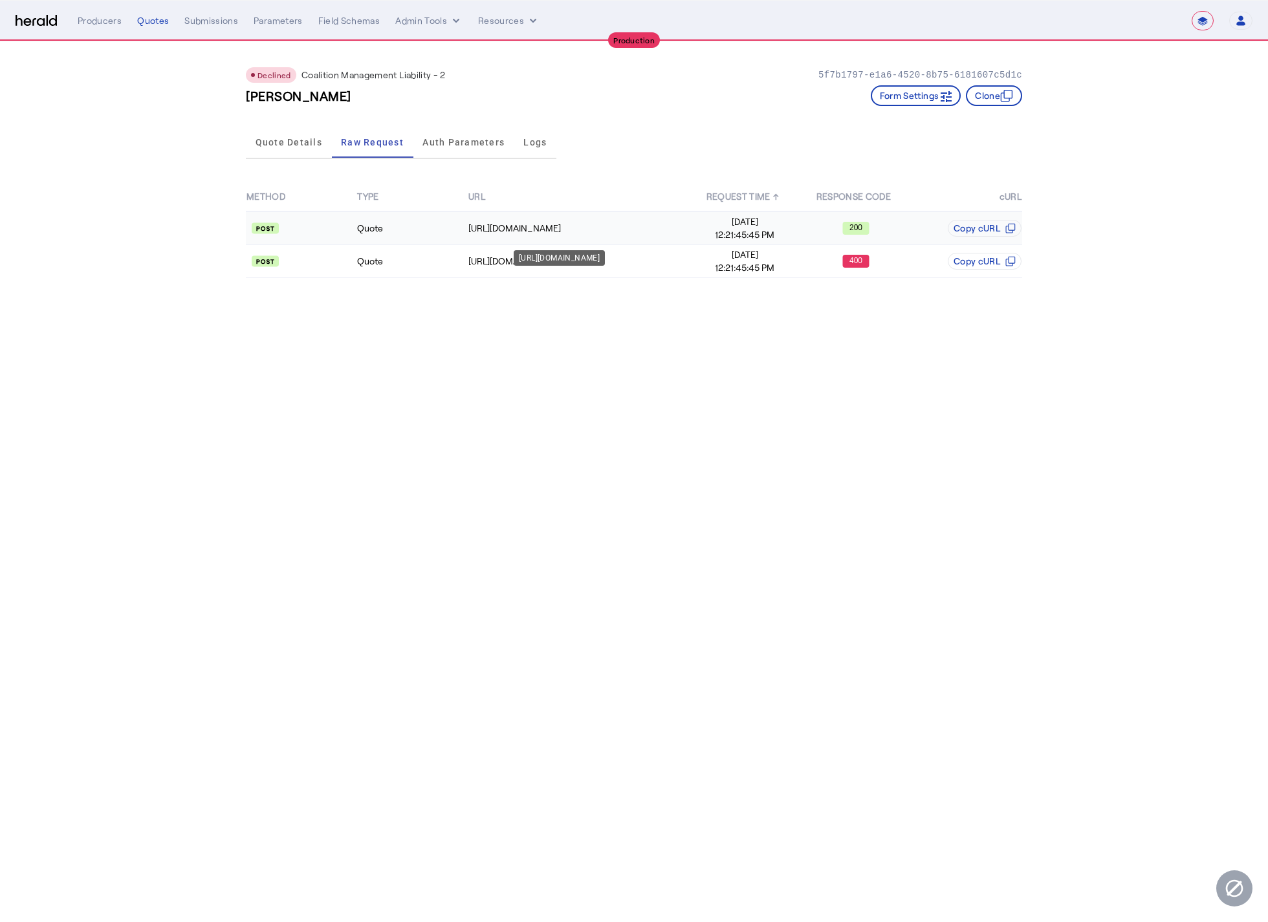
click at [605, 266] on div "[URL][DOMAIN_NAME]" at bounding box center [559, 258] width 91 height 16
click at [683, 268] on td "[URL][DOMAIN_NAME]" at bounding box center [579, 261] width 222 height 33
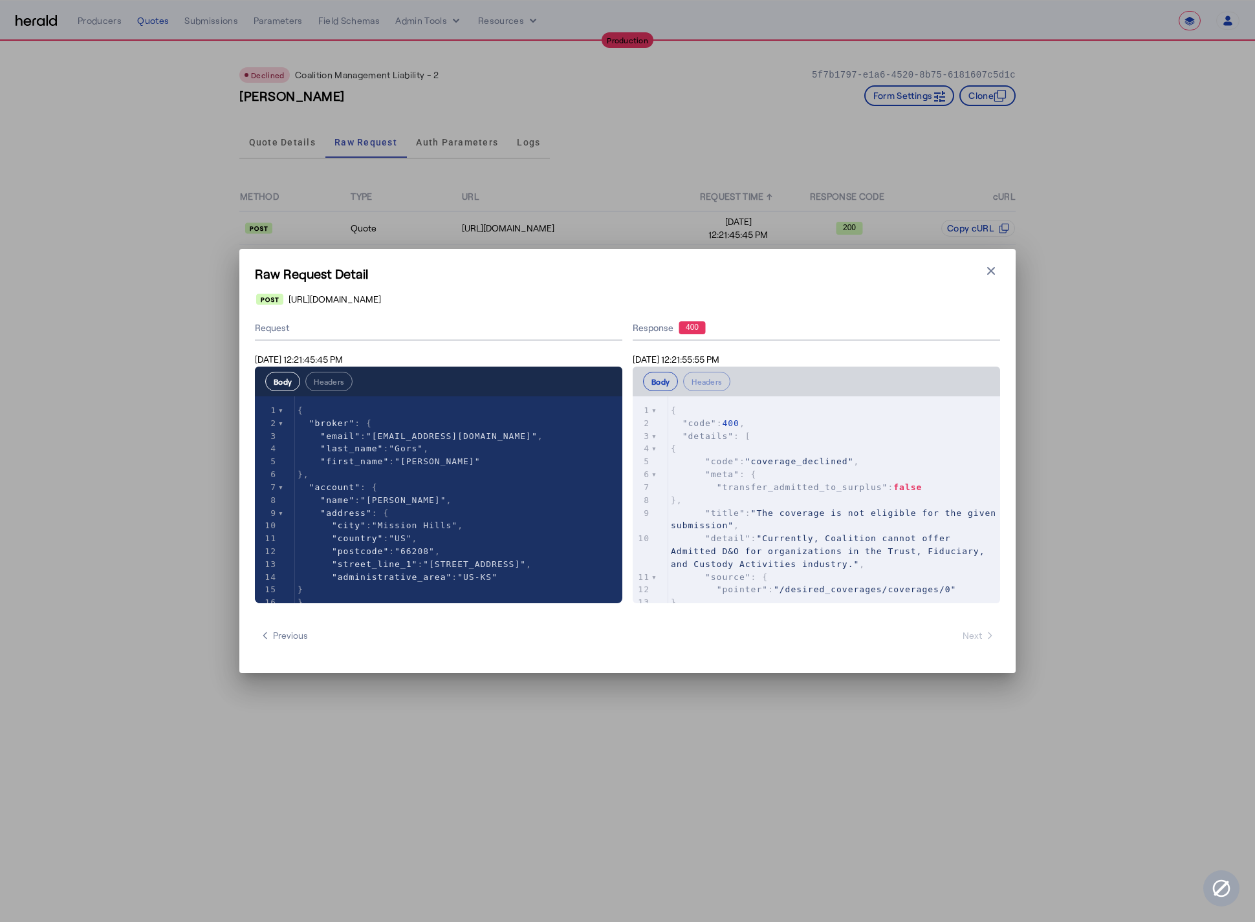
click at [838, 452] on pre "{" at bounding box center [834, 448] width 332 height 13
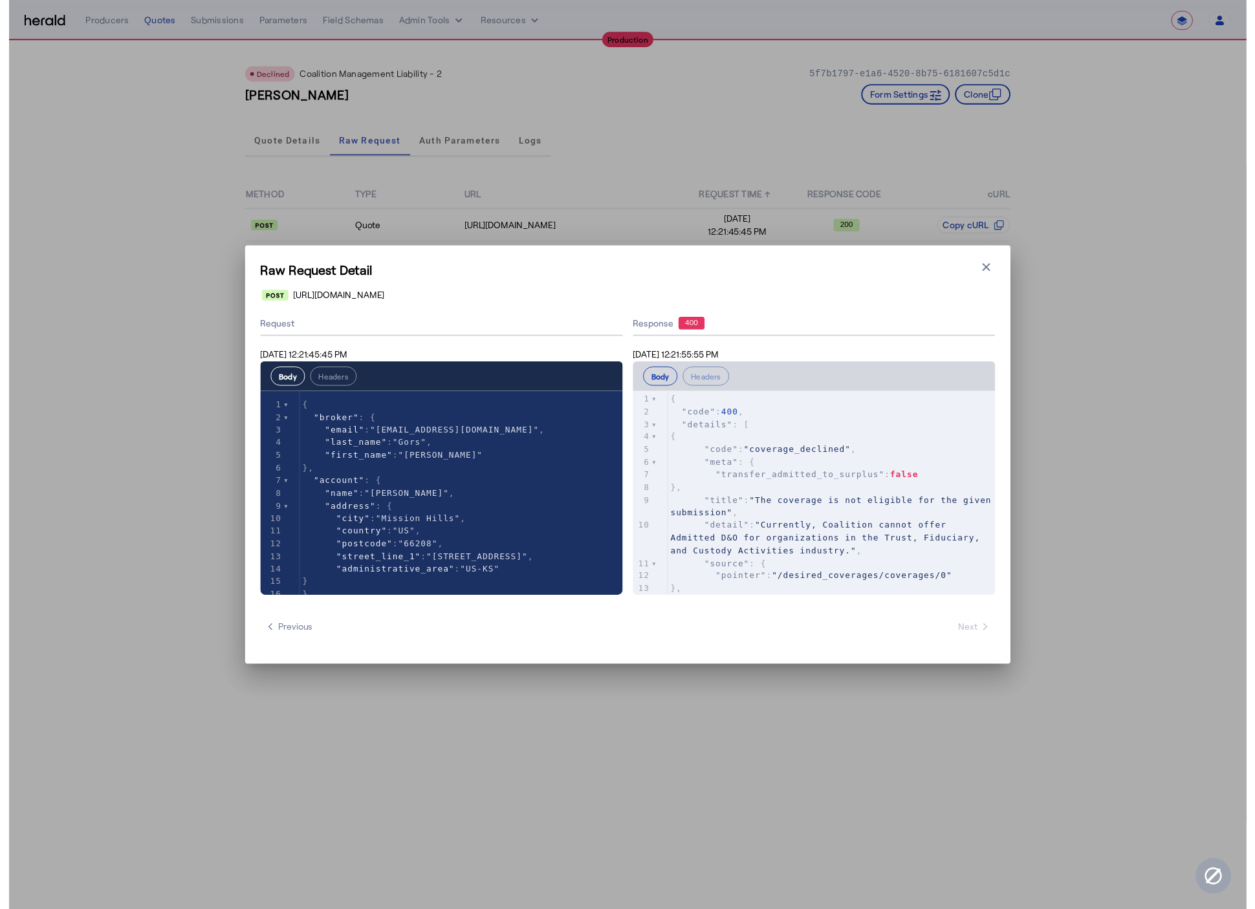
scroll to position [1, 0]
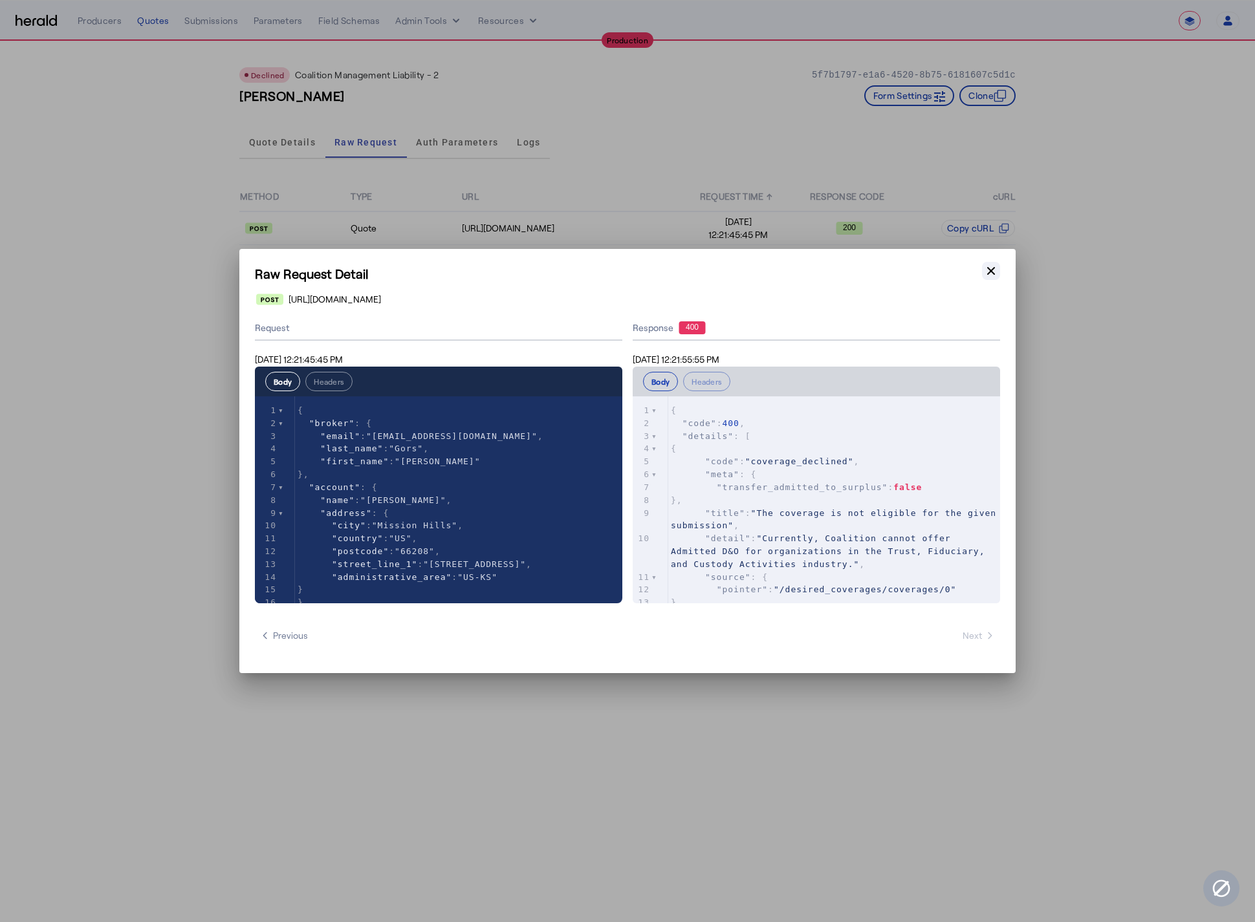
click at [990, 273] on icon "button" at bounding box center [990, 271] width 13 height 13
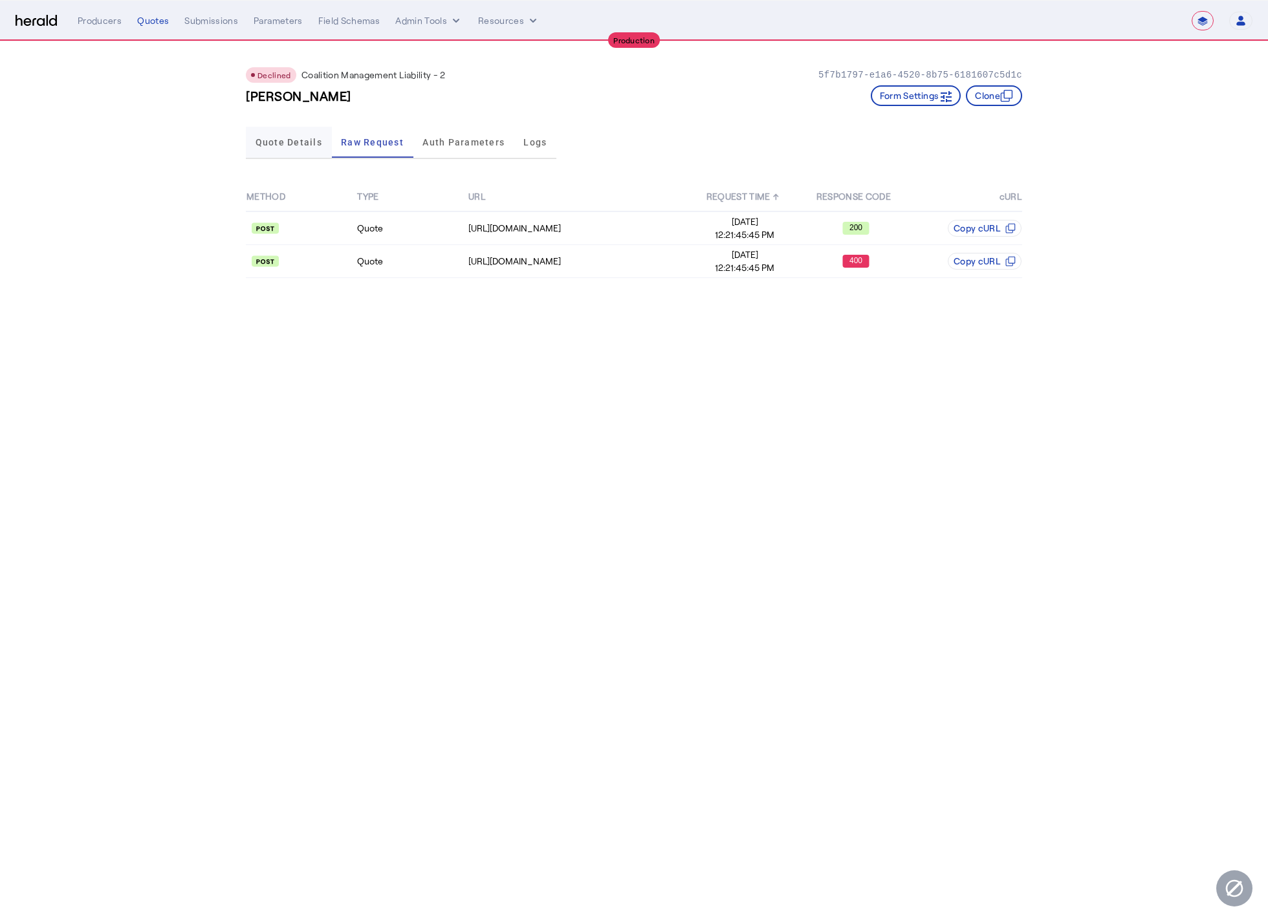
click at [309, 148] on span "Quote Details" at bounding box center [288, 142] width 67 height 31
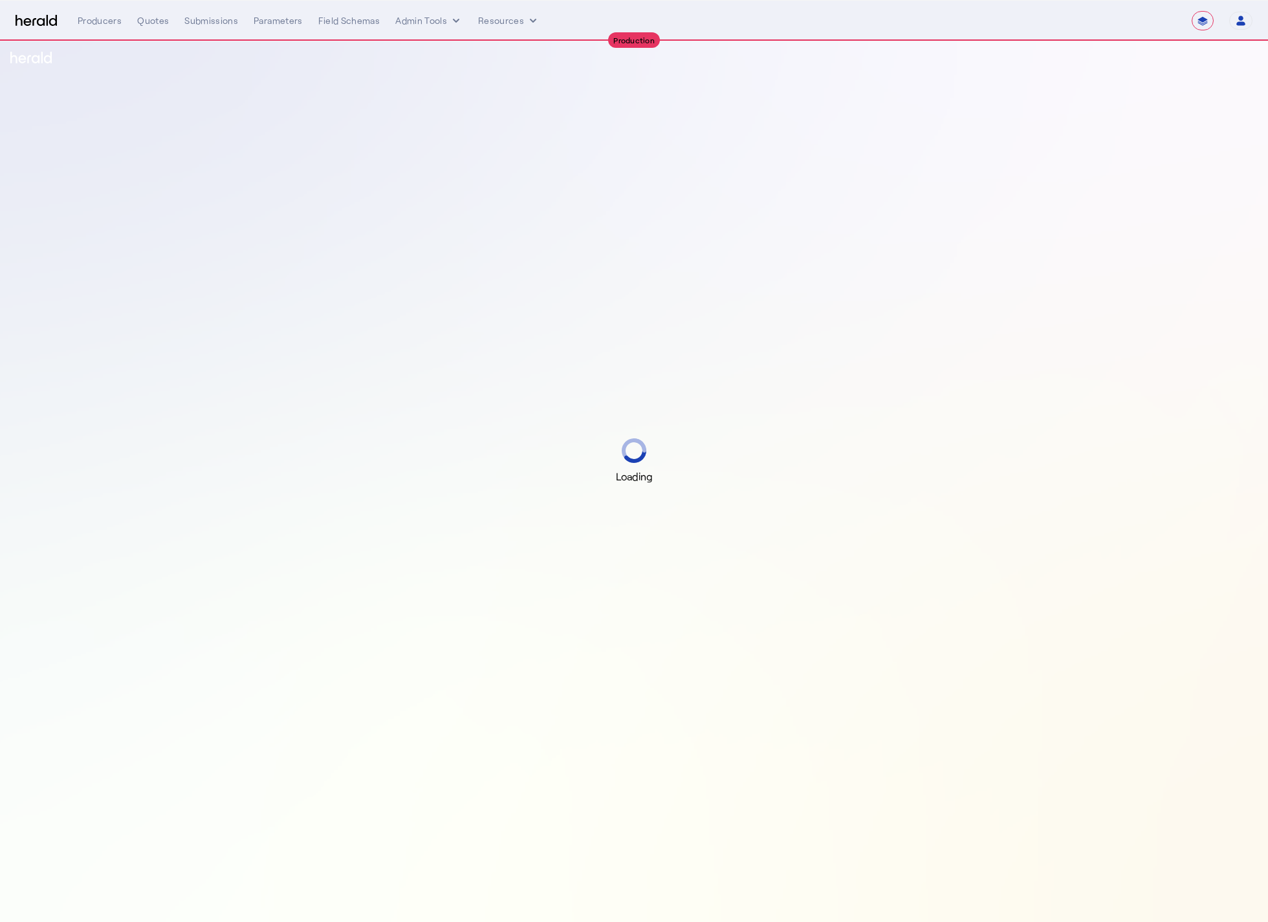
select select "**********"
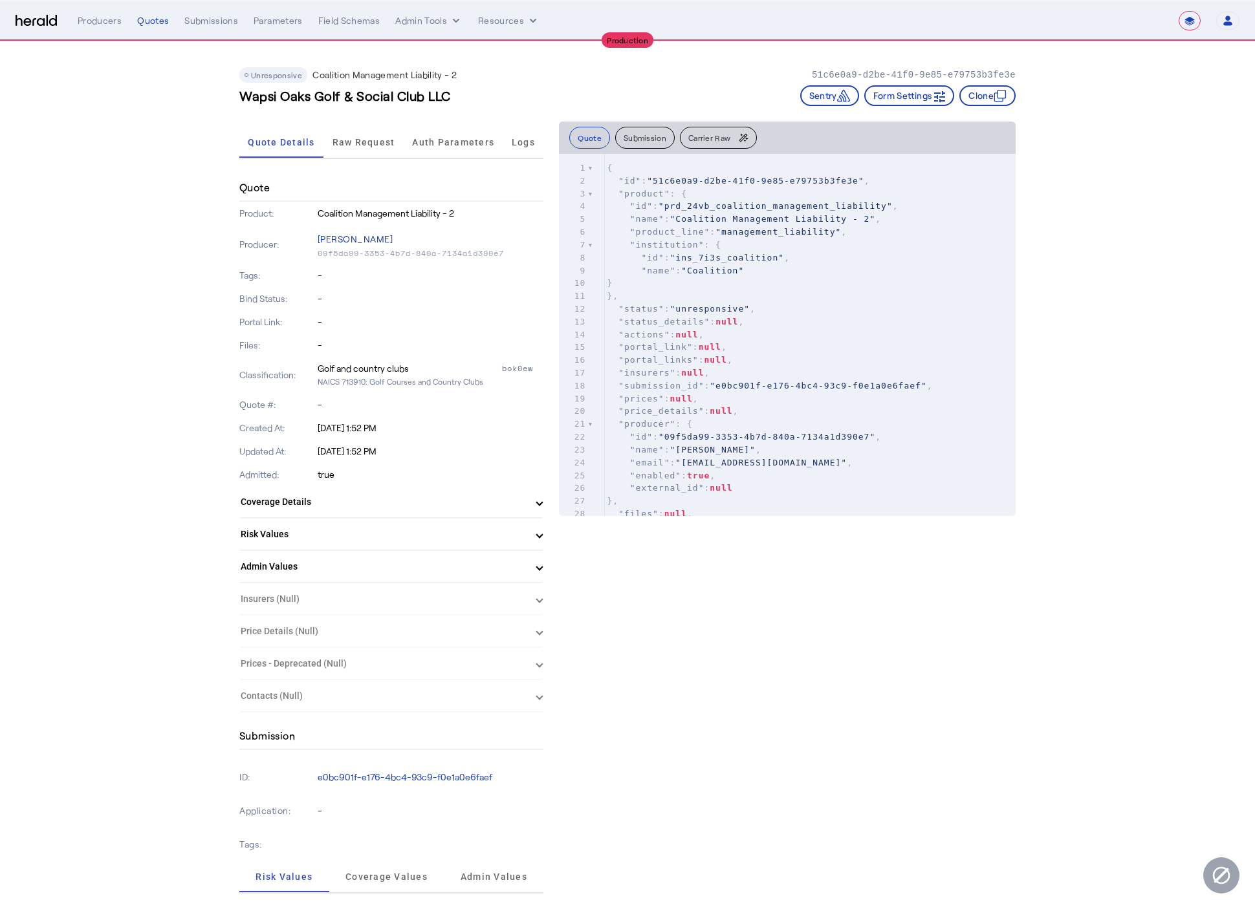
click at [372, 134] on span "Raw Request" at bounding box center [363, 142] width 63 height 31
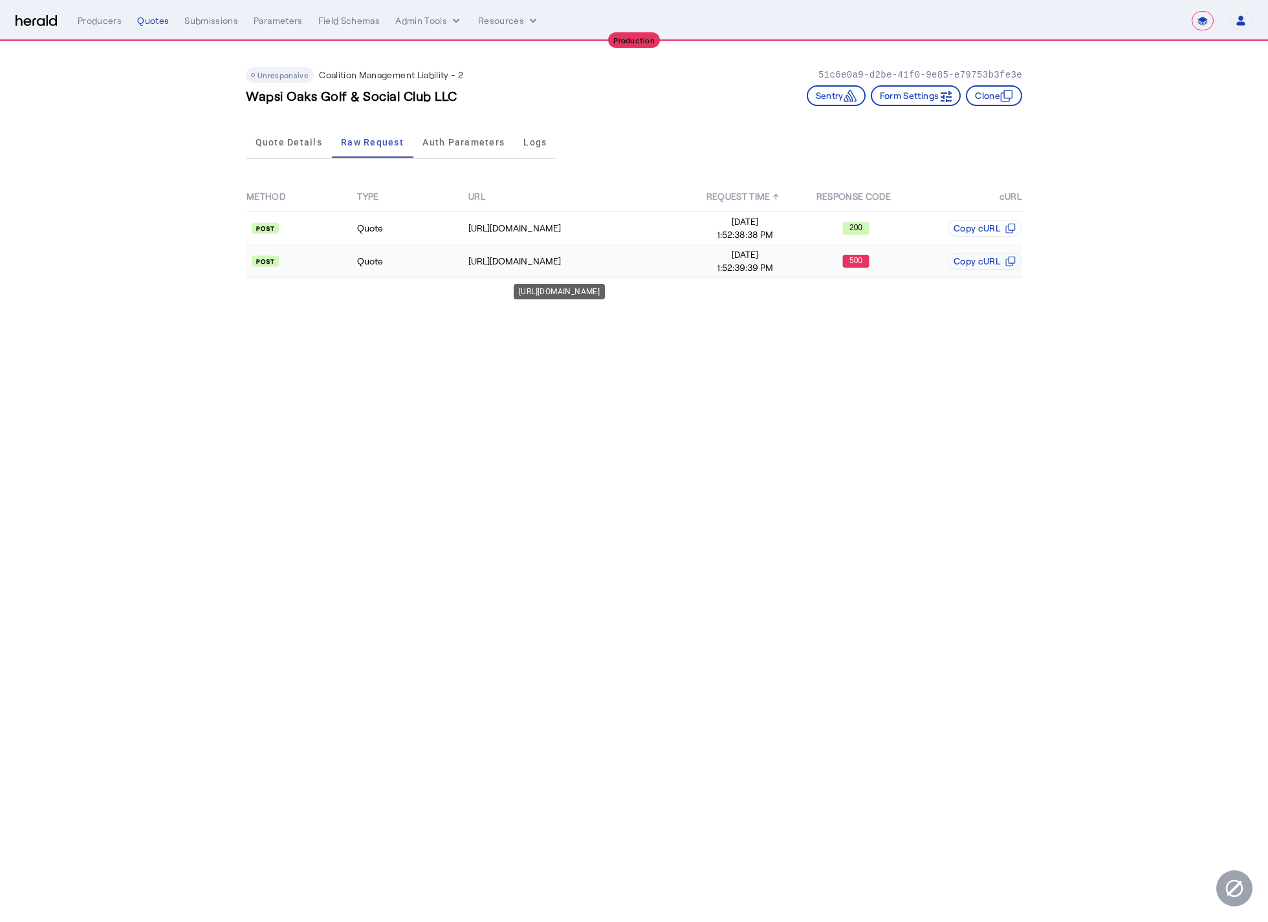
click at [620, 259] on div "[URL][DOMAIN_NAME]" at bounding box center [578, 261] width 221 height 13
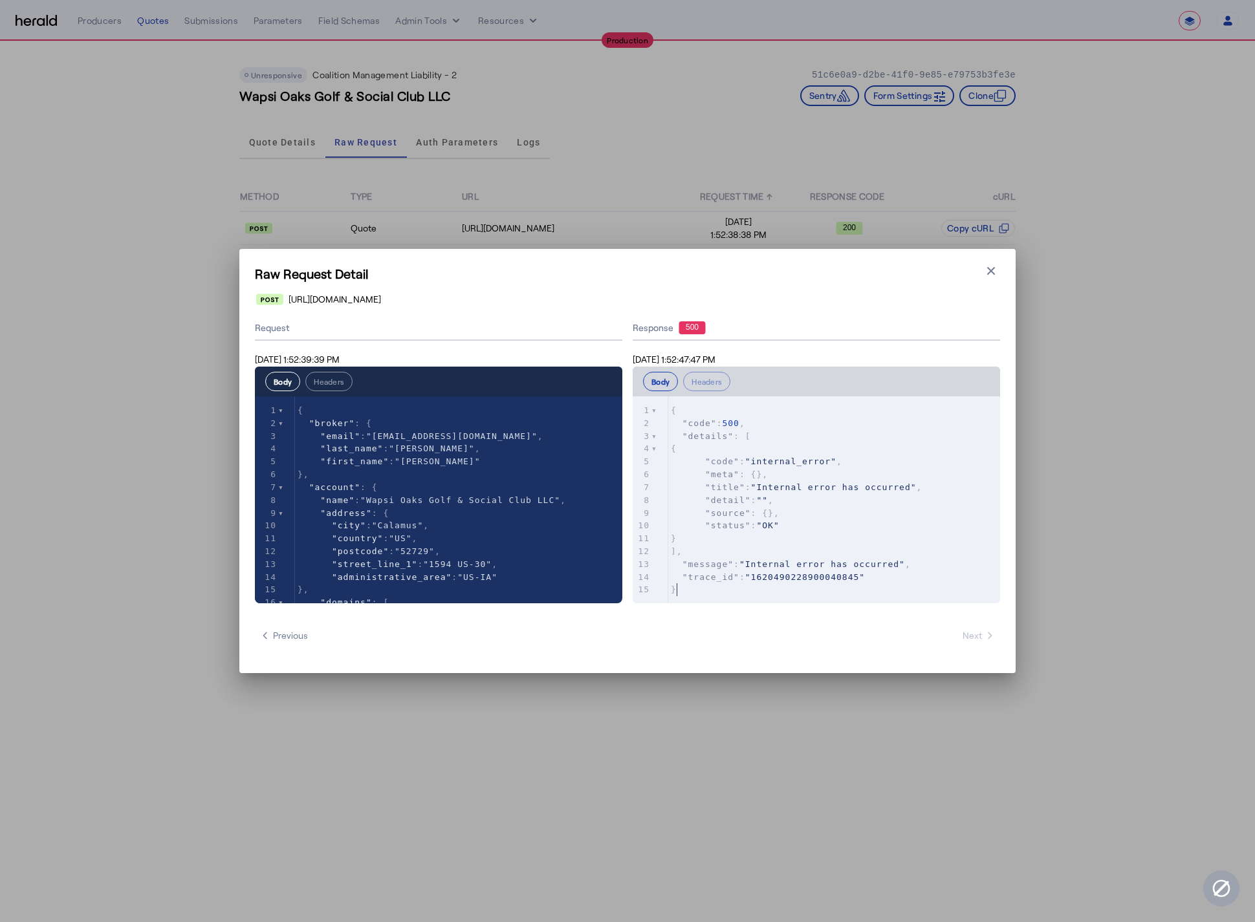
type textarea "**********"
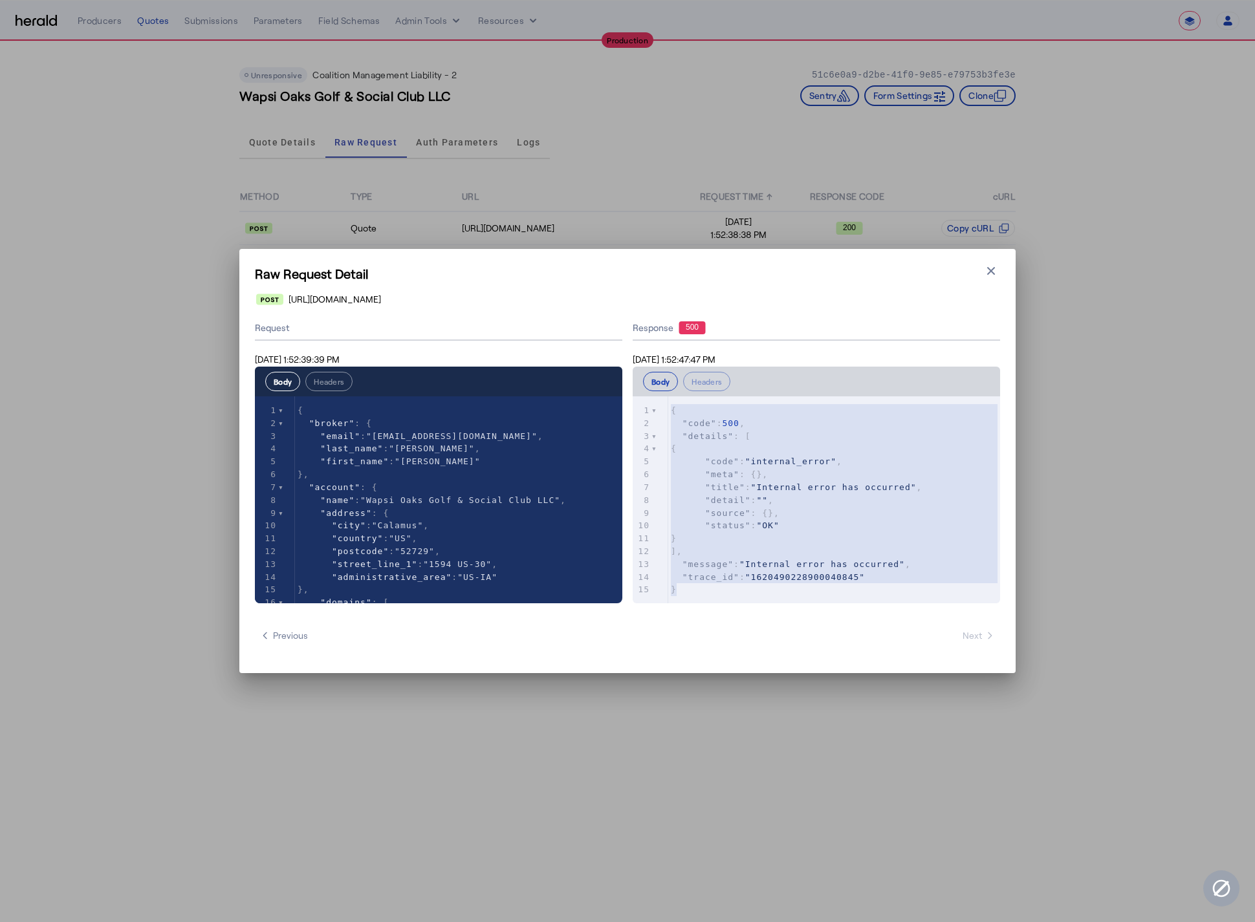
drag, startPoint x: 702, startPoint y: 596, endPoint x: 619, endPoint y: 383, distance: 228.3
click at [619, 383] on div "Request [DATE] 1:52:39:39 PM Body Headers xxxxxxxxxx 180 1 { 2 "broker" : { 3 "…" at bounding box center [627, 459] width 745 height 287
click at [991, 271] on icon "button" at bounding box center [991, 271] width 8 height 8
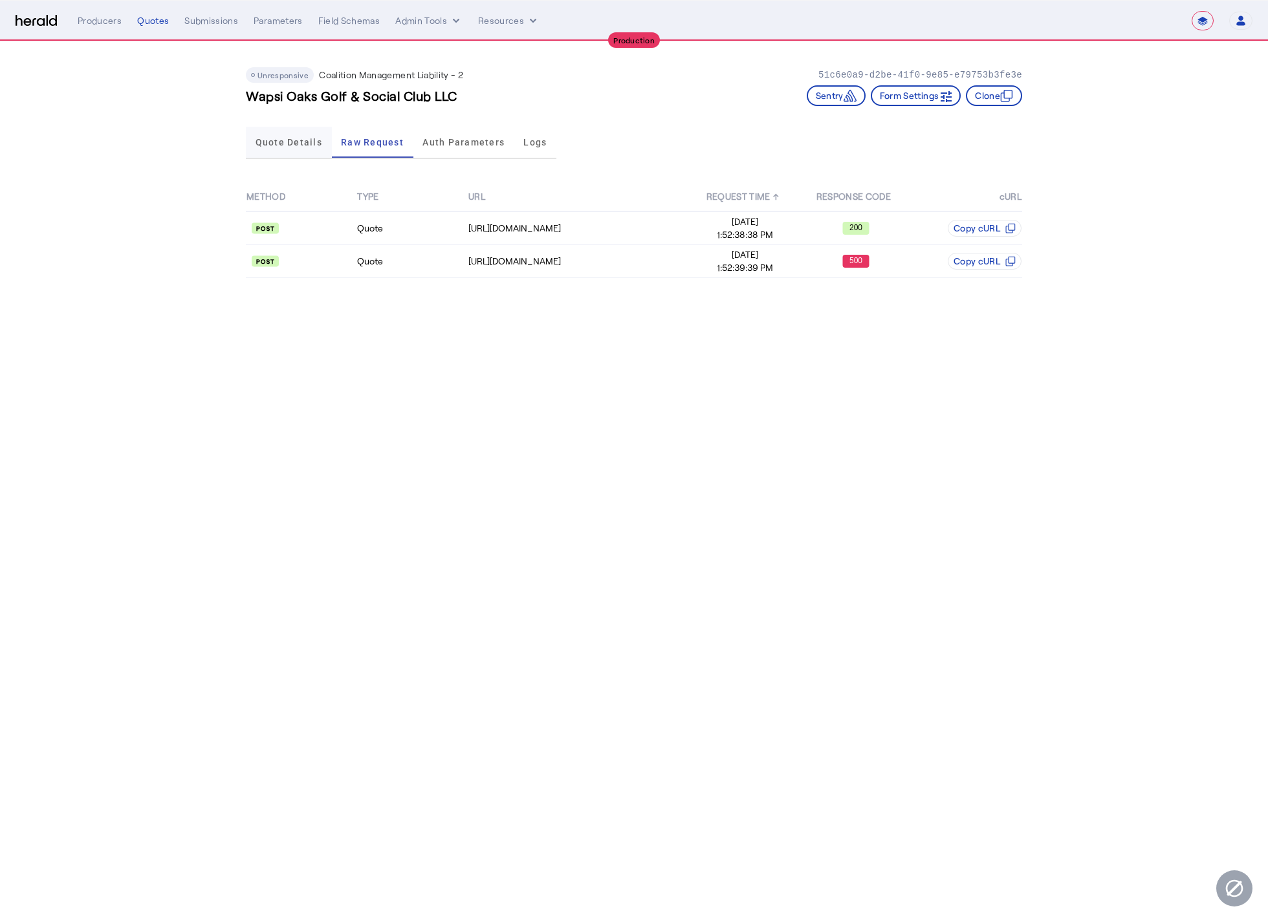
click at [273, 141] on span "Quote Details" at bounding box center [288, 142] width 67 height 9
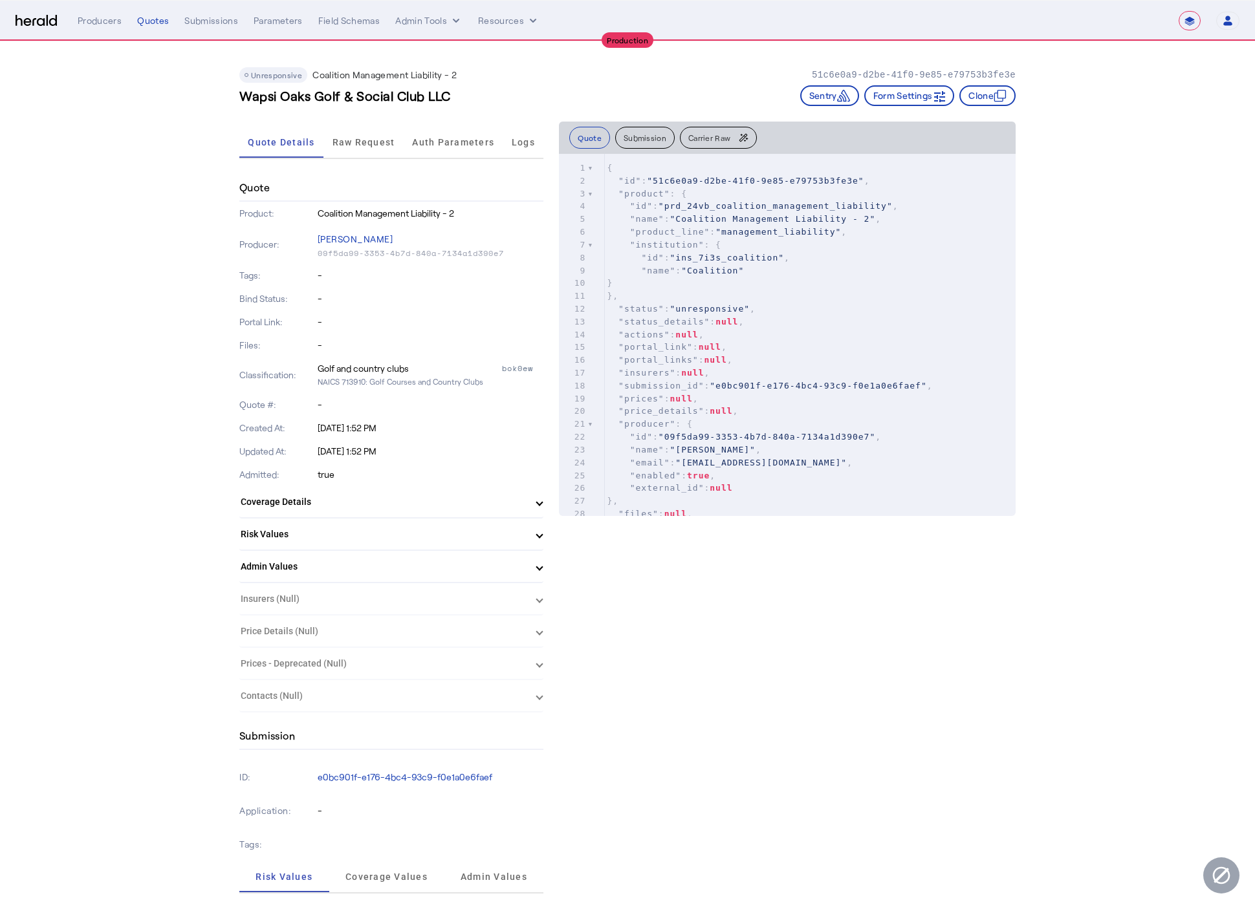
drag, startPoint x: 179, startPoint y: 362, endPoint x: 180, endPoint y: 353, distance: 9.1
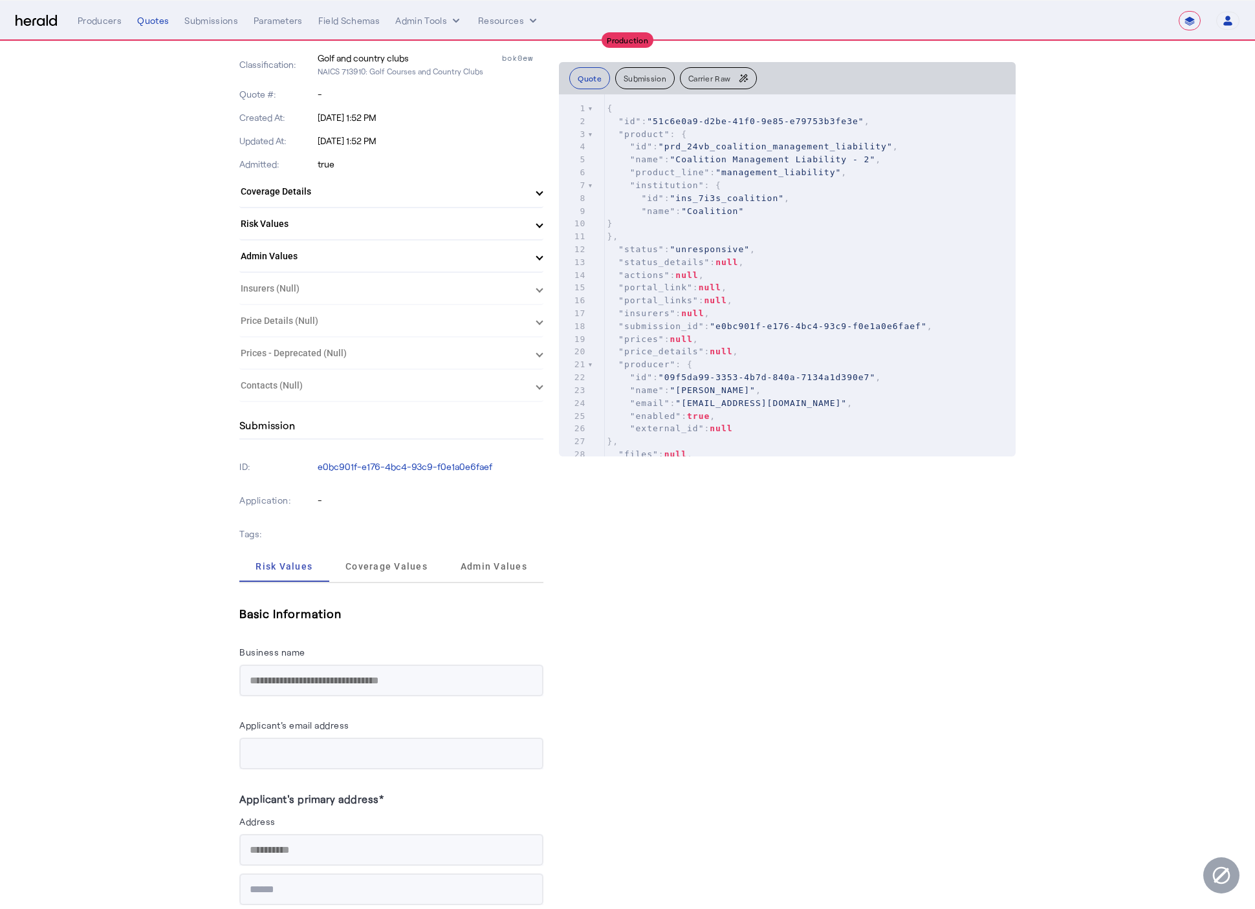
scroll to position [305, 0]
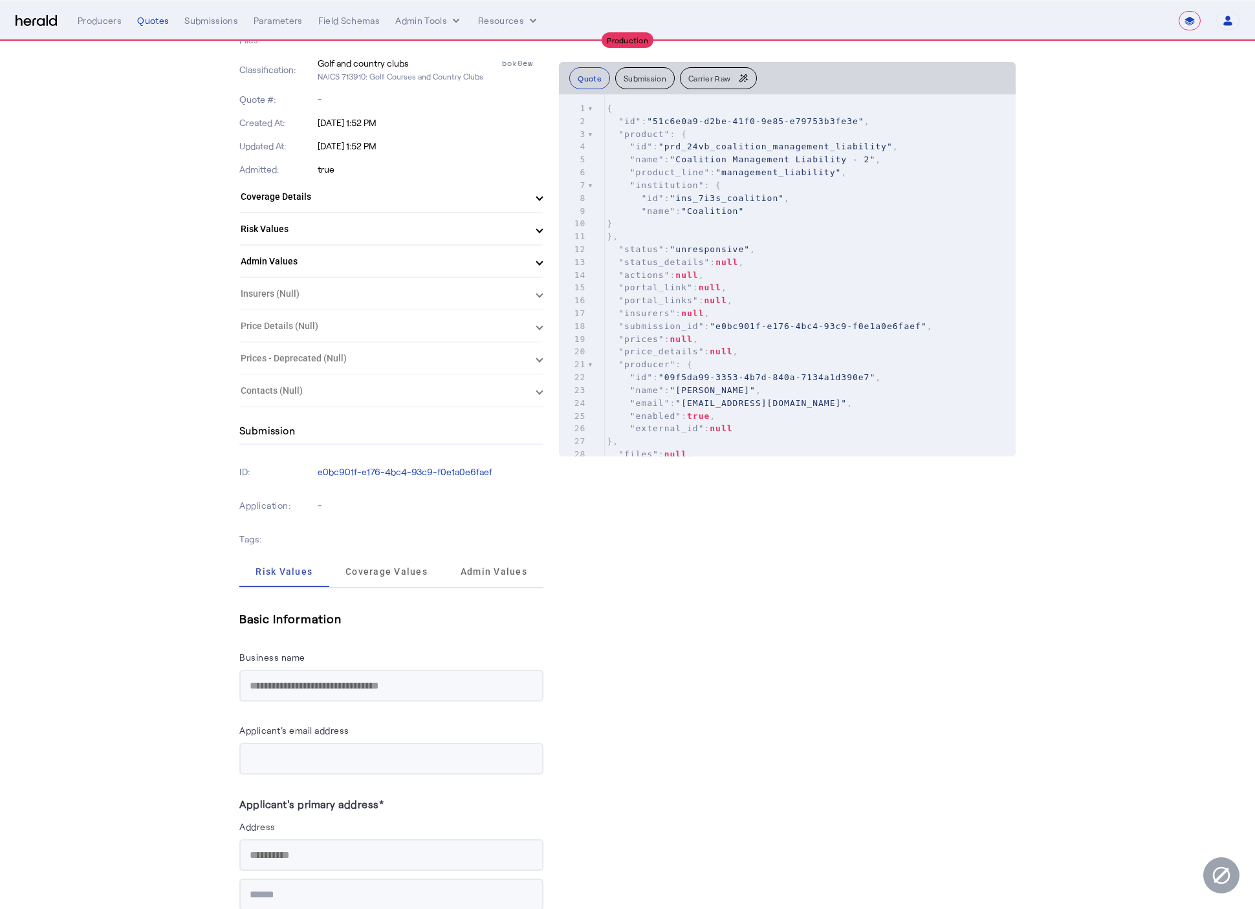
click at [428, 231] on mat-panel-title "Risk Values" at bounding box center [384, 229] width 286 height 14
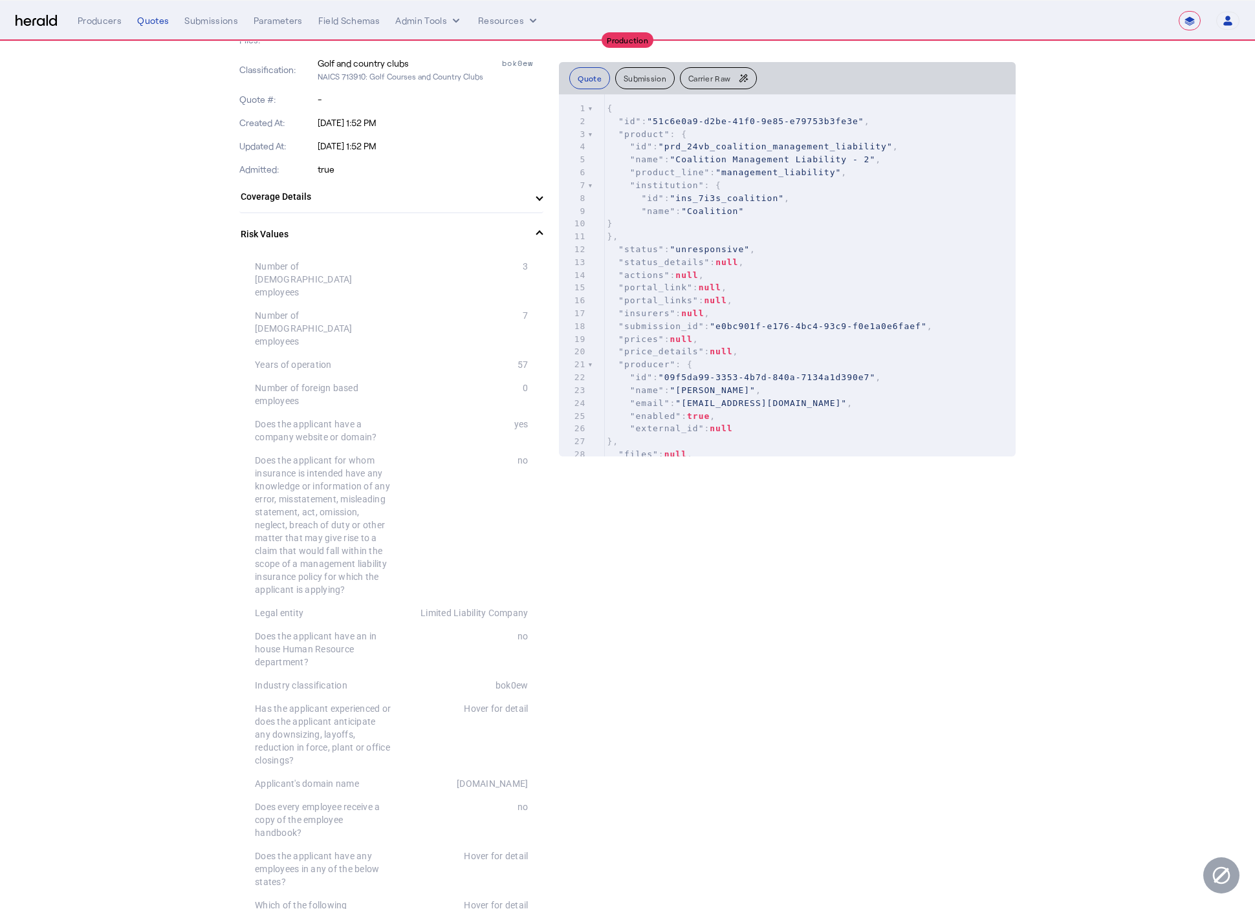
click at [524, 238] on mat-panel-title "Risk Values" at bounding box center [384, 235] width 286 height 14
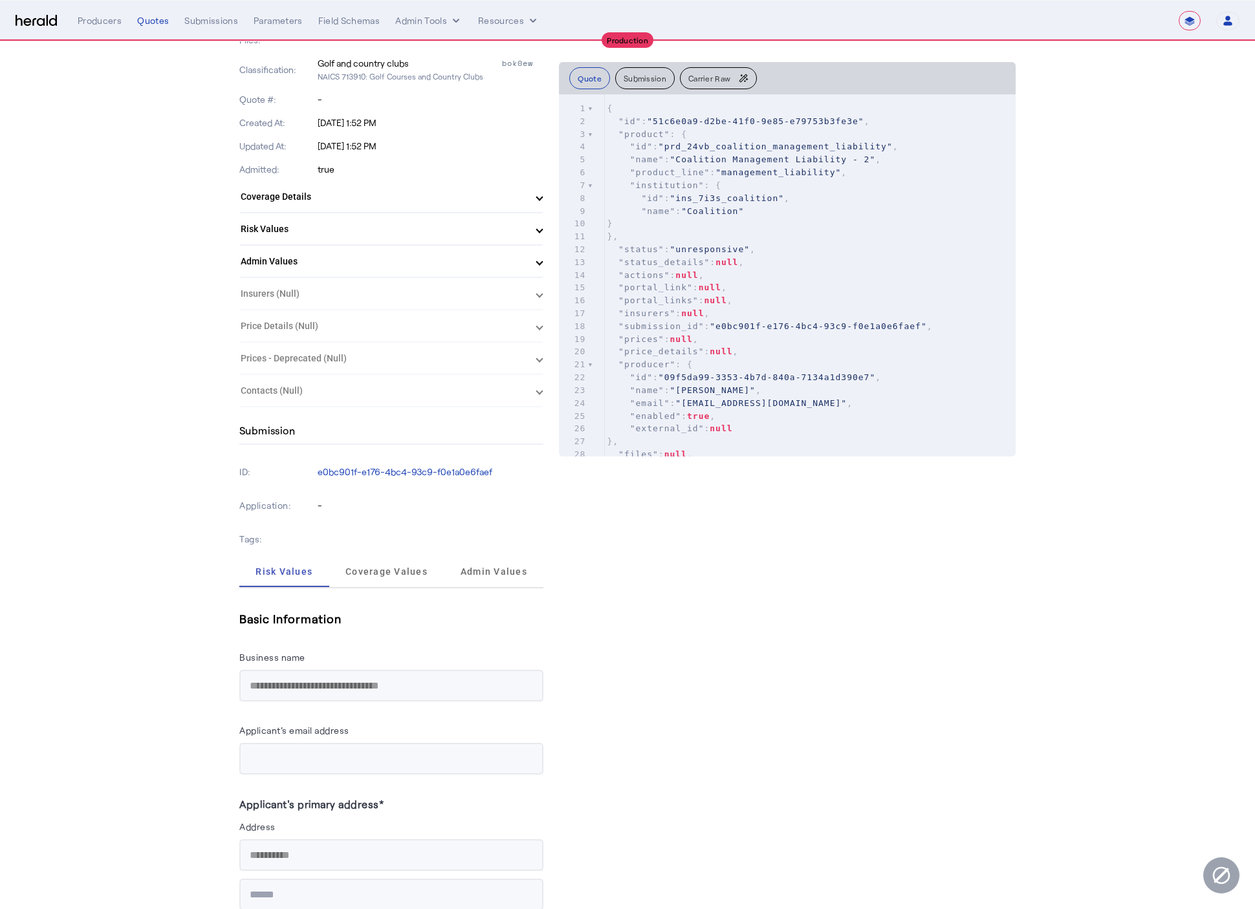
scroll to position [0, 0]
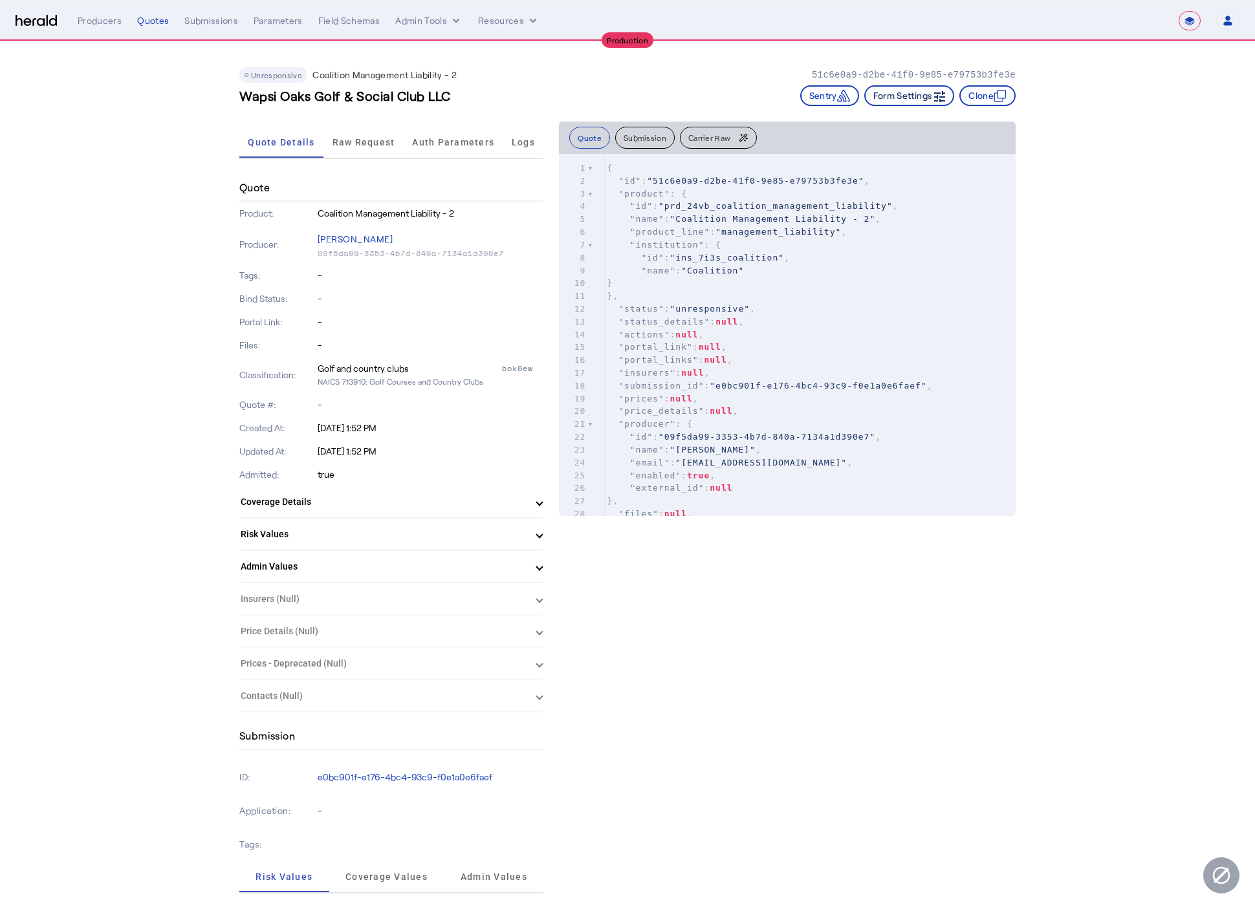
click at [926, 97] on button "Form Settings" at bounding box center [909, 95] width 91 height 21
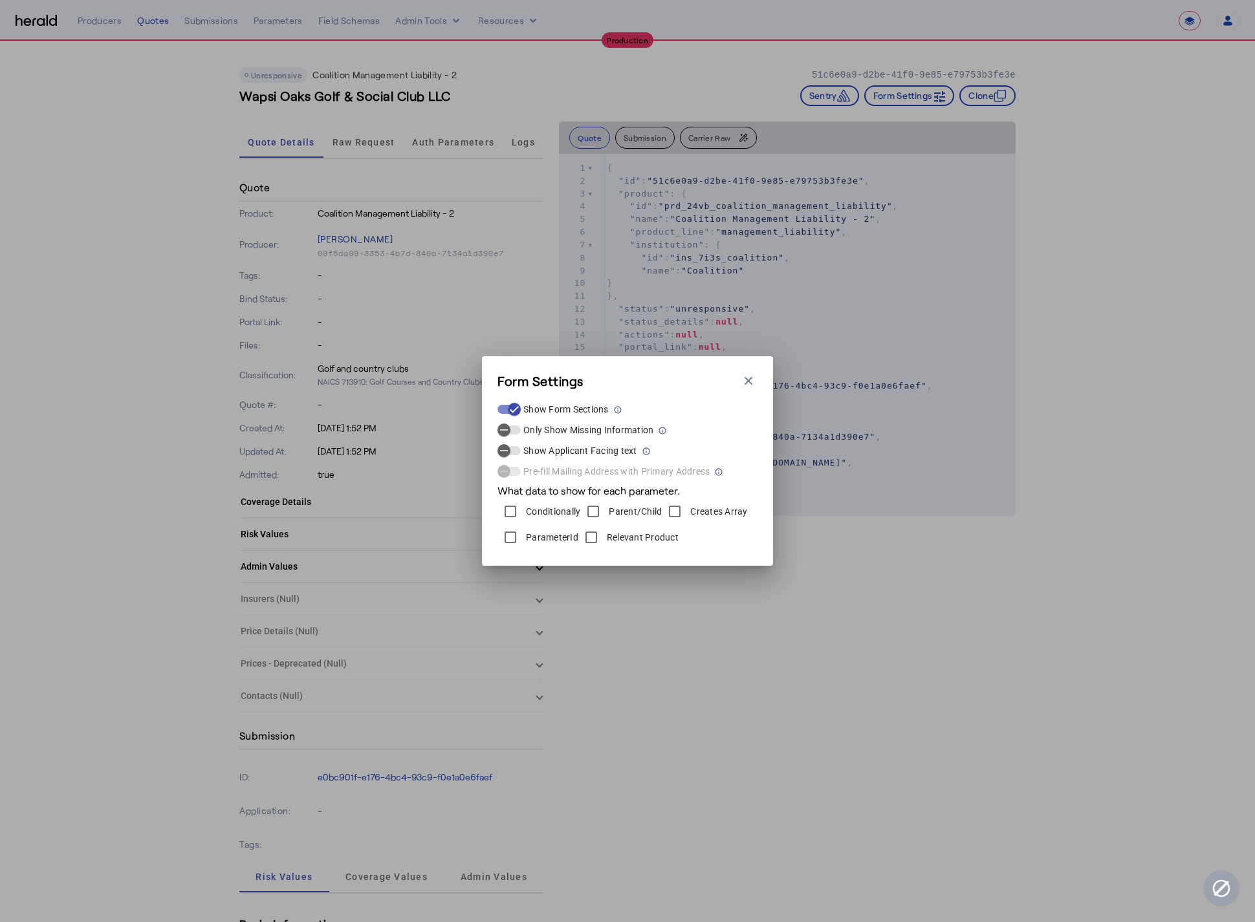
click at [749, 372] on div "Form Settings Close modal" at bounding box center [627, 381] width 260 height 18
click at [754, 378] on icon "button" at bounding box center [748, 380] width 13 height 13
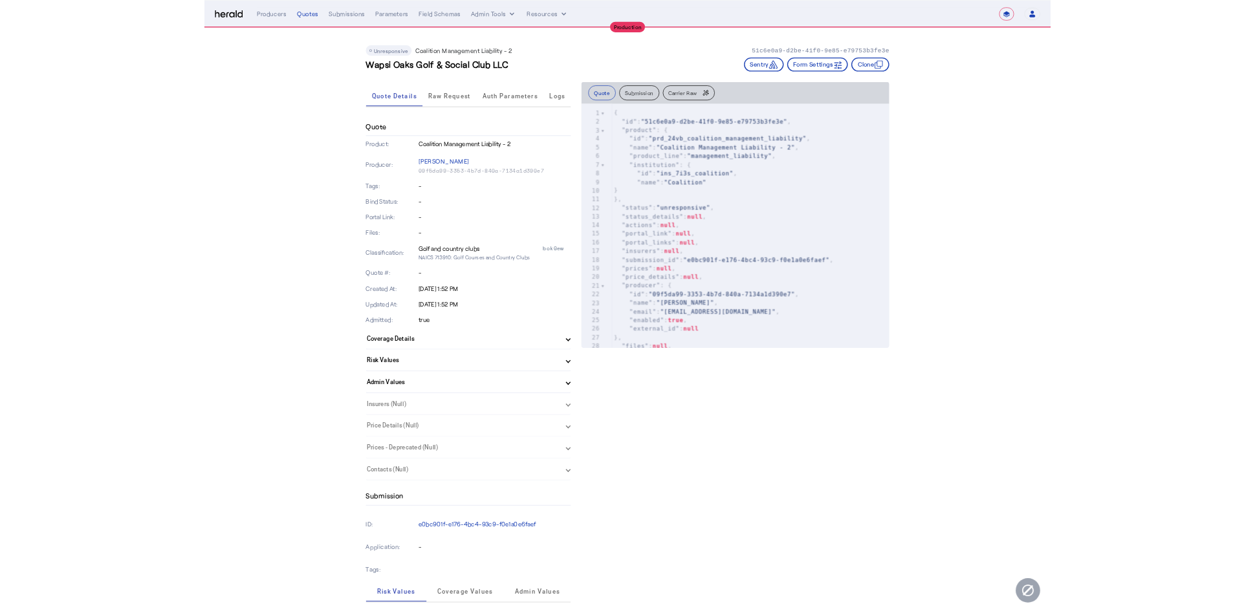
scroll to position [347, 0]
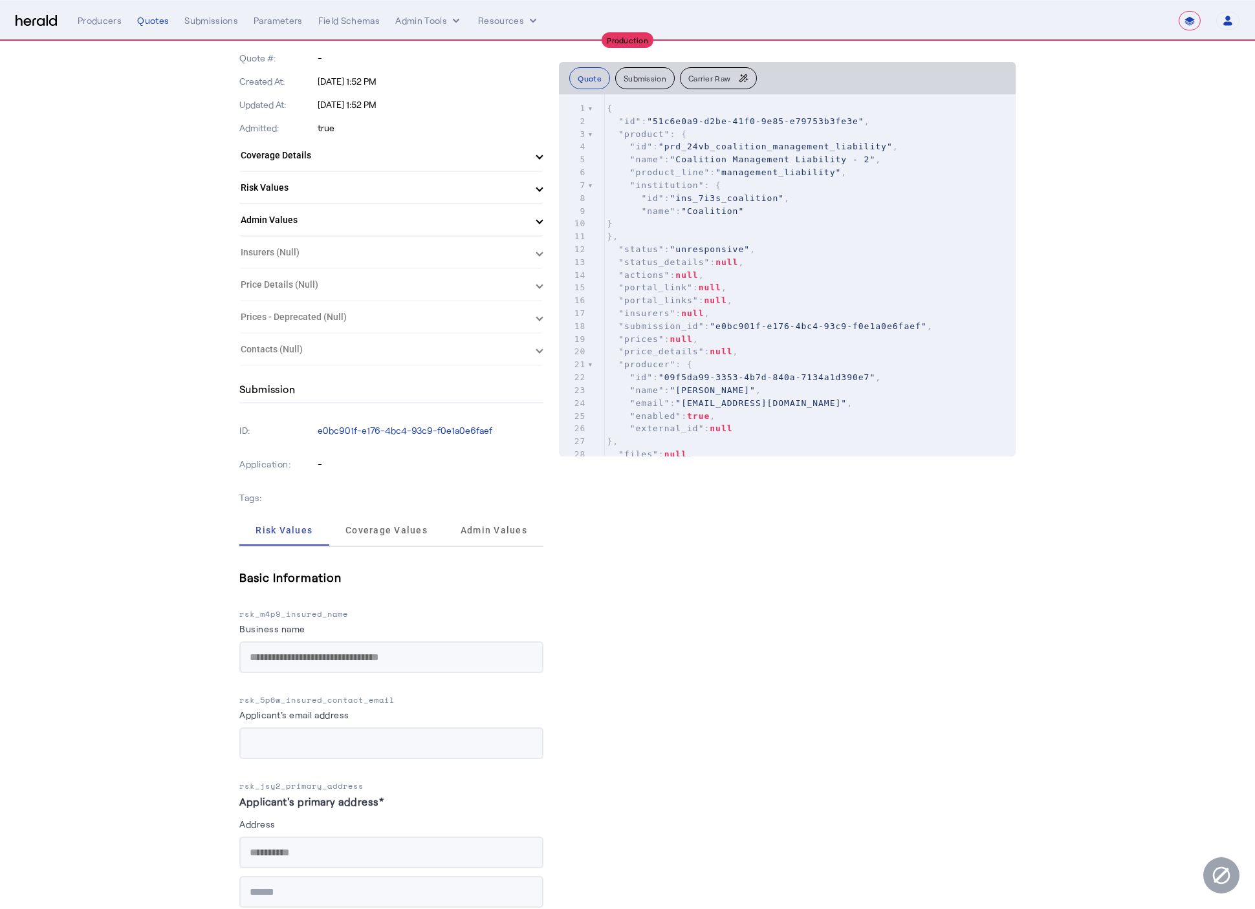
click at [342, 608] on p "rsk_m4p9_insured_name" at bounding box center [391, 614] width 304 height 13
copy p "rsk_m4p9_insured_name"
